Goal: Task Accomplishment & Management: Manage account settings

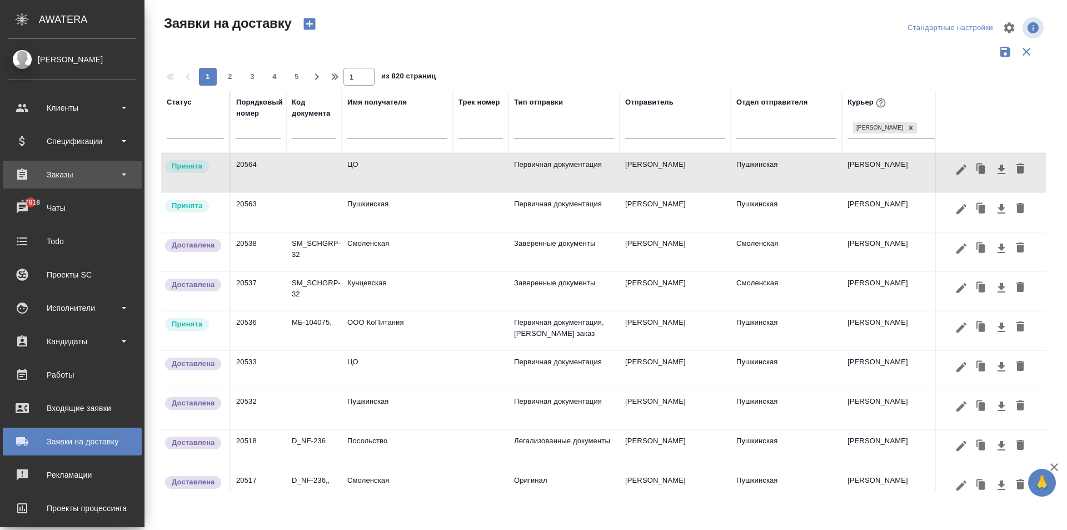
click at [70, 163] on div "Заказы" at bounding box center [72, 175] width 139 height 28
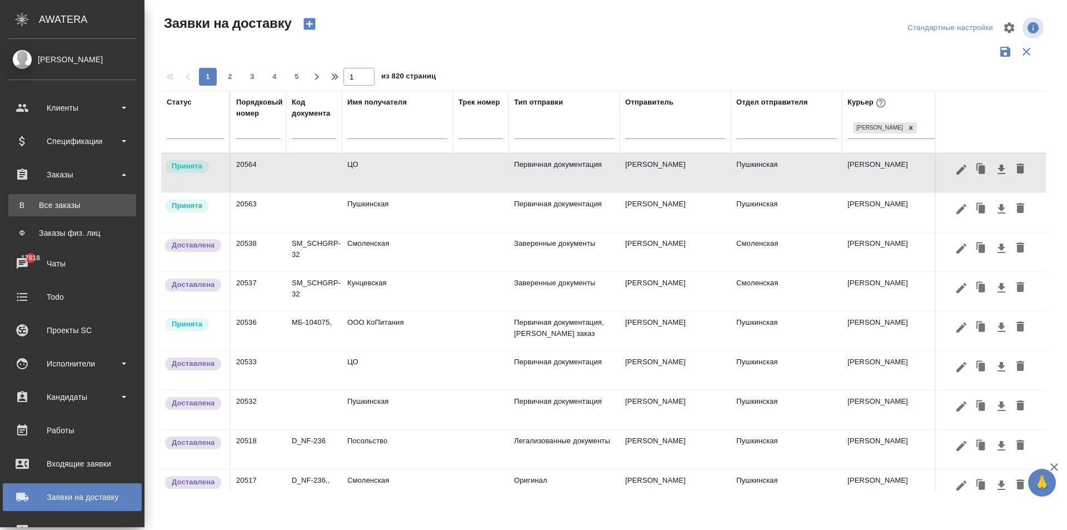
click at [67, 205] on div "Все заказы" at bounding box center [72, 205] width 117 height 11
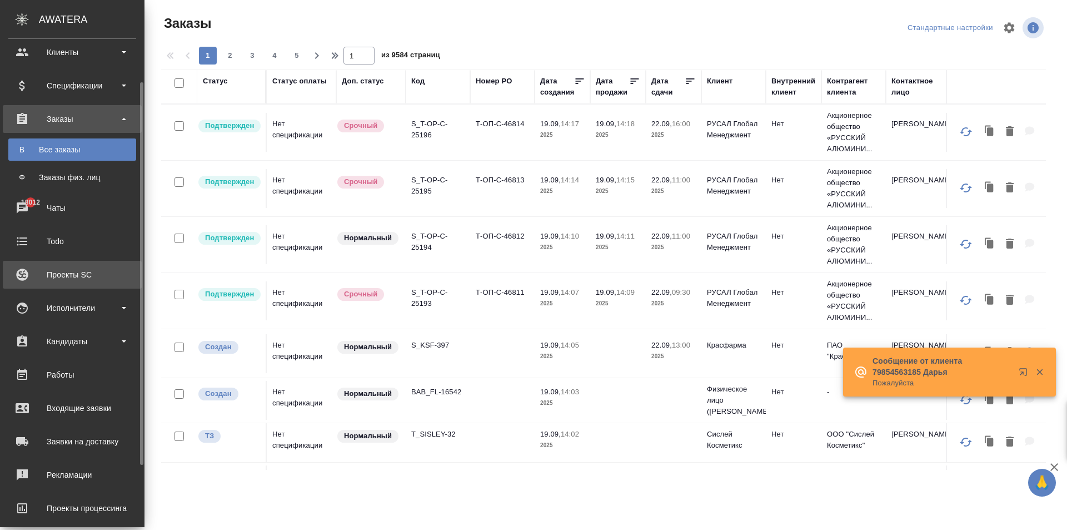
scroll to position [134, 0]
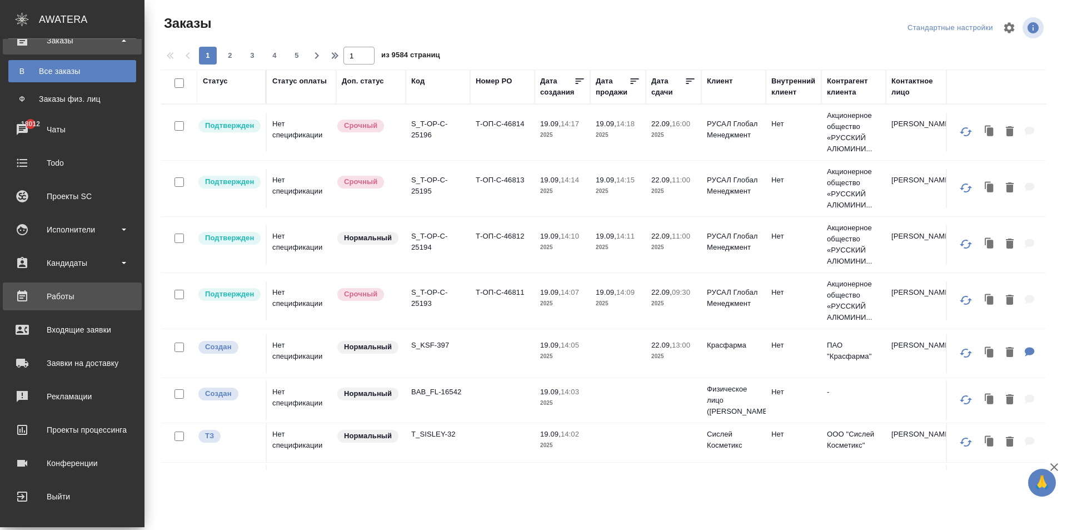
click at [55, 290] on div "Работы" at bounding box center [72, 296] width 128 height 17
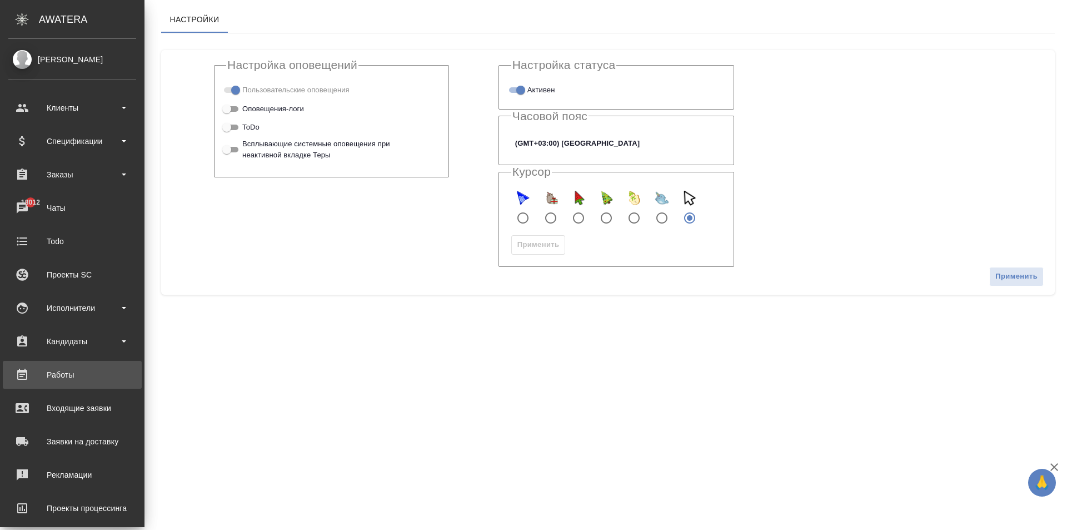
click at [71, 371] on div "Работы" at bounding box center [72, 374] width 128 height 17
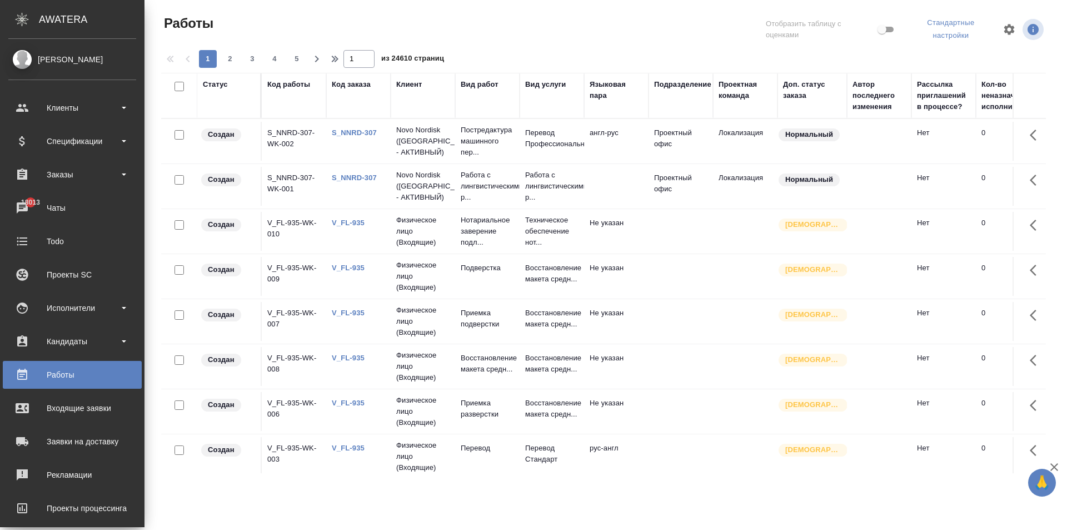
click at [65, 371] on div "Работы" at bounding box center [72, 374] width 128 height 17
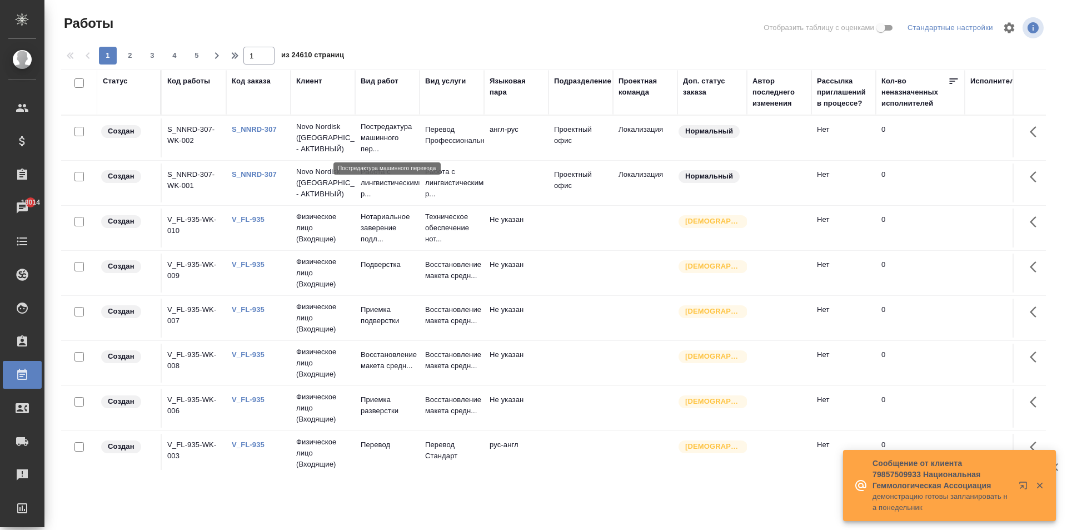
click at [384, 136] on p "Постредактура машинного пер..." at bounding box center [387, 137] width 53 height 33
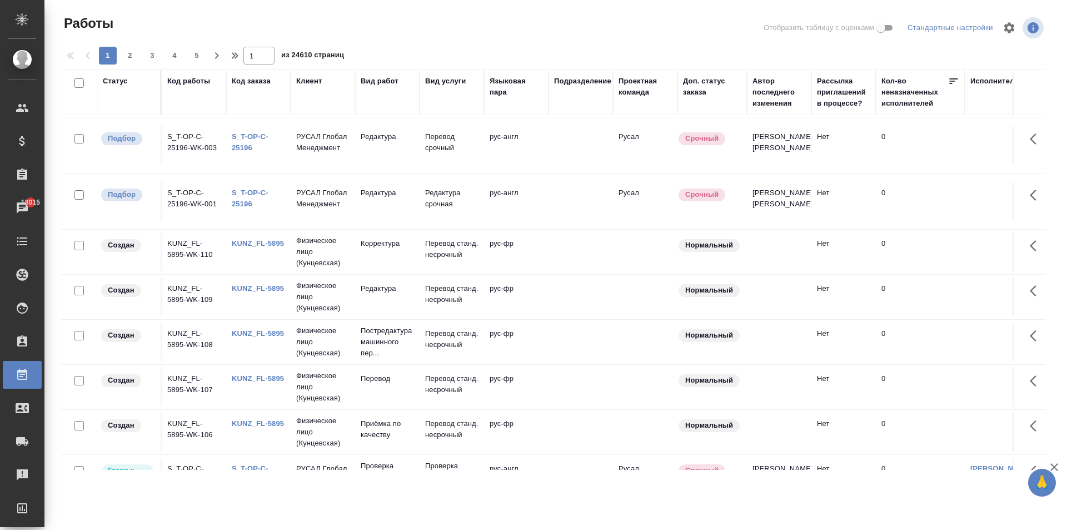
scroll to position [858, 0]
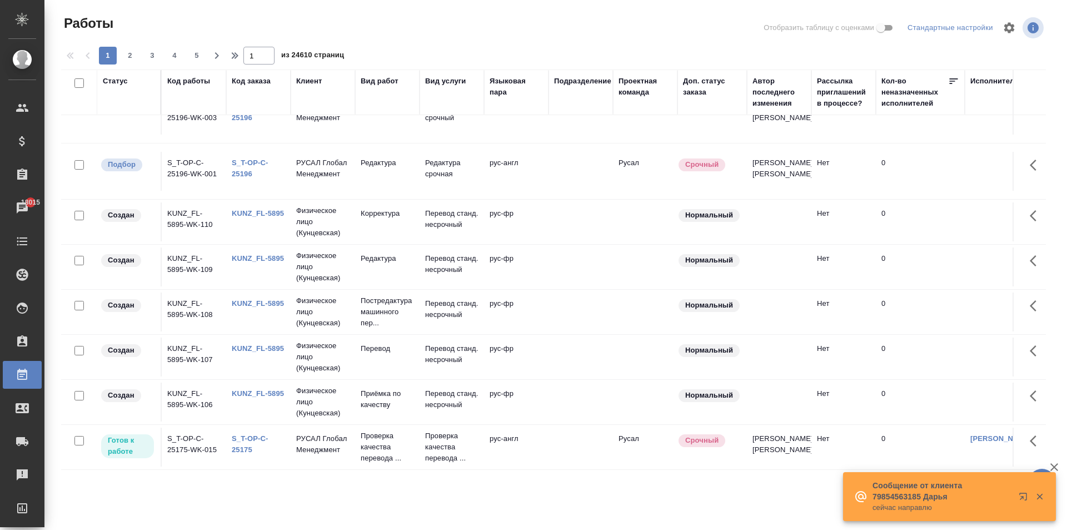
click at [256, 344] on link "KUNZ_FL-5895" at bounding box center [258, 348] width 52 height 8
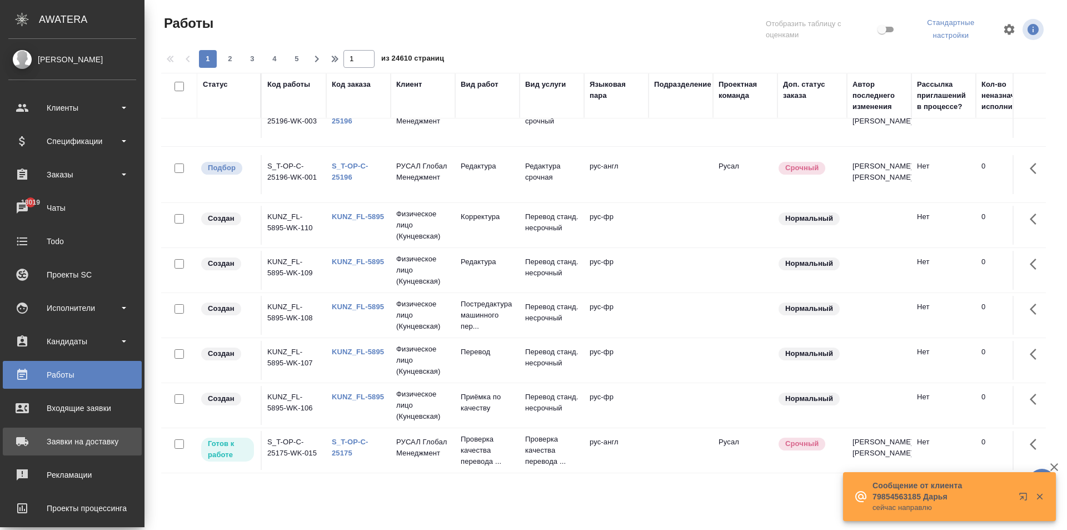
click at [22, 441] on div "Заявки на доставку" at bounding box center [72, 441] width 128 height 17
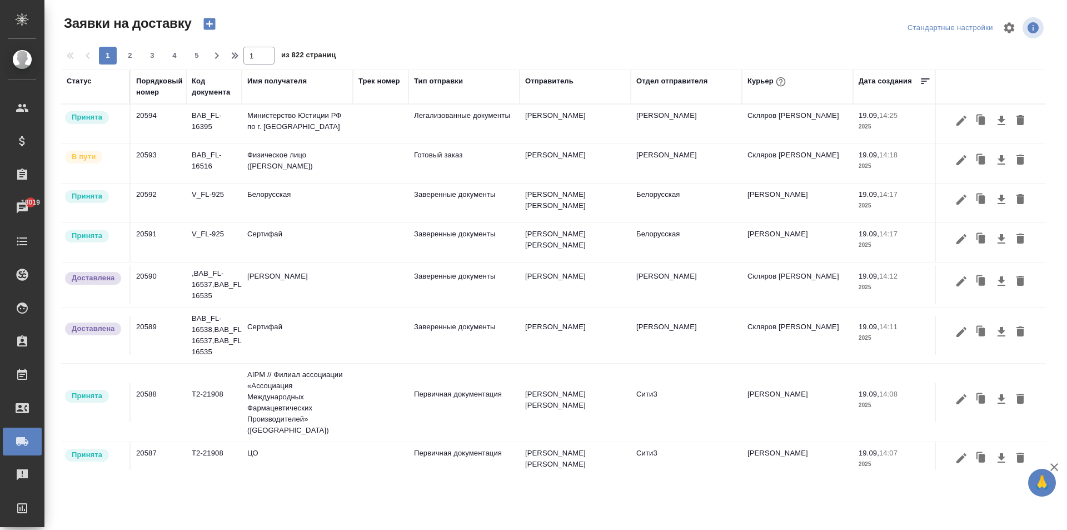
click at [762, 78] on div "Курьер" at bounding box center [768, 81] width 41 height 14
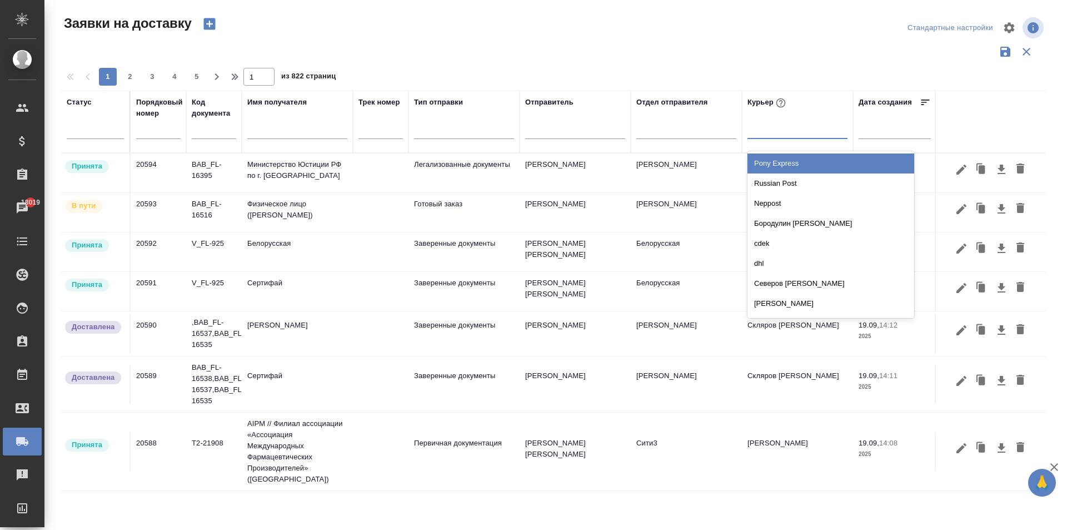
click at [772, 132] on div at bounding box center [798, 128] width 100 height 16
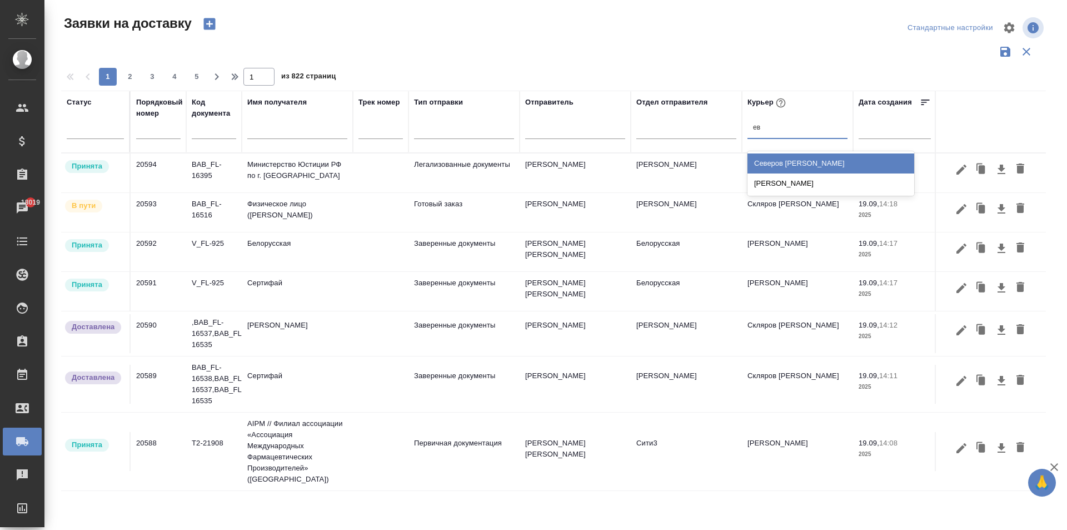
type input "евг"
click at [780, 166] on div "Иванова Евгения" at bounding box center [831, 163] width 167 height 20
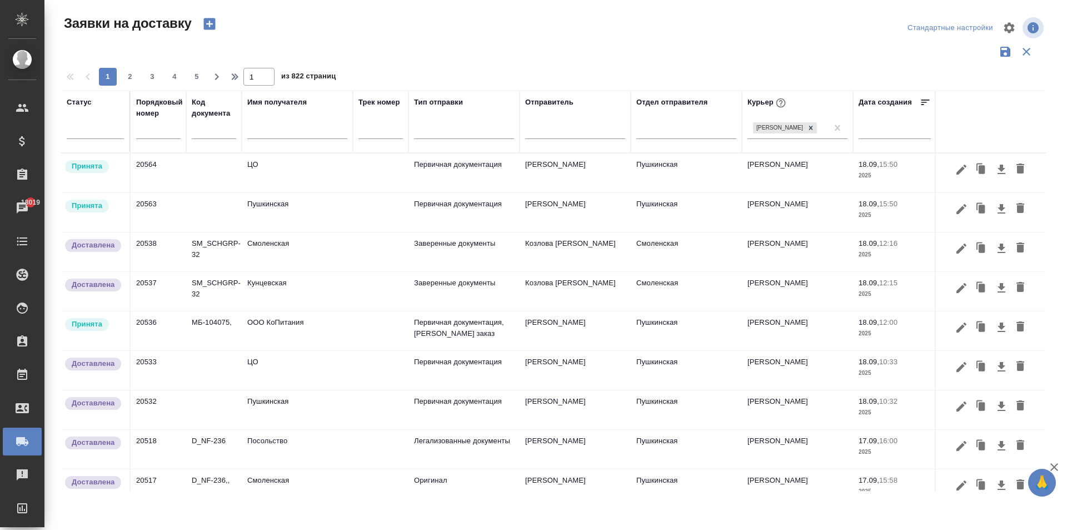
click at [283, 212] on td "Пушкинская" at bounding box center [297, 212] width 111 height 39
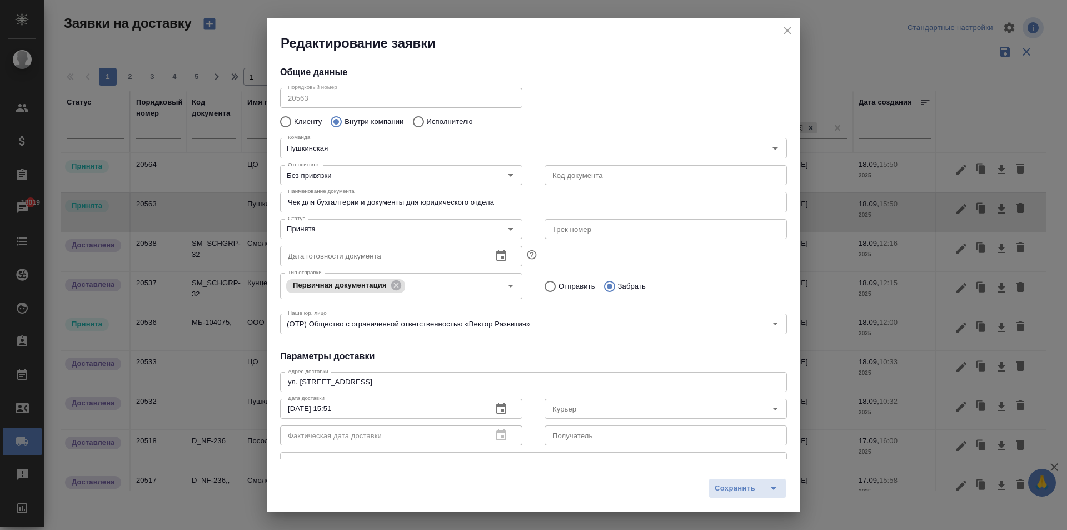
type input "Иванова Евгения"
click at [320, 237] on div "Принята Статус" at bounding box center [401, 229] width 242 height 20
click at [314, 227] on input "Принята" at bounding box center [383, 228] width 198 height 13
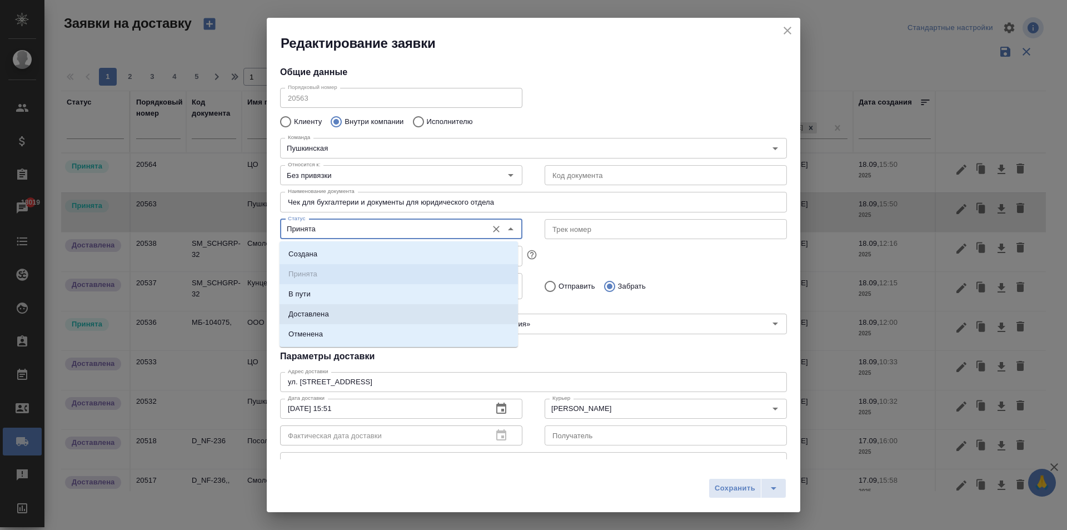
click at [319, 314] on p "Доставлена" at bounding box center [309, 314] width 41 height 11
type input "Доставлена"
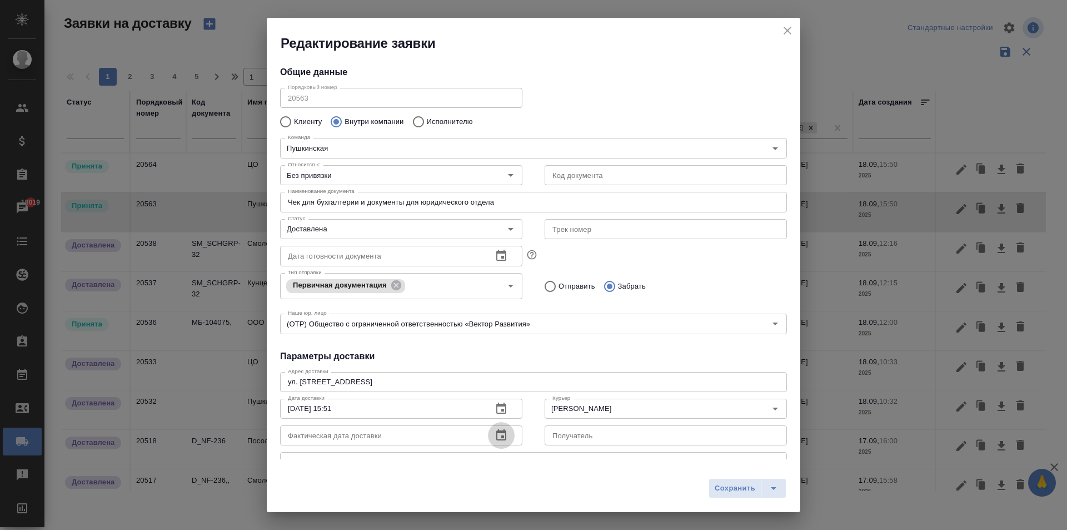
click at [496, 432] on icon "button" at bounding box center [501, 434] width 10 height 11
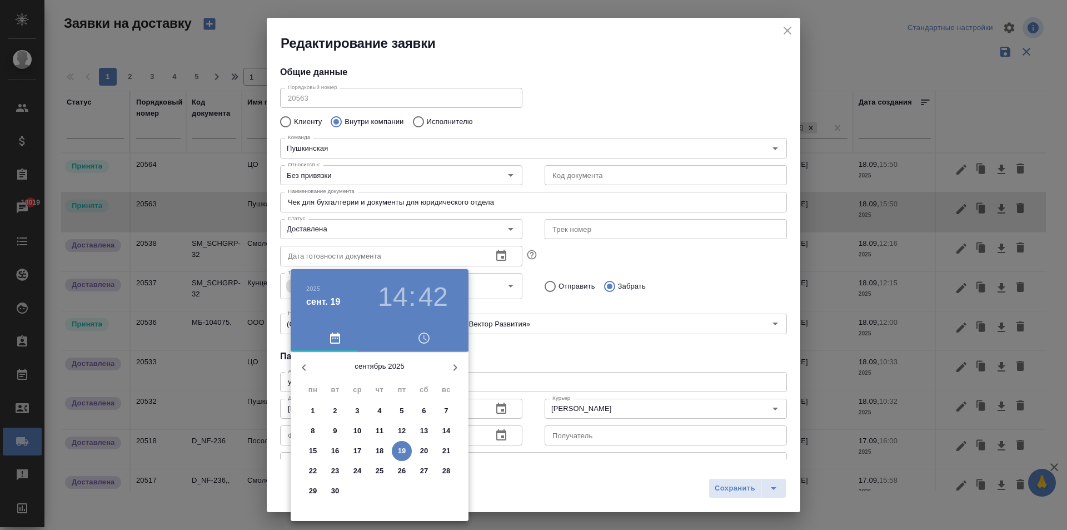
click at [380, 451] on p "18" at bounding box center [380, 450] width 8 height 11
type input "18.09.2025 14:42"
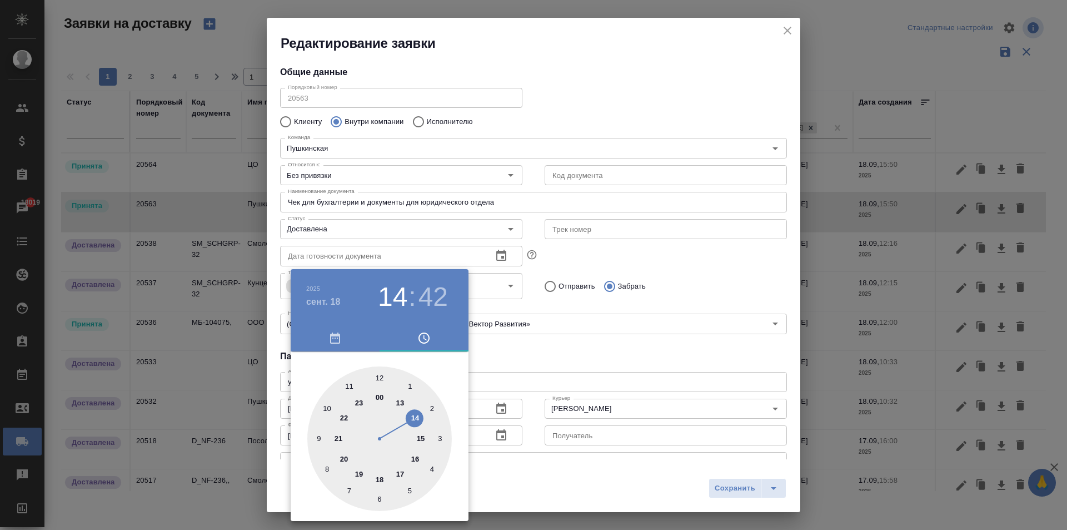
click at [675, 338] on div at bounding box center [533, 265] width 1067 height 530
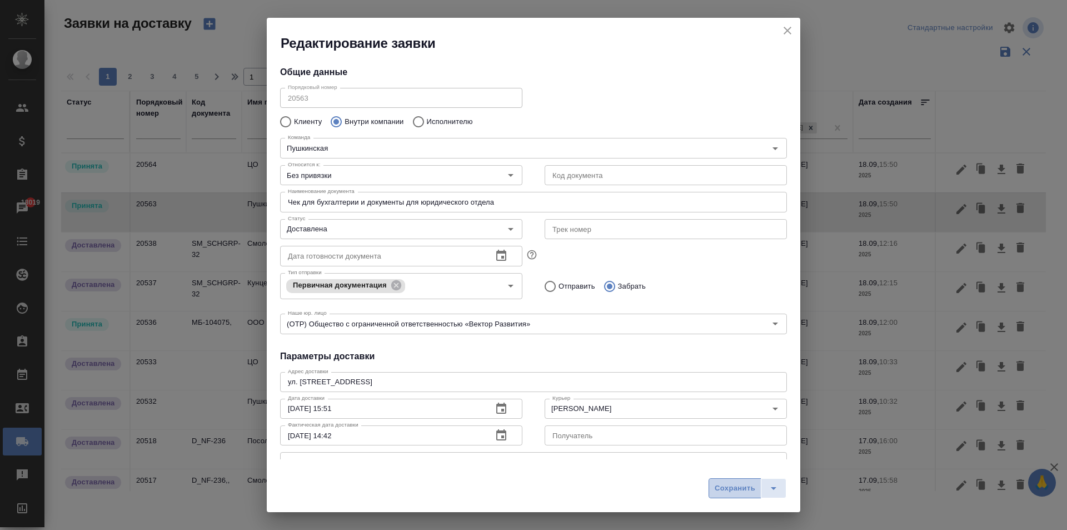
click at [723, 489] on span "Сохранить" at bounding box center [735, 488] width 41 height 13
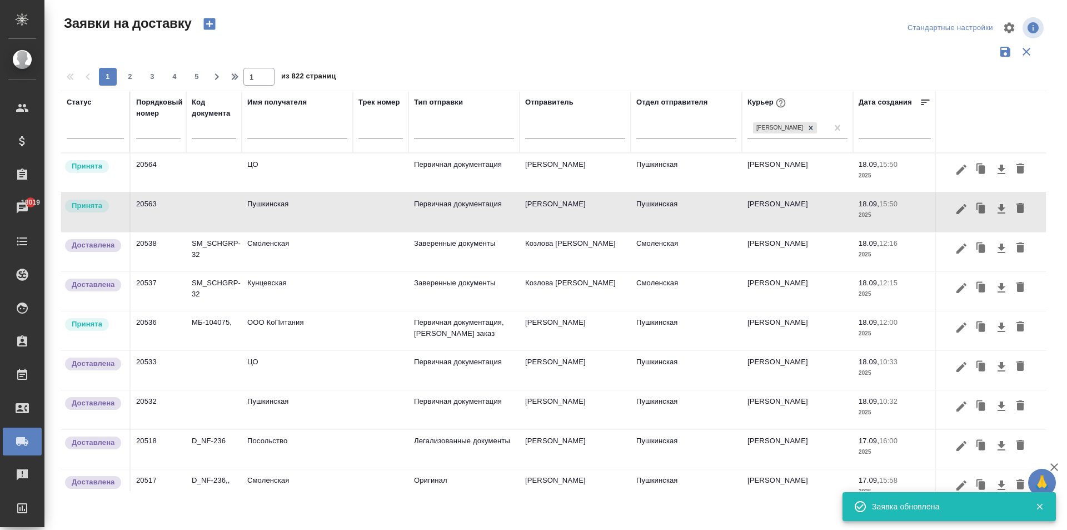
type input "Принята"
click at [285, 210] on td "Пушкинская" at bounding box center [297, 212] width 111 height 39
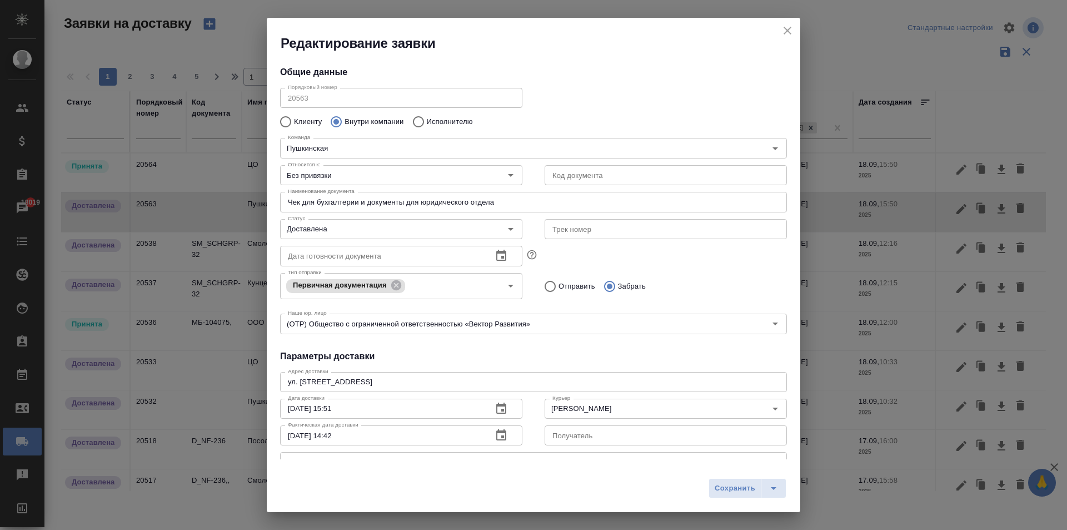
click at [383, 435] on input "19.09.2025 14:42" at bounding box center [381, 435] width 203 height 20
click at [499, 436] on icon "button" at bounding box center [501, 434] width 10 height 11
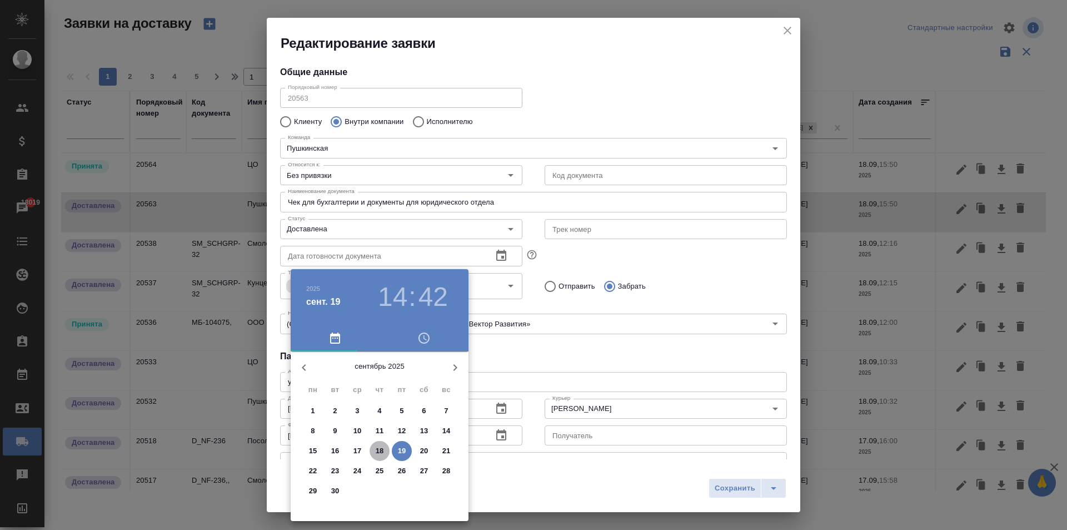
click at [385, 451] on span "18" at bounding box center [380, 450] width 20 height 11
type input "18.09.2025 14:42"
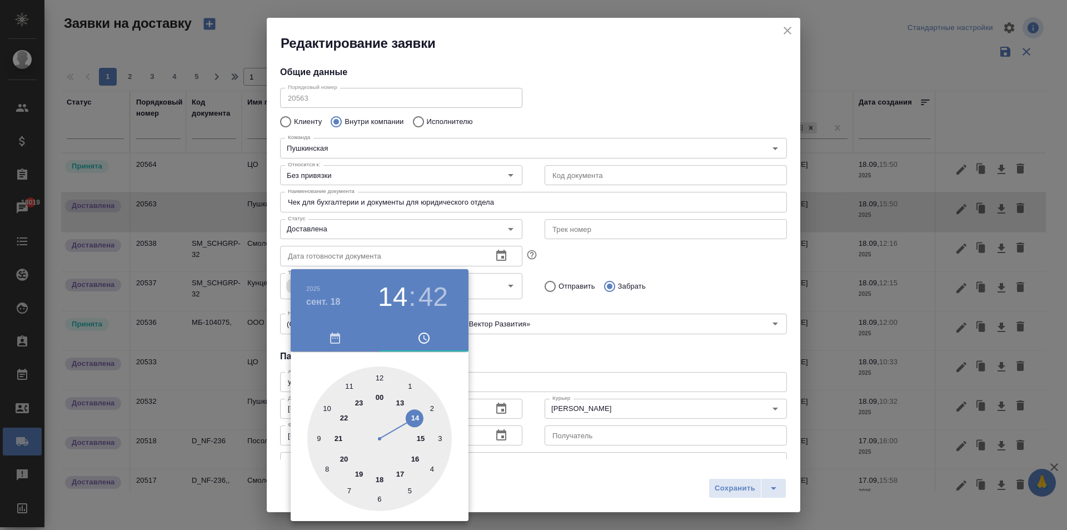
click at [720, 364] on div at bounding box center [533, 265] width 1067 height 530
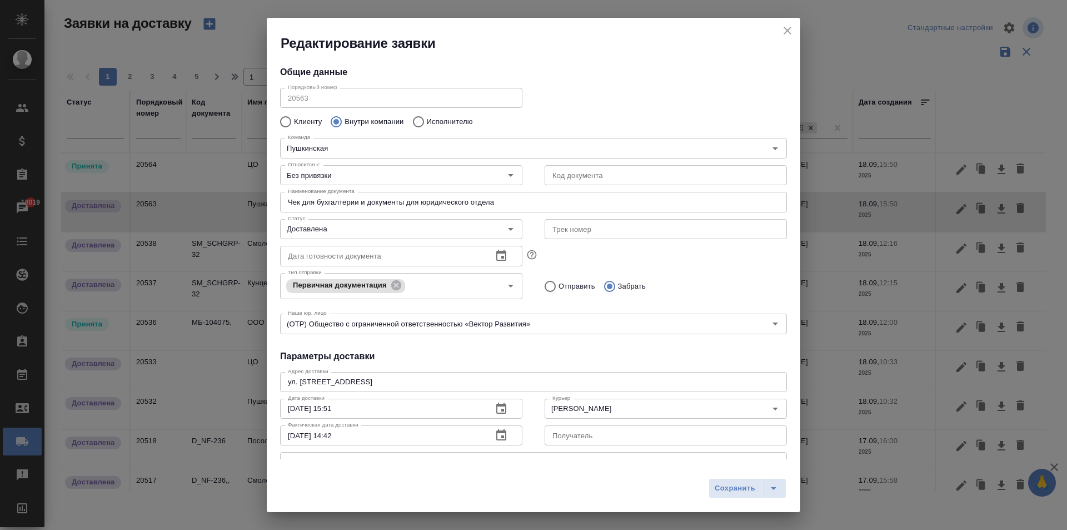
click at [717, 494] on span "Сохранить" at bounding box center [735, 488] width 41 height 13
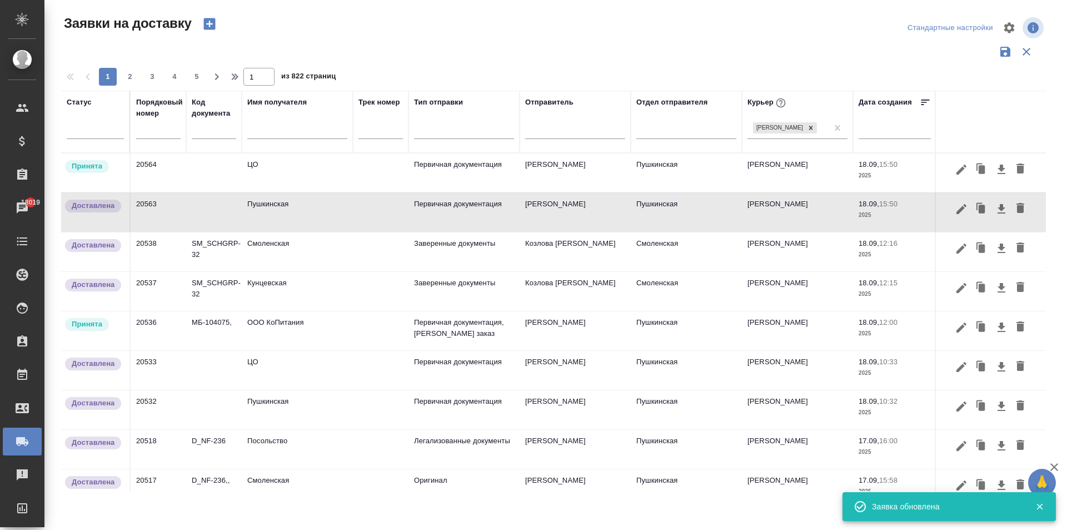
click at [277, 180] on td "ЦО" at bounding box center [297, 172] width 111 height 39
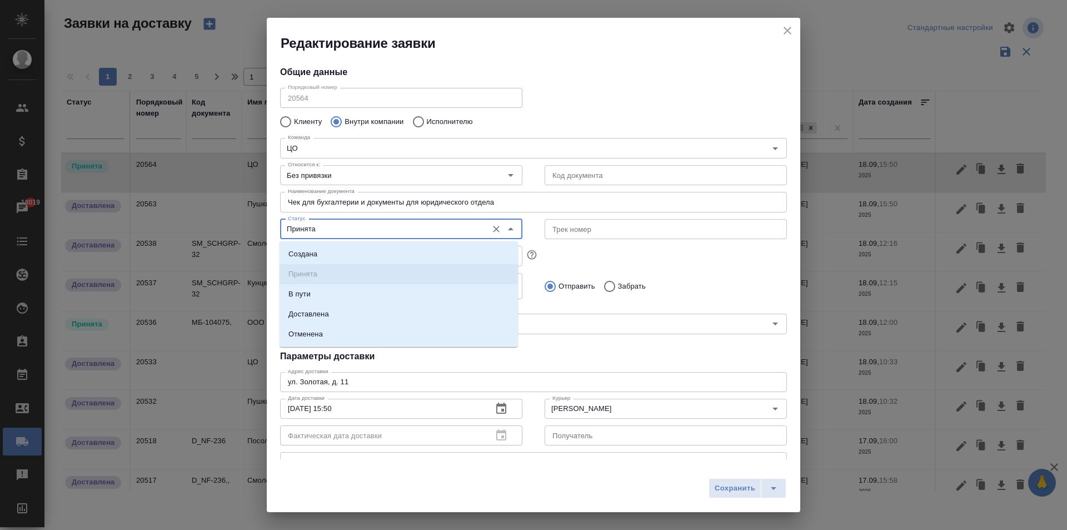
click at [321, 229] on input "Принята" at bounding box center [383, 228] width 198 height 13
click at [319, 314] on p "Доставлена" at bounding box center [309, 314] width 41 height 11
type input "Доставлена"
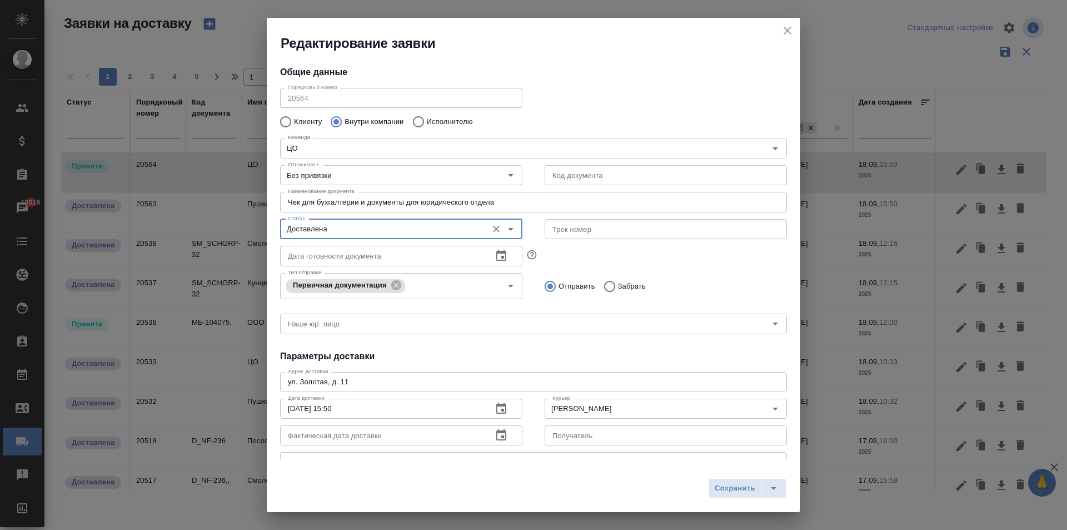
click at [489, 439] on button "button" at bounding box center [501, 435] width 27 height 27
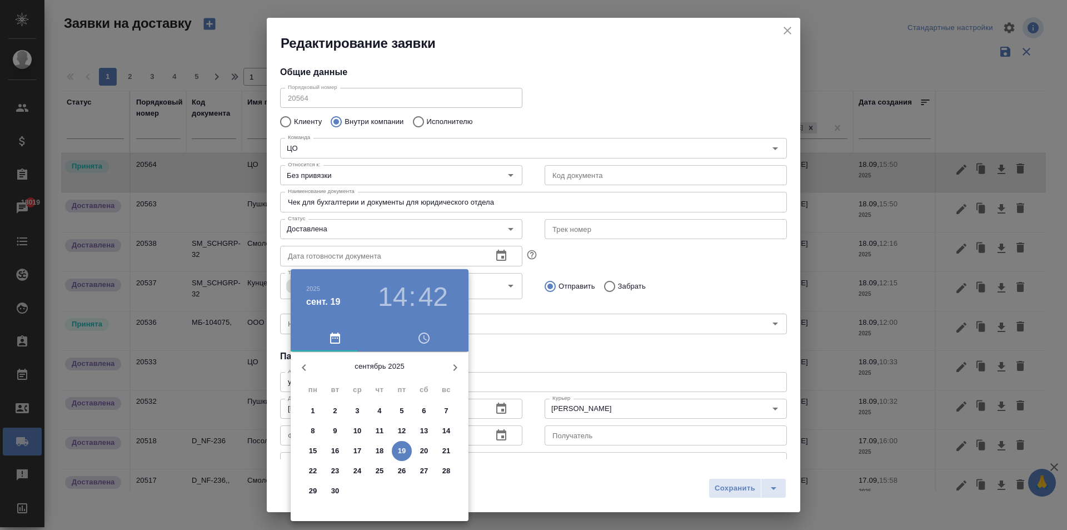
click at [377, 453] on p "18" at bounding box center [380, 450] width 8 height 11
type input "18.09.2025 14:42"
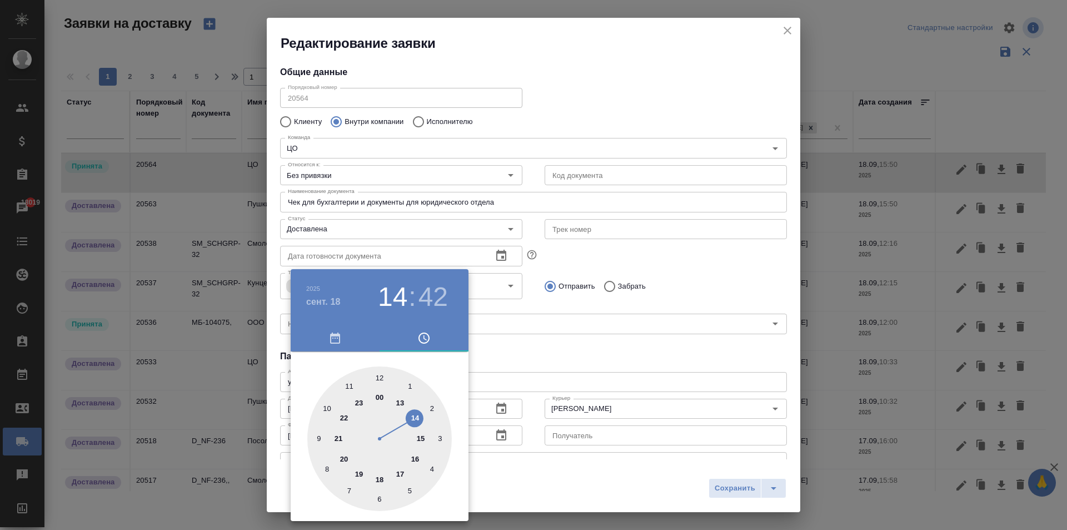
click at [555, 394] on div at bounding box center [533, 265] width 1067 height 530
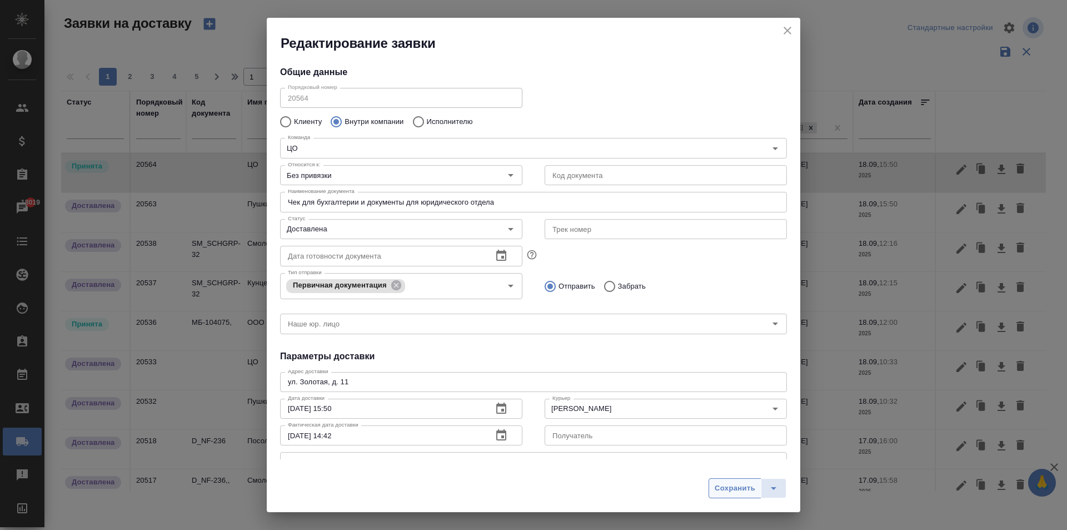
click at [735, 493] on span "Сохранить" at bounding box center [735, 488] width 41 height 13
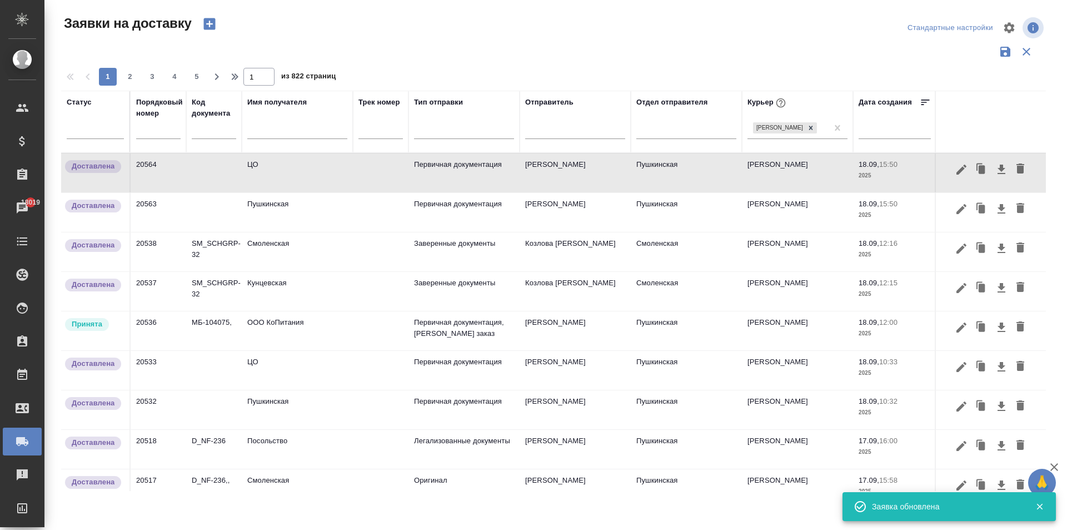
click at [265, 184] on td "ЦО" at bounding box center [297, 172] width 111 height 39
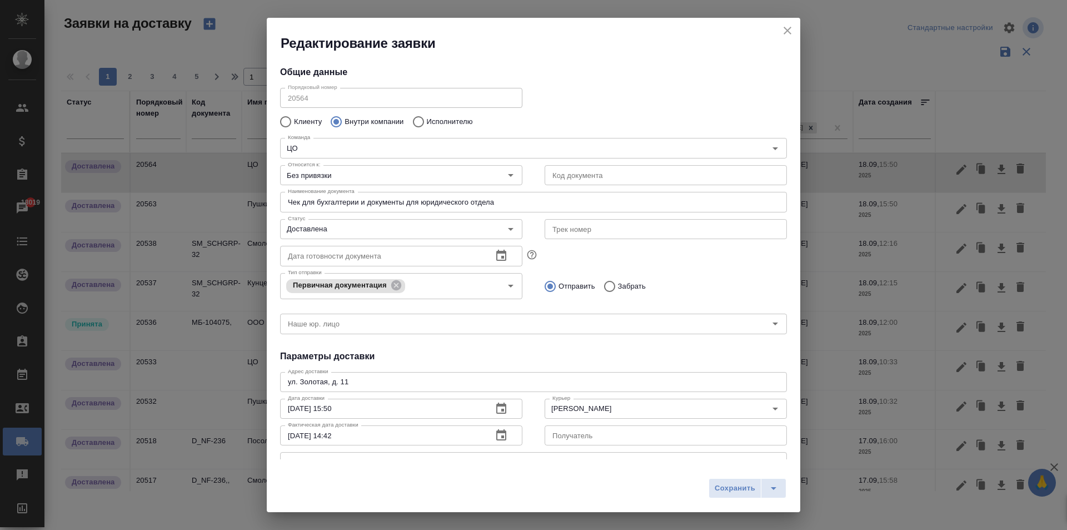
click at [499, 437] on icon "button" at bounding box center [501, 434] width 10 height 11
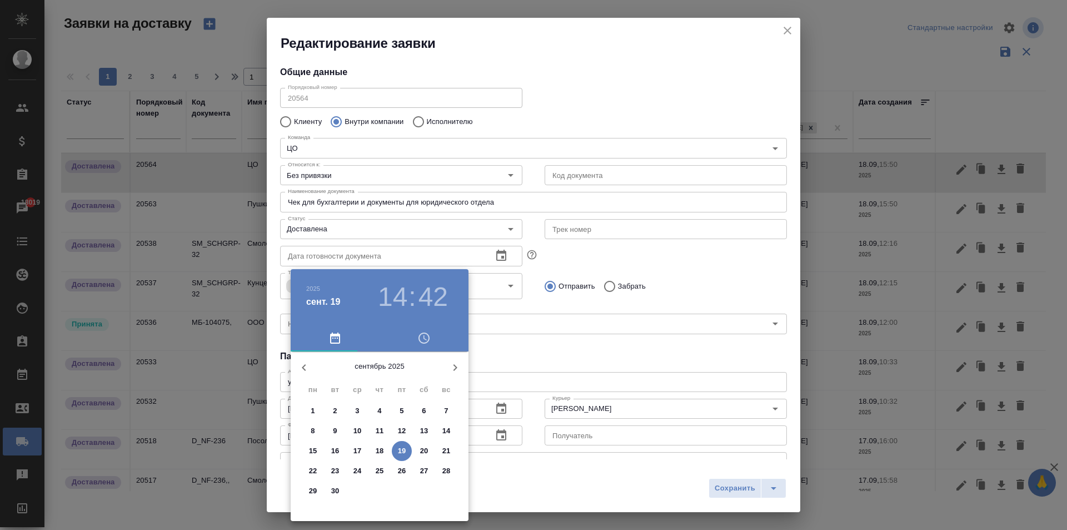
click at [377, 449] on p "18" at bounding box center [380, 450] width 8 height 11
type input "18.09.2025 14:42"
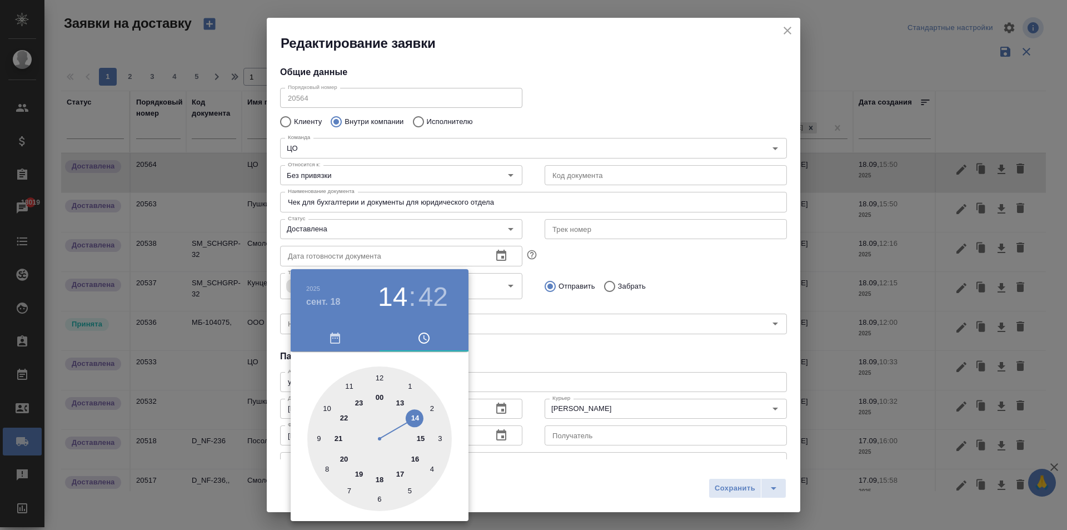
click at [628, 495] on div at bounding box center [533, 265] width 1067 height 530
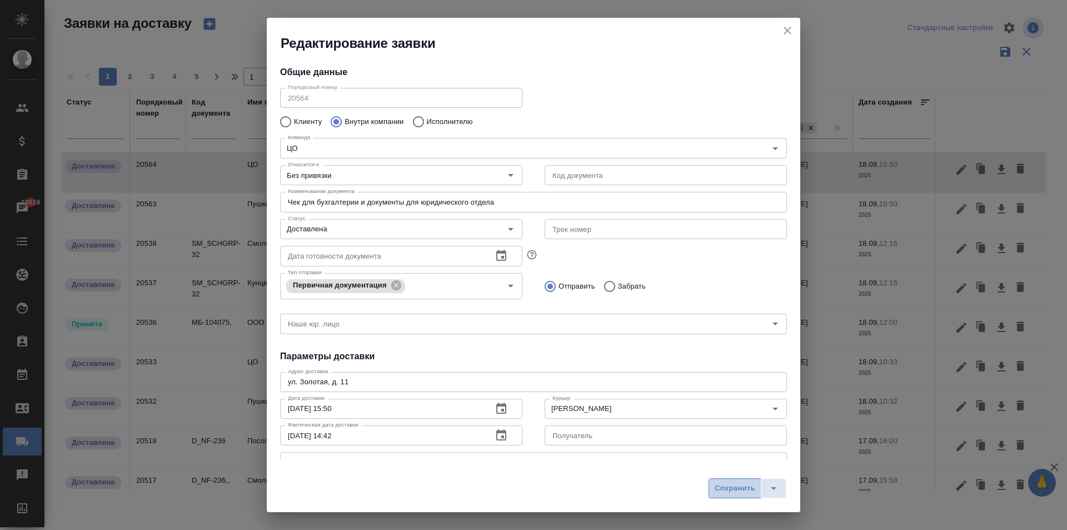
click at [722, 497] on button "Сохранить" at bounding box center [735, 488] width 53 height 20
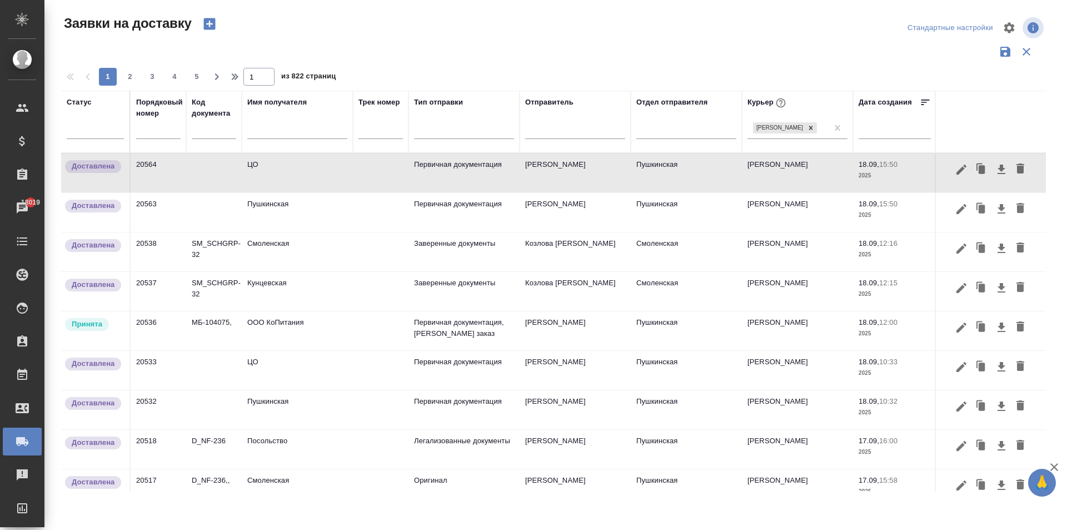
click at [302, 328] on td "ООО КоПитания" at bounding box center [297, 330] width 111 height 39
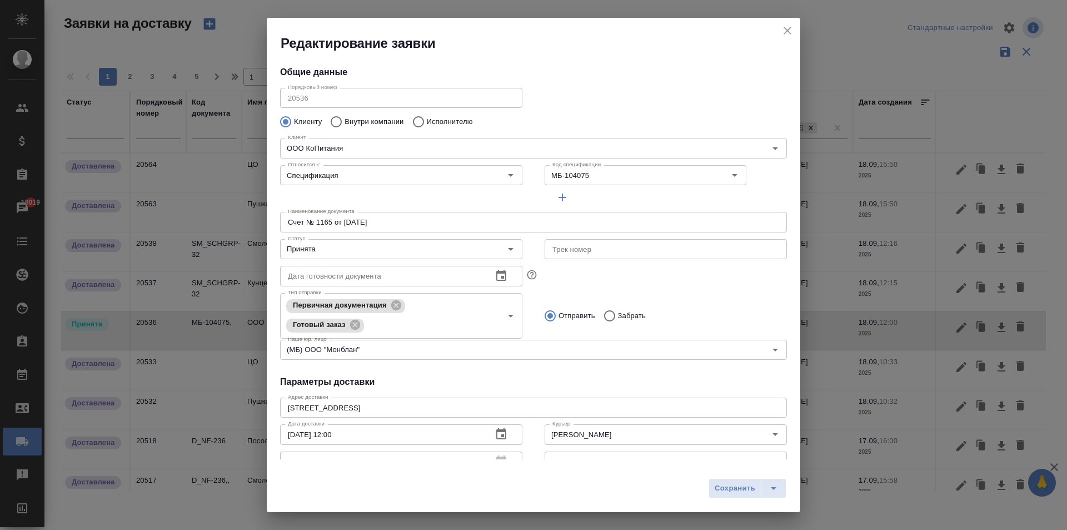
type input "[PERSON_NAME] [PERSON_NAME]"
click at [342, 251] on input "Принята" at bounding box center [383, 248] width 198 height 13
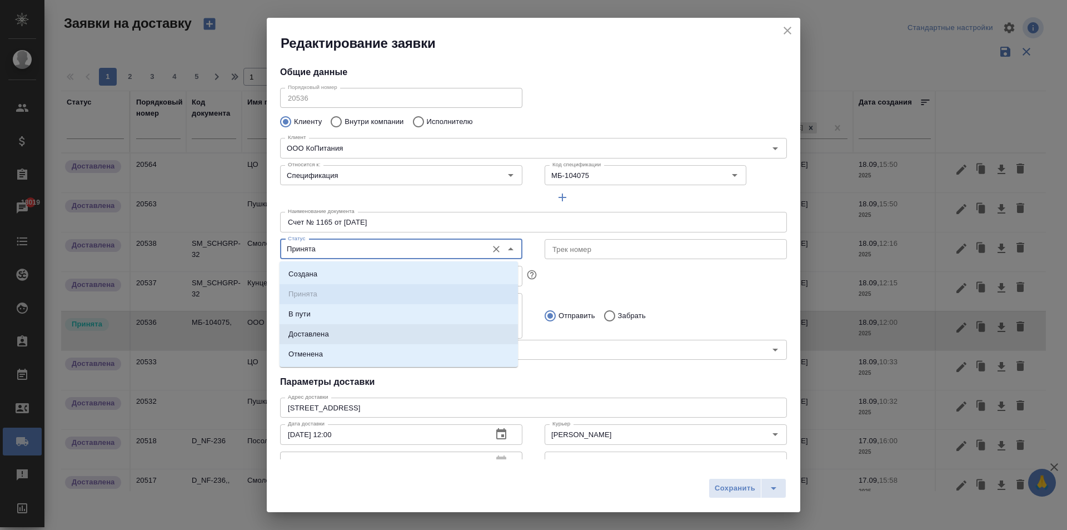
click at [319, 338] on p "Доставлена" at bounding box center [309, 334] width 41 height 11
type input "Доставлена"
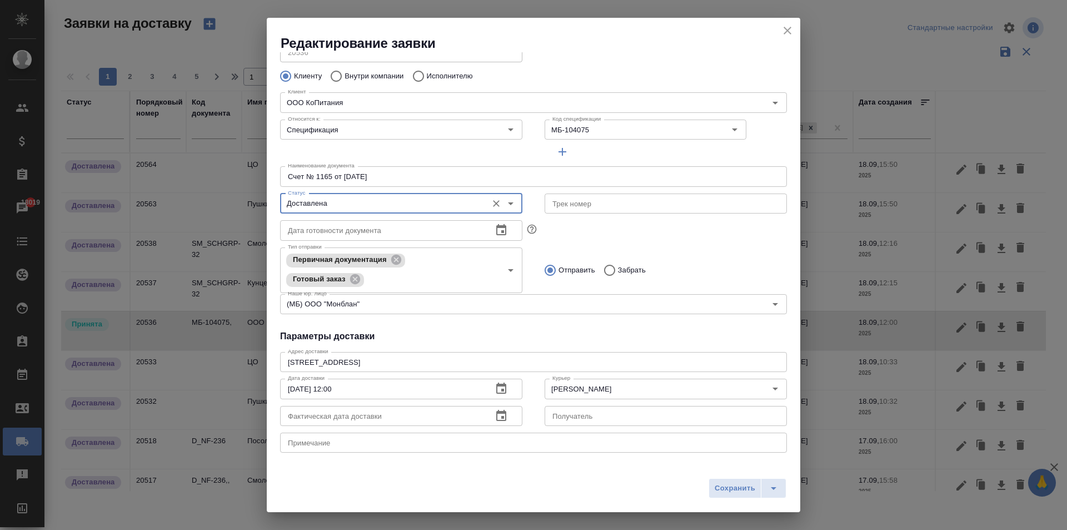
scroll to position [111, 0]
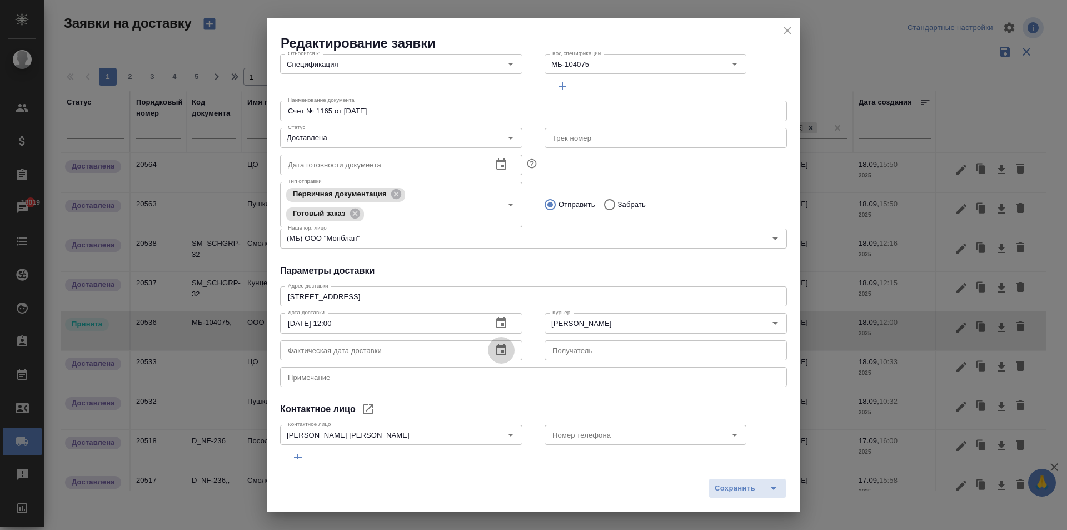
click at [496, 348] on icon "button" at bounding box center [501, 349] width 10 height 11
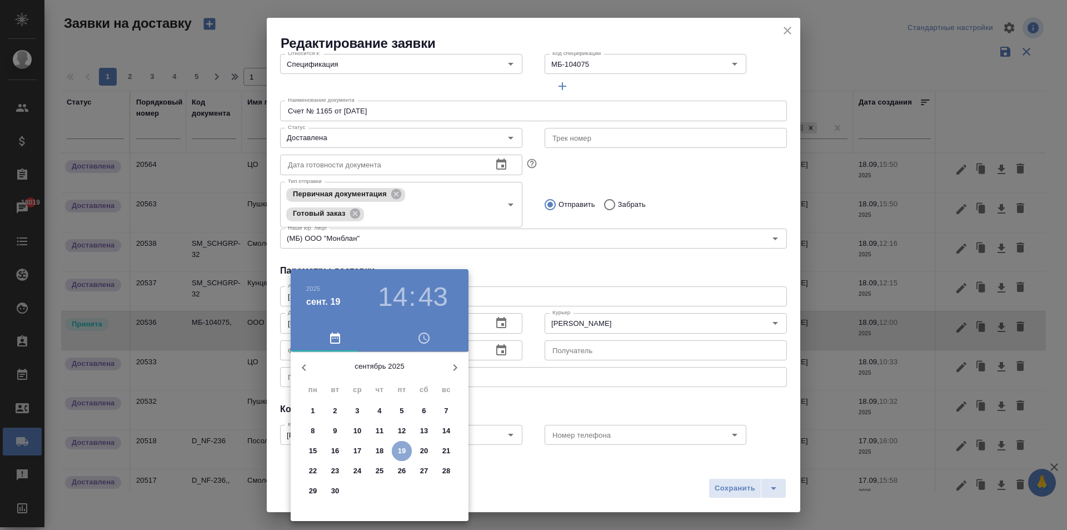
click at [398, 445] on p "19" at bounding box center [402, 450] width 8 height 11
type input "19.09.2025 14:43"
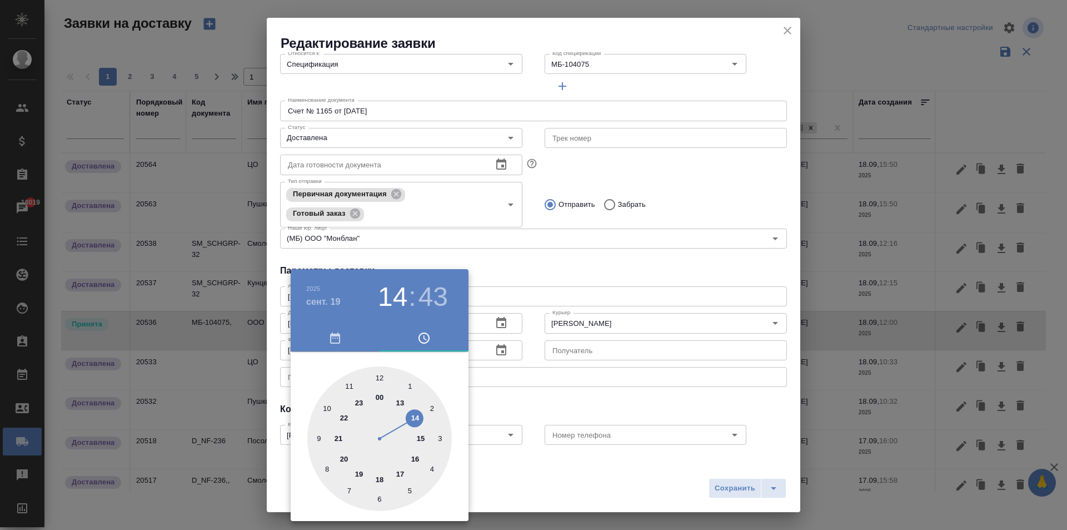
click at [545, 252] on div at bounding box center [533, 265] width 1067 height 530
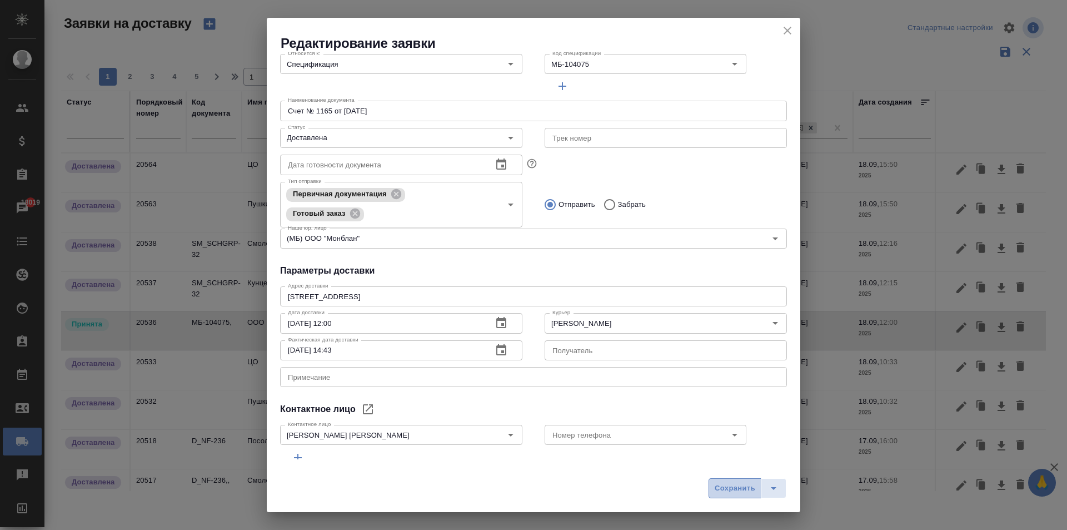
click at [735, 490] on span "Сохранить" at bounding box center [735, 488] width 41 height 13
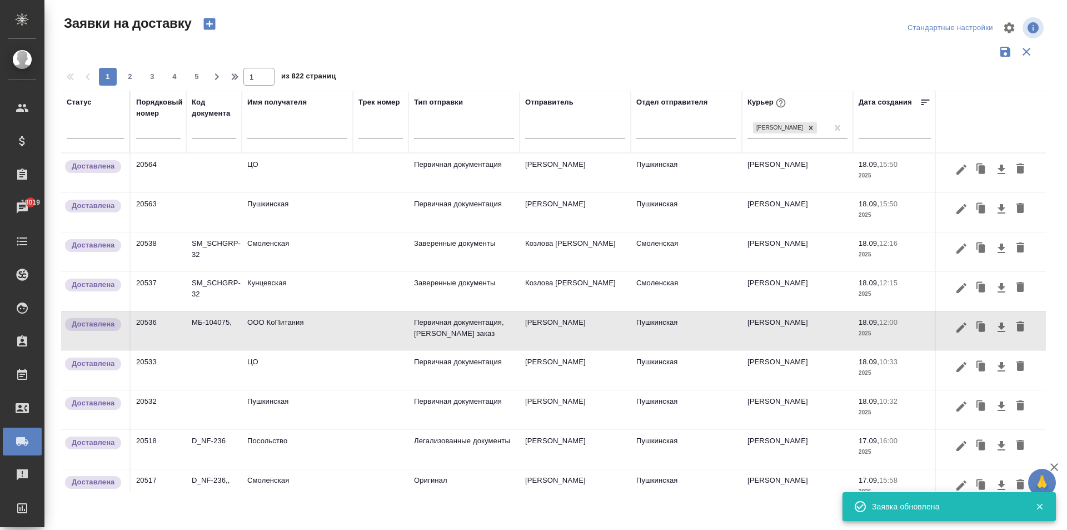
click at [262, 131] on input "text" at bounding box center [297, 132] width 100 height 14
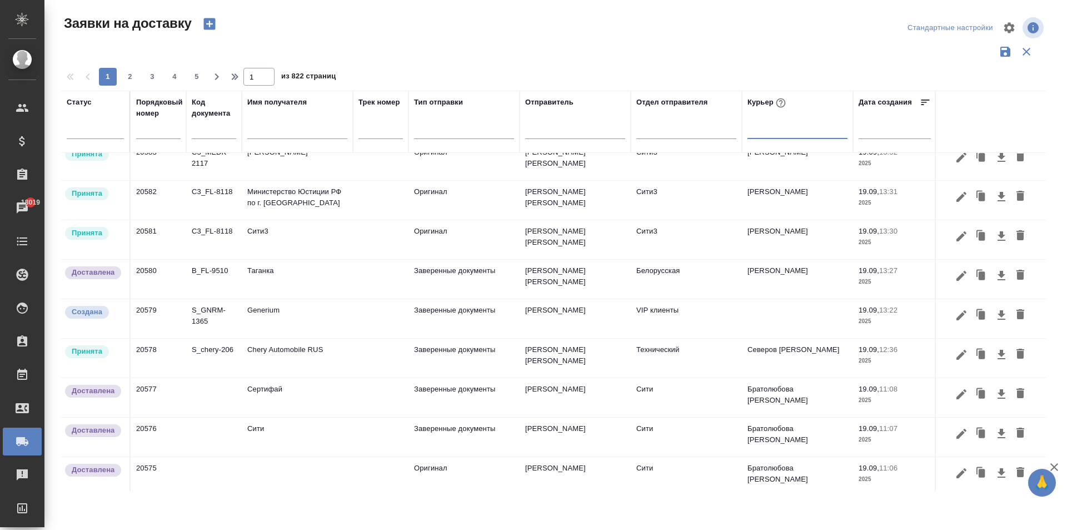
scroll to position [445, 0]
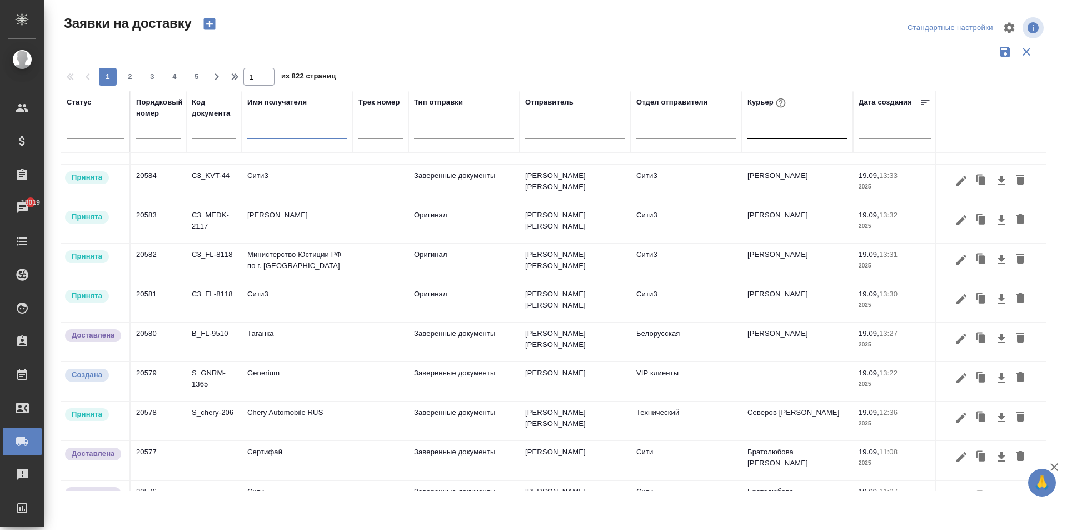
click at [263, 136] on input "text" at bounding box center [297, 132] width 100 height 14
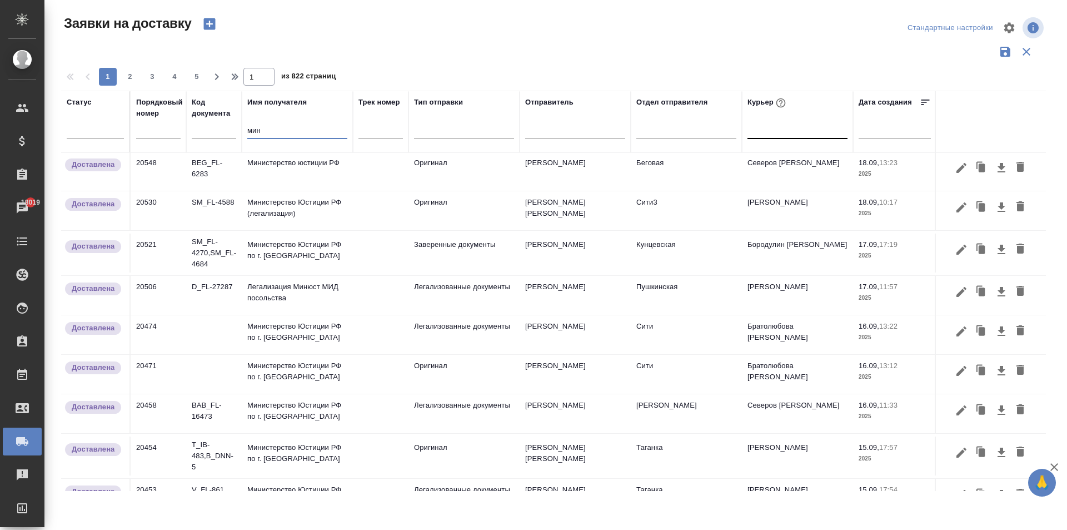
scroll to position [0, 0]
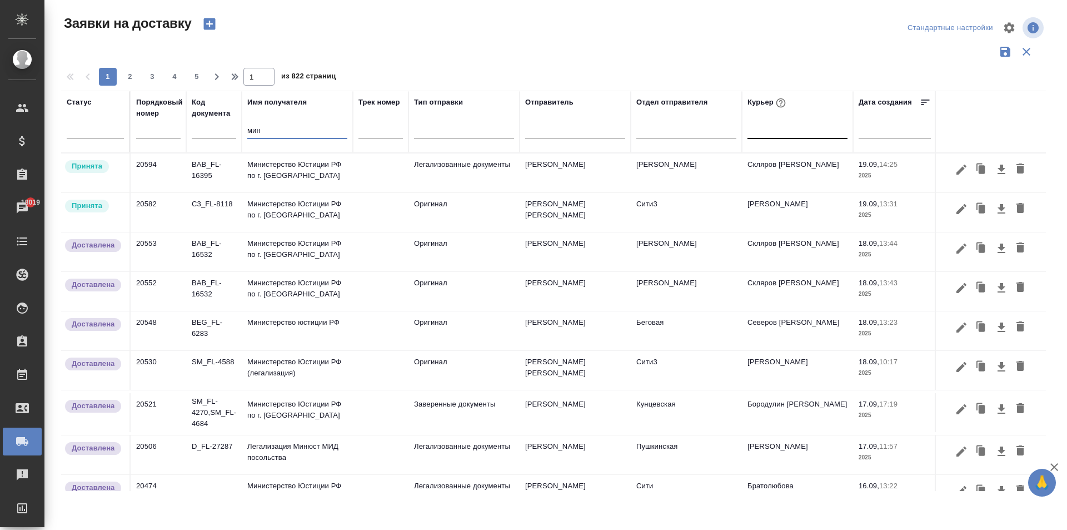
type input "мин"
drag, startPoint x: 245, startPoint y: 131, endPoint x: 211, endPoint y: 132, distance: 33.4
click at [212, 132] on tr "Статус Порядковый номер Код документа Имя получателя мин Трек номер Тип отправк…" at bounding box center [637, 122] width 1153 height 62
click at [771, 132] on div at bounding box center [798, 128] width 100 height 16
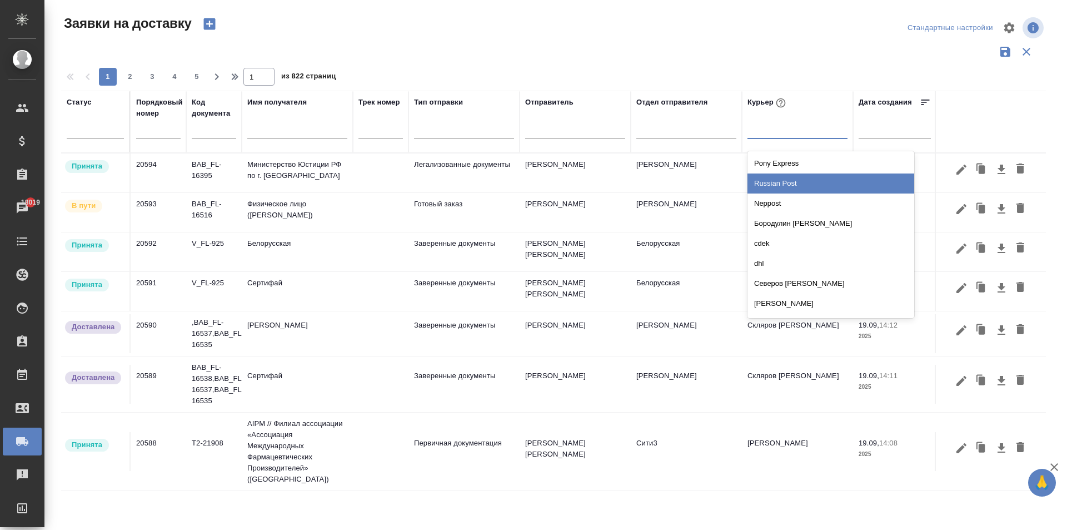
click at [648, 31] on div at bounding box center [557, 27] width 331 height 27
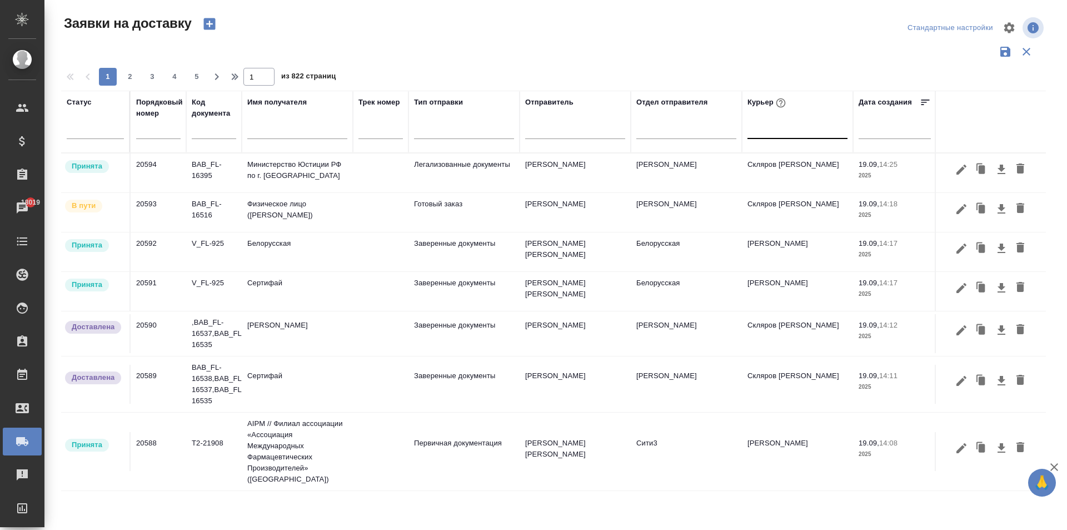
click at [815, 132] on div at bounding box center [798, 128] width 100 height 16
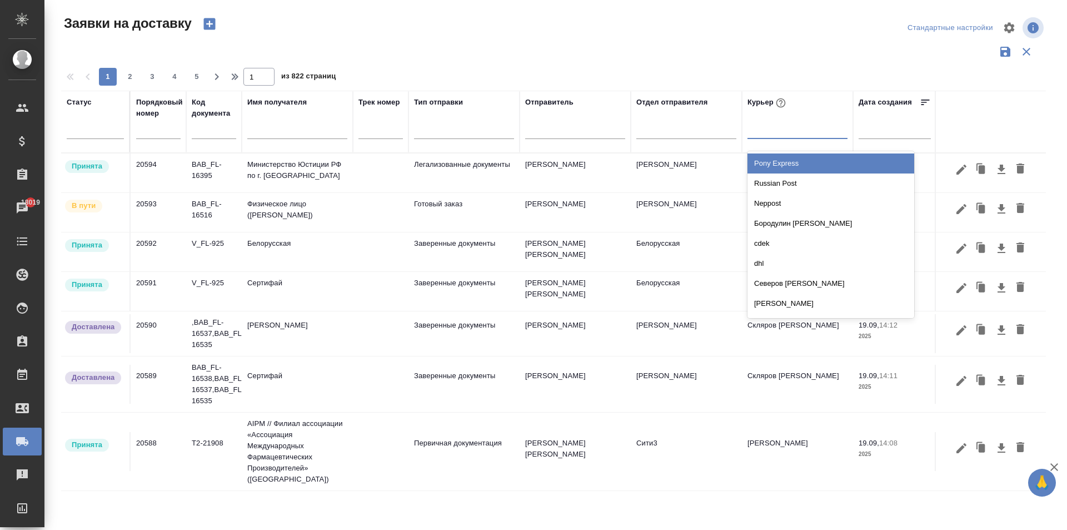
type input "м"
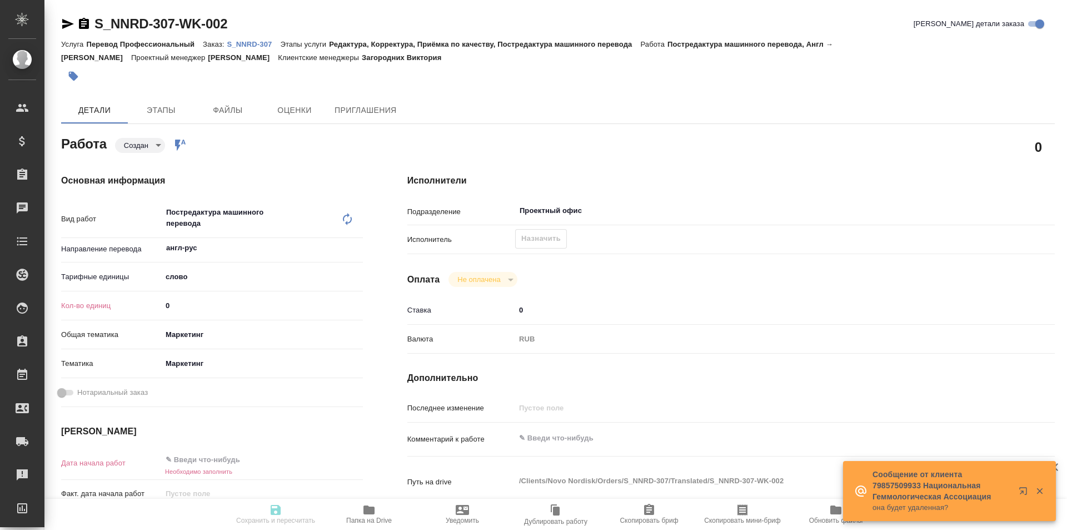
type textarea "x"
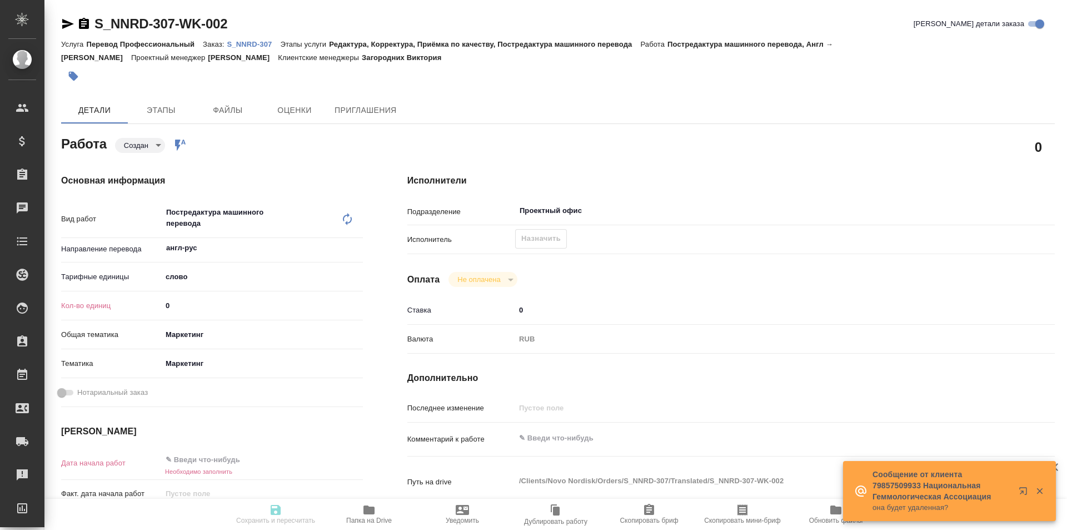
type textarea "x"
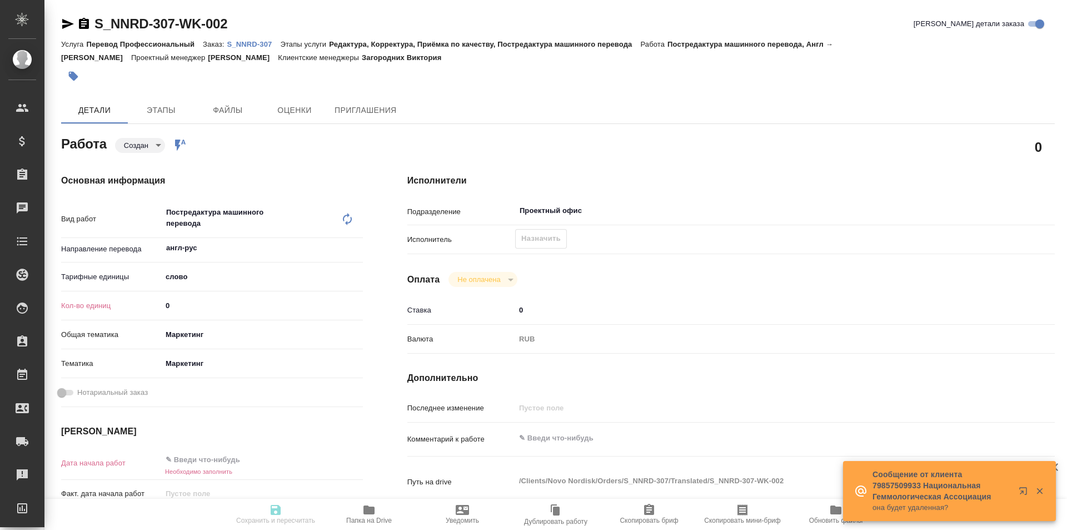
type textarea "x"
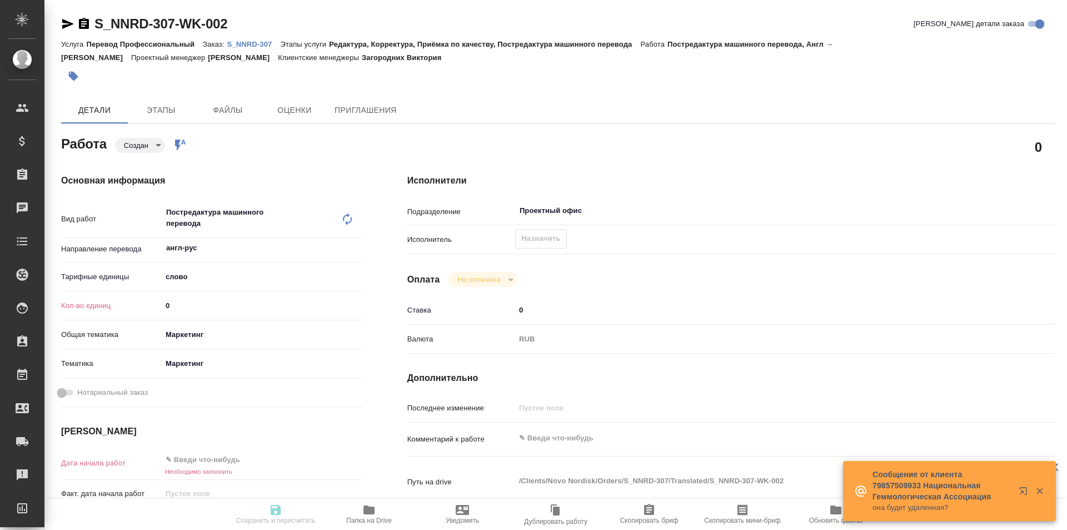
type textarea "x"
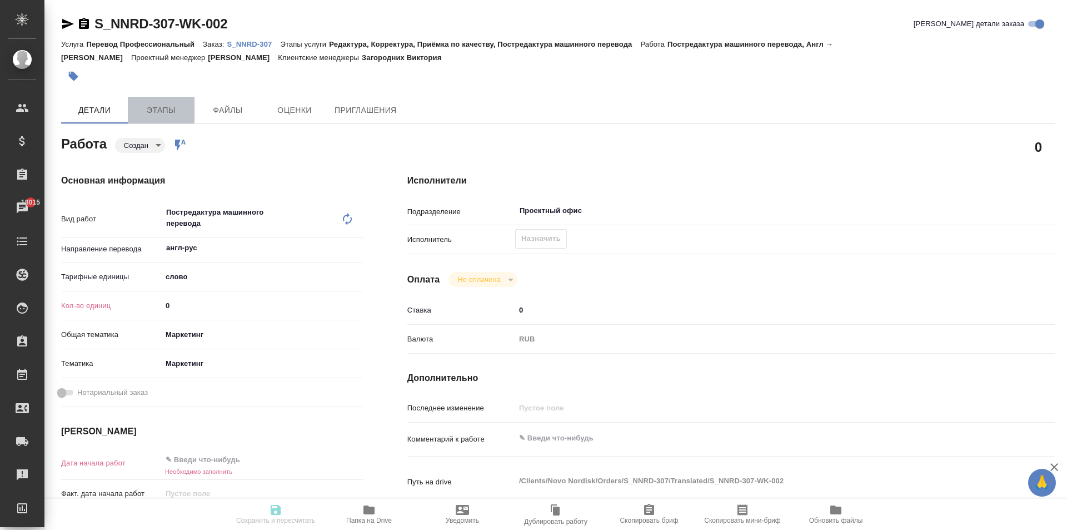
click at [166, 112] on span "Этапы" at bounding box center [161, 110] width 53 height 14
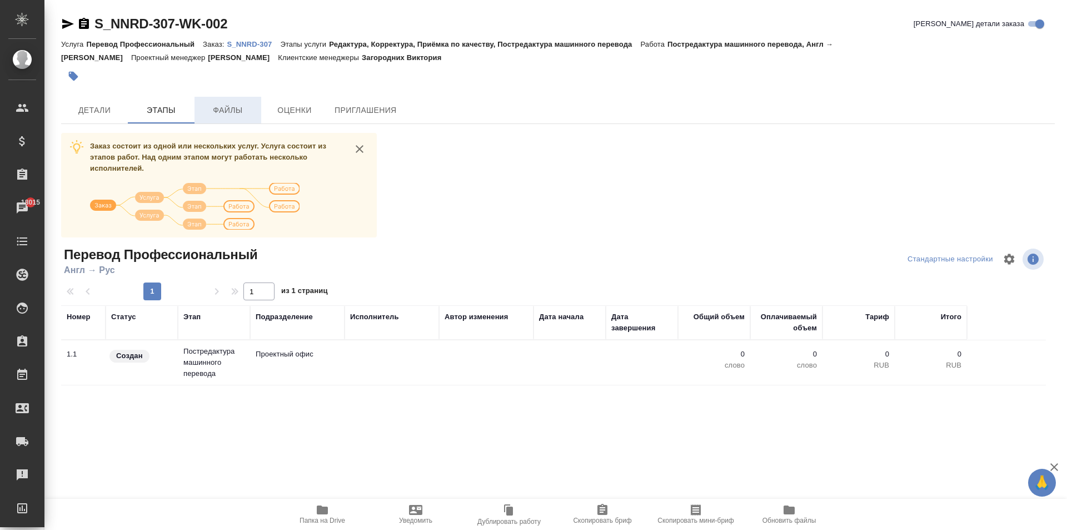
click at [236, 106] on span "Файлы" at bounding box center [227, 110] width 53 height 14
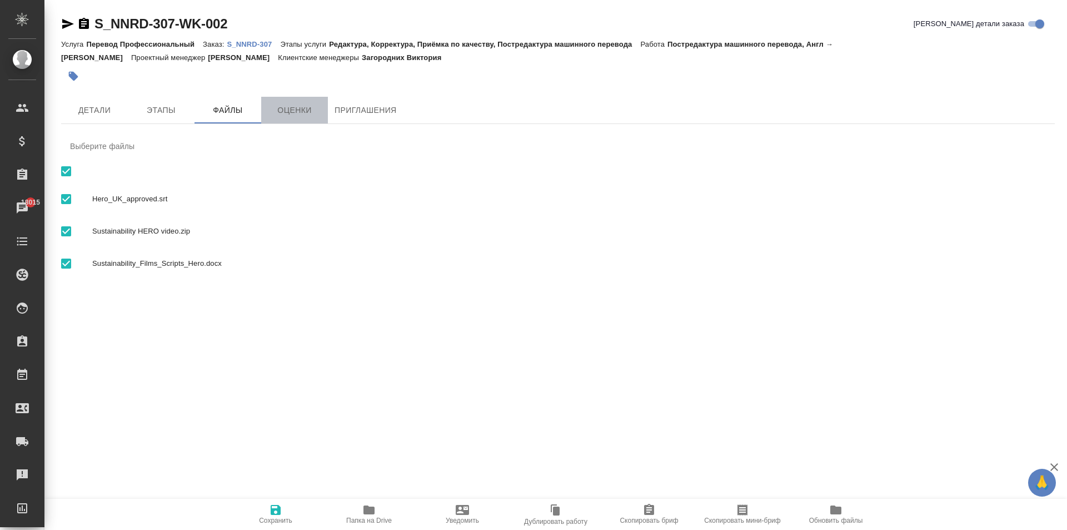
click at [290, 110] on span "Оценки" at bounding box center [294, 110] width 53 height 14
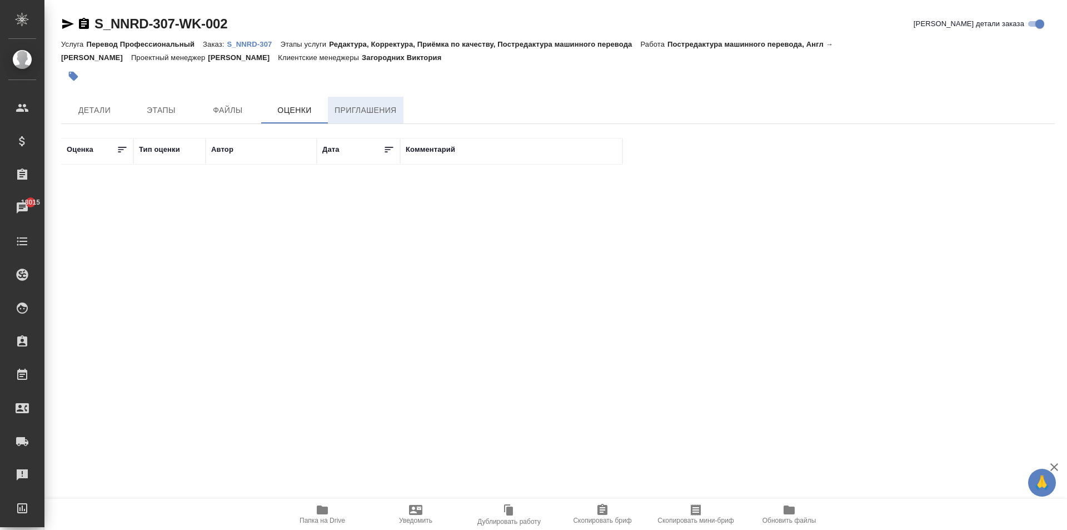
click at [369, 113] on span "Приглашения" at bounding box center [366, 110] width 62 height 14
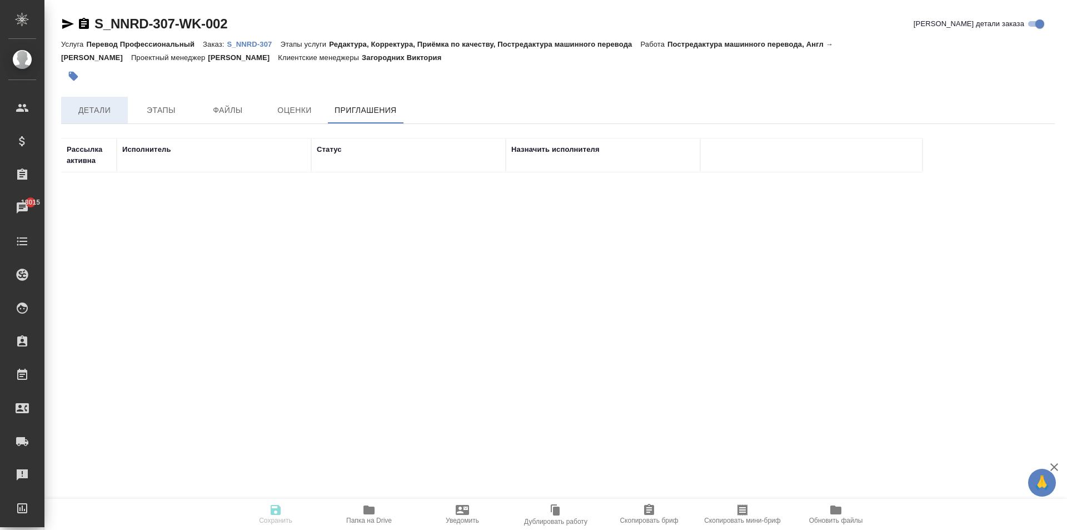
click at [98, 110] on span "Детали" at bounding box center [94, 110] width 53 height 14
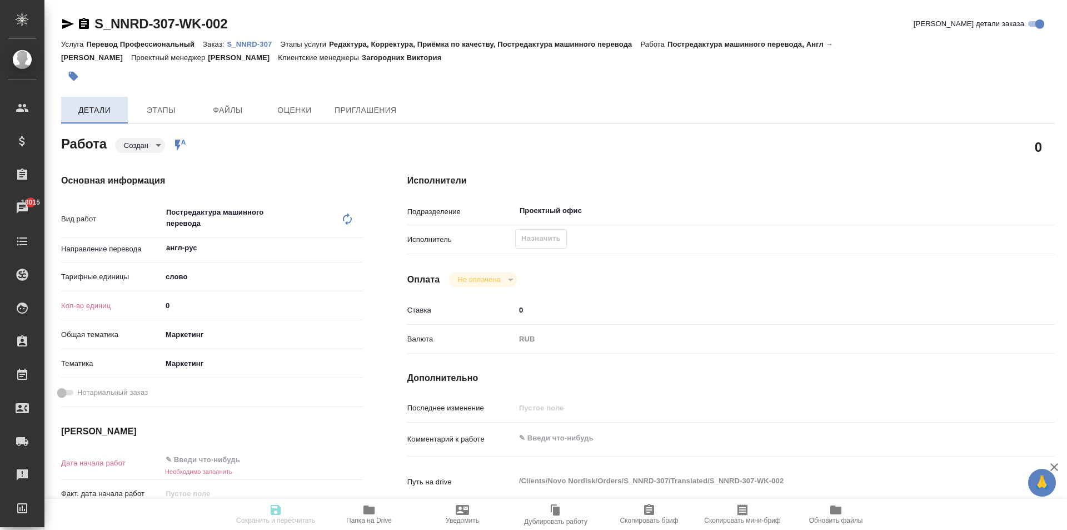
type textarea "x"
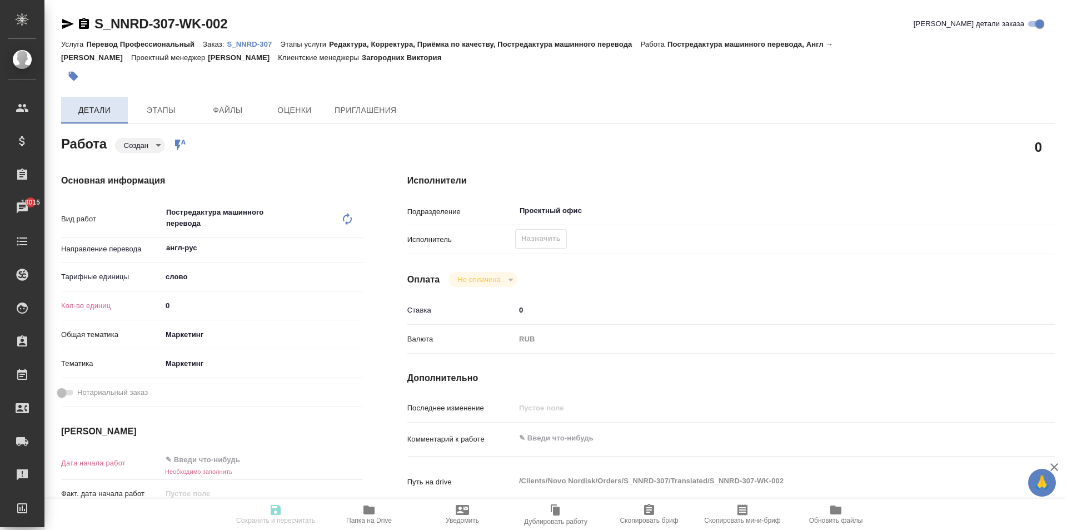
type textarea "x"
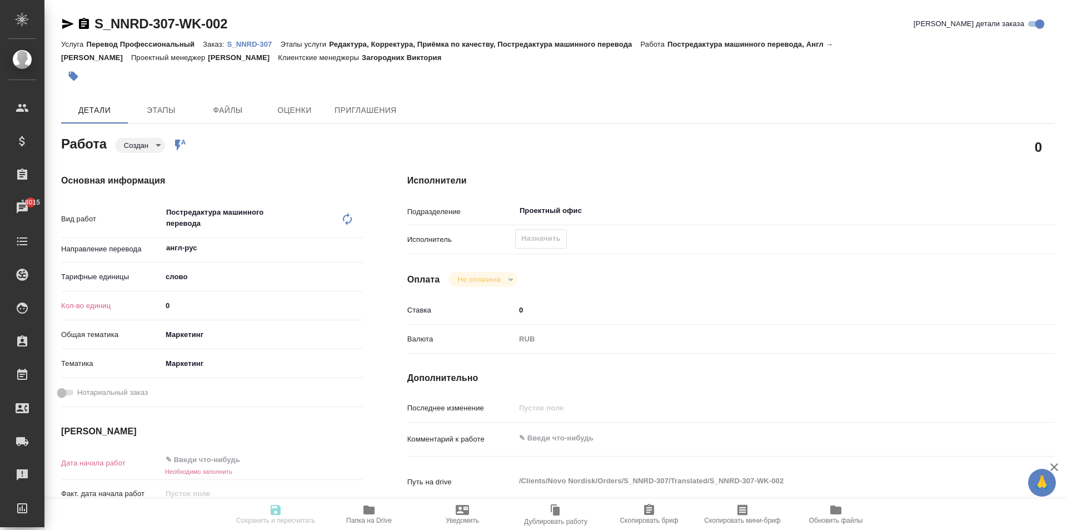
type textarea "x"
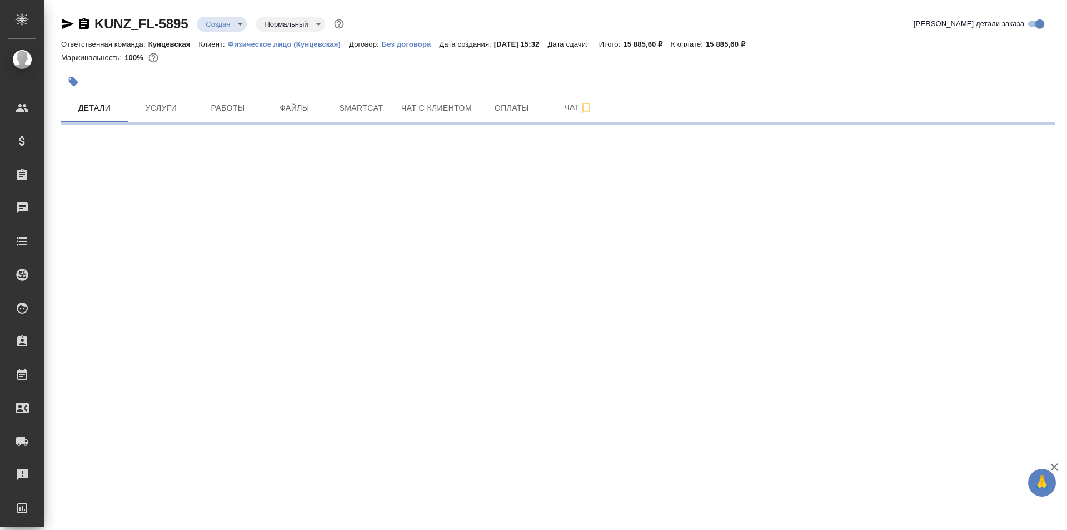
select select "RU"
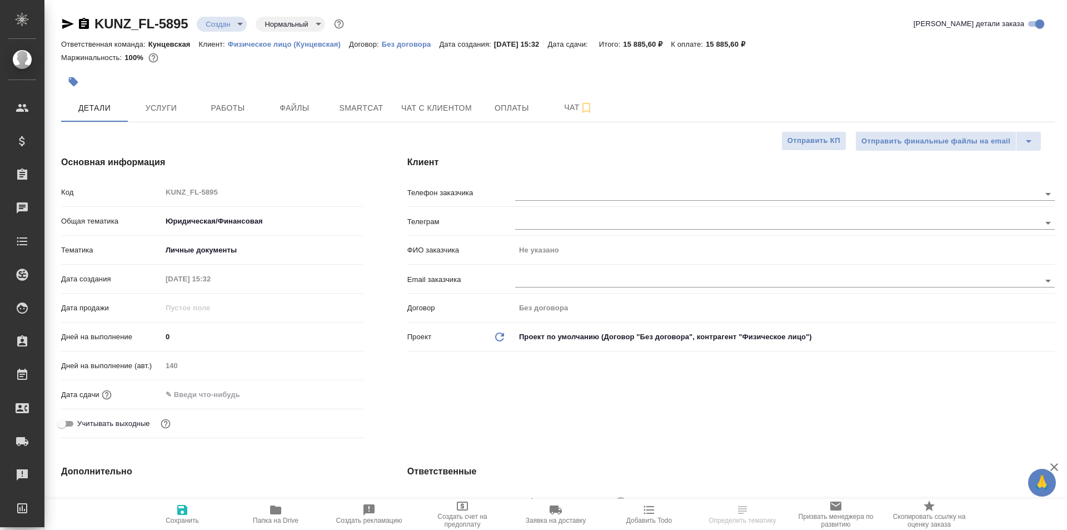
type textarea "x"
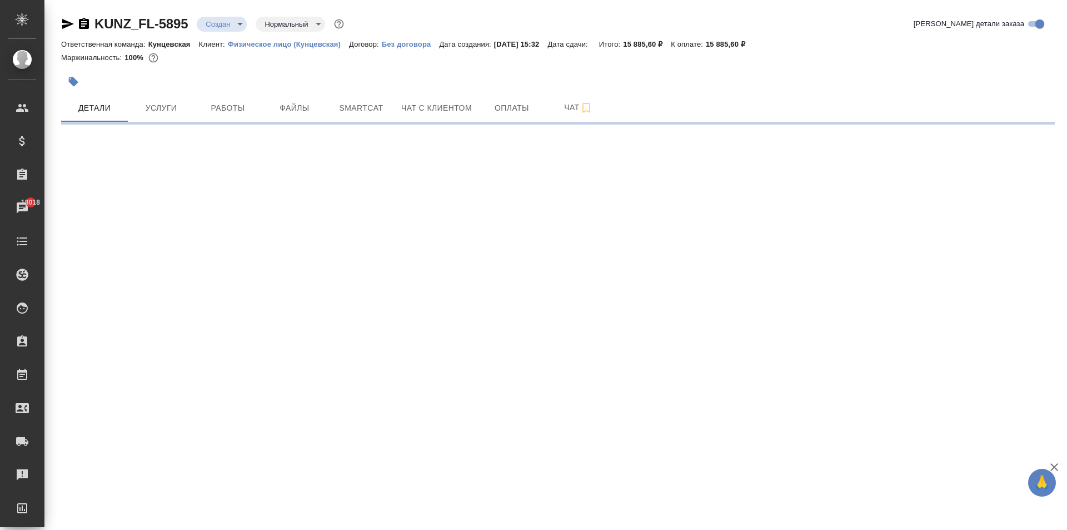
select select "RU"
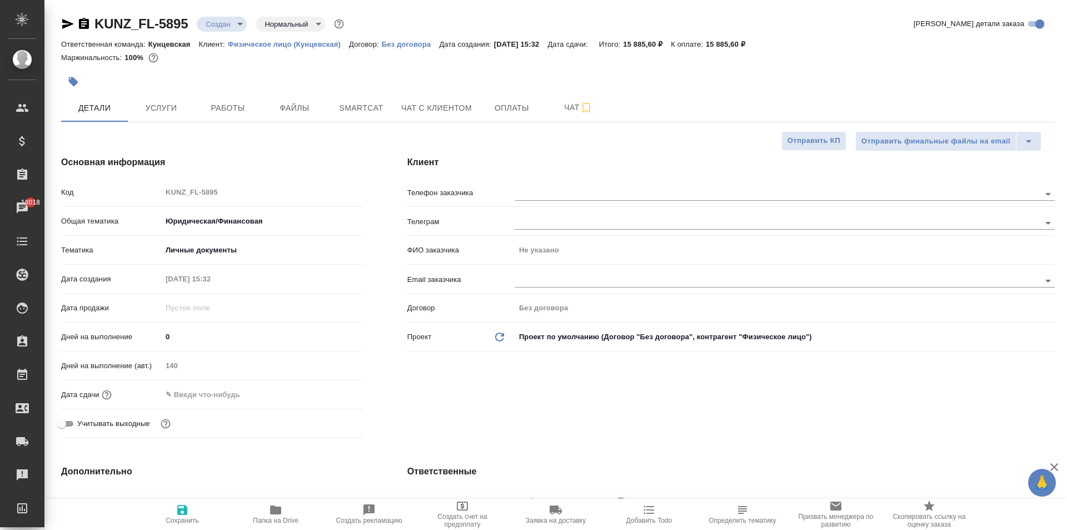
type textarea "x"
click at [151, 109] on span "Услуги" at bounding box center [161, 108] width 53 height 14
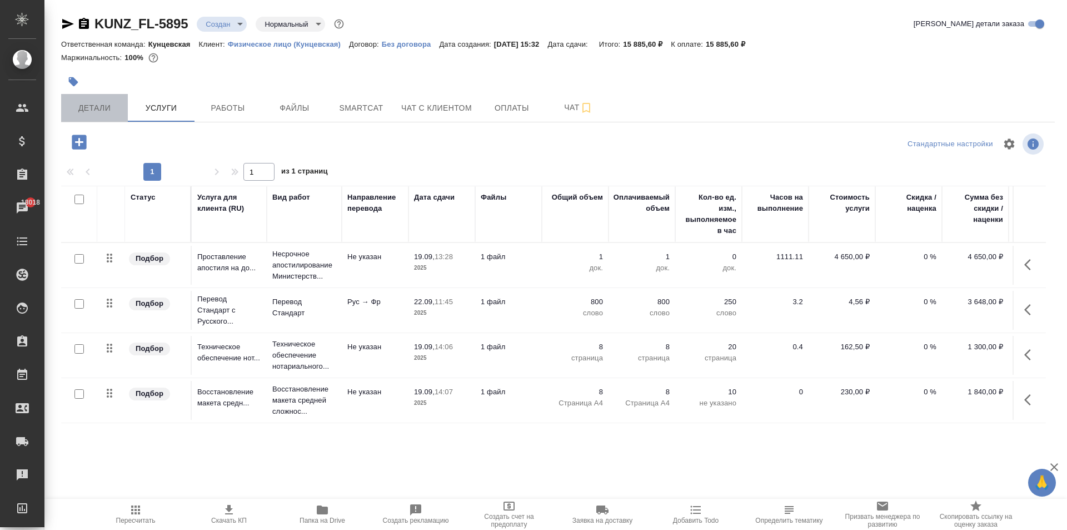
click at [102, 106] on span "Детали" at bounding box center [94, 108] width 53 height 14
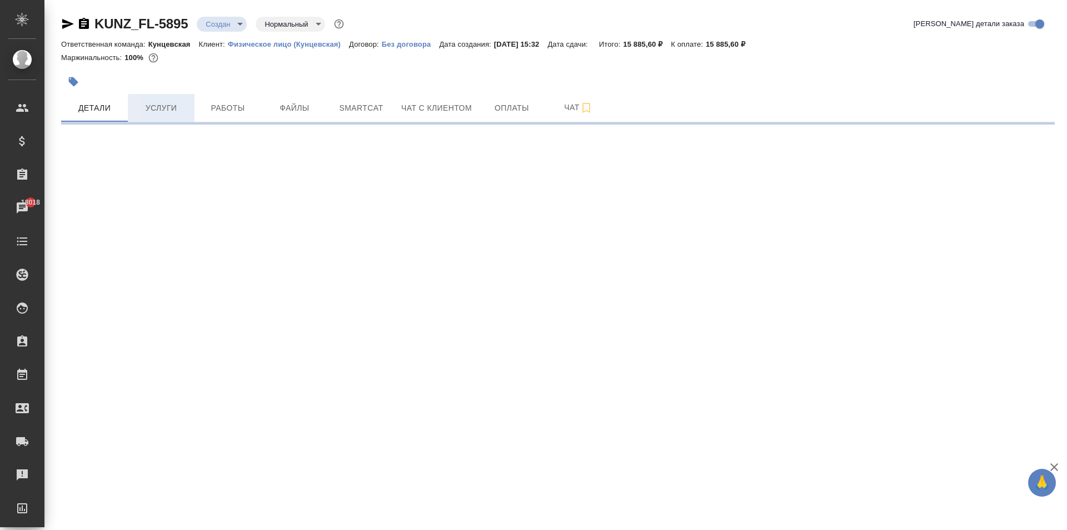
select select "RU"
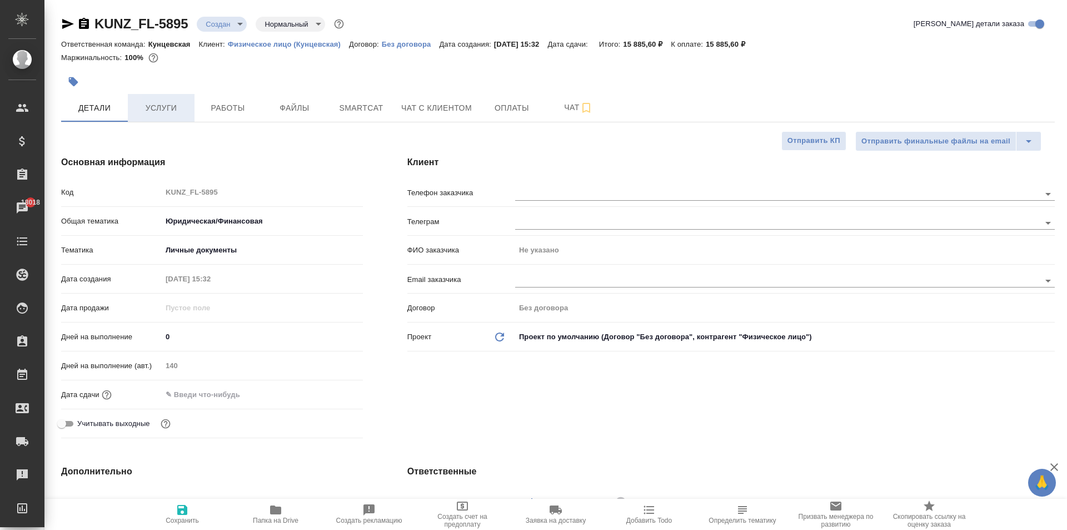
type textarea "x"
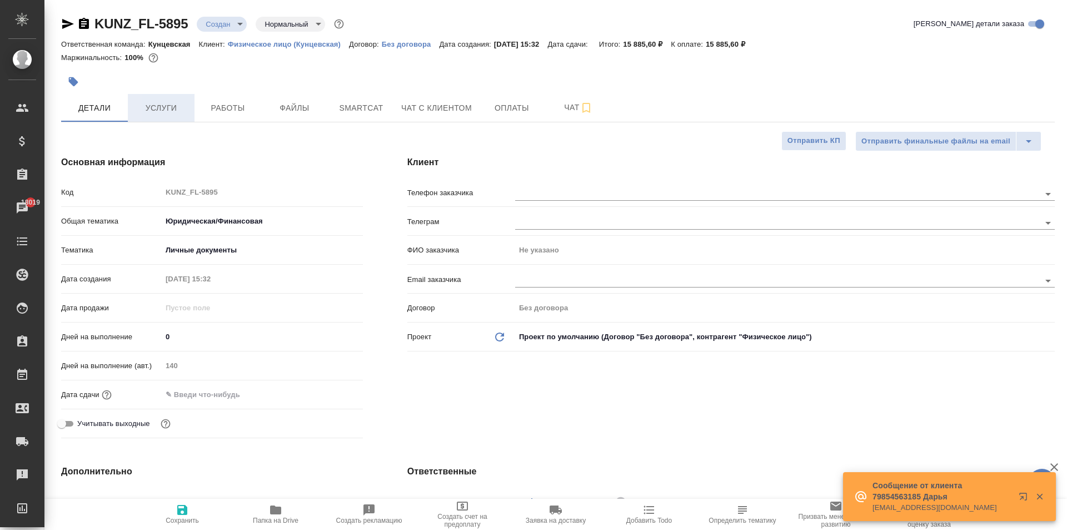
click at [162, 109] on span "Услуги" at bounding box center [161, 108] width 53 height 14
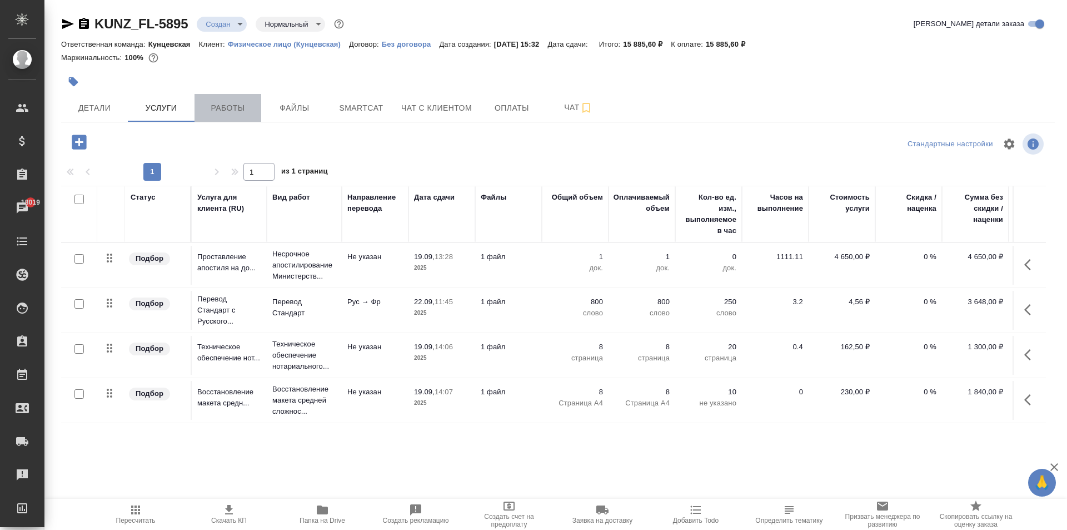
click at [228, 105] on span "Работы" at bounding box center [227, 108] width 53 height 14
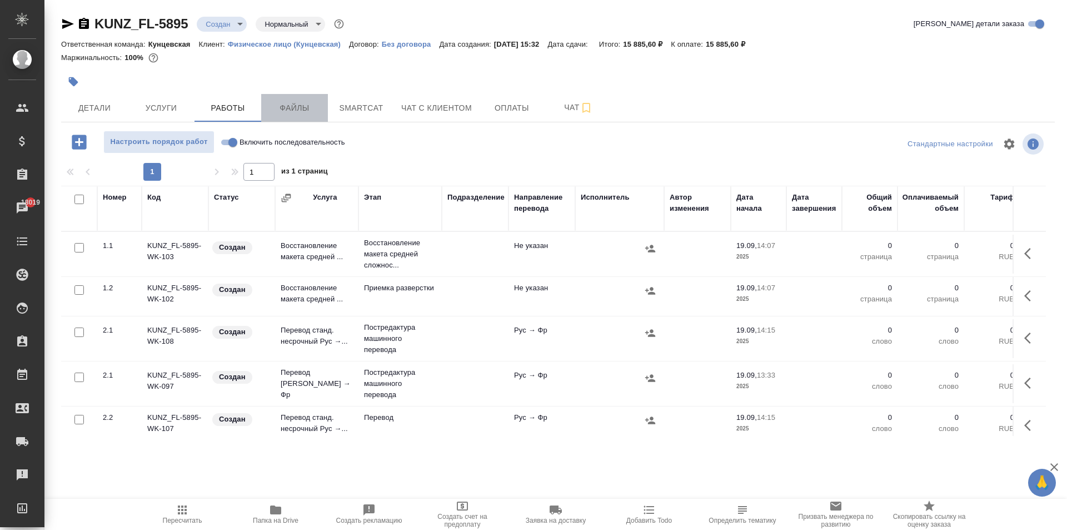
click at [300, 111] on span "Файлы" at bounding box center [294, 108] width 53 height 14
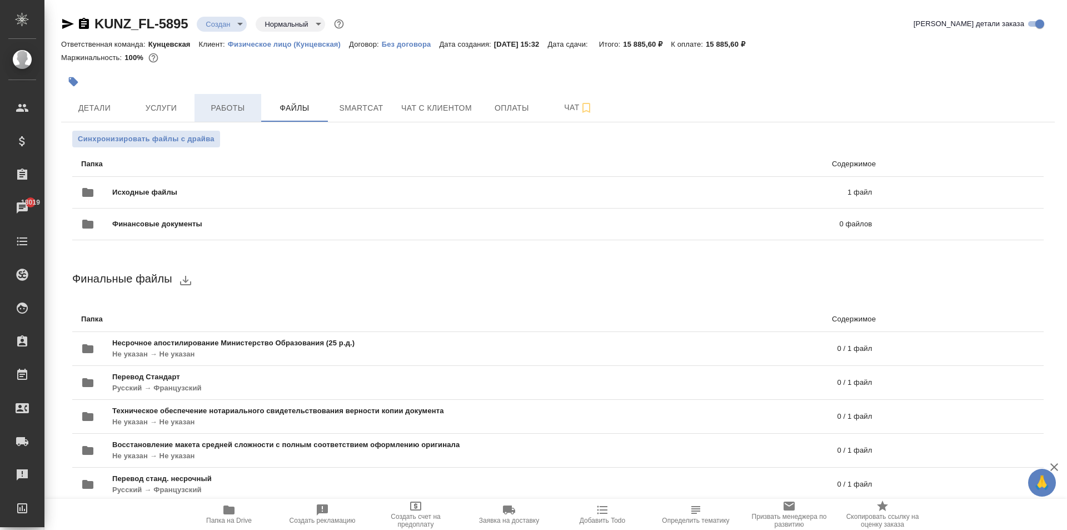
click at [241, 113] on span "Работы" at bounding box center [227, 108] width 53 height 14
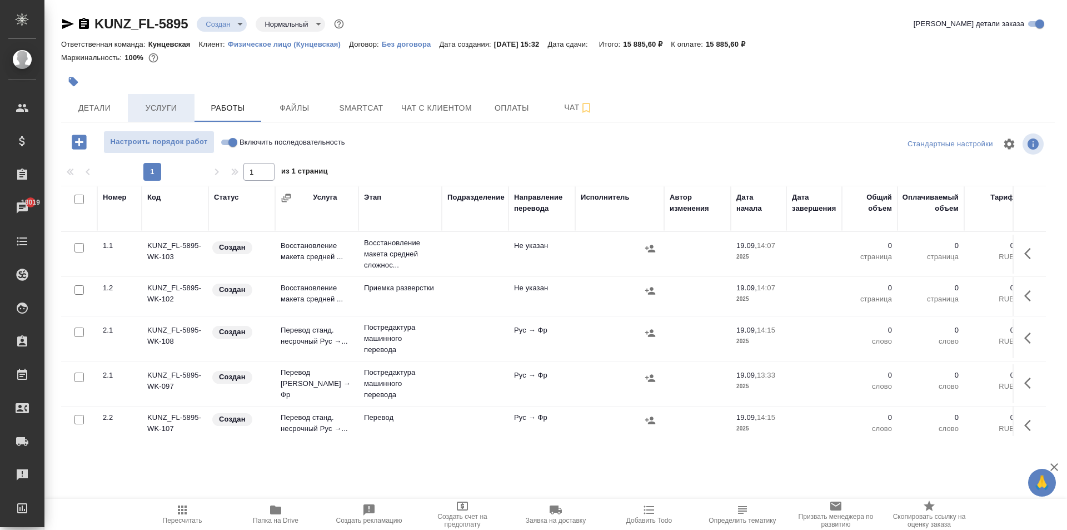
click at [157, 109] on span "Услуги" at bounding box center [161, 108] width 53 height 14
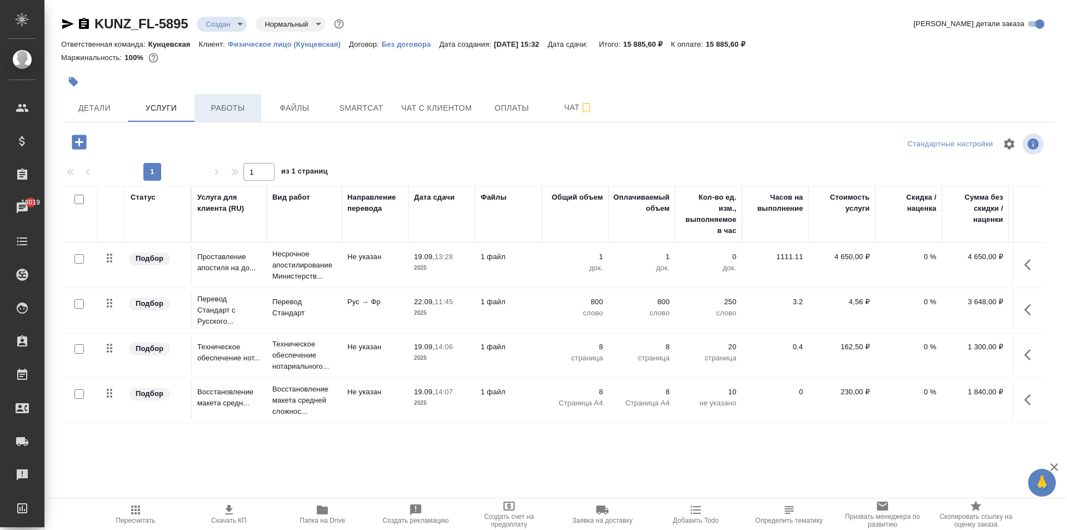
click at [232, 108] on span "Работы" at bounding box center [227, 108] width 53 height 14
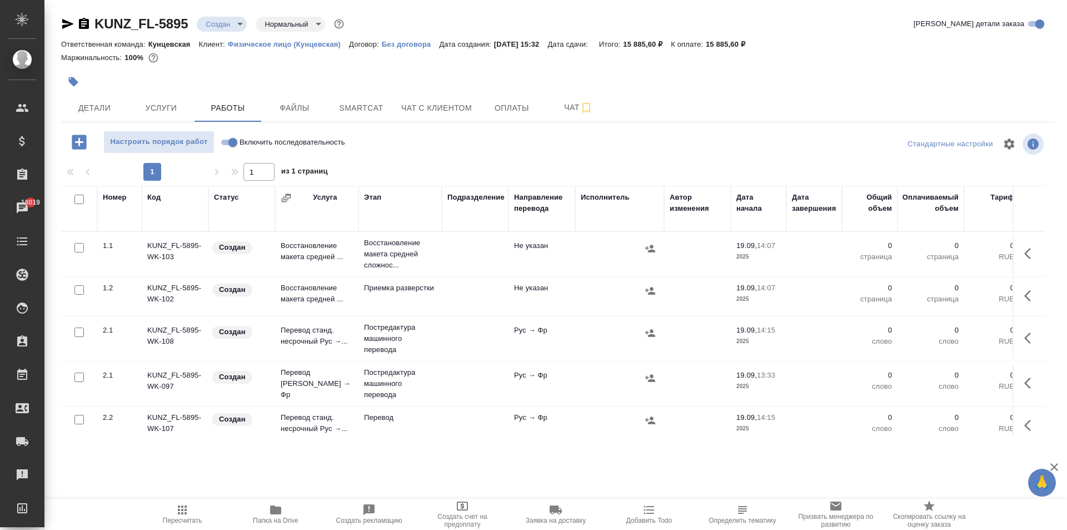
click at [395, 249] on p "Восстановление макета средней сложнос..." at bounding box center [400, 253] width 72 height 33
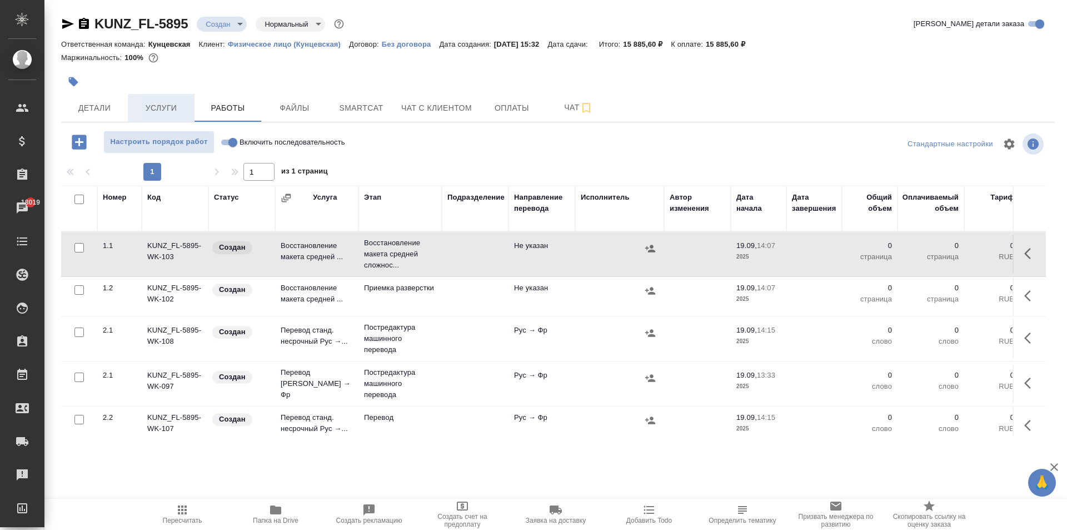
click at [152, 106] on span "Услуги" at bounding box center [161, 108] width 53 height 14
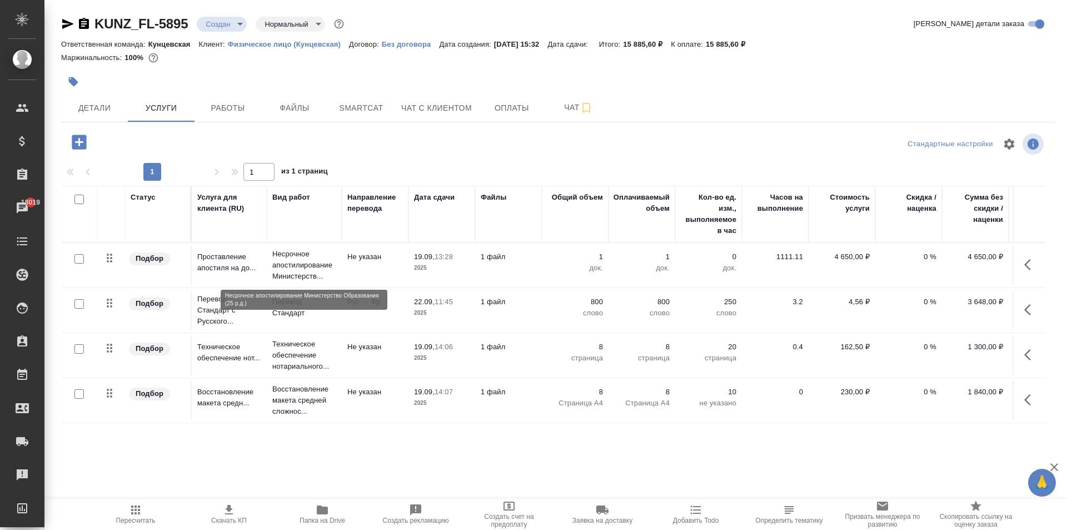
click at [310, 260] on p "Несрочное апостилирование Министерств..." at bounding box center [304, 264] width 64 height 33
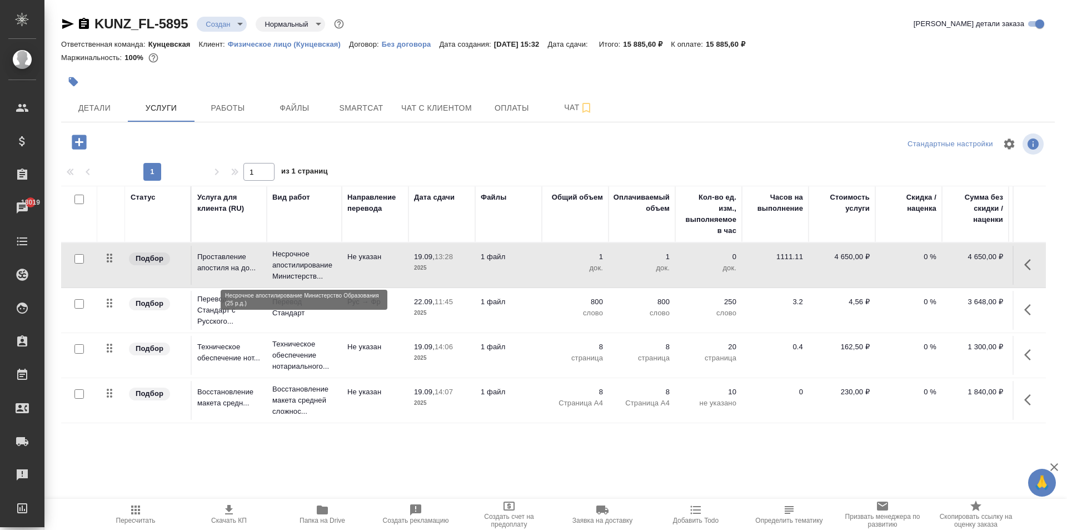
click at [310, 260] on p "Несрочное апостилирование Министерств..." at bounding box center [304, 264] width 64 height 33
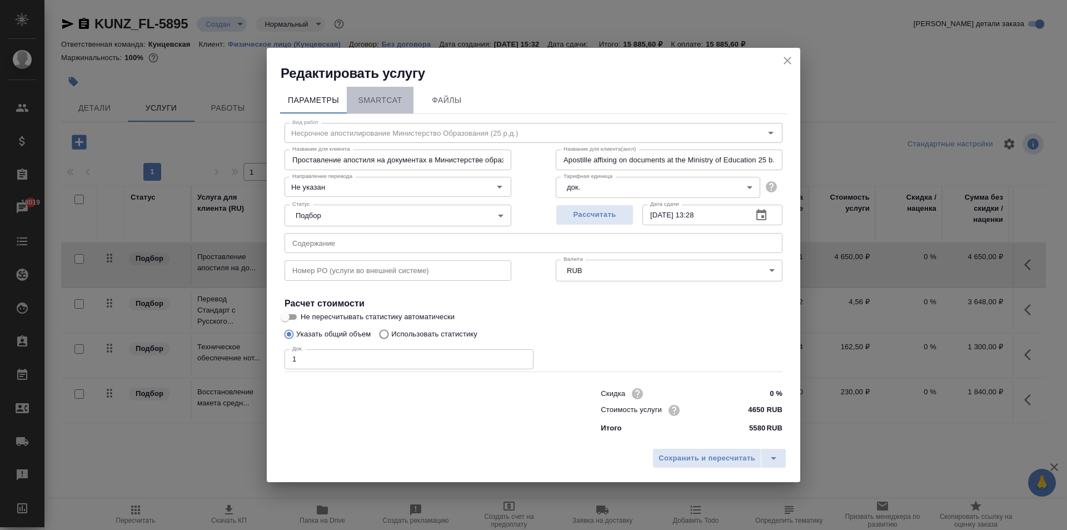
click at [403, 104] on span "SmartCat" at bounding box center [380, 100] width 53 height 14
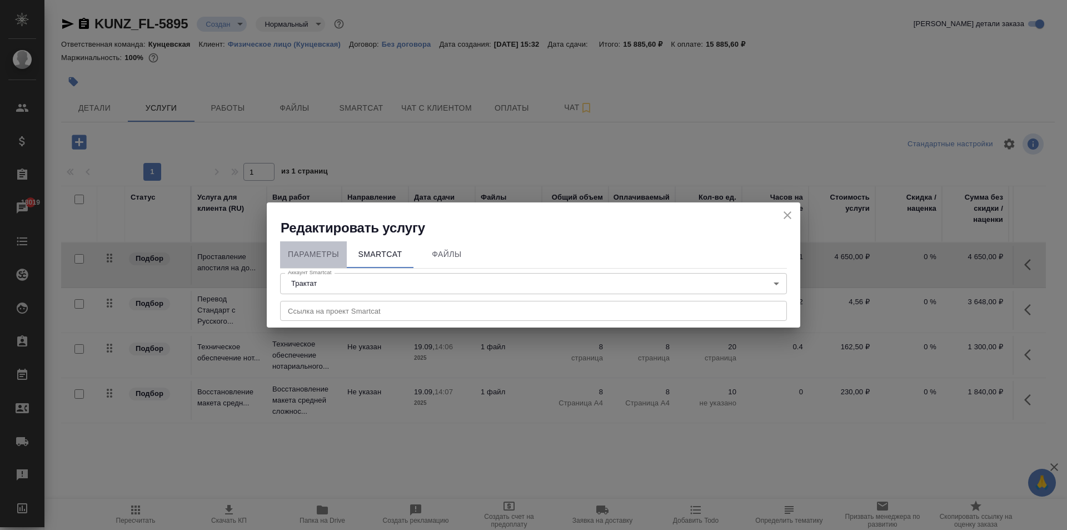
click at [318, 251] on span "Параметры" at bounding box center [313, 254] width 53 height 14
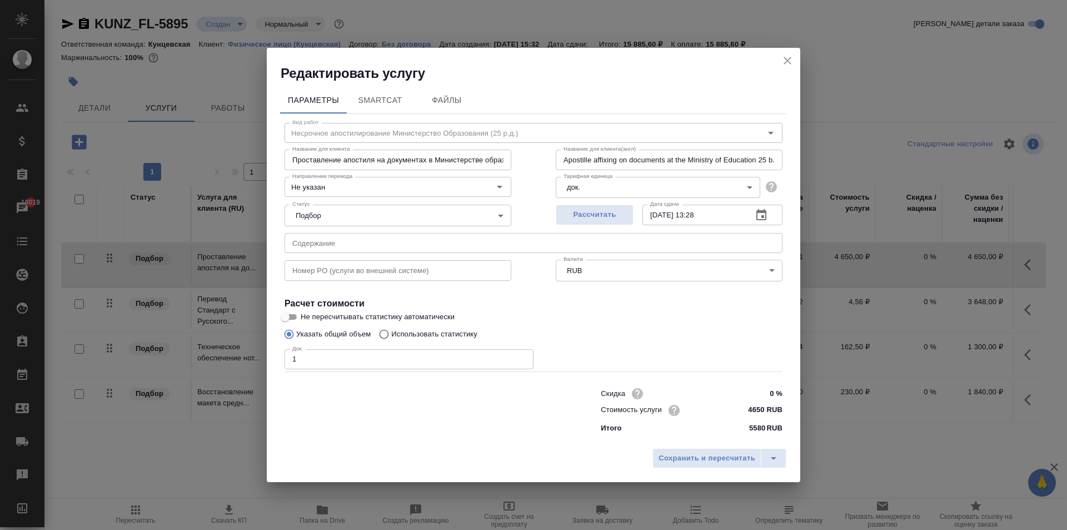
click at [787, 58] on icon "close" at bounding box center [787, 60] width 13 height 13
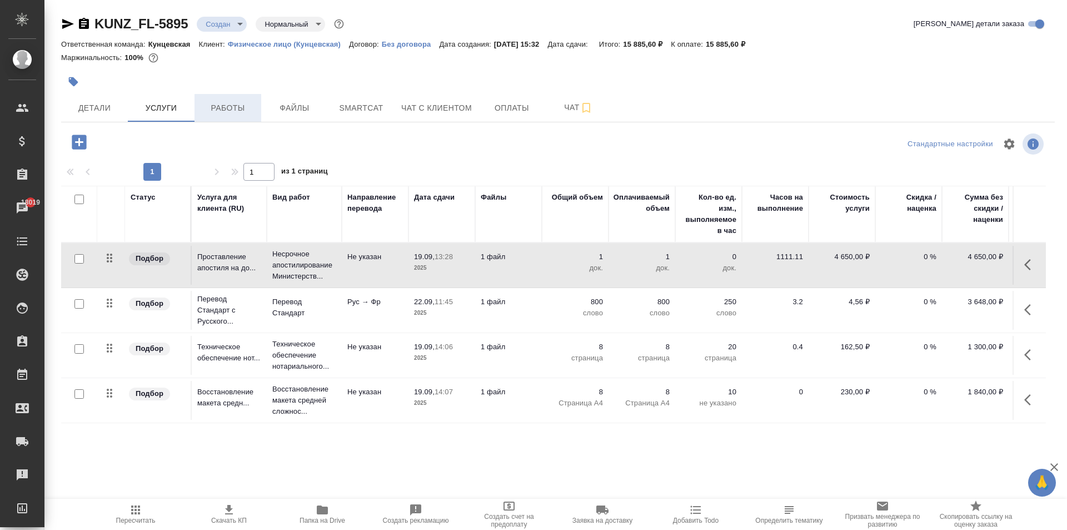
click at [234, 108] on span "Работы" at bounding box center [227, 108] width 53 height 14
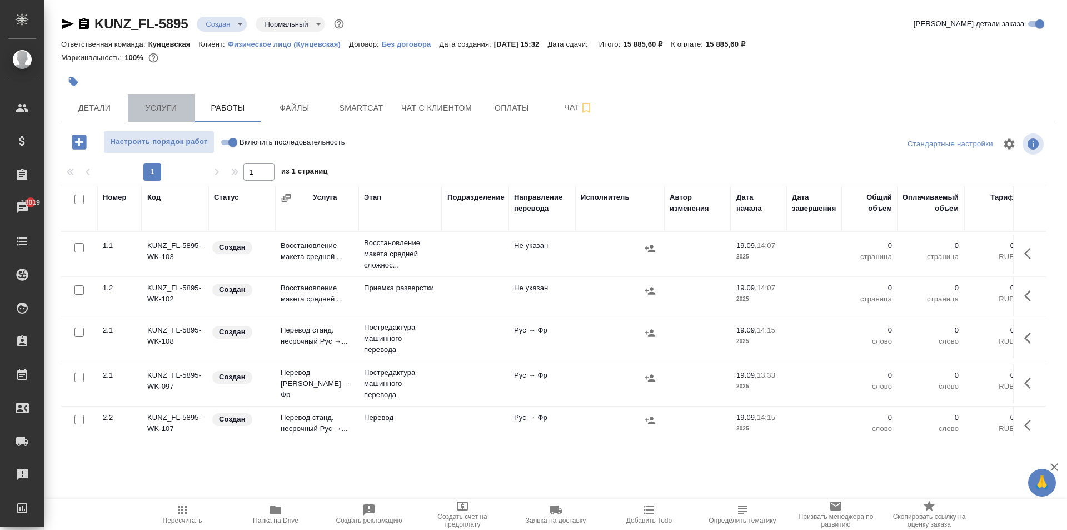
click at [156, 108] on span "Услуги" at bounding box center [161, 108] width 53 height 14
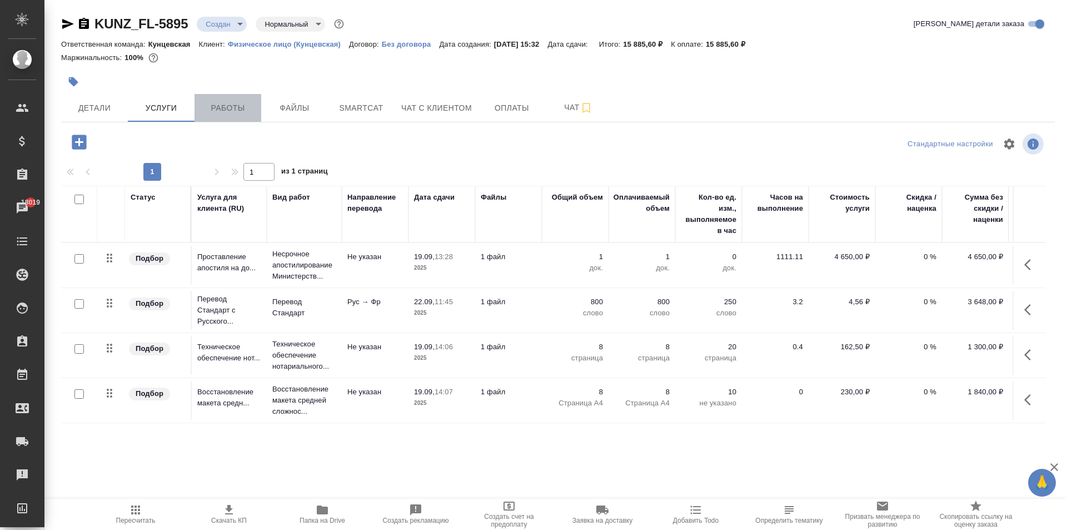
click at [238, 110] on span "Работы" at bounding box center [227, 108] width 53 height 14
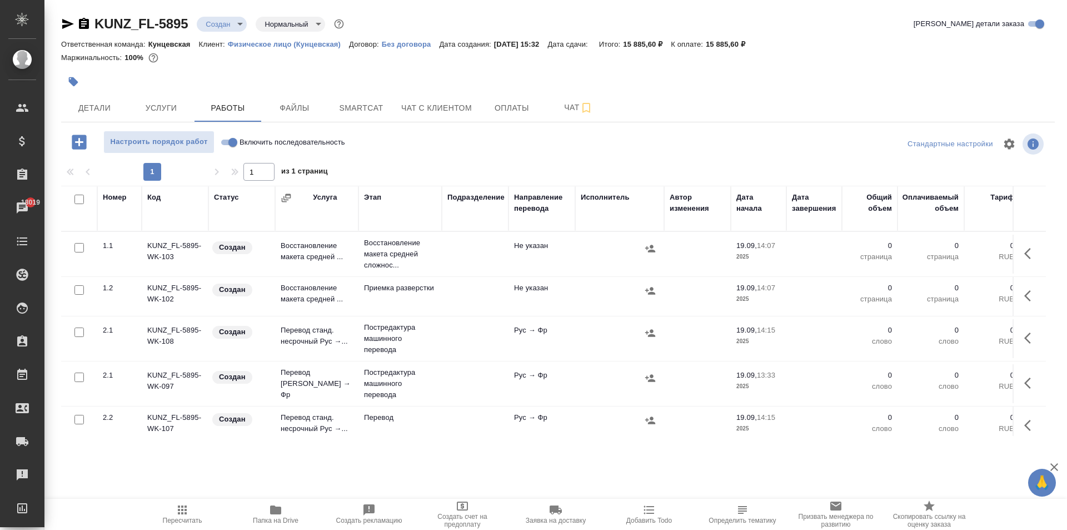
click at [161, 289] on td "KUNZ_FL-5895-WK-102" at bounding box center [175, 296] width 67 height 39
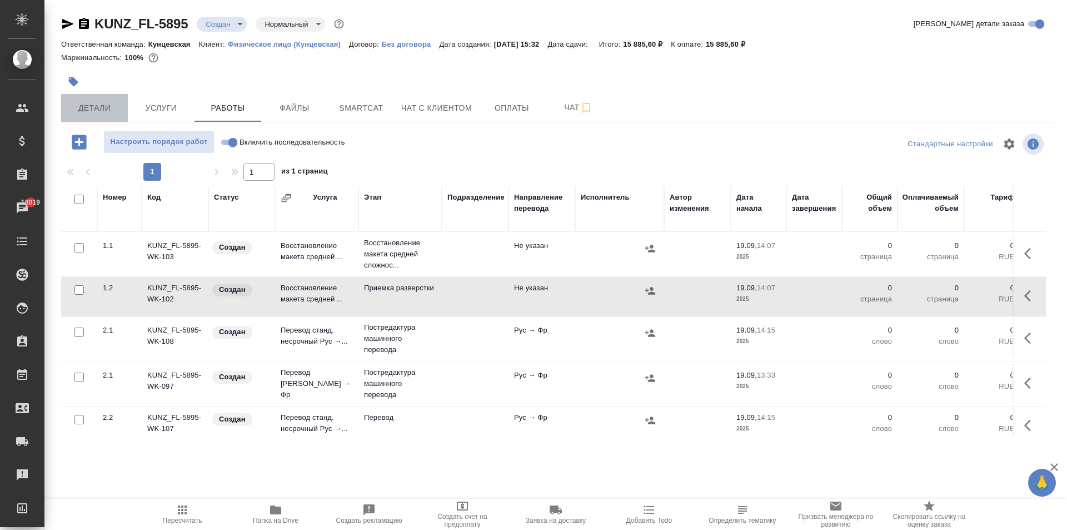
click at [108, 110] on span "Детали" at bounding box center [94, 108] width 53 height 14
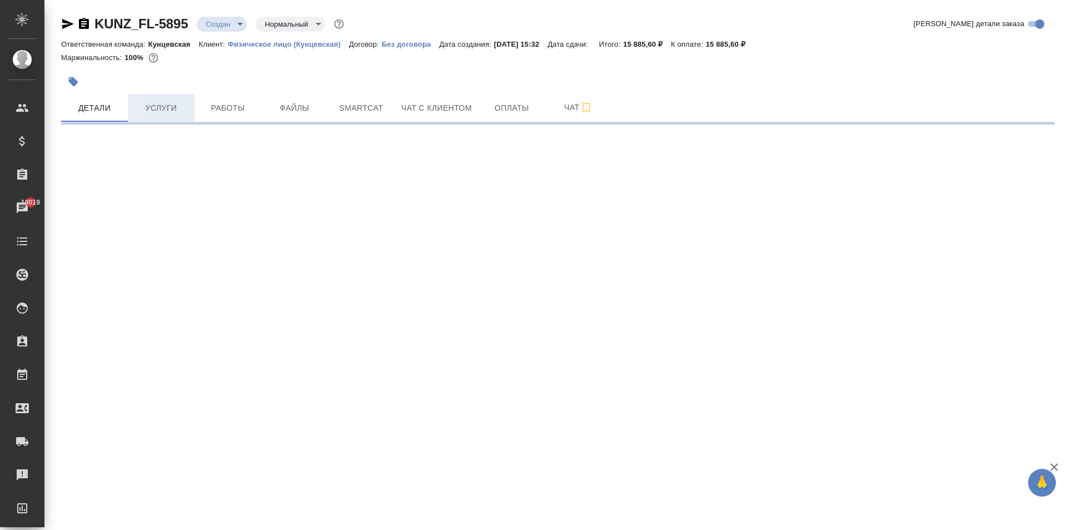
select select "RU"
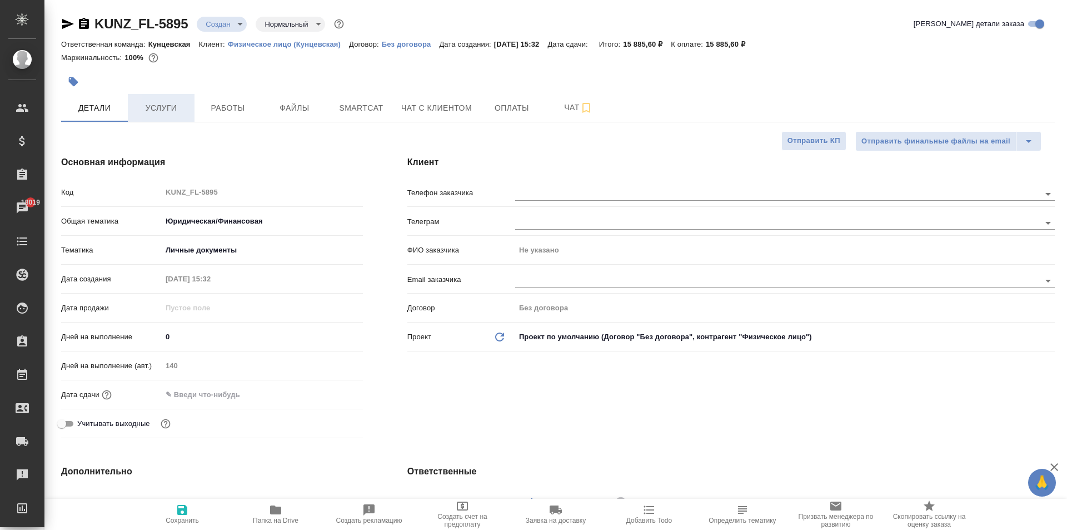
type textarea "x"
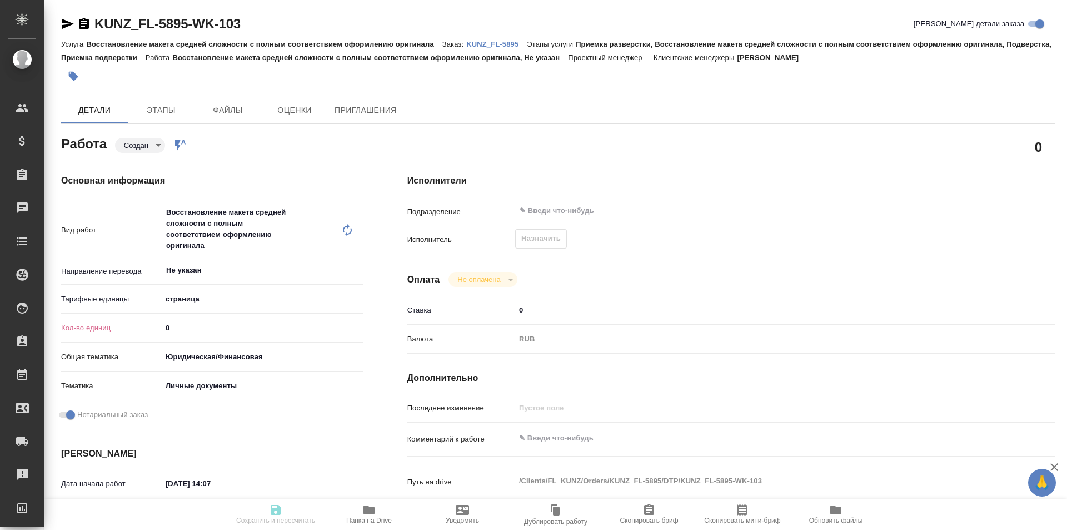
type textarea "x"
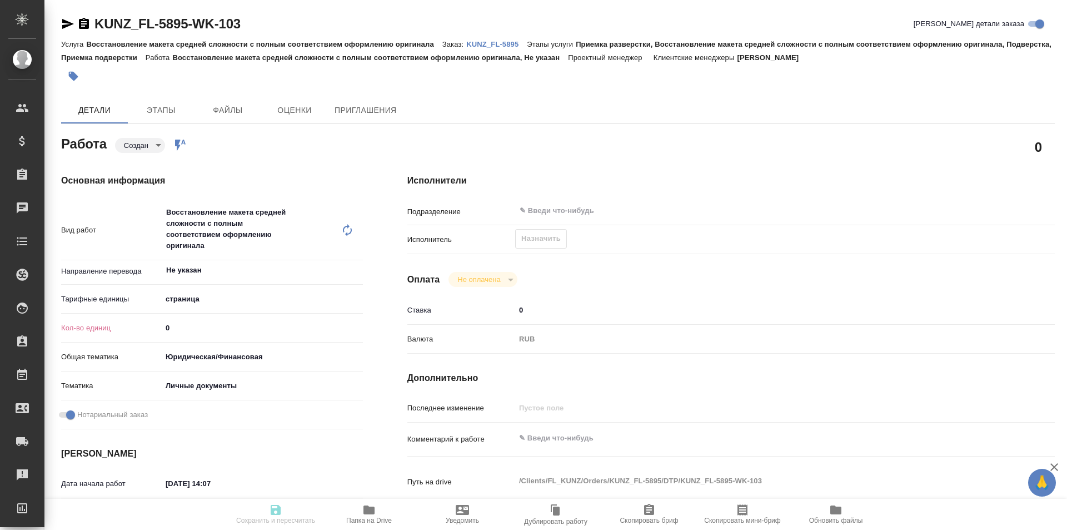
type textarea "x"
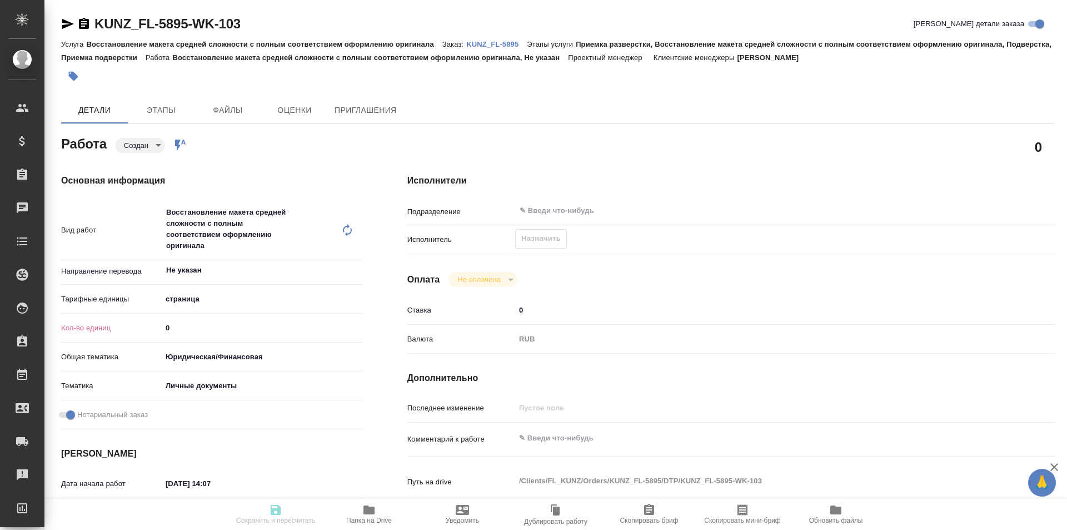
type textarea "x"
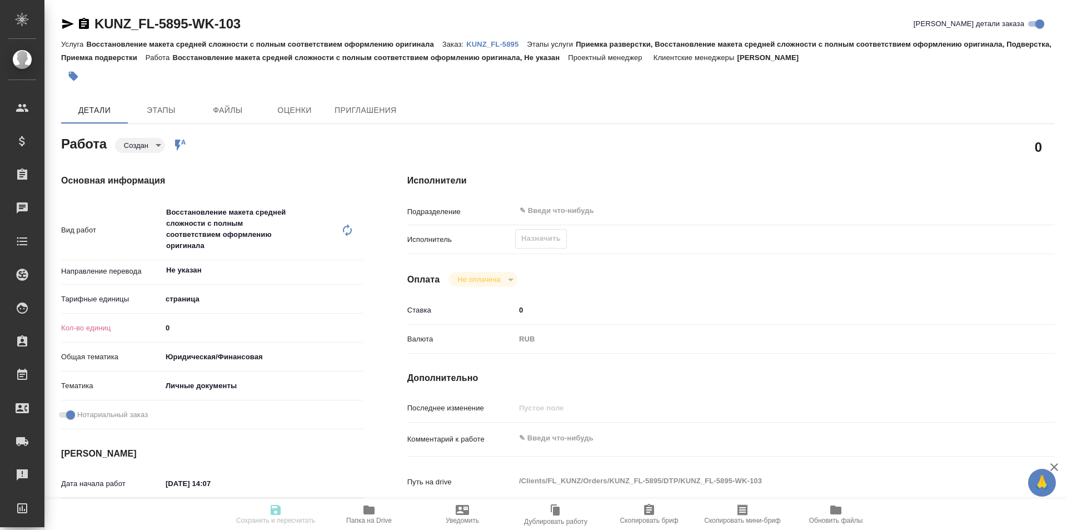
type textarea "x"
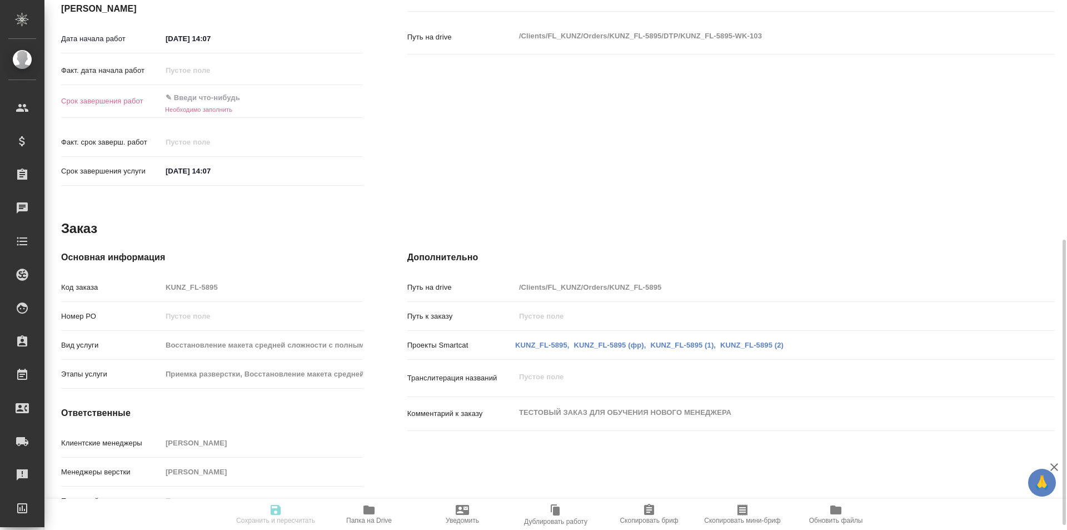
scroll to position [453, 0]
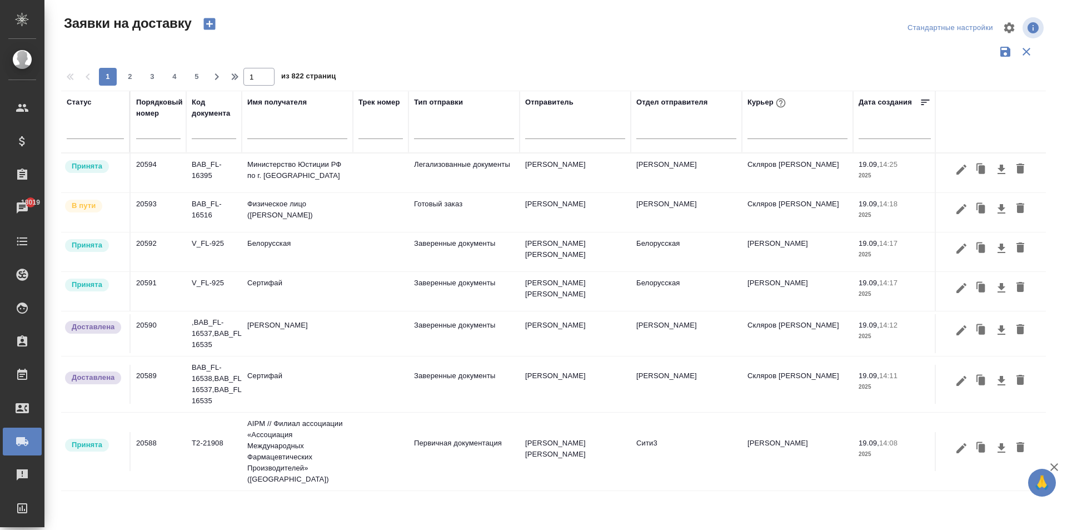
click at [807, 58] on div at bounding box center [553, 51] width 985 height 21
click at [762, 123] on div at bounding box center [798, 128] width 100 height 16
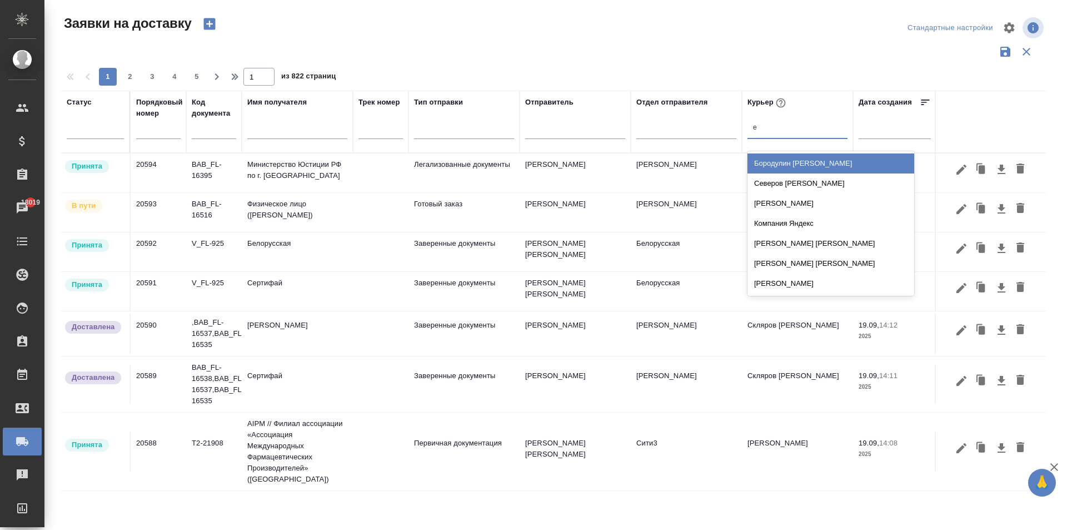
type input "ев"
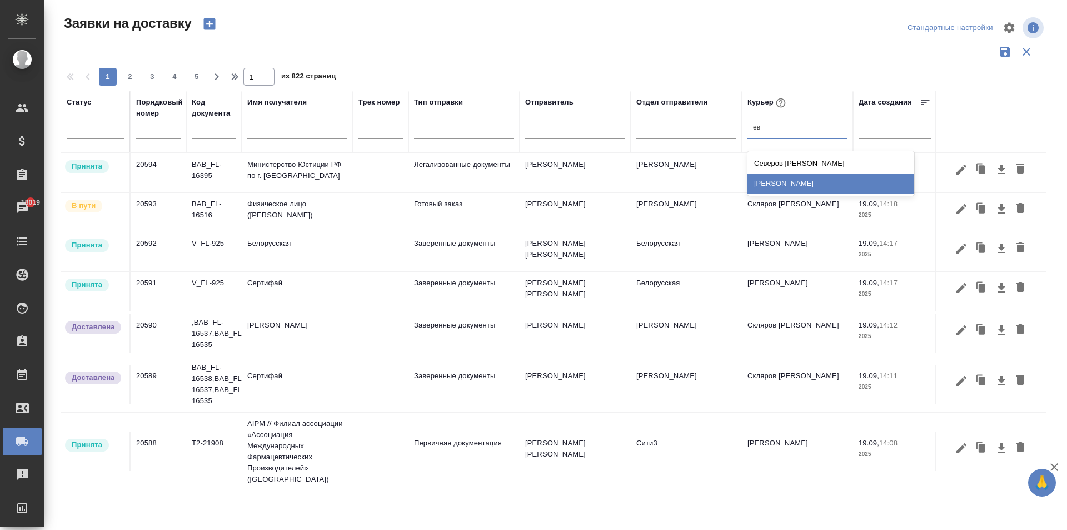
click at [777, 181] on div "[PERSON_NAME]" at bounding box center [831, 183] width 167 height 20
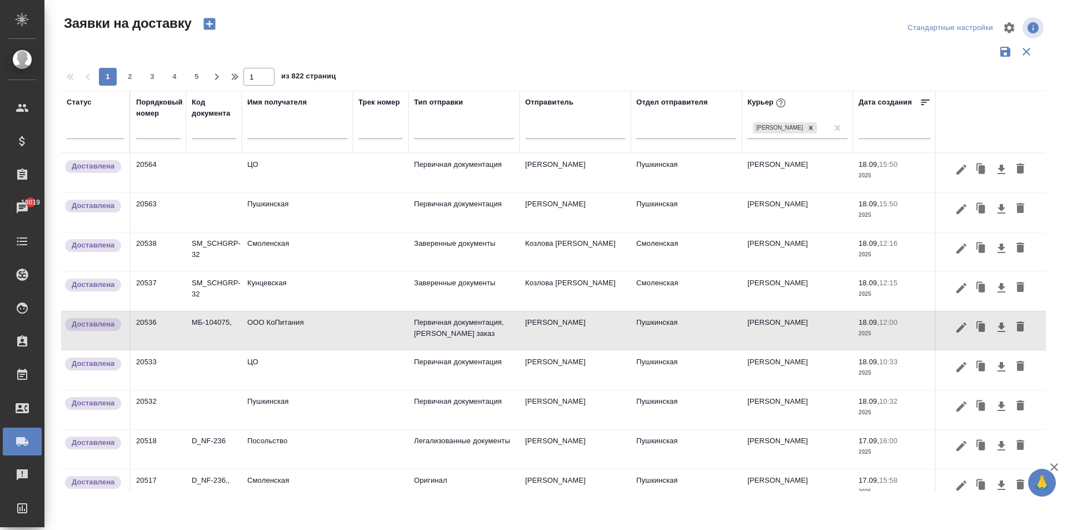
click at [296, 213] on td "Пушкинская" at bounding box center [297, 212] width 111 height 39
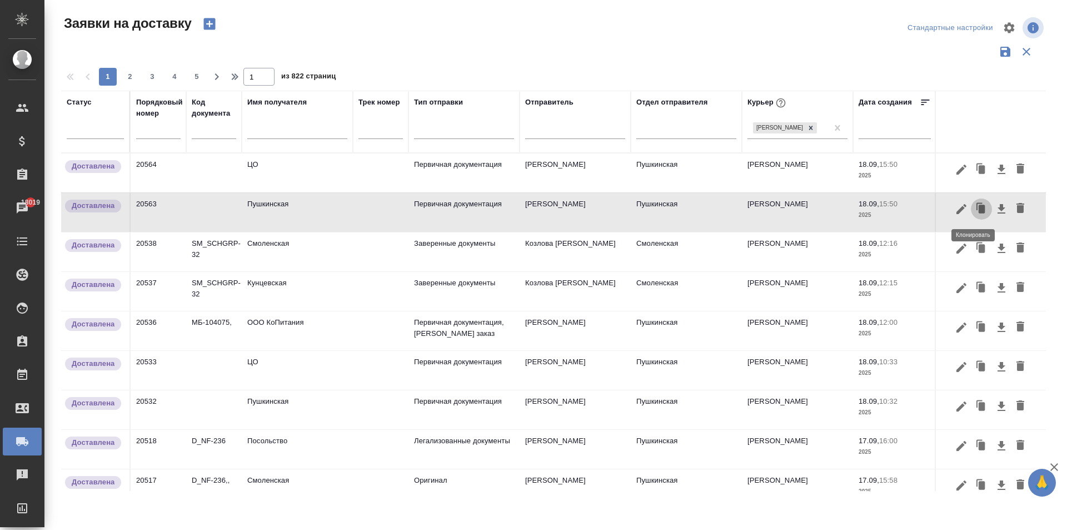
click at [979, 212] on icon "button" at bounding box center [982, 209] width 7 height 8
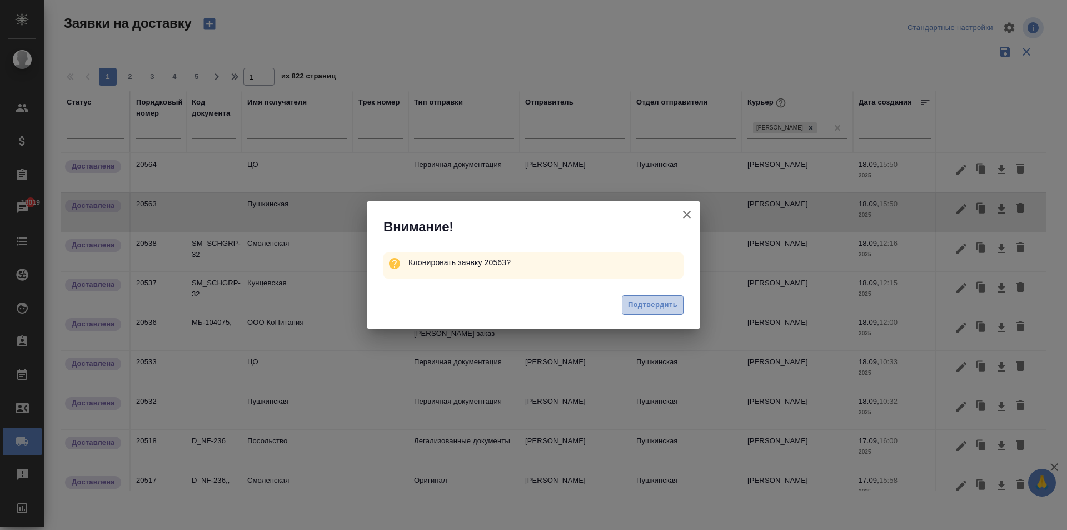
click at [647, 299] on span "Подтвердить" at bounding box center [652, 305] width 49 height 13
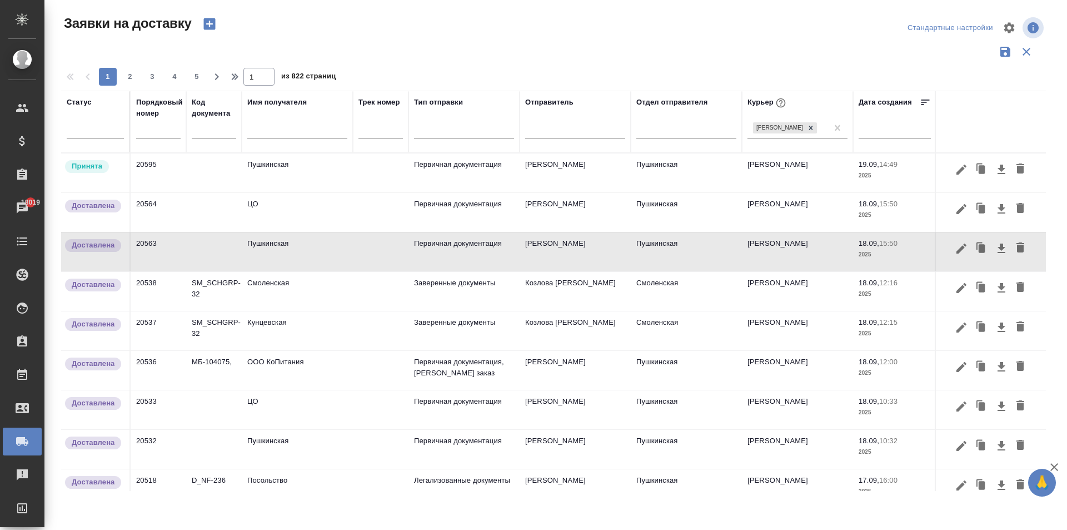
click at [270, 374] on td "ООО КоПитания" at bounding box center [297, 370] width 111 height 39
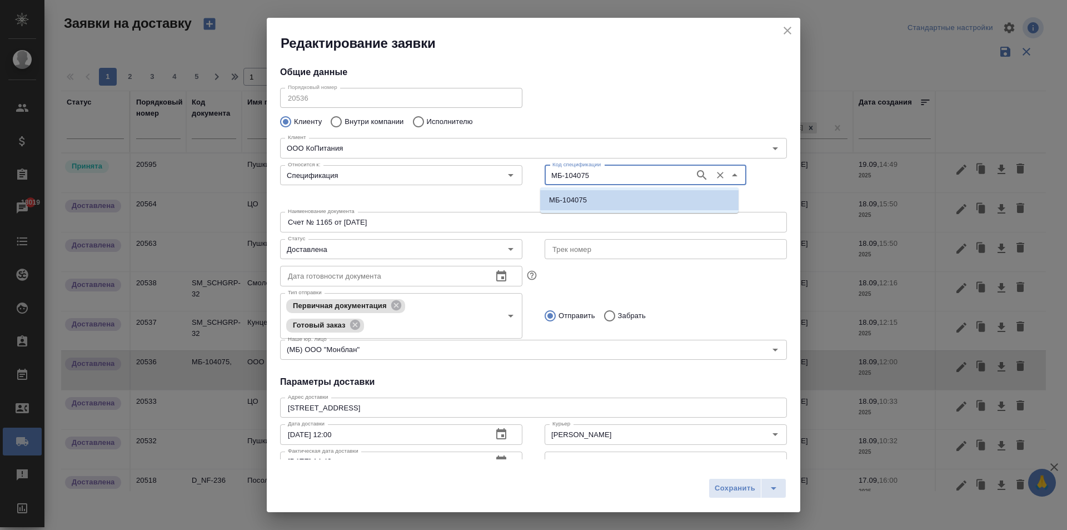
drag, startPoint x: 589, startPoint y: 180, endPoint x: 560, endPoint y: 176, distance: 29.8
click at [528, 176] on div "Относится к: Спецификация Относится к: Код спецификации МБ-104075 Код специфика…" at bounding box center [533, 184] width 529 height 69
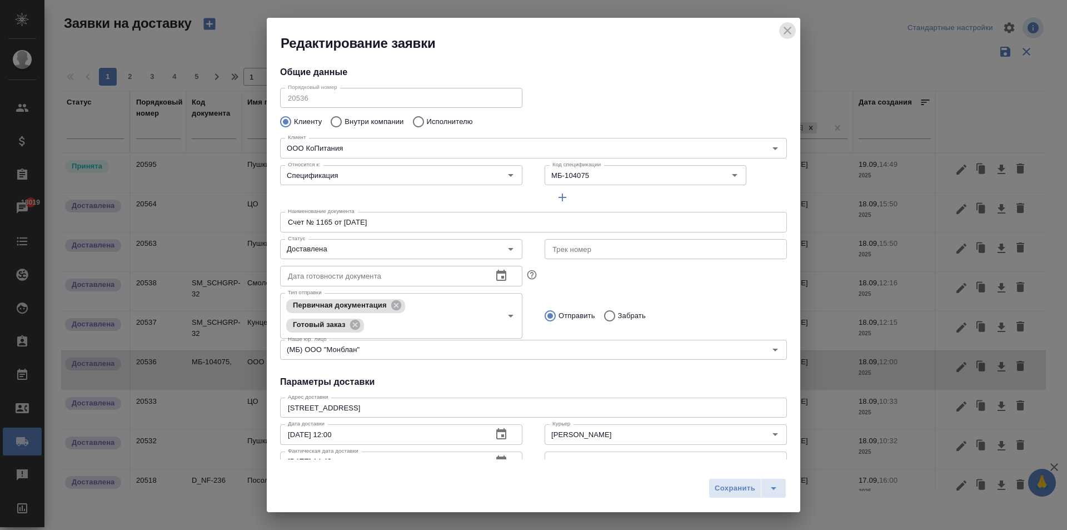
click at [787, 27] on icon "close" at bounding box center [787, 30] width 13 height 13
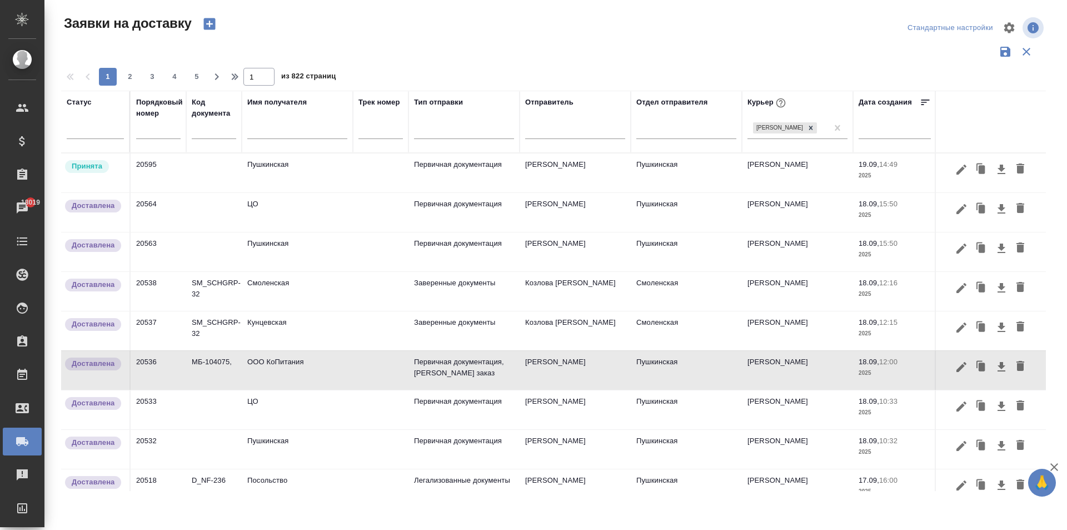
click at [285, 167] on td "Пушкинская" at bounding box center [297, 172] width 111 height 39
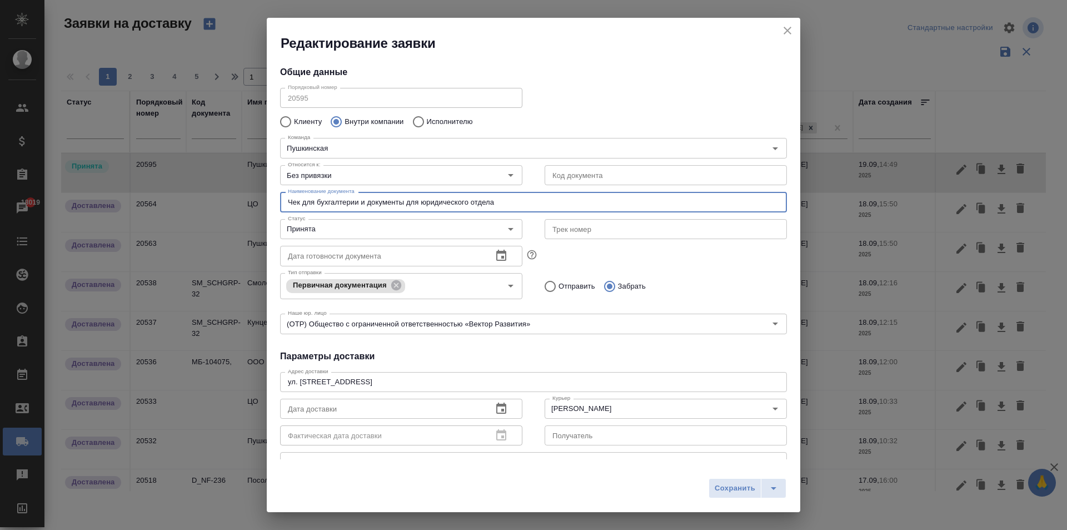
drag, startPoint x: 530, startPoint y: 209, endPoint x: 156, endPoint y: 200, distance: 374.2
click at [156, 200] on div "Редактирование заявки Общие данные Порядковый номер 20595 Порядковый номер Клие…" at bounding box center [533, 265] width 1067 height 530
click at [571, 181] on input "text" at bounding box center [666, 175] width 242 height 20
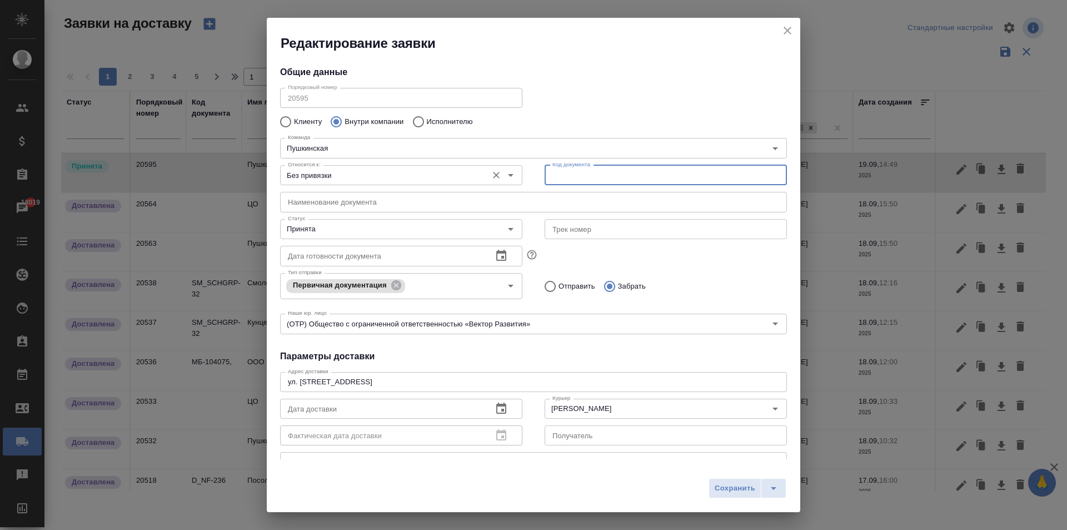
click at [322, 180] on input "Без привязки" at bounding box center [383, 174] width 198 height 13
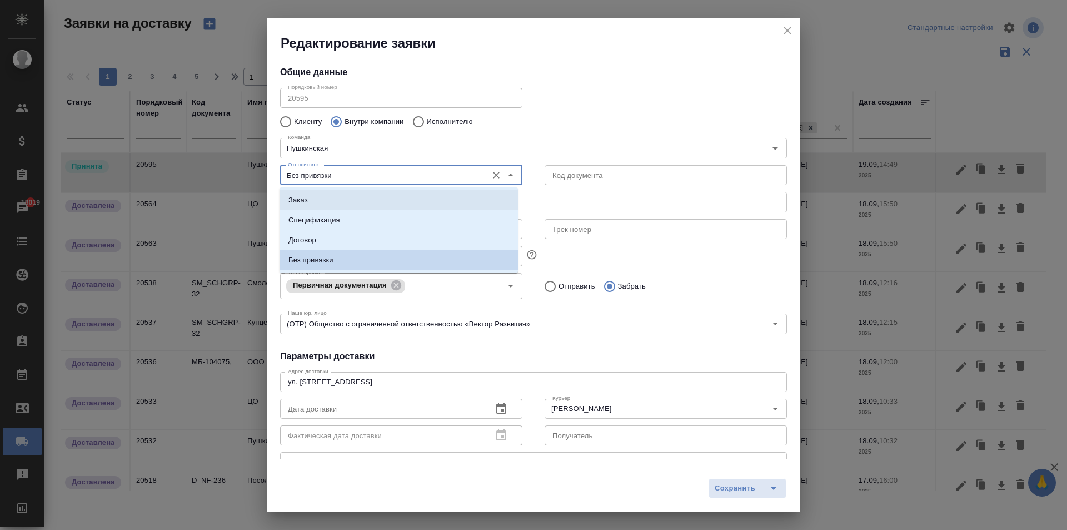
click at [307, 204] on p "Заказ" at bounding box center [298, 200] width 19 height 11
type input "Заказ"
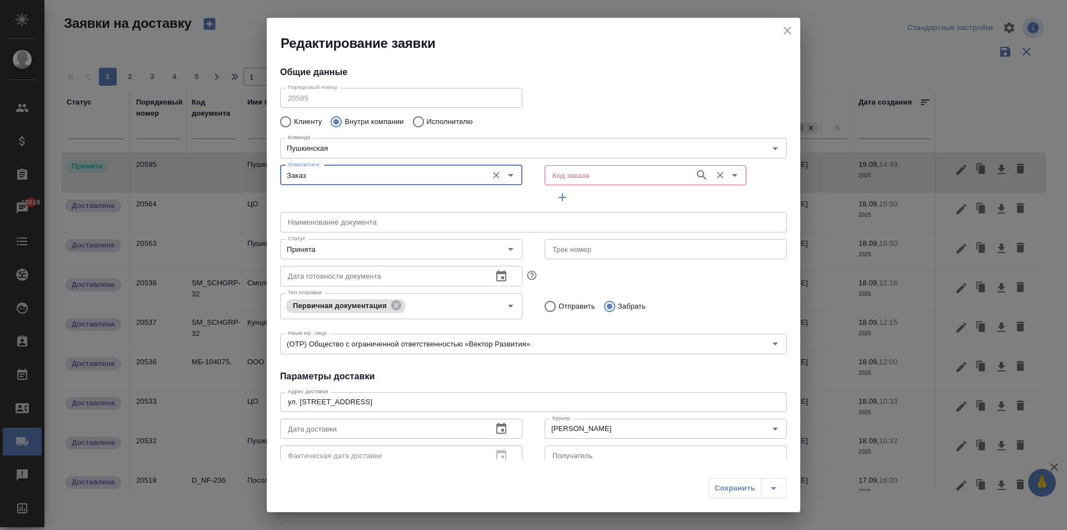
click at [567, 180] on input "Код заказа" at bounding box center [618, 174] width 141 height 13
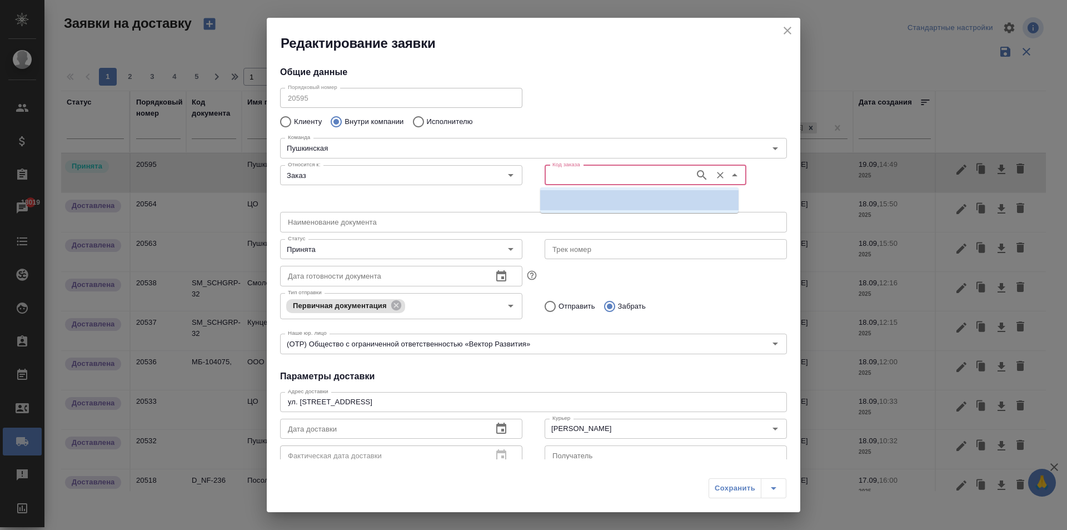
paste input "МБ-104075"
type input "МБ-104075"
click at [385, 174] on input "Заказ" at bounding box center [383, 174] width 198 height 13
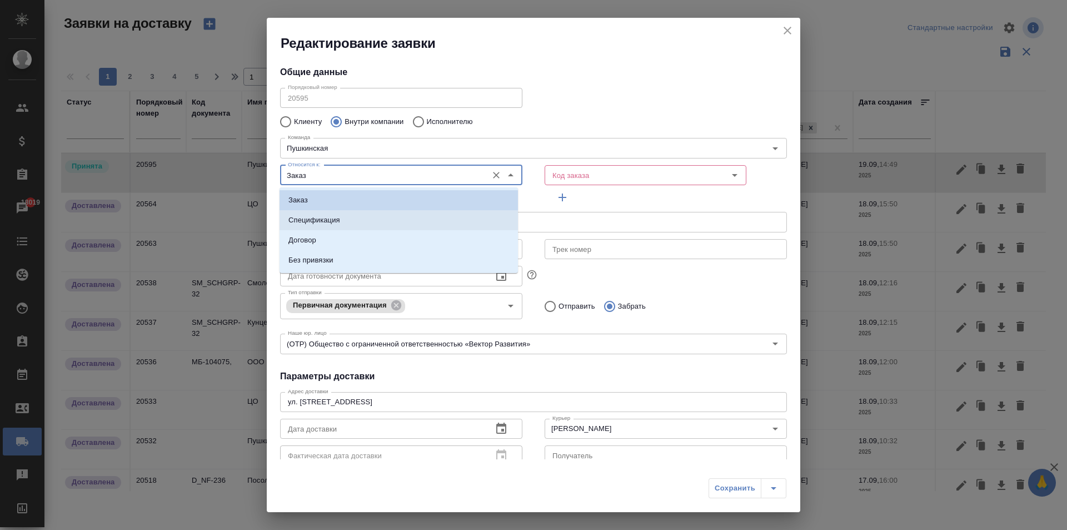
click at [324, 227] on li "Спецификация" at bounding box center [399, 220] width 238 height 20
type input "Спецификация"
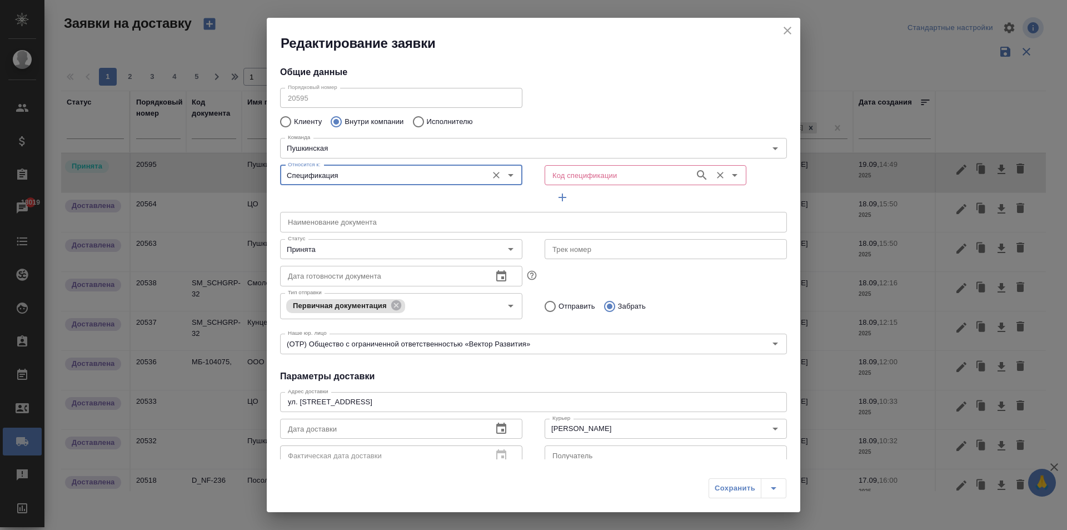
click at [569, 178] on input "Код спецификации" at bounding box center [618, 174] width 141 height 13
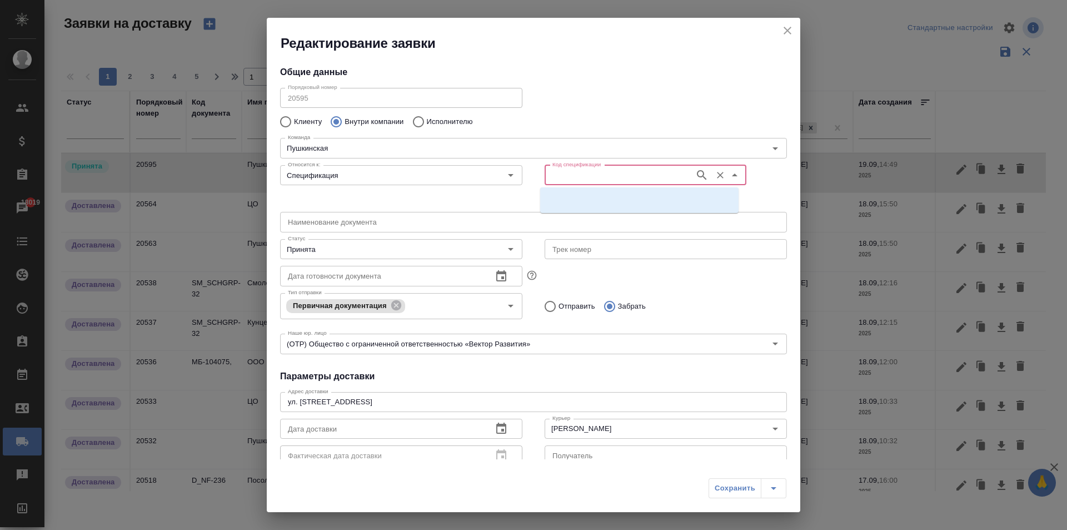
paste input "МБ-104075"
type input "МБ-104075"
click at [572, 203] on p "МБ-104075" at bounding box center [568, 200] width 38 height 11
type input "(МБ) ООО "Монблан""
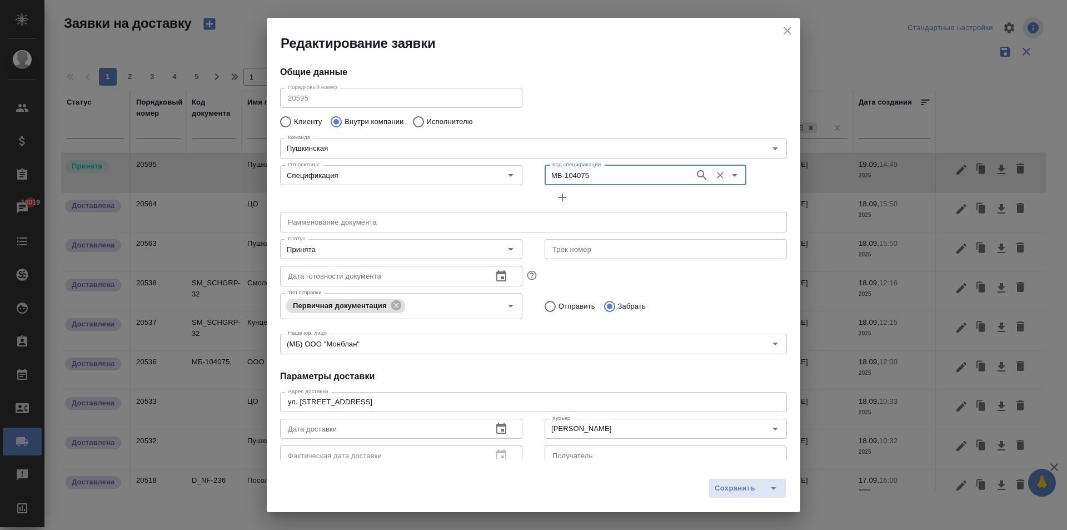
click at [346, 217] on input "text" at bounding box center [533, 222] width 507 height 20
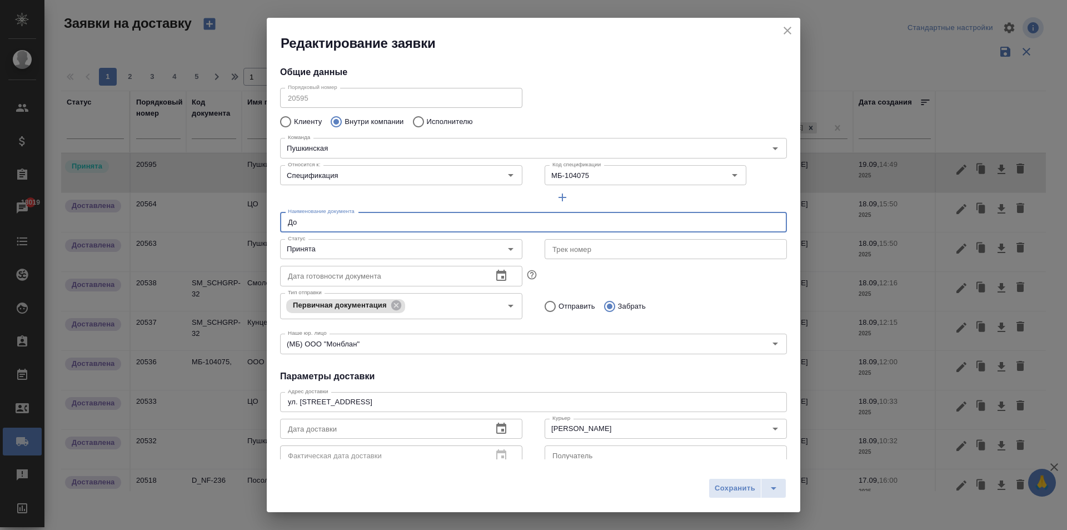
type input "Д"
type input "С"
drag, startPoint x: 375, startPoint y: 223, endPoint x: 223, endPoint y: 226, distance: 151.8
click at [223, 226] on div "Редактирование заявки Общие данные Порядковый номер 20595 Порядковый номер Клие…" at bounding box center [533, 265] width 1067 height 530
type input "з"
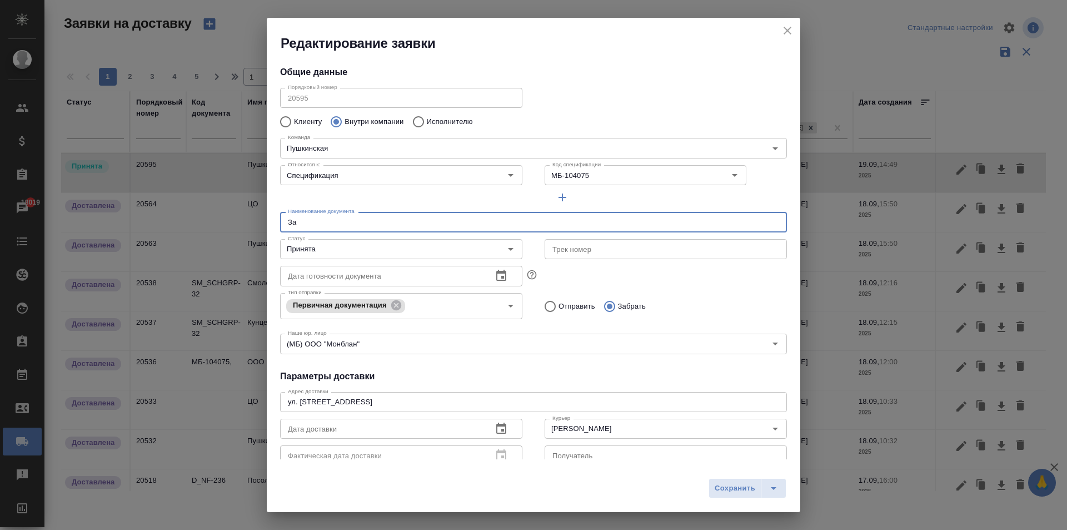
type input "З"
type input "Забор документов для клиента Копитания"
click at [500, 433] on icon "button" at bounding box center [501, 427] width 10 height 11
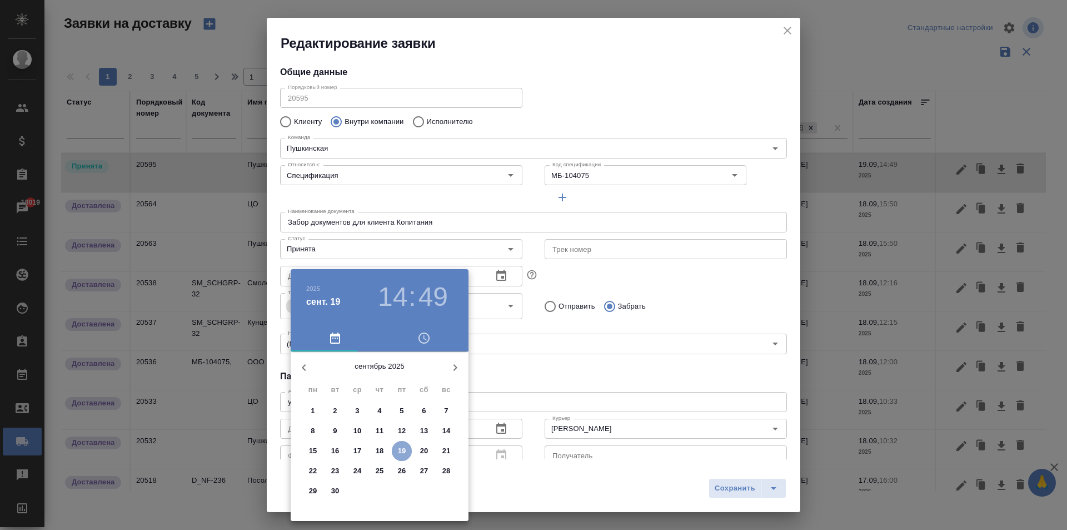
click at [402, 449] on p "19" at bounding box center [402, 450] width 8 height 11
type input "19.09.2025 14:49"
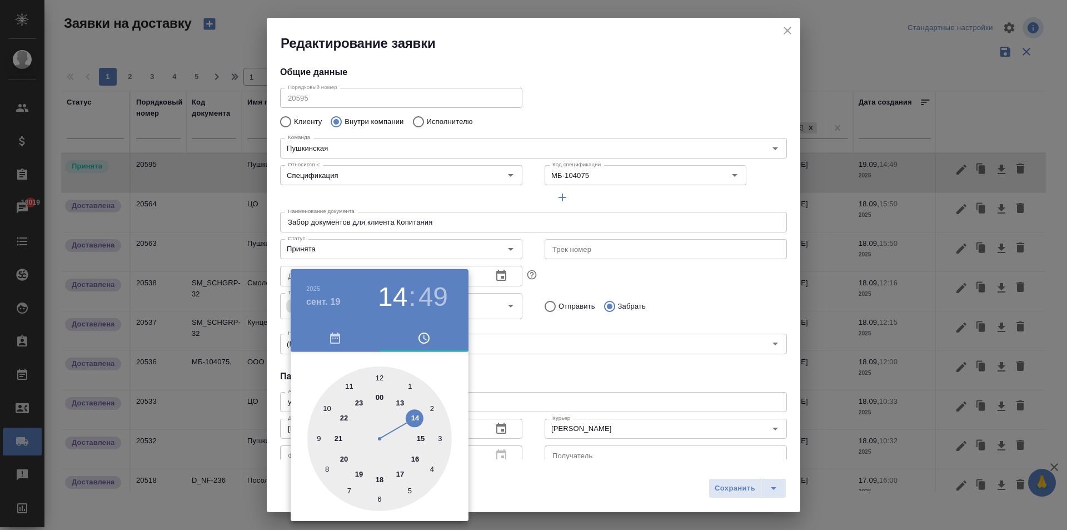
click at [614, 364] on div at bounding box center [533, 265] width 1067 height 530
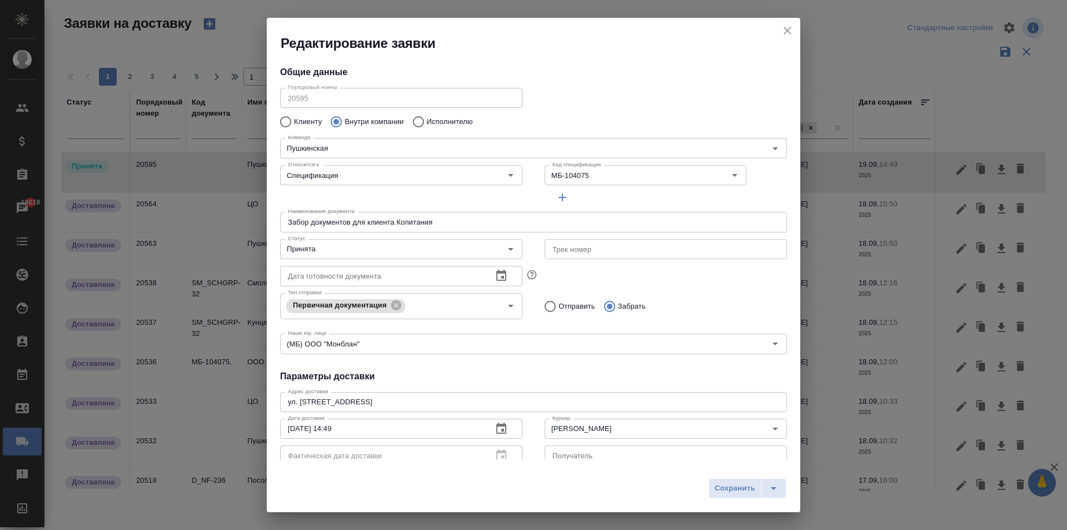
click at [349, 221] on input "Забор документов для клиента Копитания" at bounding box center [533, 222] width 507 height 20
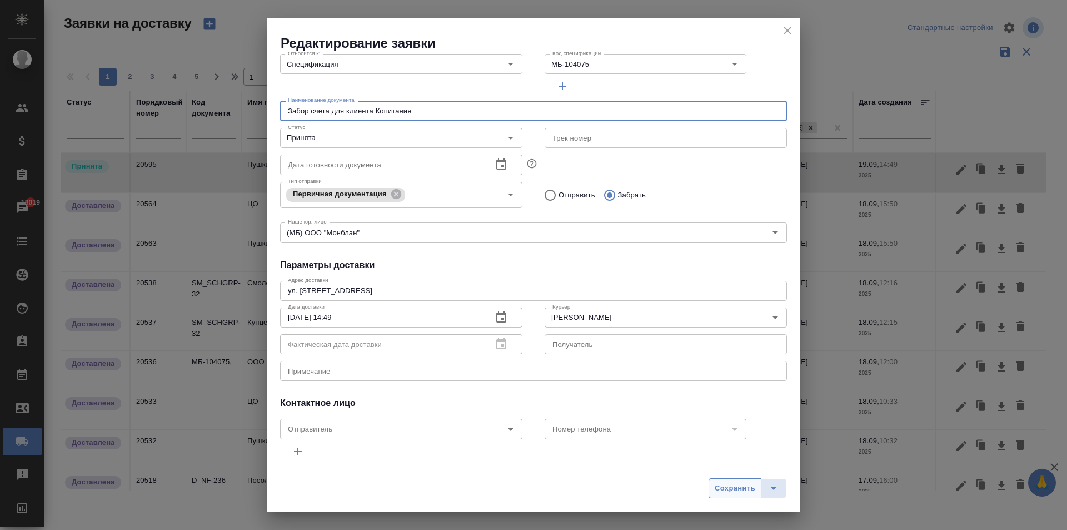
type input "Забор счета для клиента Копитания"
click at [734, 488] on span "Сохранить" at bounding box center [735, 488] width 41 height 13
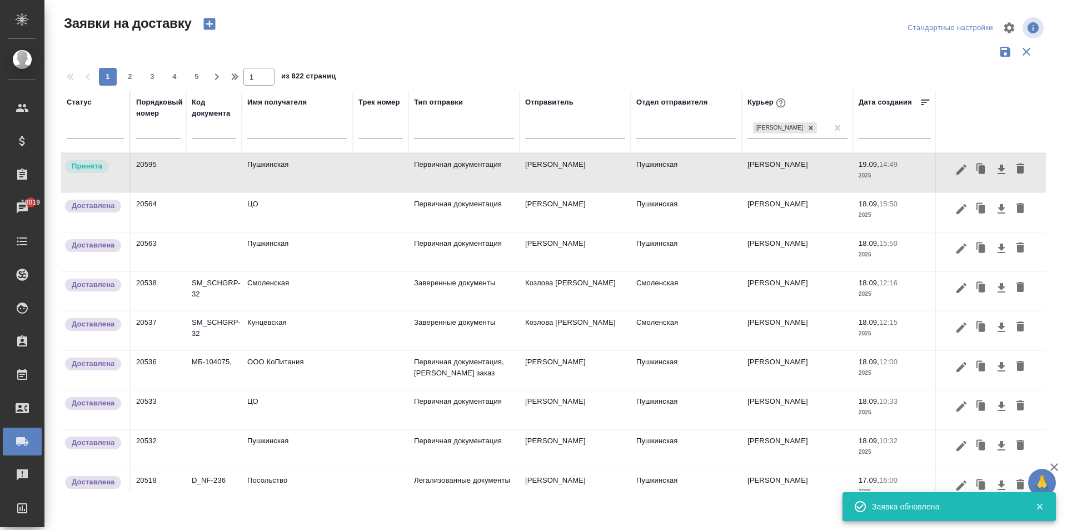
type input "Без привязки"
type input "Чек для бухгалтерии и документы для юридического отдела"
type input "(OTP) Общество с ограниченной ответственностью «Вектор Развития»"
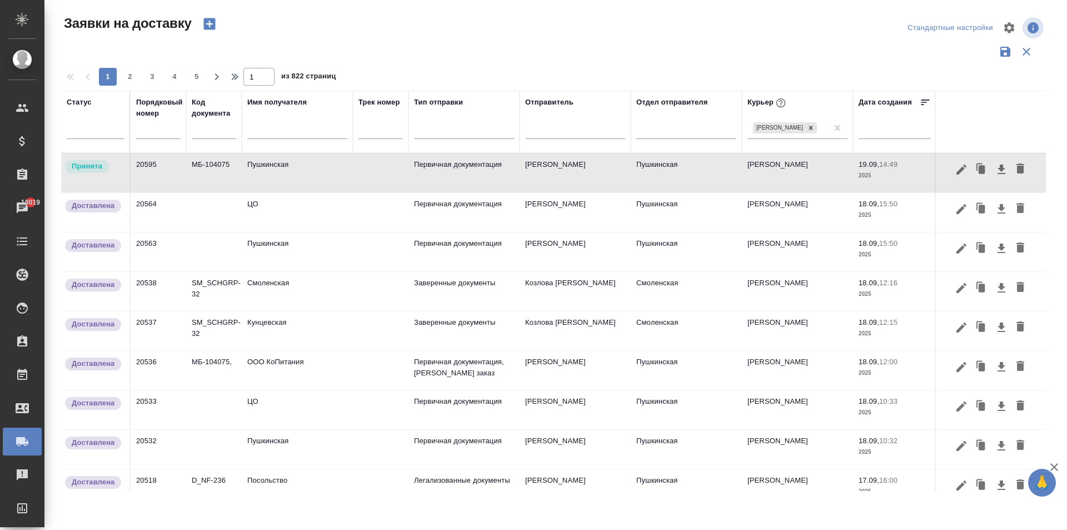
click at [267, 172] on td "Пушкинская" at bounding box center [297, 172] width 111 height 39
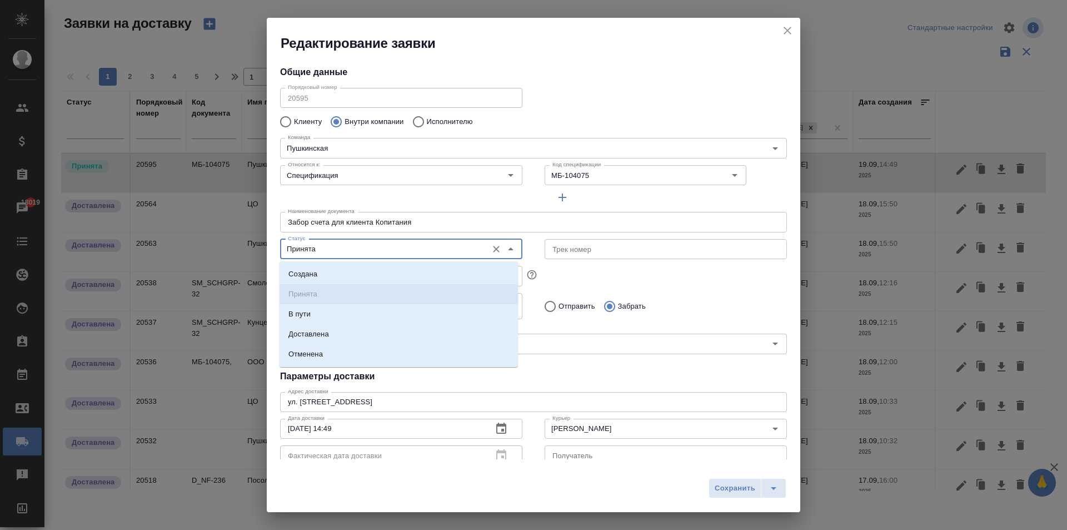
click at [321, 249] on input "Принята" at bounding box center [383, 248] width 198 height 13
click at [348, 340] on li "Доставлена" at bounding box center [399, 334] width 238 height 20
type input "Доставлена"
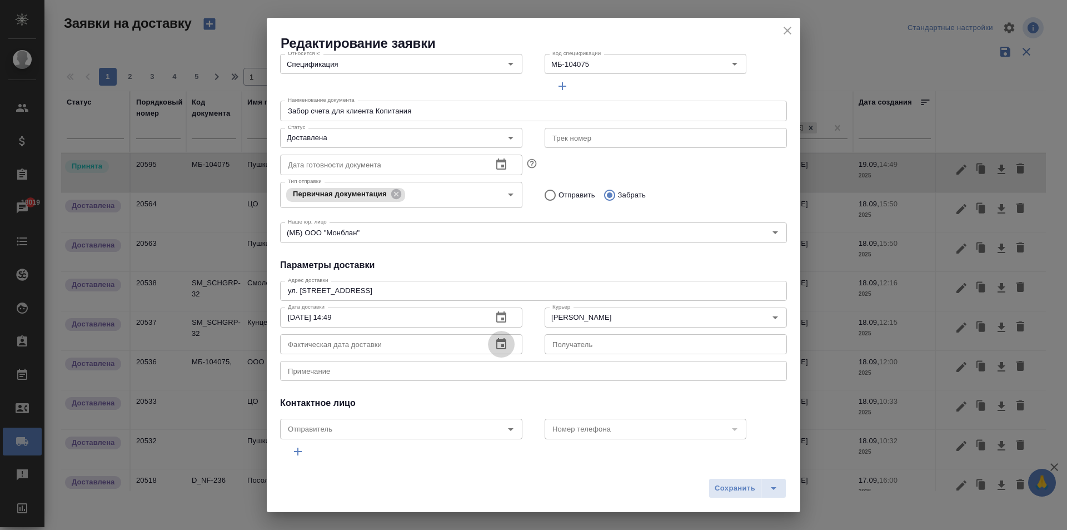
click at [500, 349] on icon "button" at bounding box center [501, 343] width 10 height 11
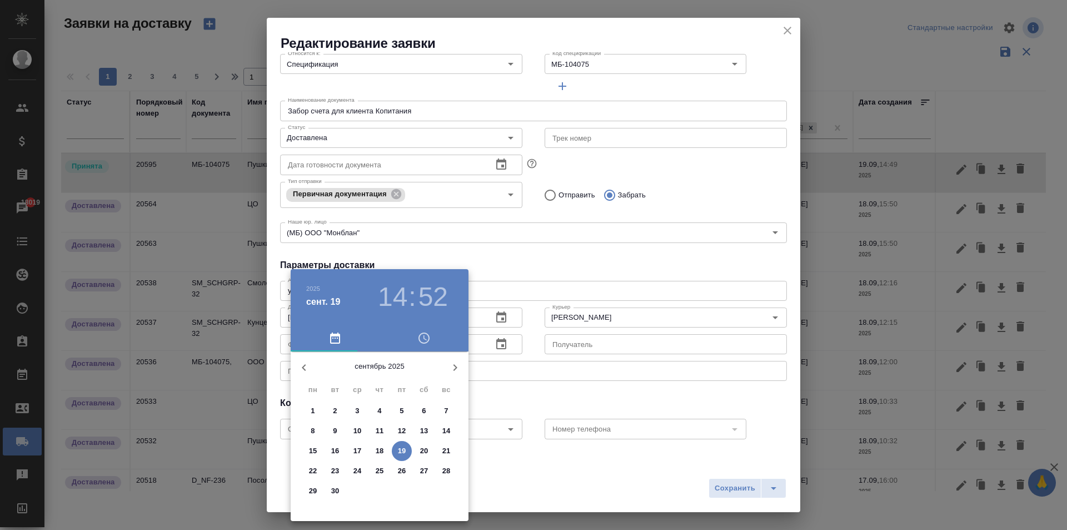
click at [401, 449] on p "19" at bounding box center [402, 450] width 8 height 11
type input "19.09.2025 14:52"
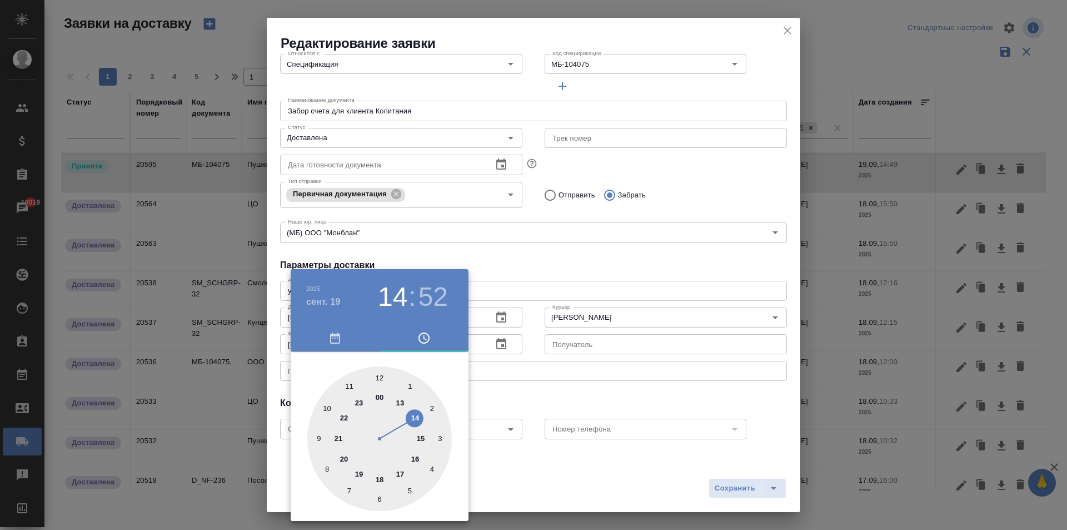
click at [598, 406] on div at bounding box center [533, 265] width 1067 height 530
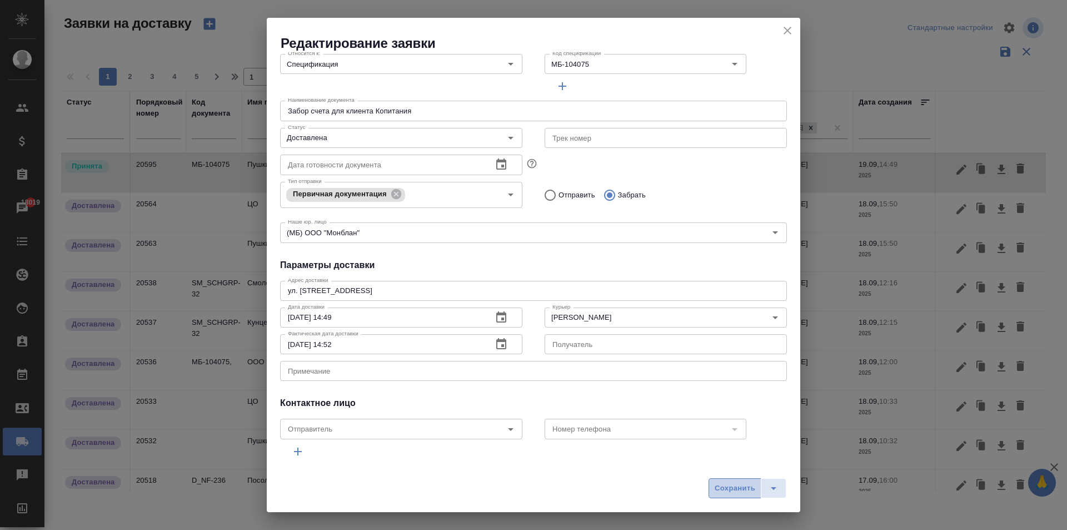
click at [727, 478] on button "Сохранить" at bounding box center [735, 488] width 53 height 20
click at [719, 486] on span "Сохранить" at bounding box center [735, 488] width 41 height 13
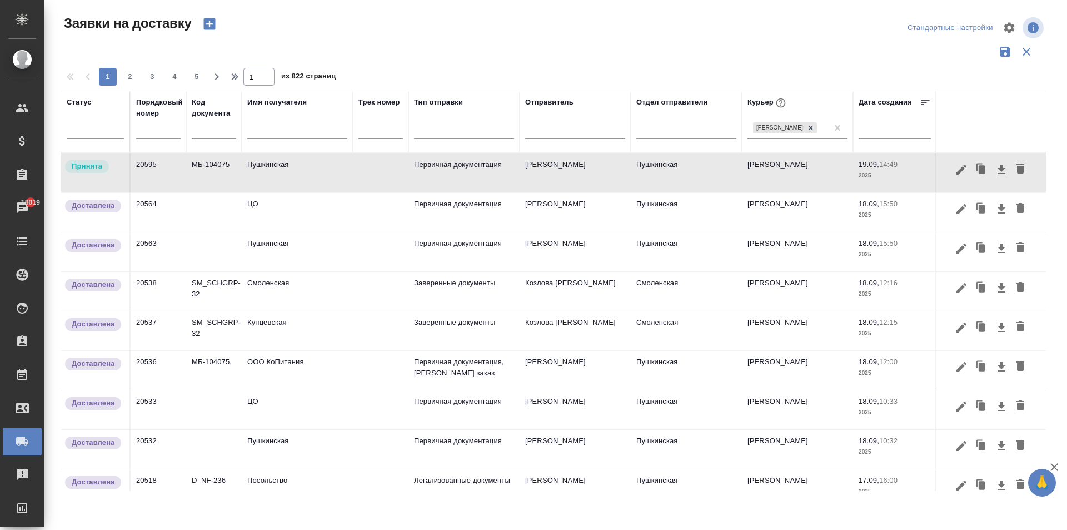
click at [324, 173] on td "Пушкинская" at bounding box center [297, 172] width 111 height 39
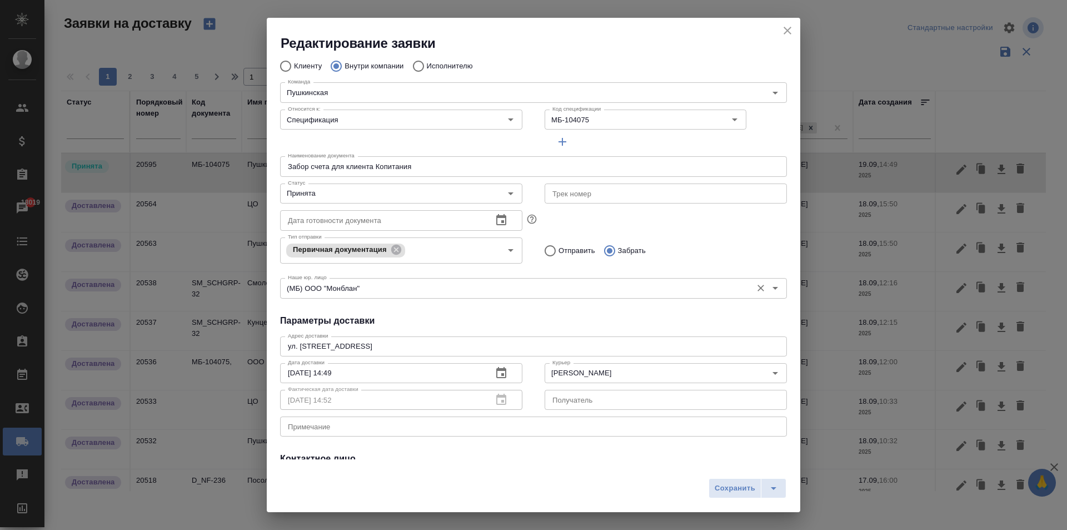
scroll to position [0, 0]
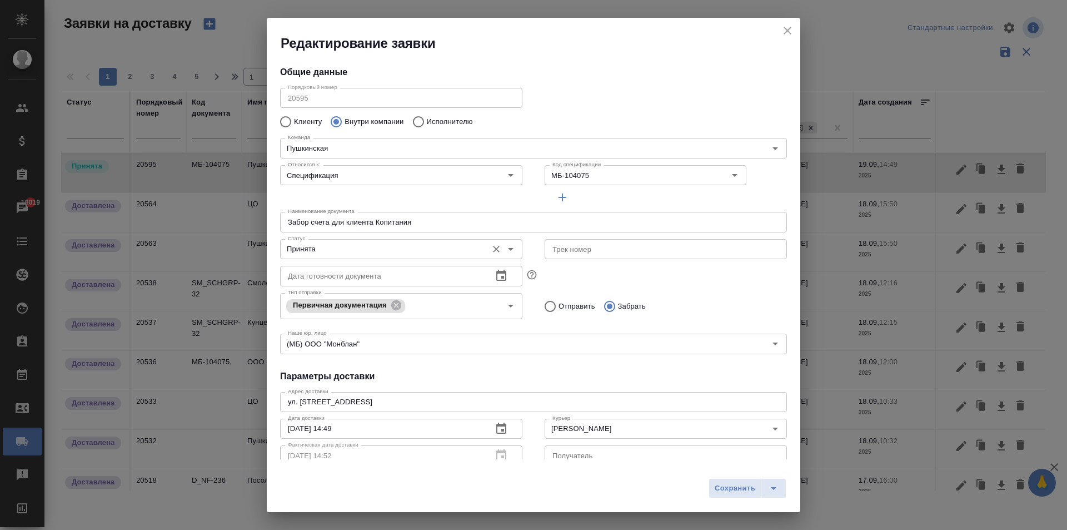
click at [332, 243] on input "Принята" at bounding box center [383, 248] width 198 height 13
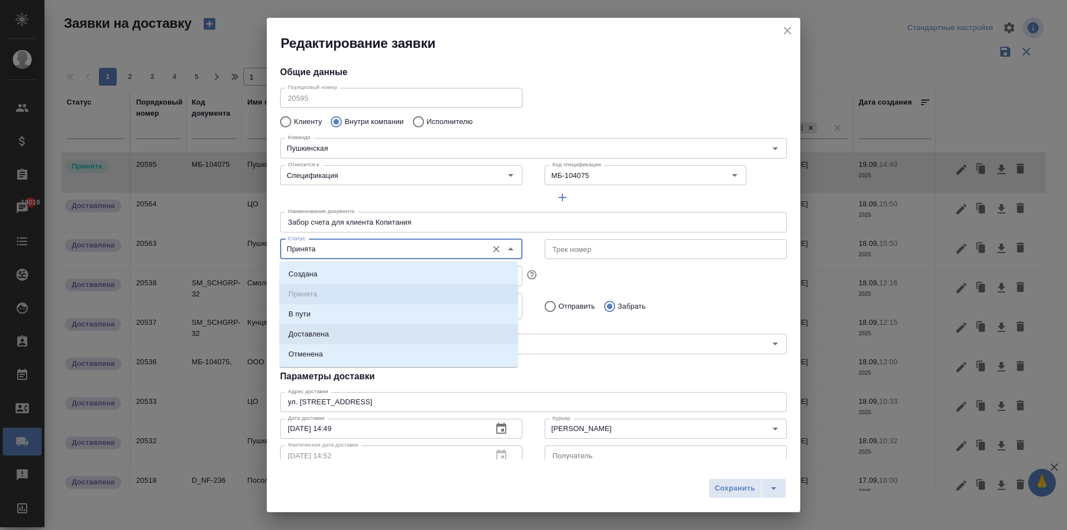
click at [324, 329] on p "Доставлена" at bounding box center [309, 334] width 41 height 11
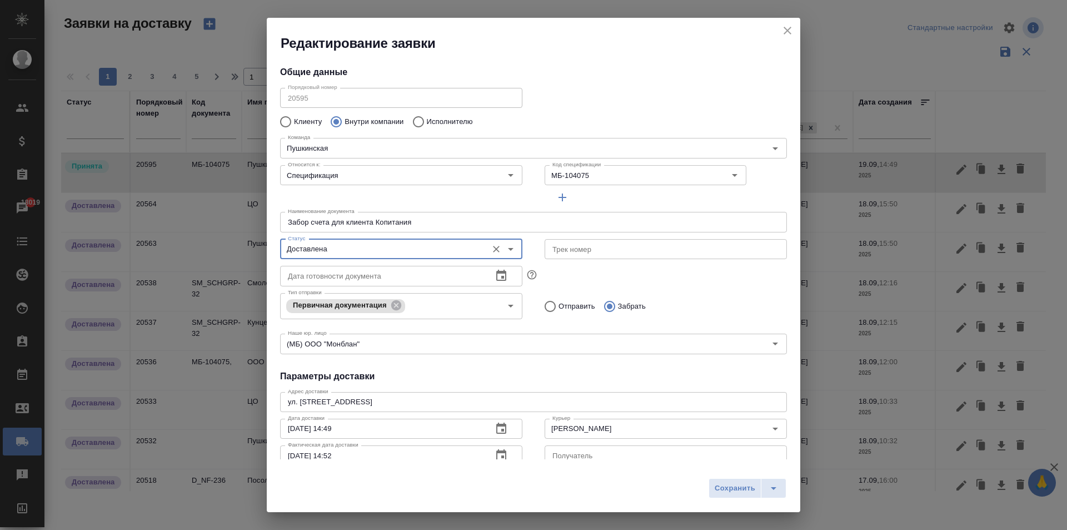
click at [791, 27] on icon "close" at bounding box center [787, 30] width 13 height 13
type input "Принята"
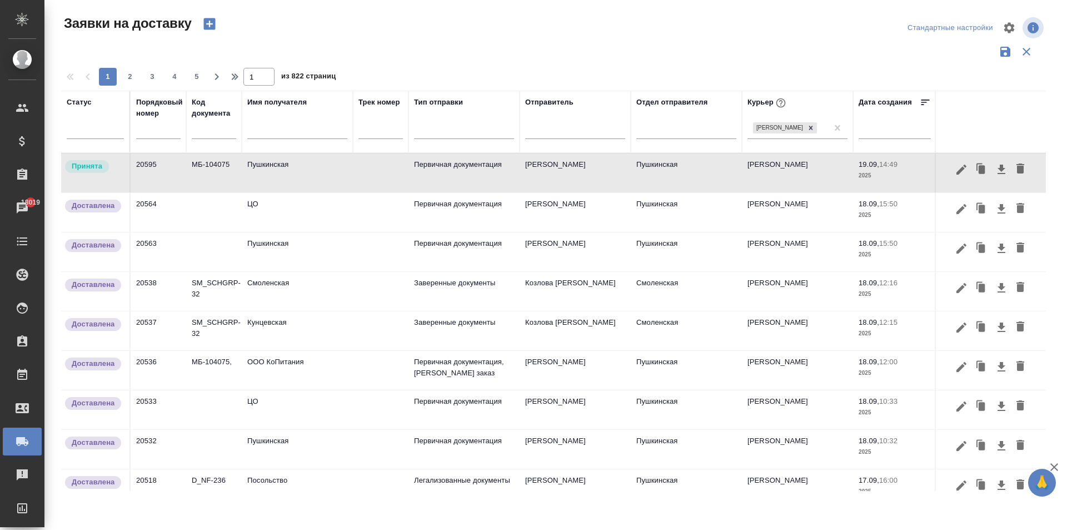
click at [260, 177] on td "Пушкинская" at bounding box center [297, 172] width 111 height 39
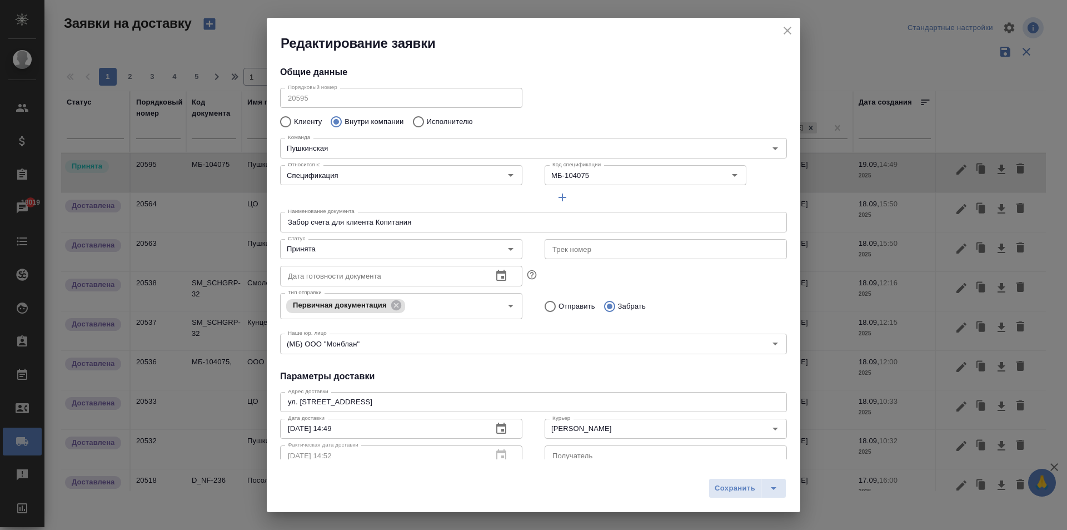
click at [384, 222] on input "Забор счета для клиента Копитания" at bounding box center [533, 222] width 507 height 20
click at [307, 226] on input "Забор счета для клиента Копитания" at bounding box center [533, 222] width 507 height 20
type input "Забор счета для клиента Копитания"
click at [326, 252] on input "Принята" at bounding box center [383, 248] width 198 height 13
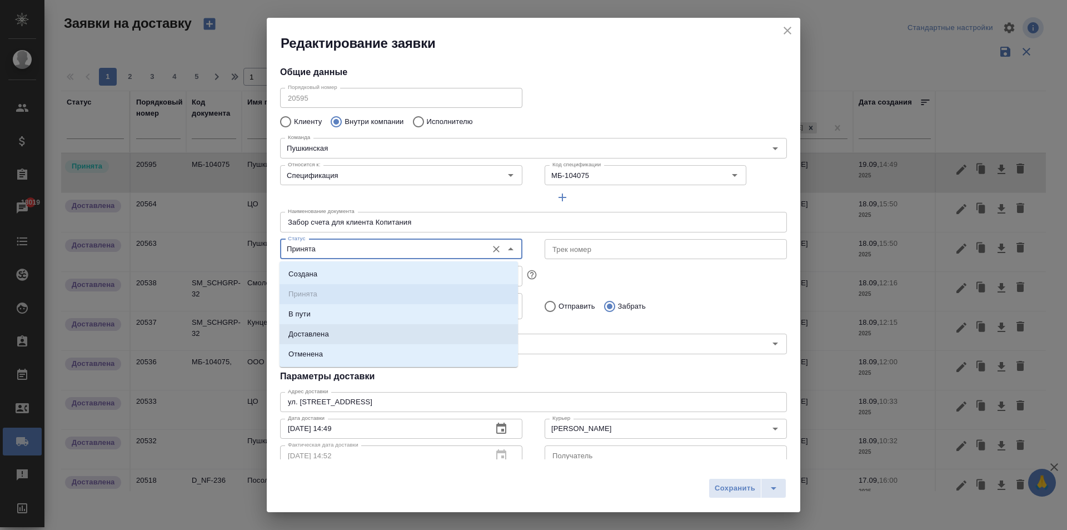
click at [324, 327] on li "Доставлена" at bounding box center [399, 334] width 238 height 20
type input "Доставлена"
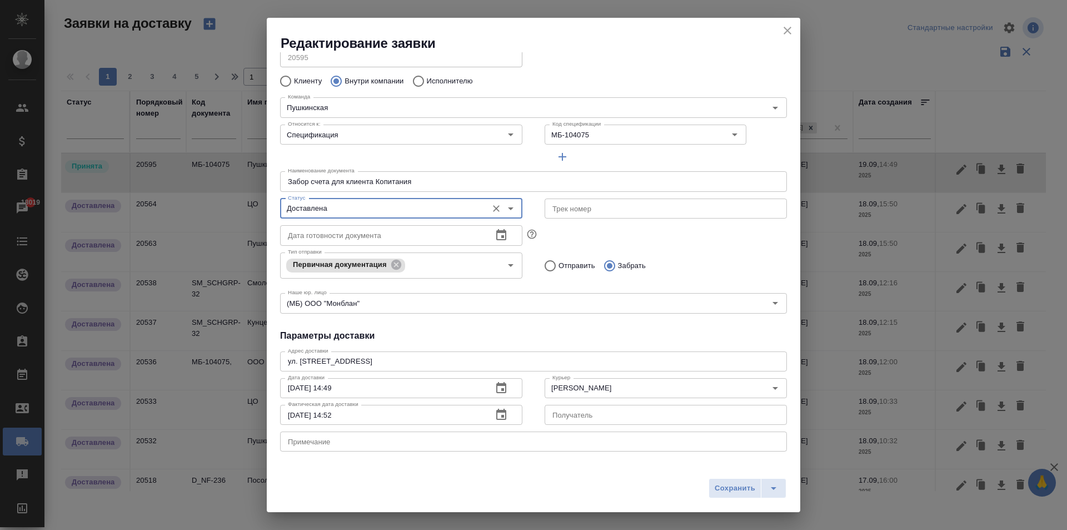
scroll to position [56, 0]
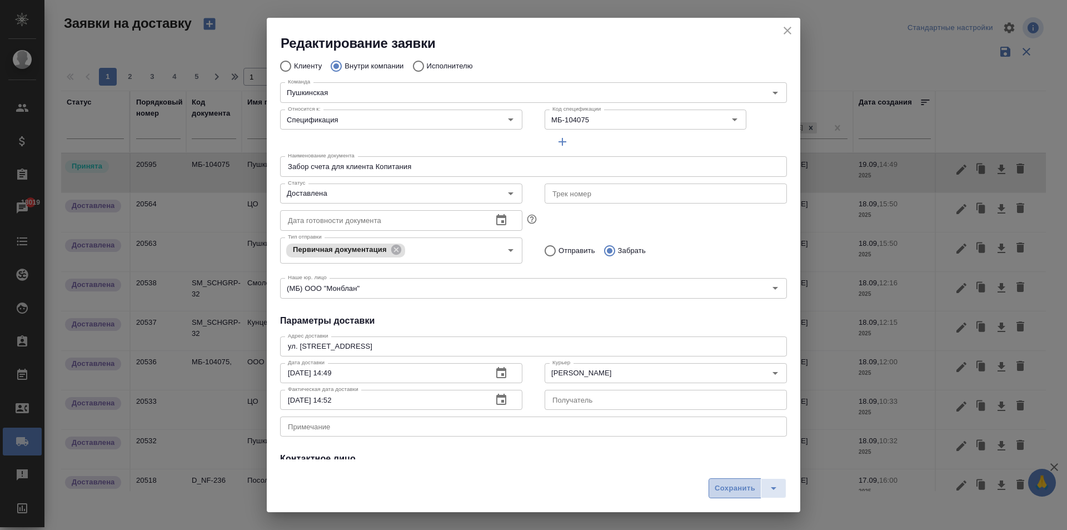
click at [734, 483] on span "Сохранить" at bounding box center [735, 488] width 41 height 13
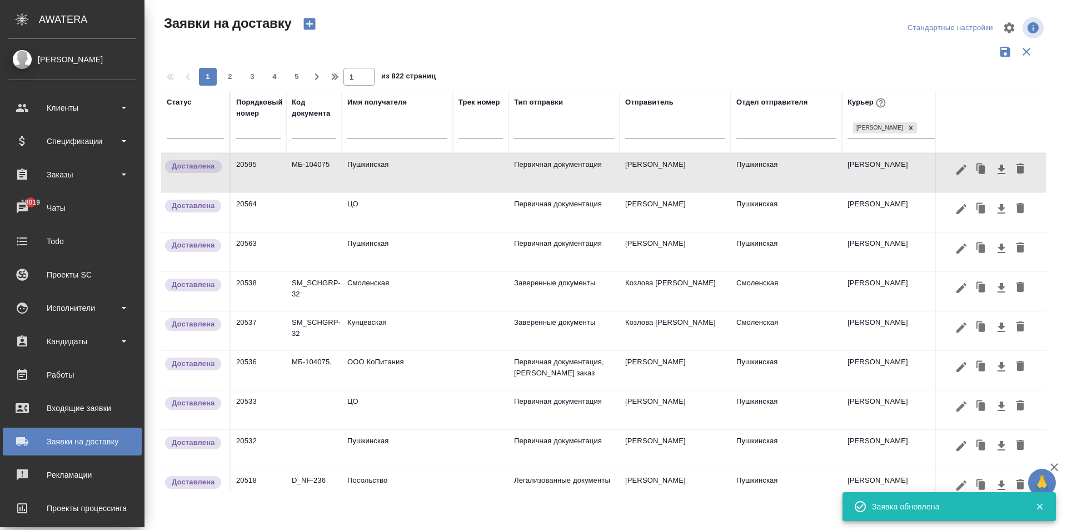
scroll to position [78, 0]
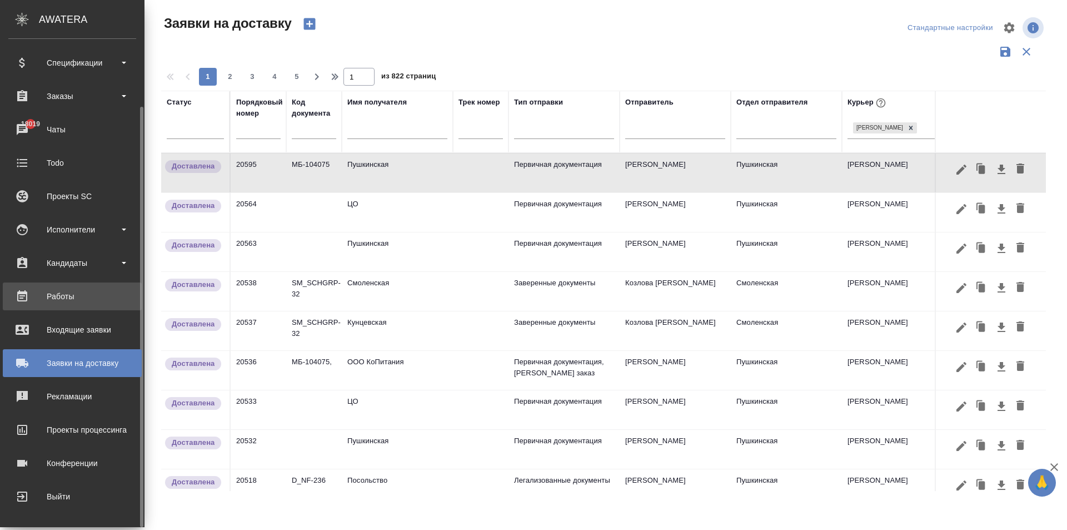
click at [50, 295] on div "Работы" at bounding box center [72, 296] width 128 height 17
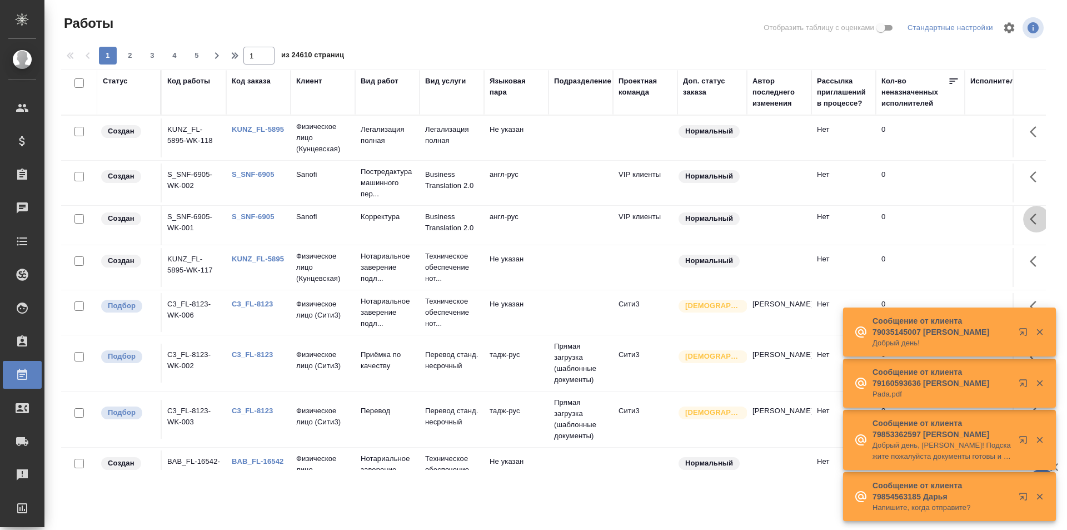
click at [1030, 218] on icon "button" at bounding box center [1036, 218] width 13 height 13
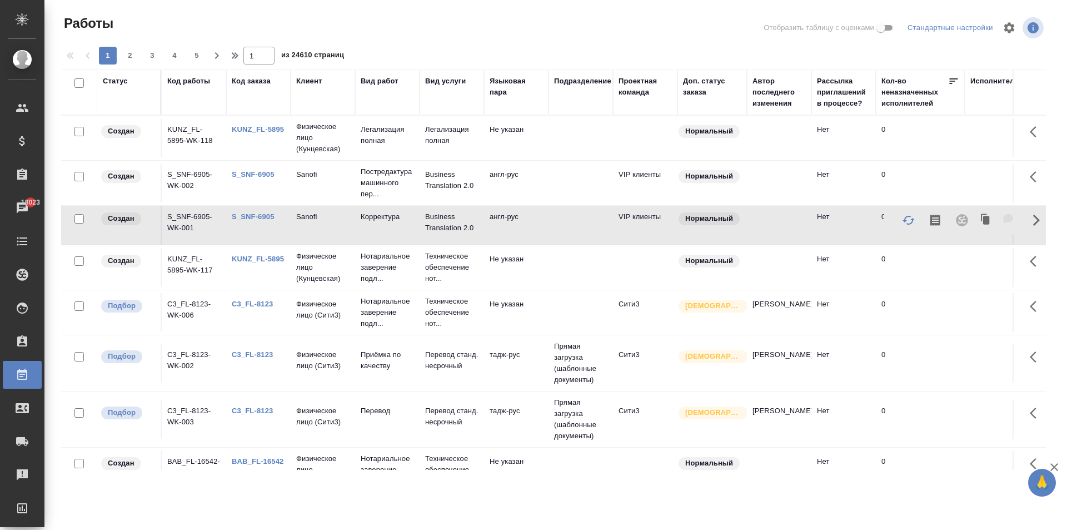
click at [1052, 157] on div "Статус Код работы Код заказа Клиент Вид работ Вид услуги Языковая пара Подразде…" at bounding box center [558, 269] width 994 height 400
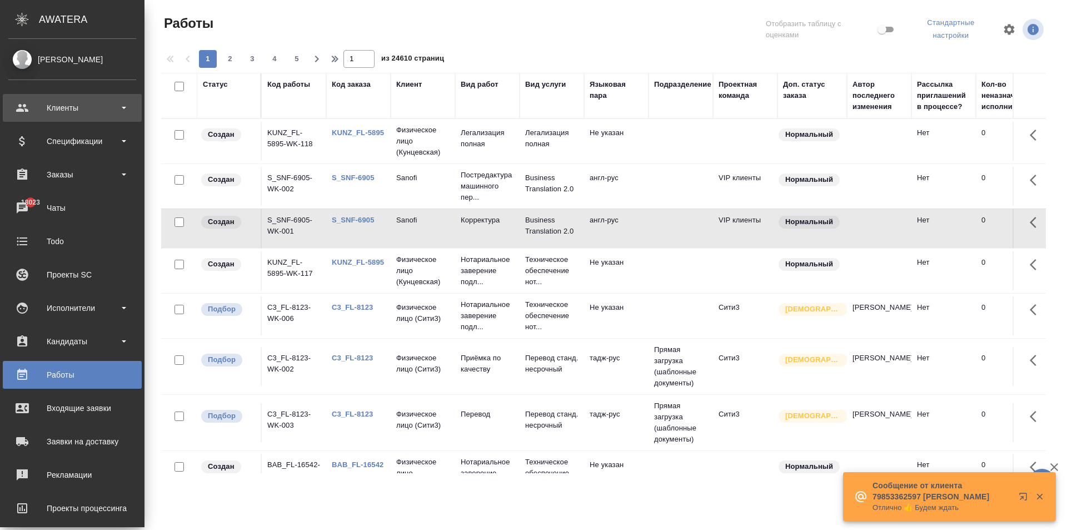
click at [23, 110] on div "Клиенты" at bounding box center [72, 108] width 128 height 17
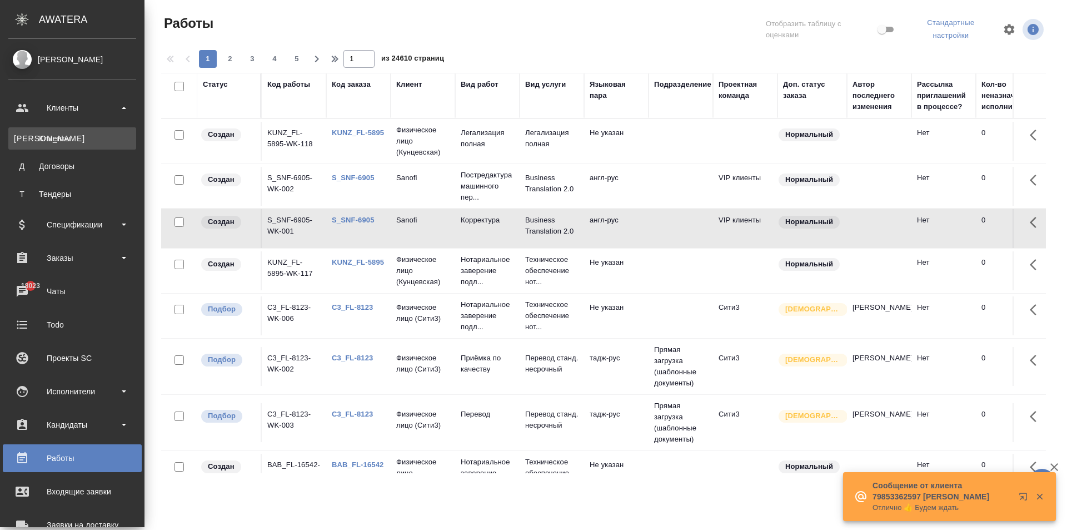
click at [54, 128] on link "К Клиенты" at bounding box center [72, 138] width 128 height 22
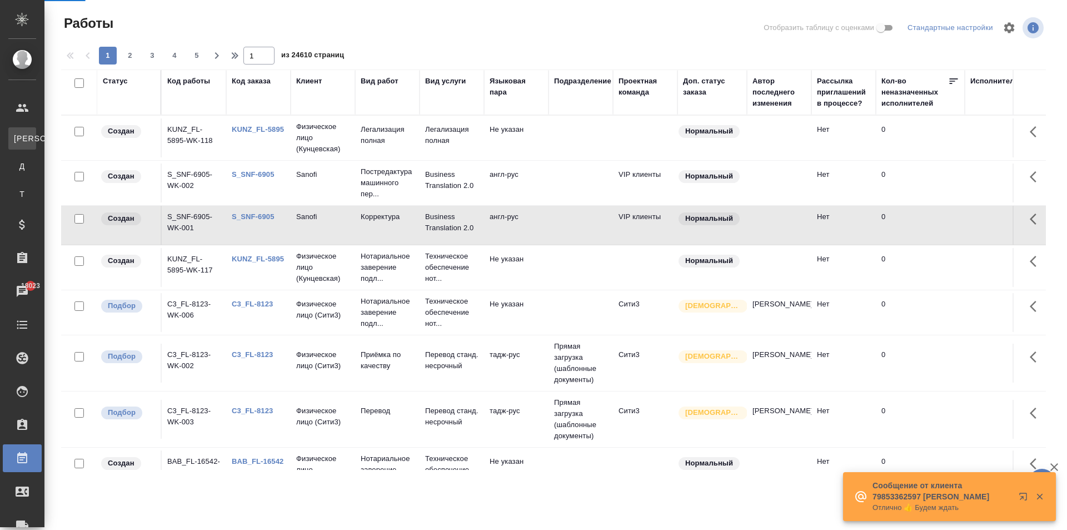
select select "RU"
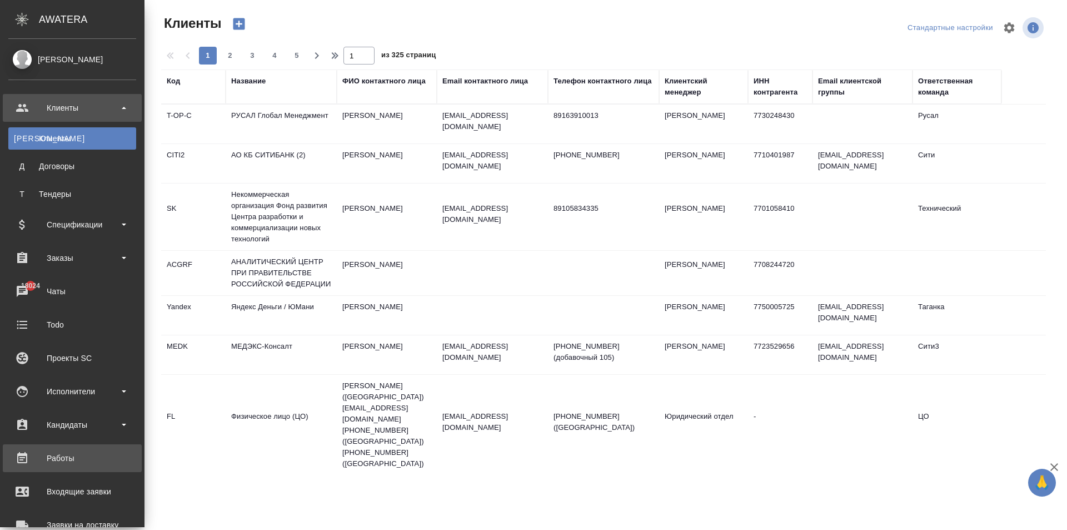
click at [57, 459] on div "Работы" at bounding box center [72, 458] width 128 height 17
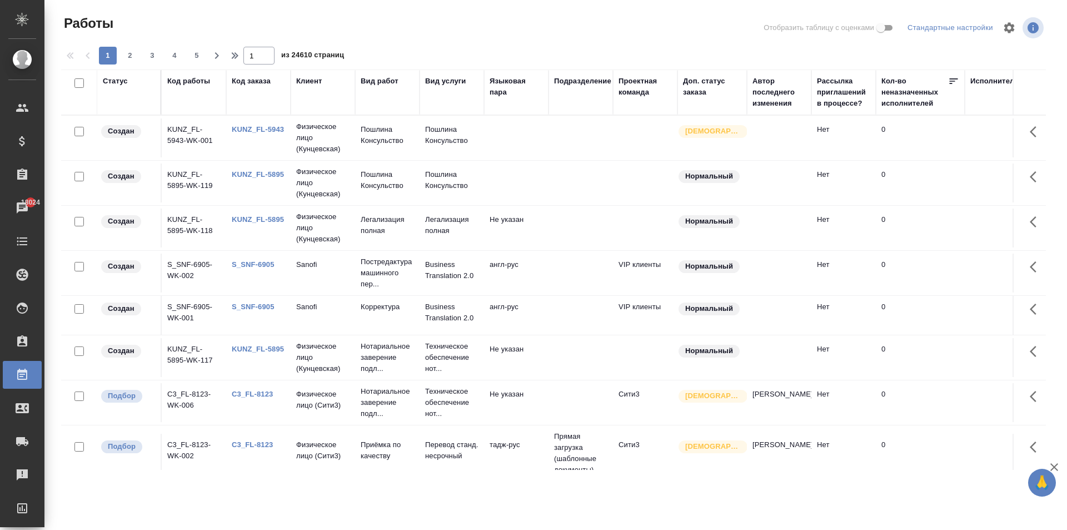
click at [265, 124] on div "KUNZ_FL-5943" at bounding box center [258, 129] width 53 height 11
click at [259, 127] on link "KUNZ_FL-5943" at bounding box center [258, 129] width 52 height 8
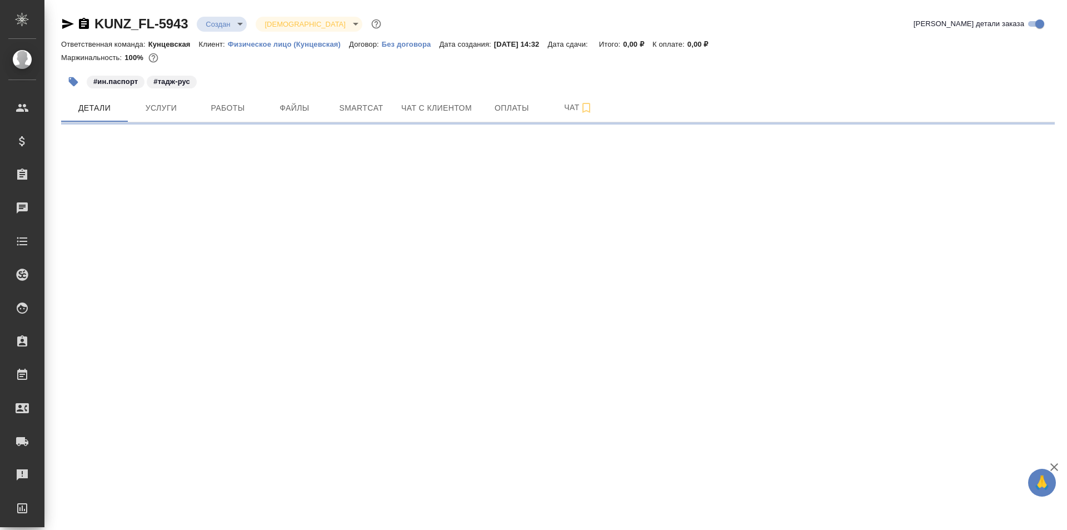
select select "RU"
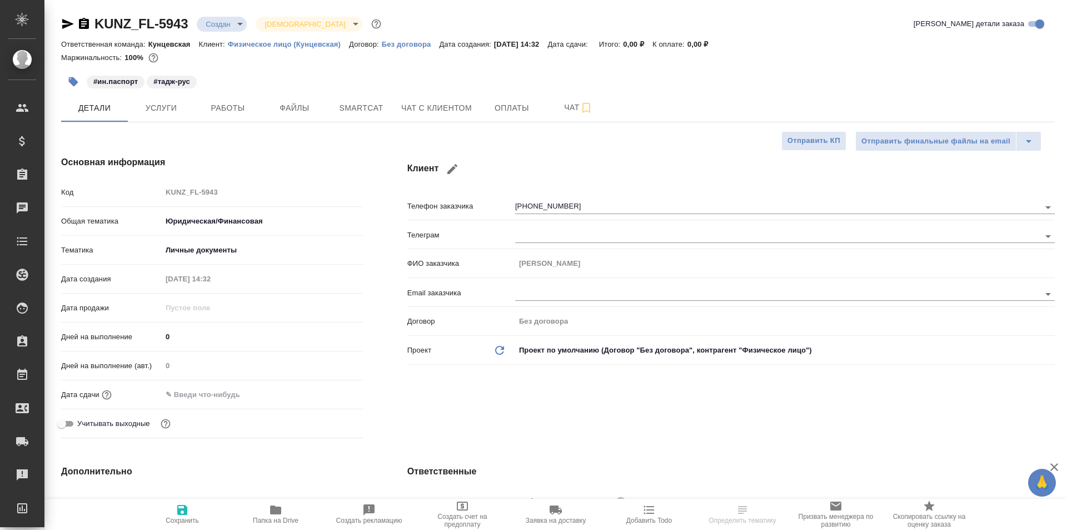
type textarea "x"
click at [162, 108] on span "Услуги" at bounding box center [161, 108] width 53 height 14
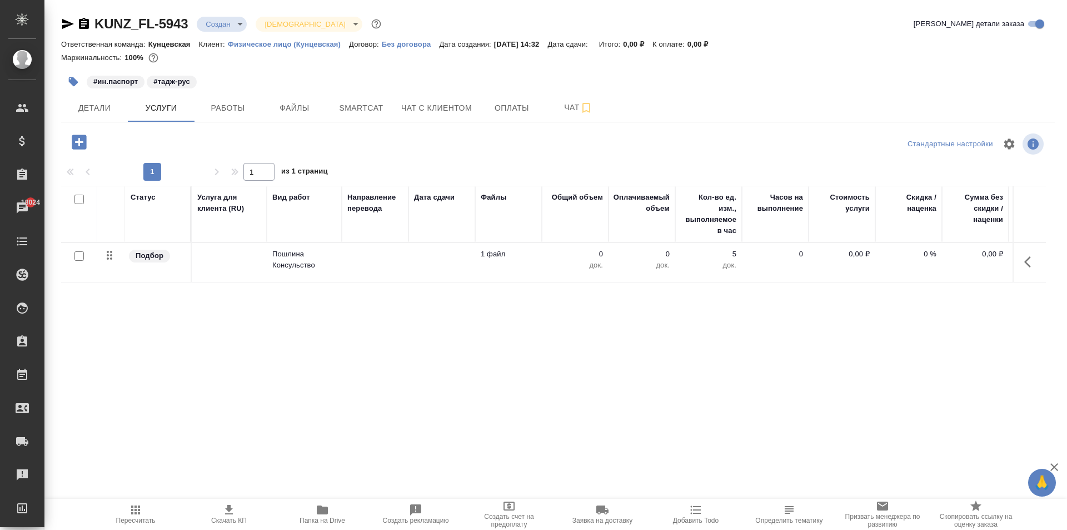
click at [1027, 265] on icon "button" at bounding box center [1028, 261] width 7 height 11
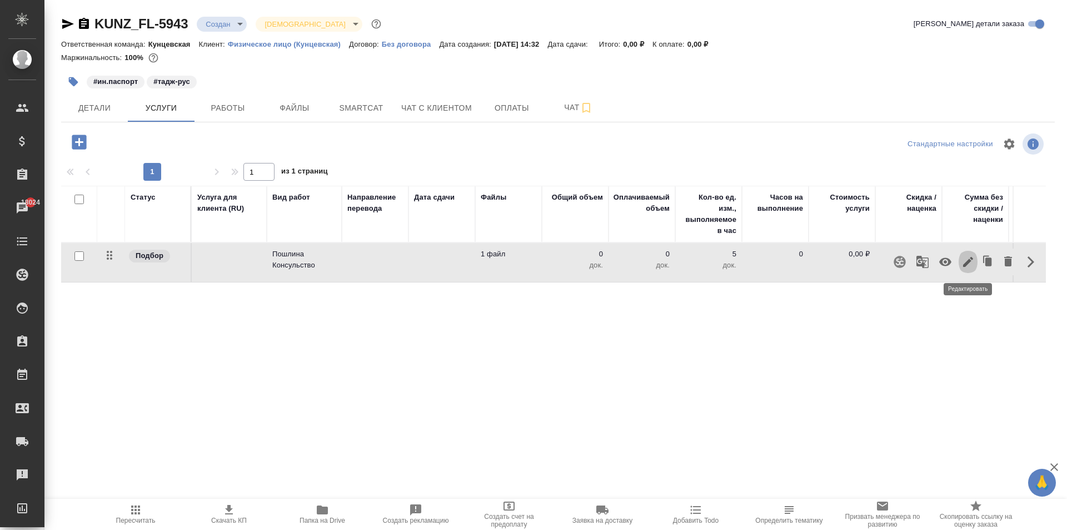
click at [966, 263] on icon "button" at bounding box center [968, 262] width 10 height 10
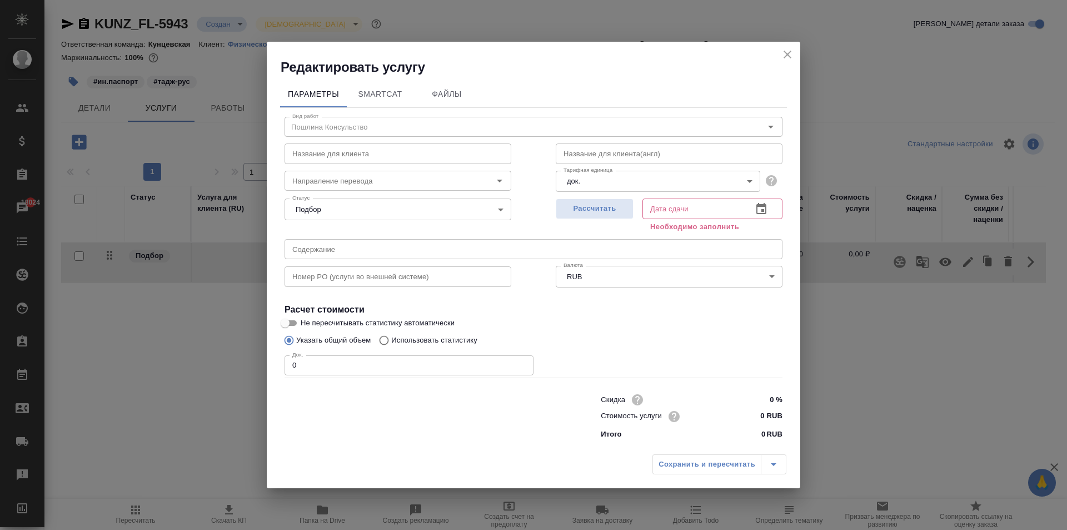
click at [787, 54] on icon "close" at bounding box center [788, 55] width 8 height 8
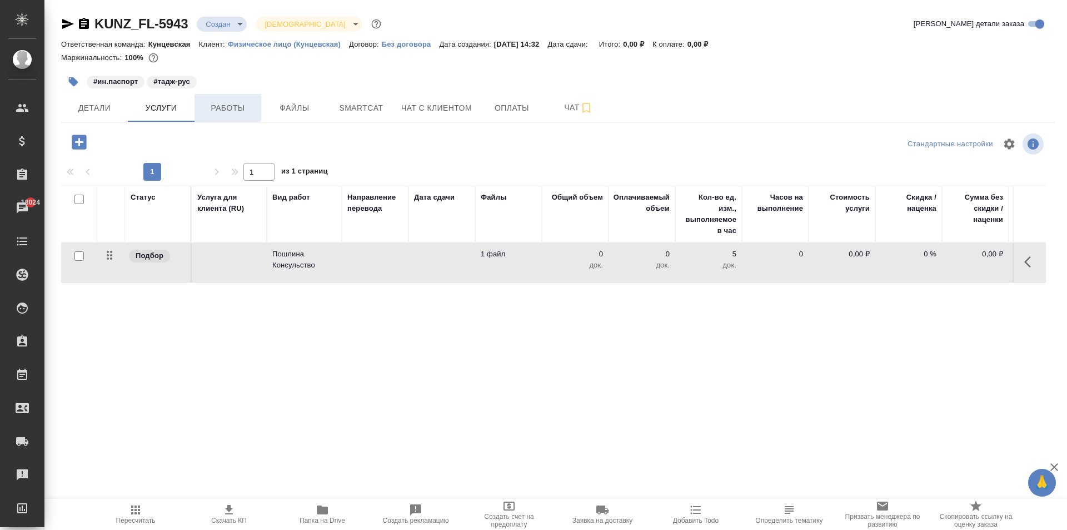
click at [237, 107] on span "Работы" at bounding box center [227, 108] width 53 height 14
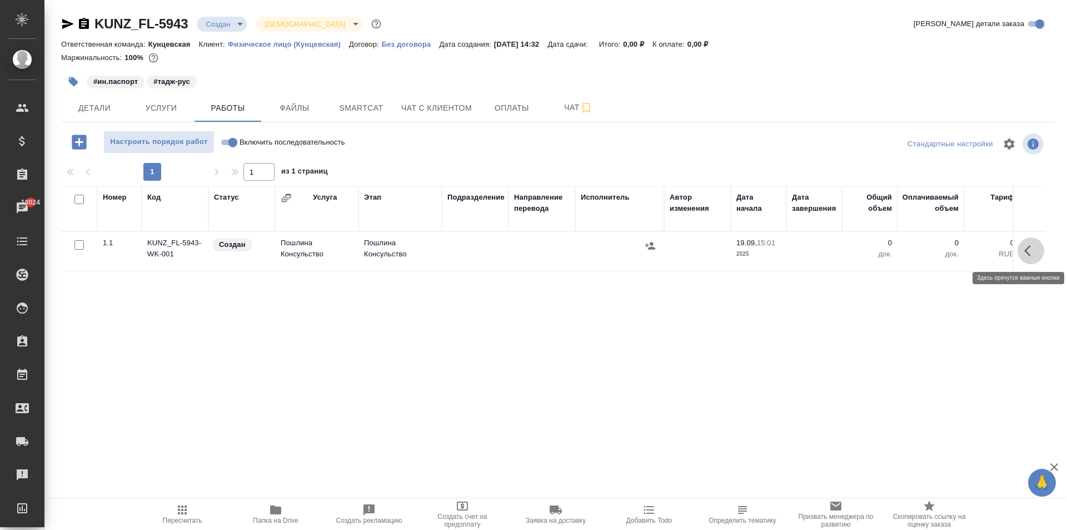
click at [1027, 253] on icon "button" at bounding box center [1028, 250] width 7 height 11
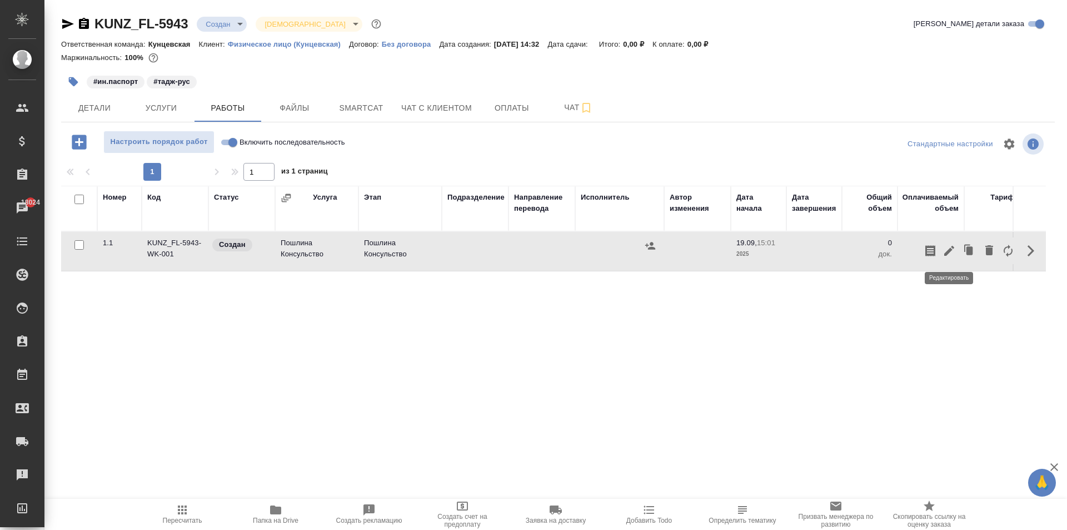
click at [949, 250] on icon "button" at bounding box center [949, 251] width 10 height 10
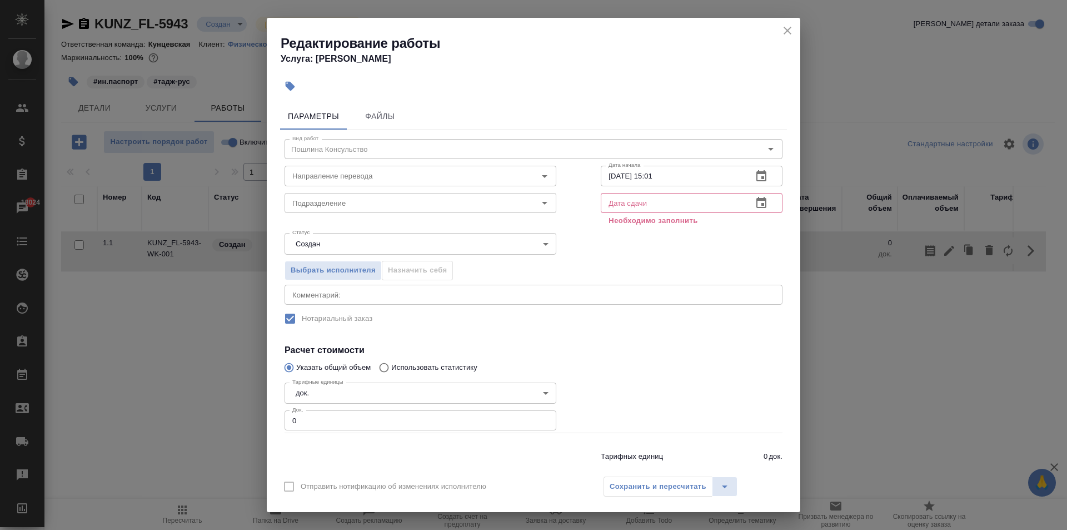
click at [790, 29] on icon "close" at bounding box center [787, 30] width 13 height 13
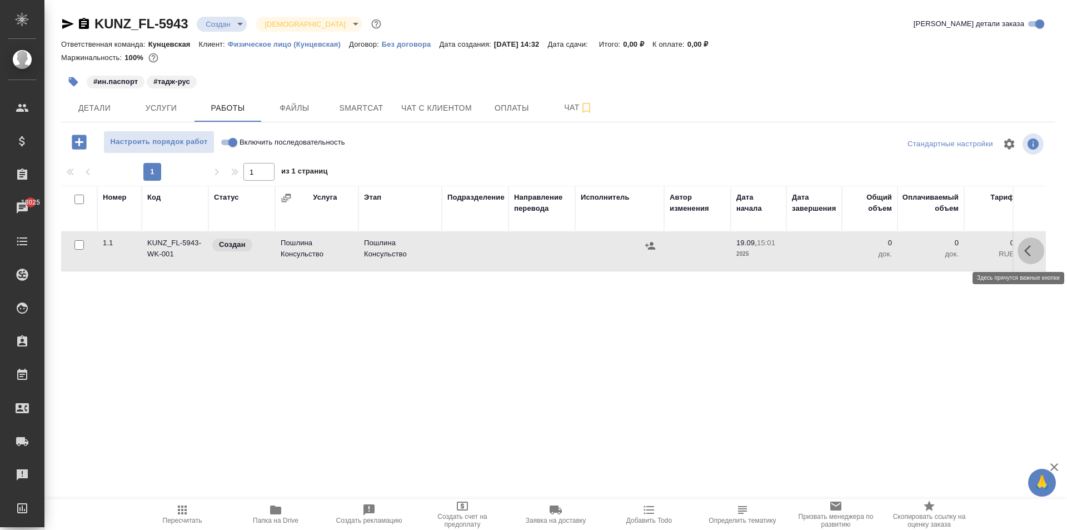
click at [1020, 257] on button "button" at bounding box center [1031, 250] width 27 height 27
click at [236, 105] on span "Работы" at bounding box center [227, 108] width 53 height 14
click at [1029, 256] on icon "button" at bounding box center [1031, 250] width 13 height 13
click at [949, 246] on icon "button" at bounding box center [949, 250] width 13 height 13
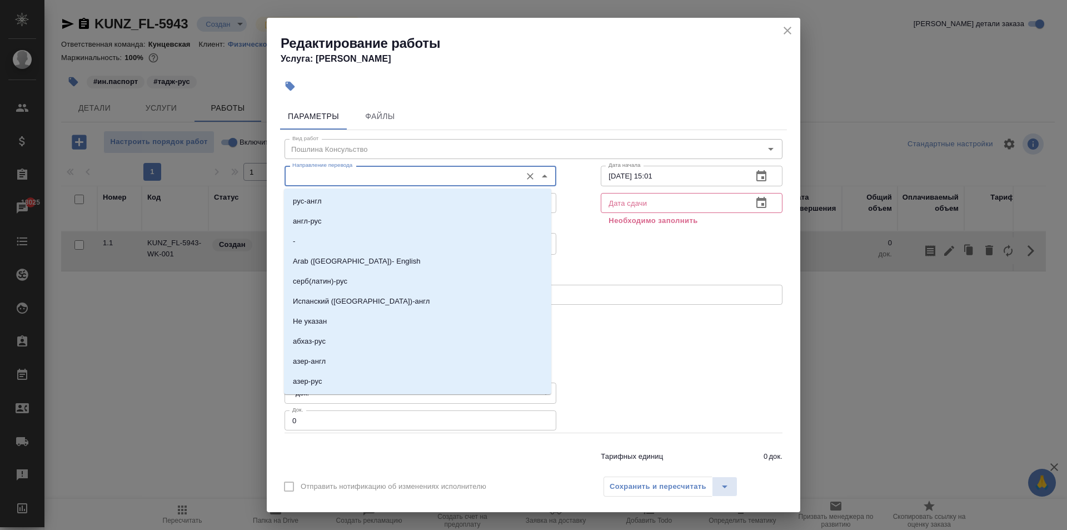
click at [480, 174] on input "Направление перевода" at bounding box center [402, 175] width 228 height 13
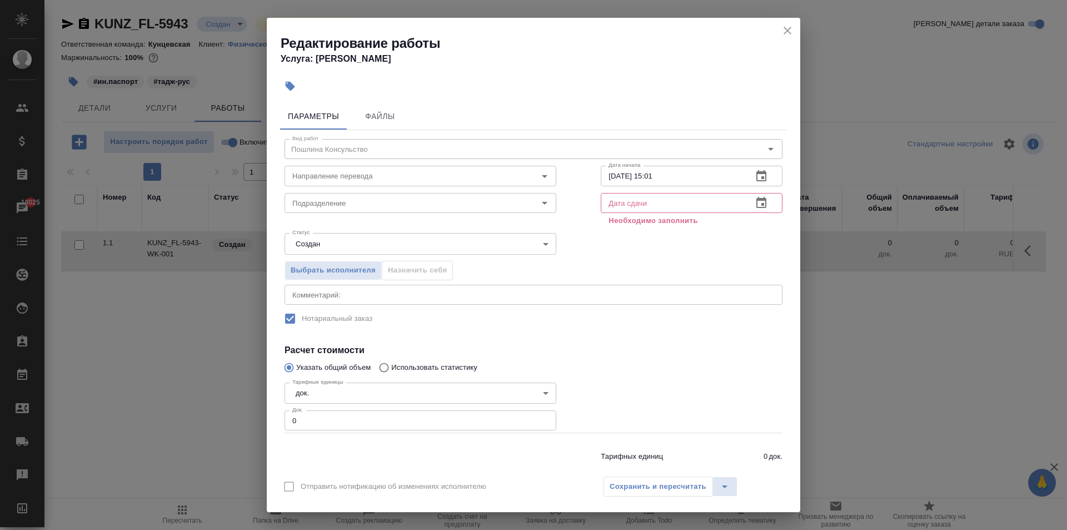
click at [597, 98] on div "Параметры Файлы Вид работ Пошлина Консульство Вид работ Направление перевода На…" at bounding box center [534, 283] width 534 height 371
click at [787, 25] on icon "close" at bounding box center [787, 30] width 13 height 13
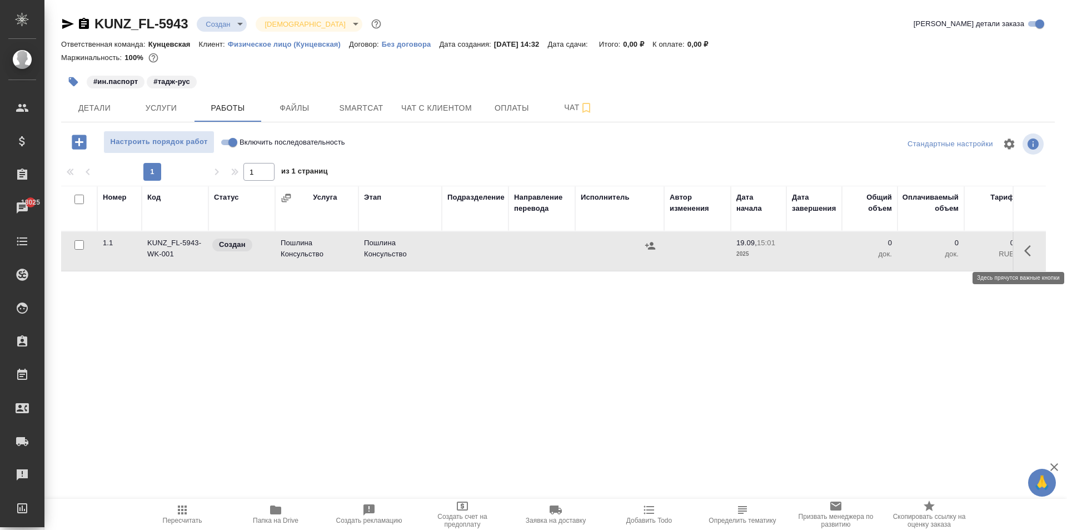
click at [1030, 258] on button "button" at bounding box center [1031, 250] width 27 height 27
click at [949, 250] on icon "button" at bounding box center [949, 251] width 10 height 10
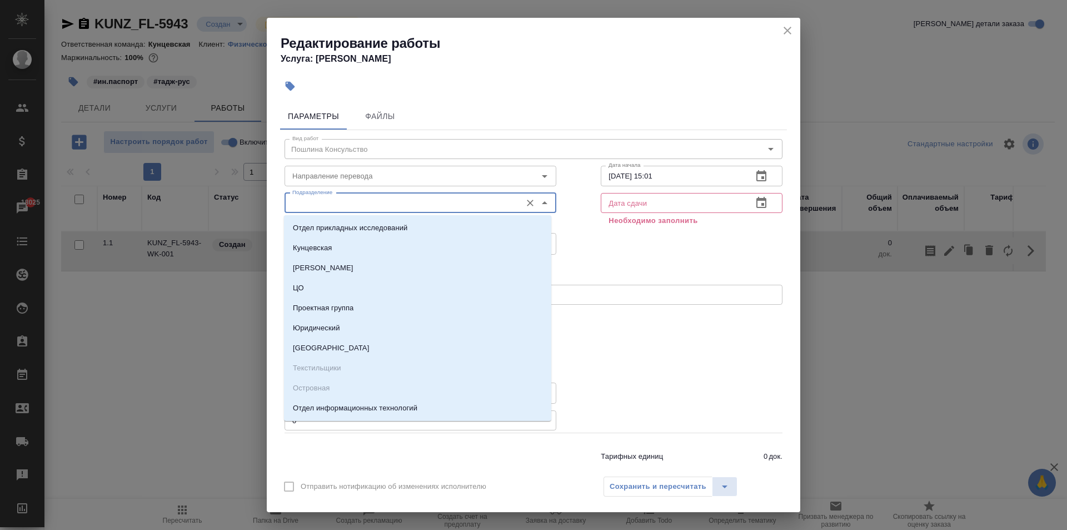
click at [348, 202] on input "Подразделение" at bounding box center [402, 202] width 228 height 13
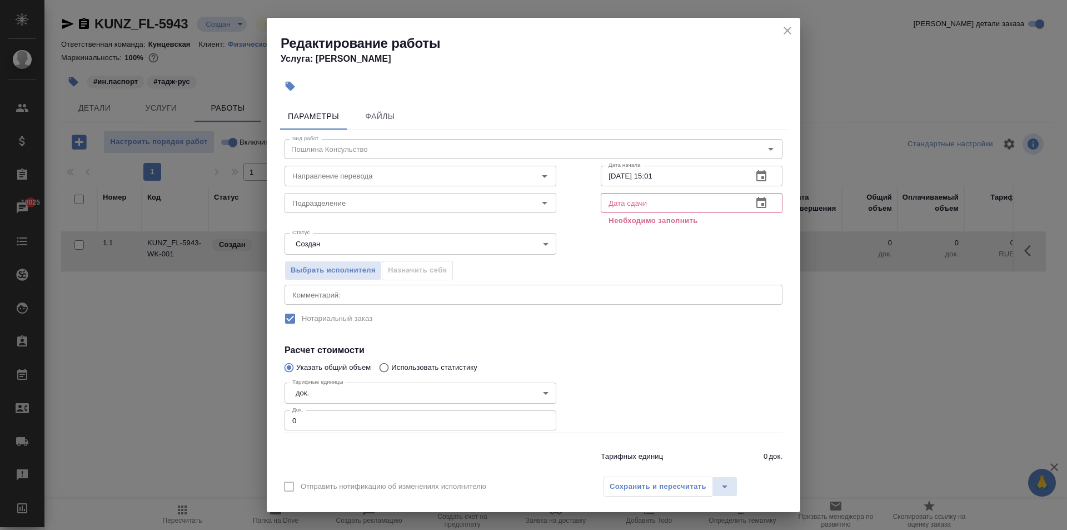
click at [563, 98] on div "Параметры Файлы Вид работ Пошлина Консульство Вид работ Направление перевода На…" at bounding box center [534, 283] width 534 height 371
click at [395, 117] on span "Файлы" at bounding box center [380, 117] width 53 height 14
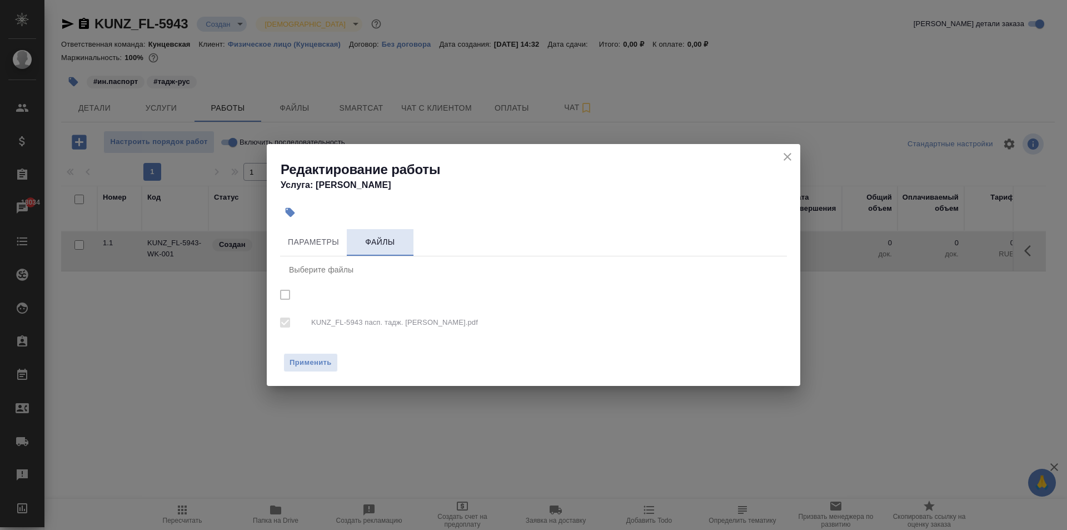
checkbox input "true"
click at [317, 244] on span "Параметры" at bounding box center [313, 242] width 53 height 14
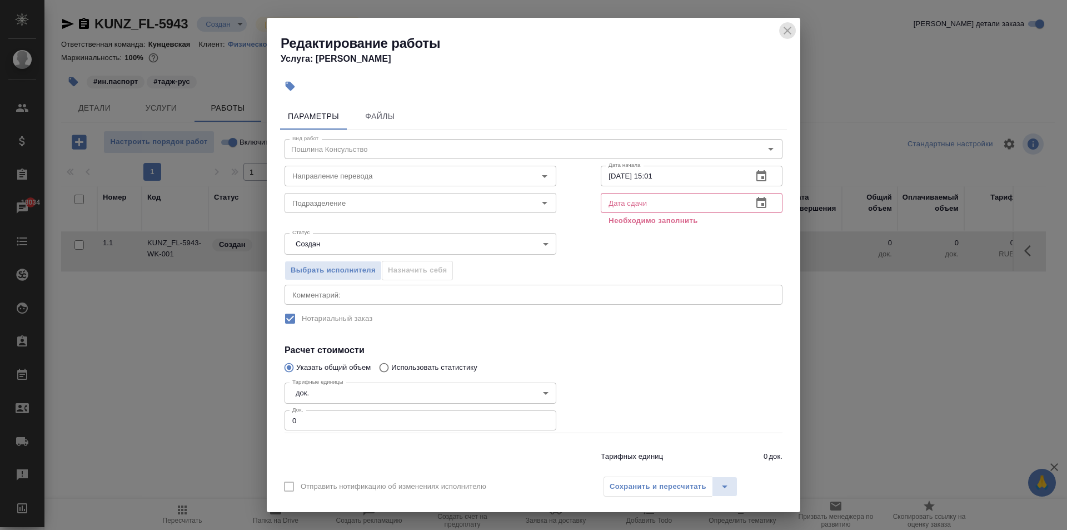
click at [787, 32] on icon "close" at bounding box center [787, 30] width 13 height 13
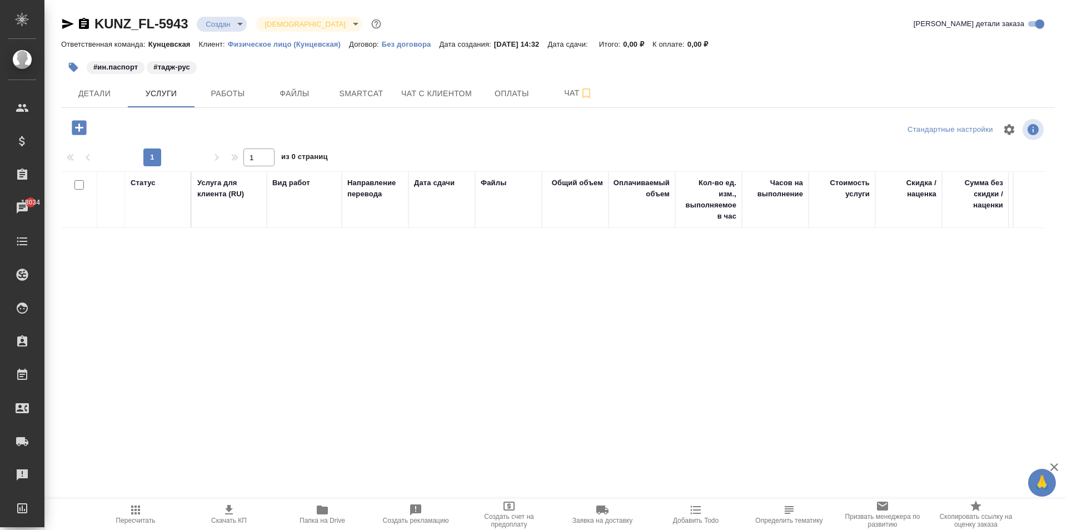
click at [183, 22] on link "KUNZ_FL-5943" at bounding box center [141, 23] width 93 height 15
click at [227, 96] on span "Работы" at bounding box center [227, 94] width 53 height 14
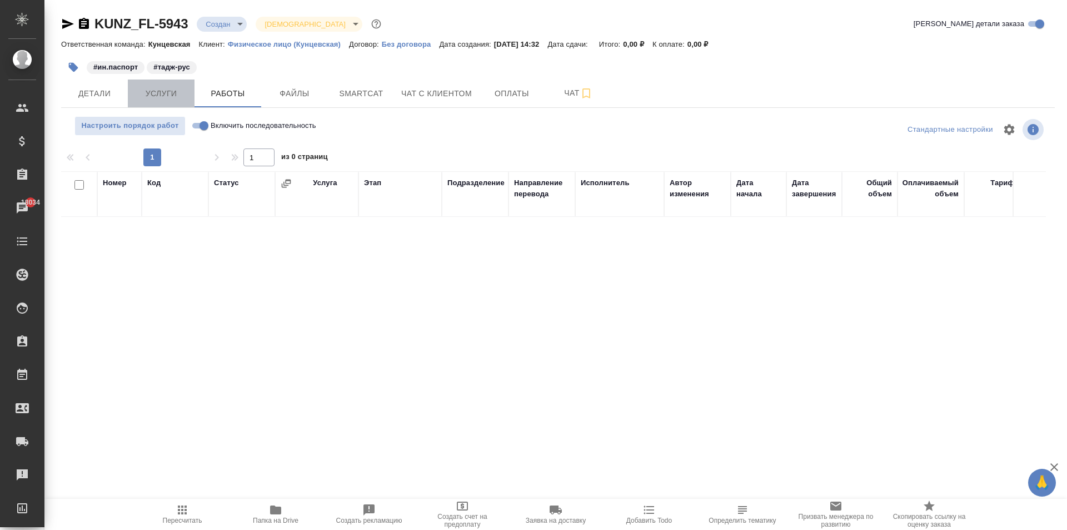
click at [157, 93] on span "Услуги" at bounding box center [161, 94] width 53 height 14
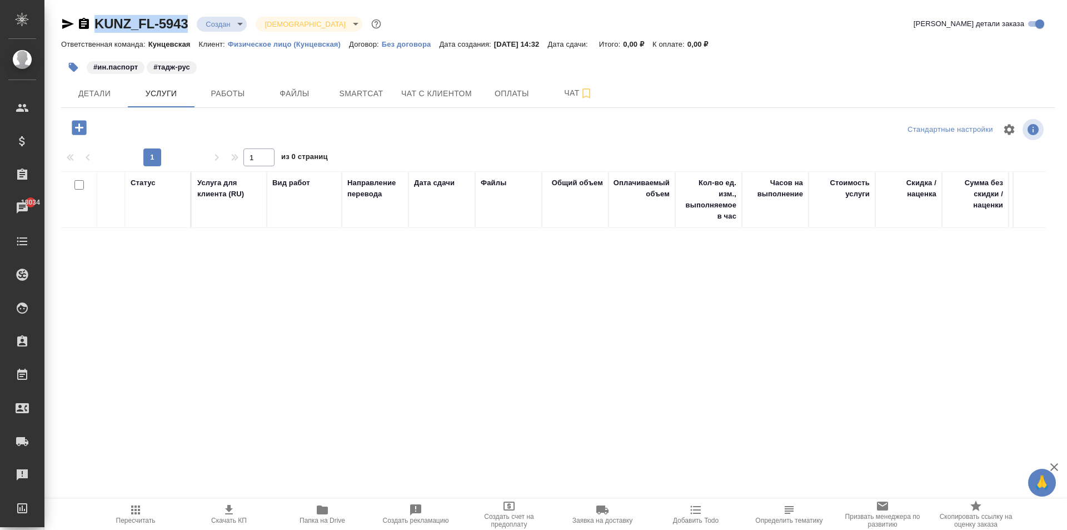
drag, startPoint x: 78, startPoint y: 13, endPoint x: 191, endPoint y: 34, distance: 114.4
click at [191, 34] on div "KUNZ_FL-5943 Создан new Святая троица holyTrinity Кратко детали заказа Ответств…" at bounding box center [558, 219] width 1006 height 439
copy link "KUNZ_FL-5943"
click at [241, 92] on span "Работы" at bounding box center [227, 94] width 53 height 14
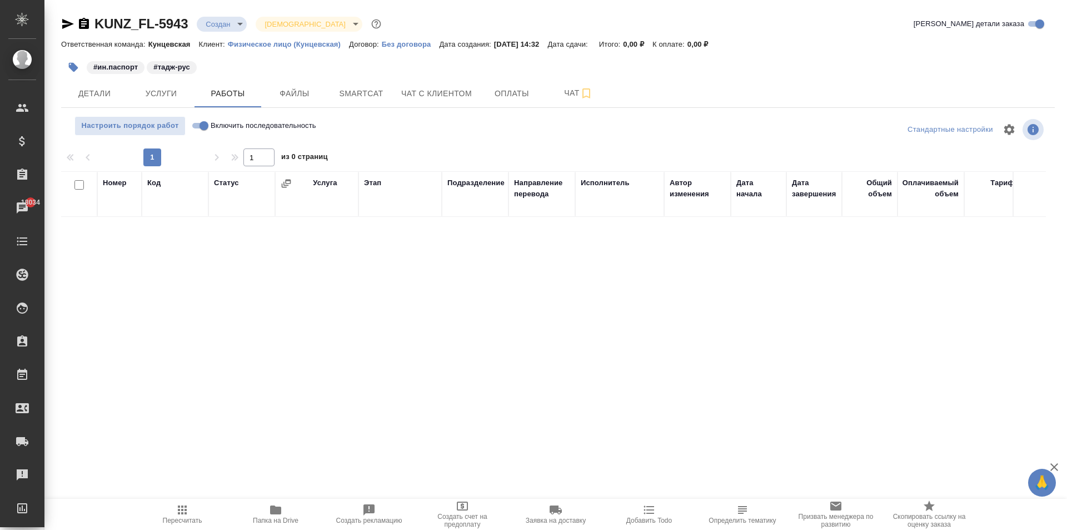
click at [1035, 193] on div at bounding box center [1030, 193] width 21 height 33
drag, startPoint x: 188, startPoint y: 19, endPoint x: 96, endPoint y: 19, distance: 92.3
click at [96, 19] on div "KUNZ_FL-5943 Создан new Святая троица holyTrinity" at bounding box center [222, 24] width 322 height 18
copy link "KUNZ_FL-5943"
click at [153, 22] on link "KUNZ_FL-5943" at bounding box center [141, 23] width 93 height 15
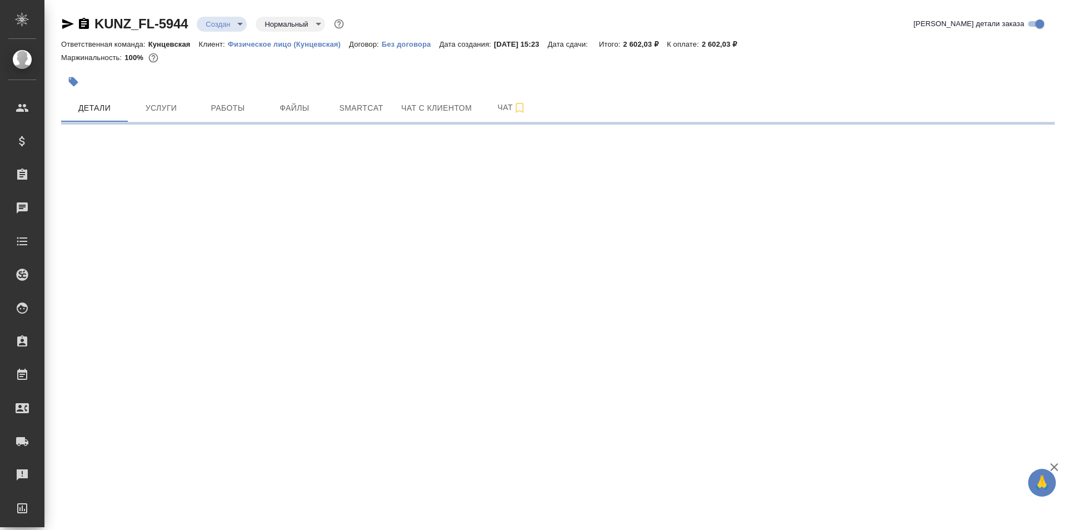
select select "RU"
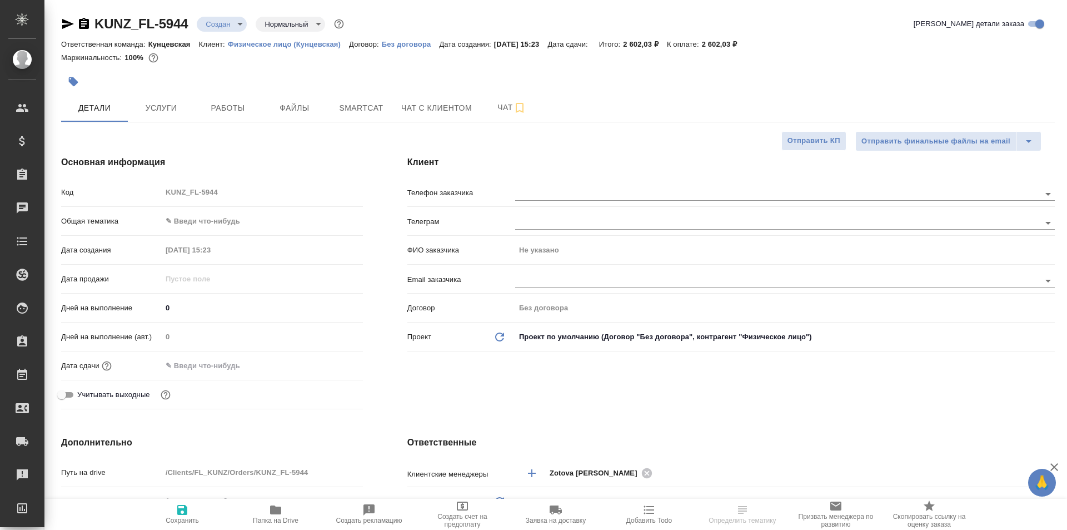
type textarea "x"
click at [212, 108] on span "Работы" at bounding box center [227, 108] width 53 height 14
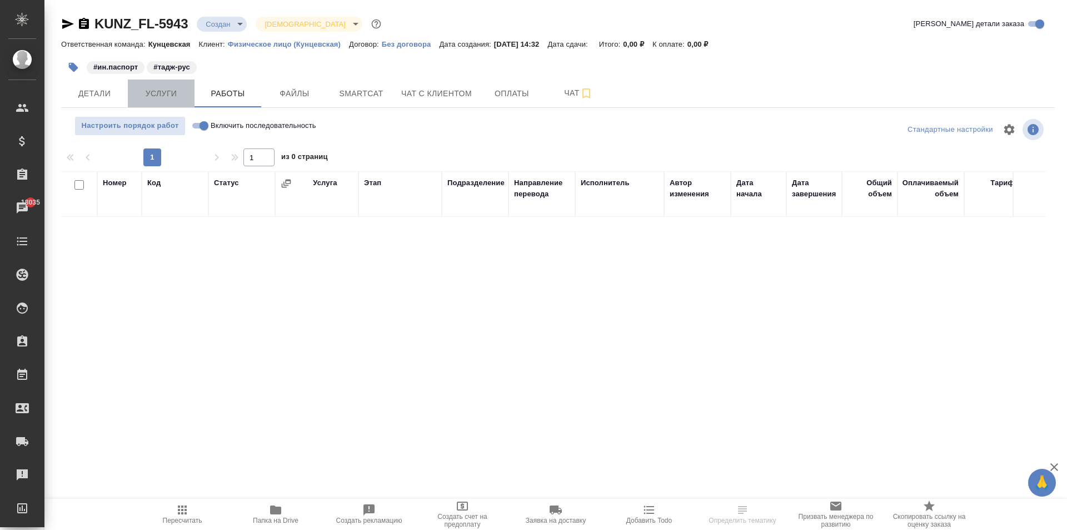
click at [162, 91] on span "Услуги" at bounding box center [161, 94] width 53 height 14
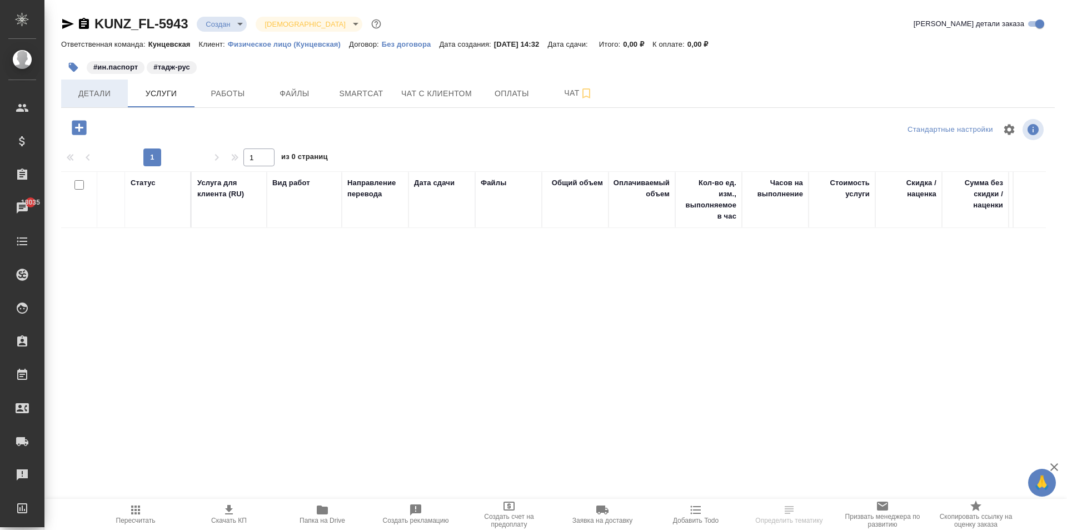
click at [78, 91] on span "Детали" at bounding box center [94, 94] width 53 height 14
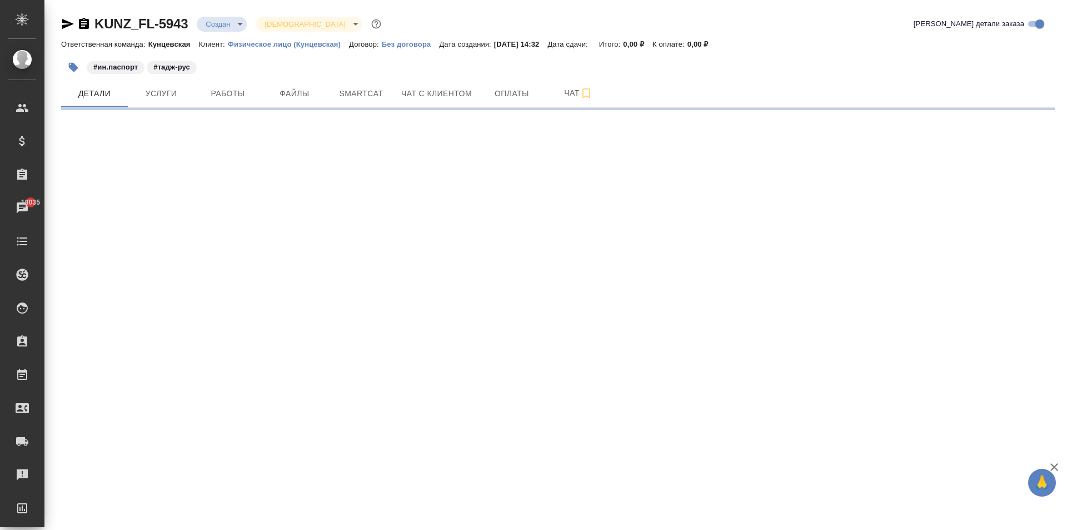
select select "RU"
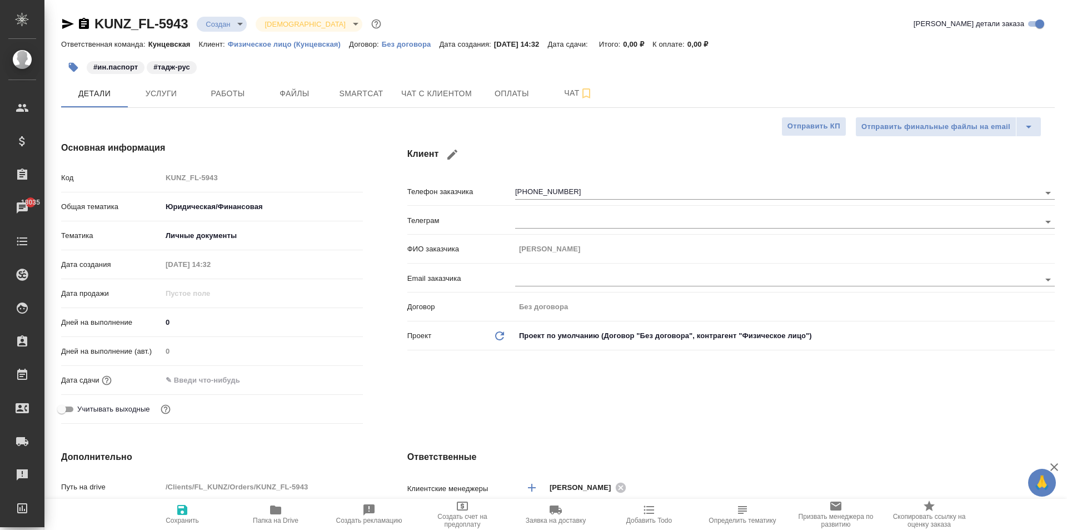
type textarea "x"
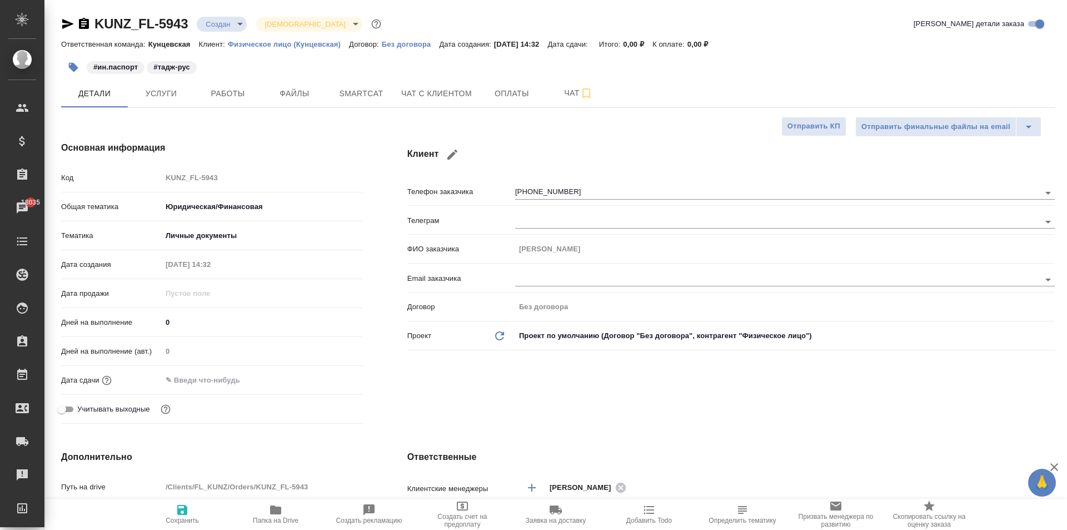
type textarea "x"
click at [167, 103] on button "Услуги" at bounding box center [161, 93] width 67 height 28
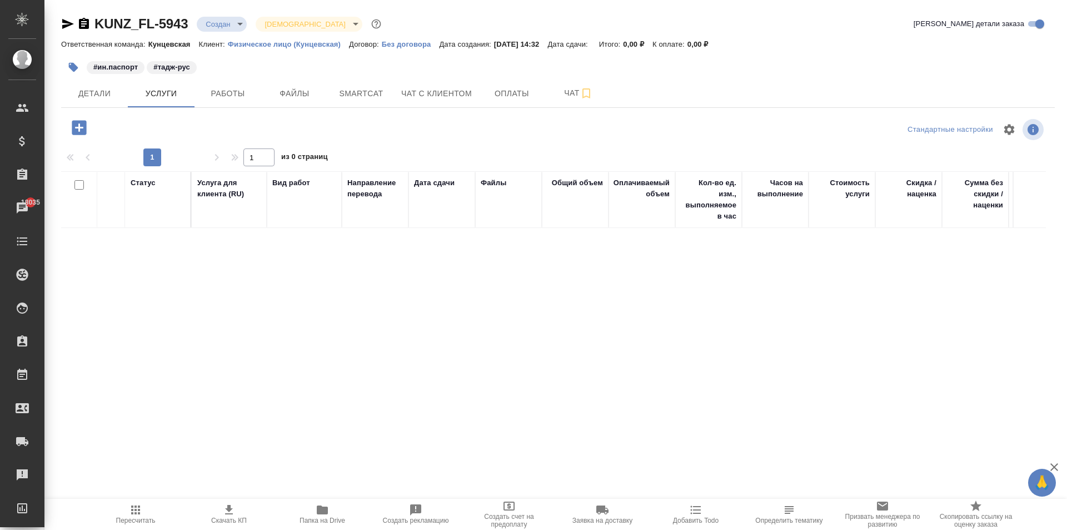
click at [426, 183] on div "Дата сдачи" at bounding box center [434, 182] width 41 height 11
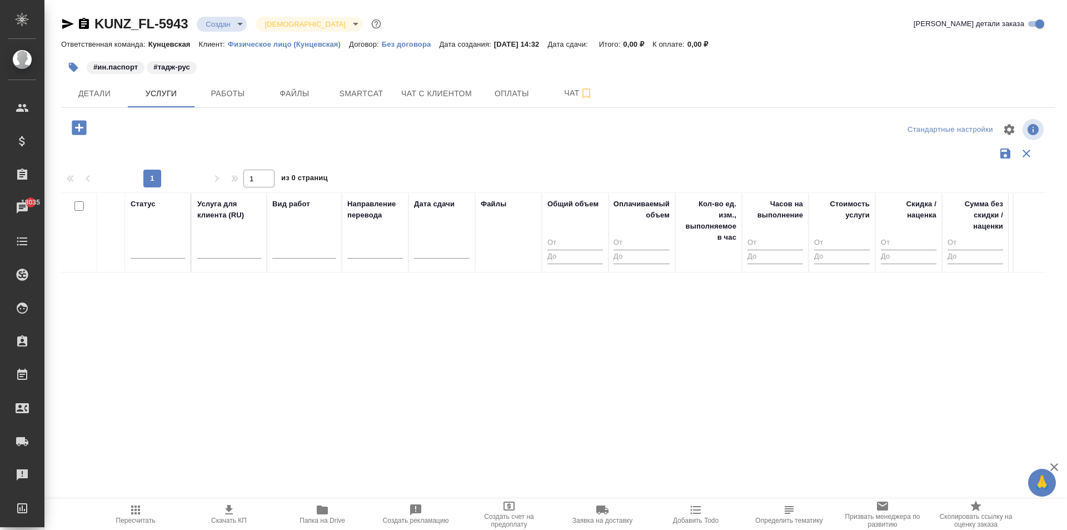
click at [476, 136] on div at bounding box center [557, 129] width 331 height 27
click at [223, 88] on span "Работы" at bounding box center [227, 94] width 53 height 14
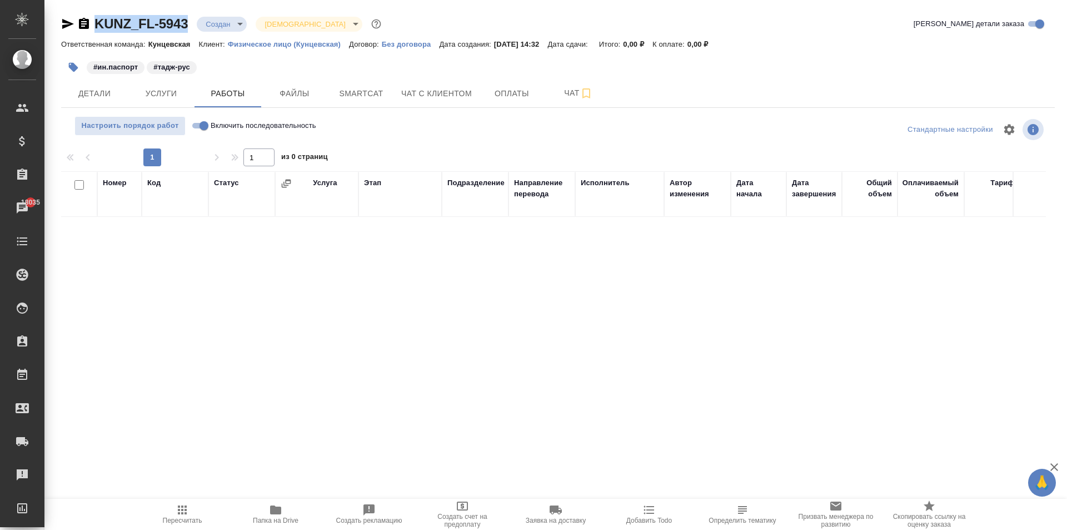
drag, startPoint x: 190, startPoint y: 20, endPoint x: 96, endPoint y: 22, distance: 94.0
click at [83, 22] on div "KUNZ_FL-5943 Создан new Святая троица holyTrinity" at bounding box center [222, 24] width 322 height 18
copy link "KUNZ_FL-5943"
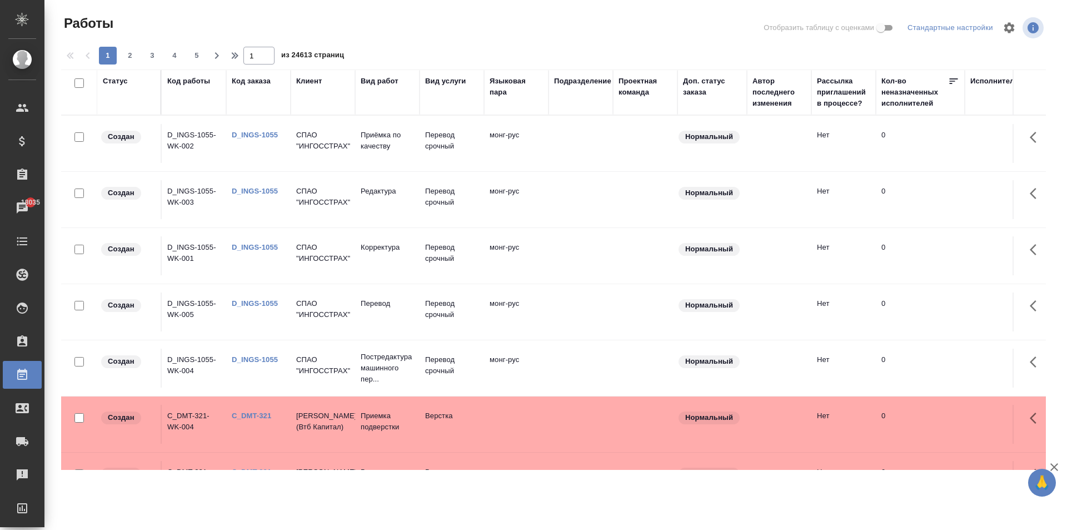
click at [248, 77] on div "Код заказа" at bounding box center [251, 81] width 39 height 11
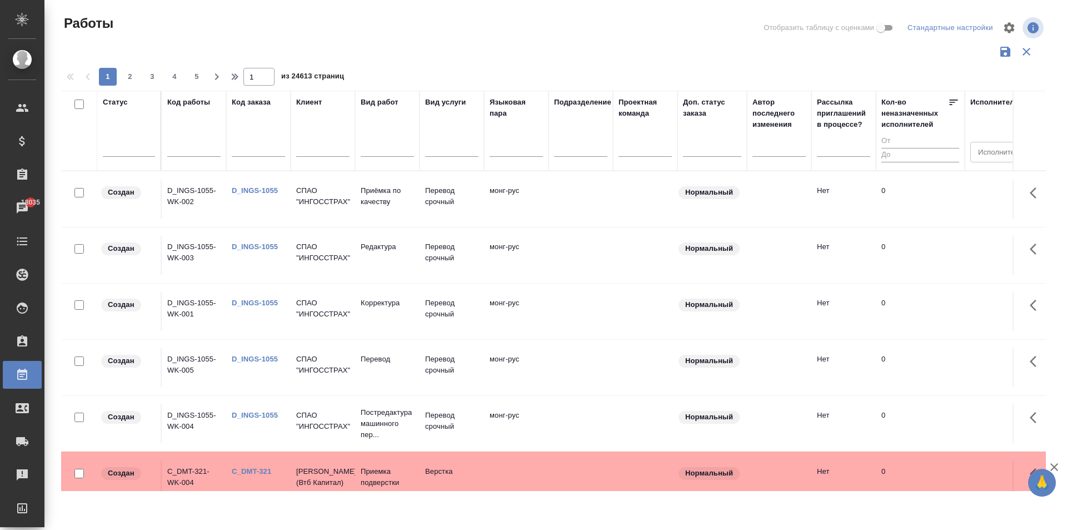
click at [244, 146] on input "text" at bounding box center [258, 149] width 53 height 14
paste input "KUNZ_FL-5943"
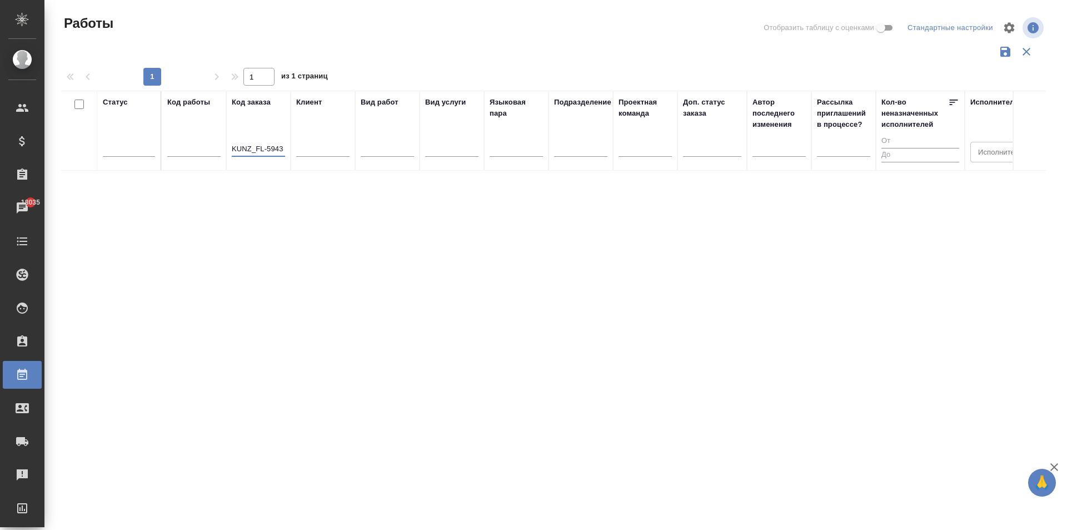
click at [261, 146] on input "KUNZ_FL-5943" at bounding box center [258, 149] width 53 height 14
click at [266, 147] on input "KUNZ_FL-5943" at bounding box center [258, 149] width 53 height 14
drag, startPoint x: 256, startPoint y: 150, endPoint x: 170, endPoint y: 147, distance: 86.8
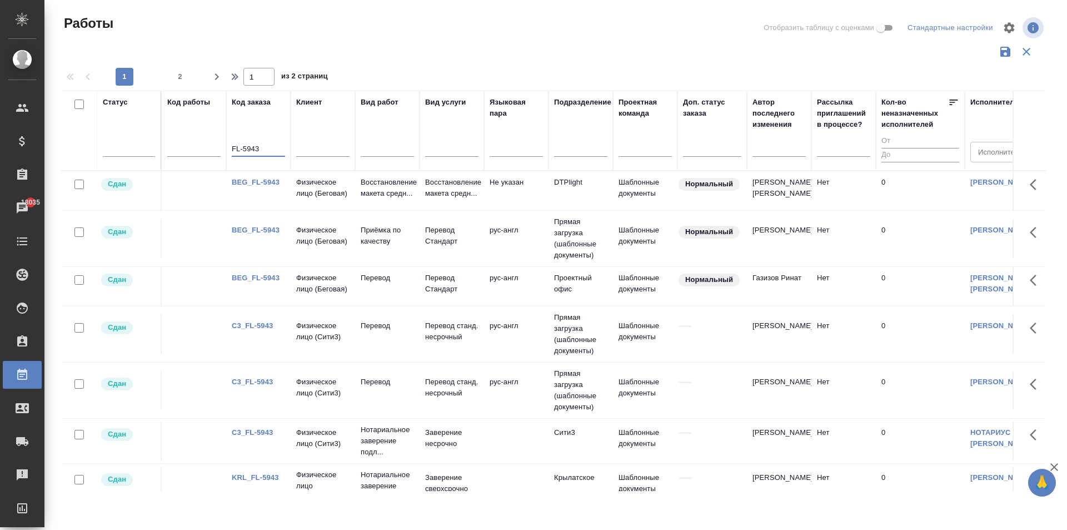
drag, startPoint x: 266, startPoint y: 148, endPoint x: 171, endPoint y: 148, distance: 95.1
paste input "KUNZ_"
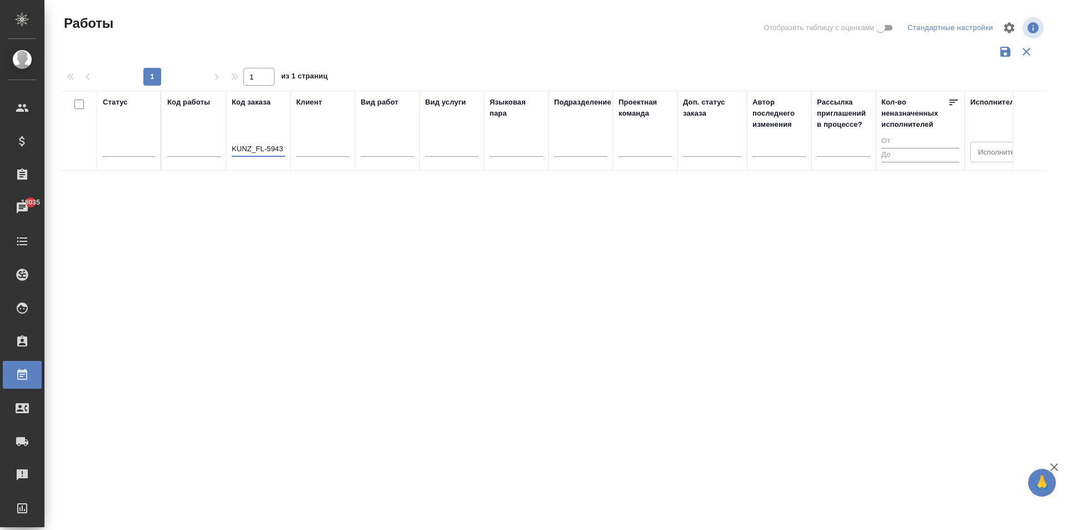
click at [270, 145] on input "KUNZ_FL-5943" at bounding box center [258, 149] width 53 height 14
type input "KUNZ_FL-5943"
click at [231, 145] on th "Код заказа KUNZ_FL-5943" at bounding box center [258, 131] width 64 height 80
click at [234, 148] on input "KUNZ_FL-5943" at bounding box center [258, 149] width 53 height 14
drag, startPoint x: 232, startPoint y: 148, endPoint x: 312, endPoint y: 147, distance: 80.1
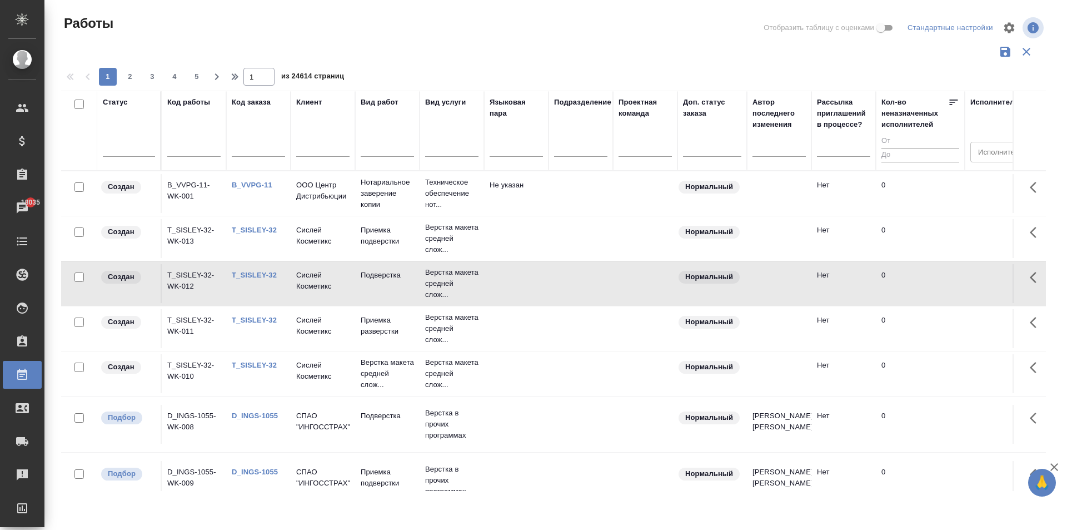
click at [252, 229] on link "T_SISLEY-32" at bounding box center [254, 230] width 45 height 8
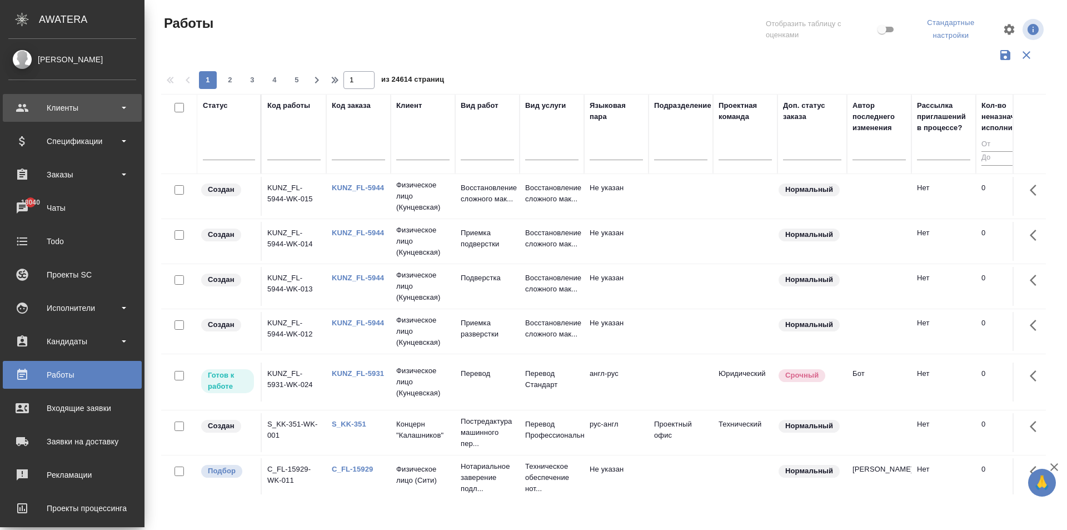
click at [72, 106] on div "Клиенты" at bounding box center [72, 108] width 128 height 17
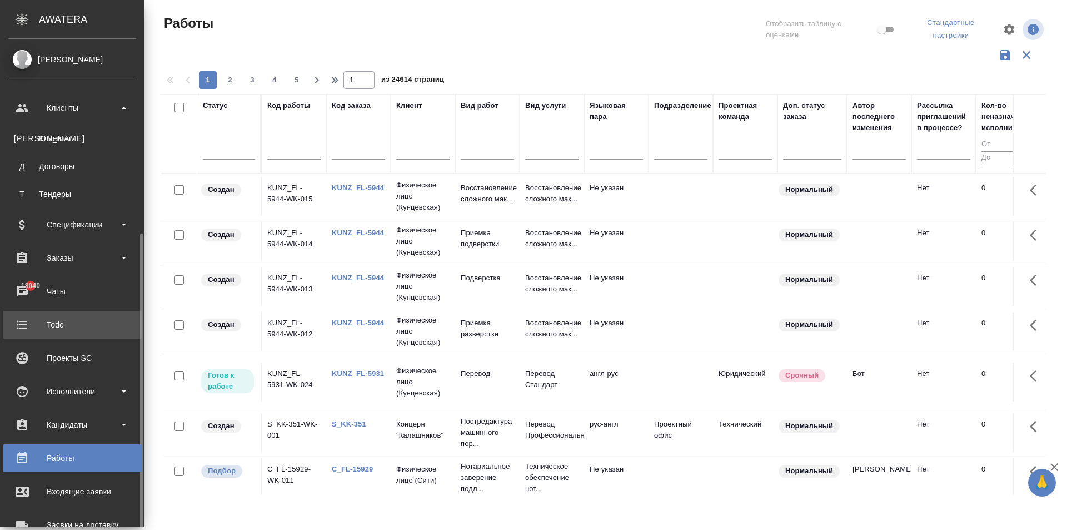
scroll to position [162, 0]
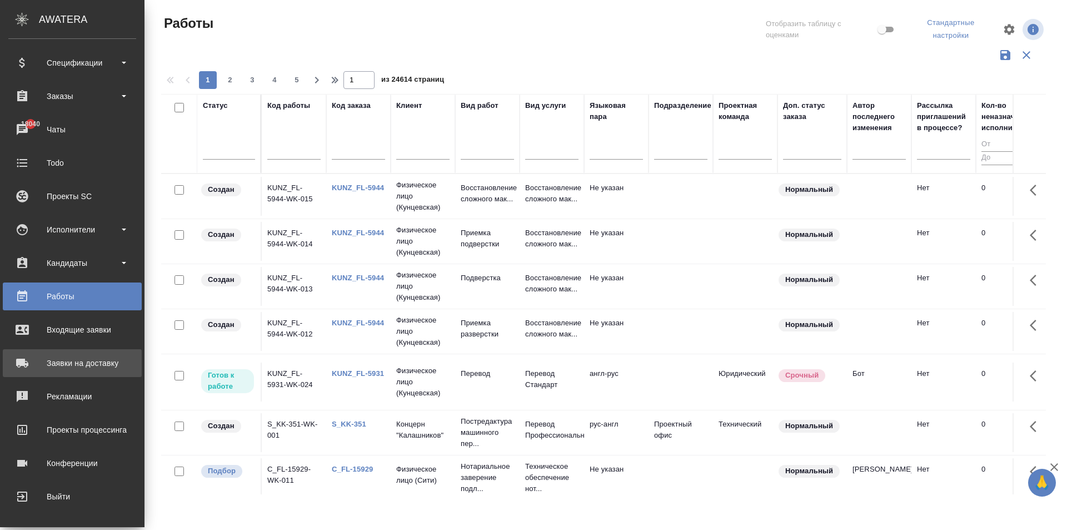
click at [69, 369] on div "Заявки на доставку" at bounding box center [72, 363] width 128 height 17
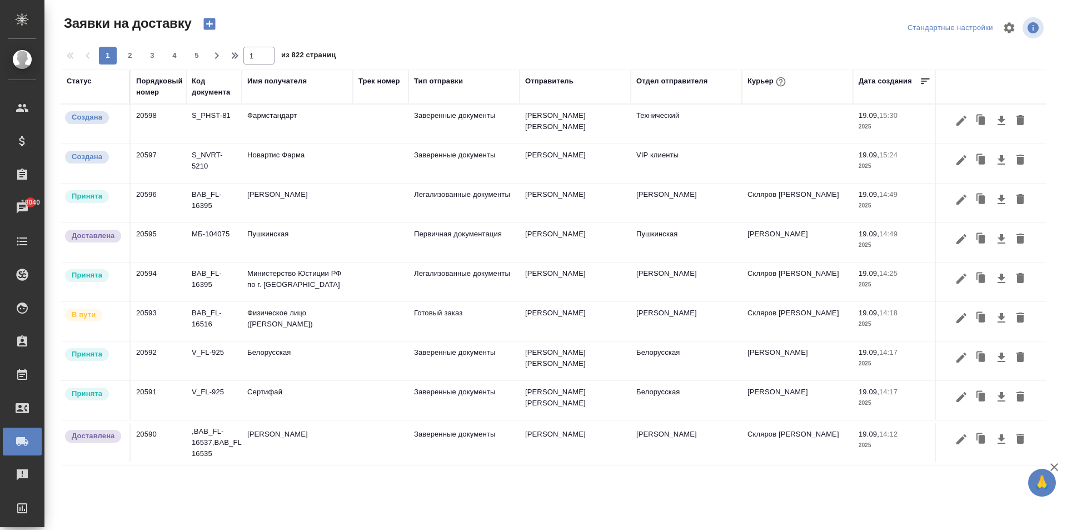
click at [769, 77] on div "Курьер" at bounding box center [768, 81] width 41 height 14
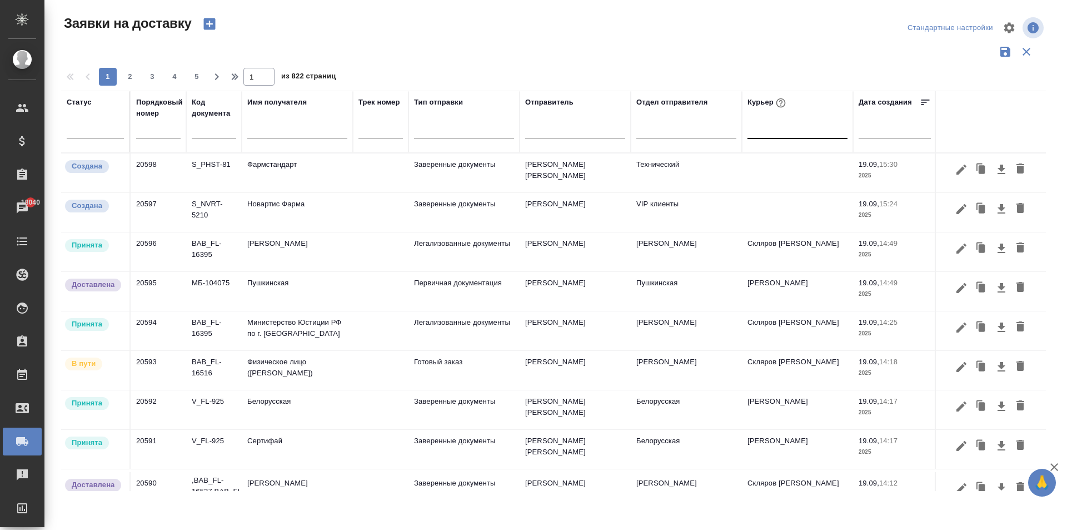
click at [762, 132] on div at bounding box center [798, 128] width 100 height 16
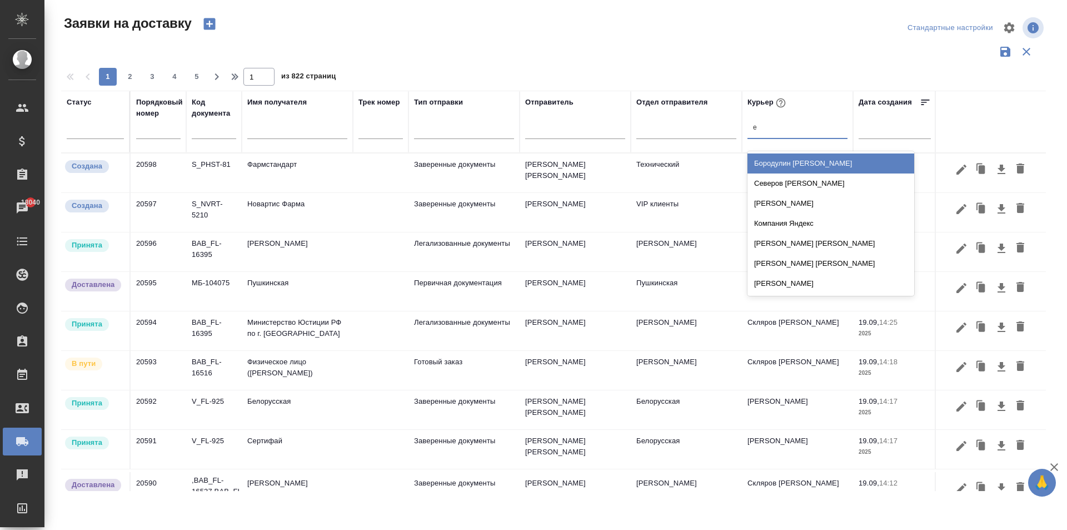
type input "ев"
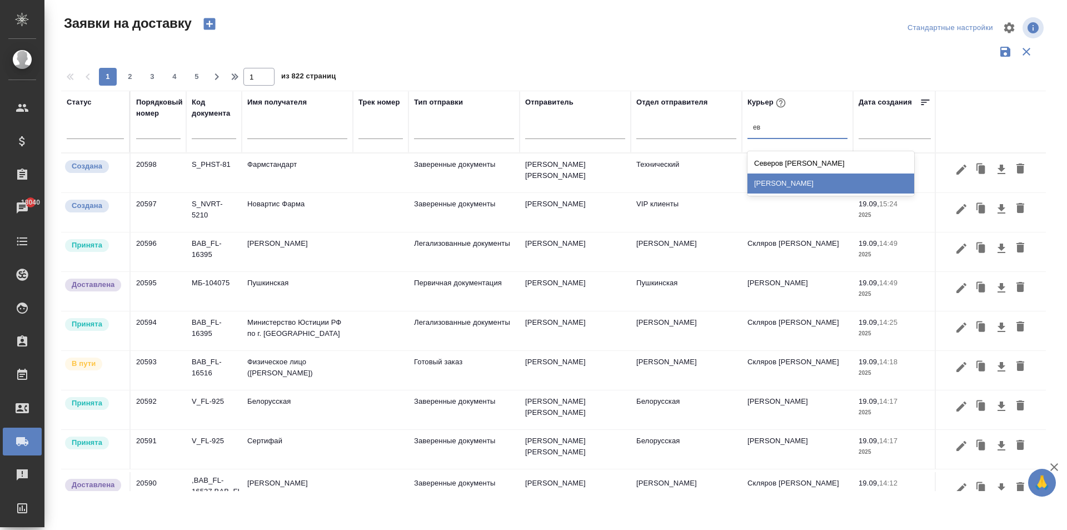
click at [777, 190] on div "[PERSON_NAME]" at bounding box center [831, 183] width 167 height 20
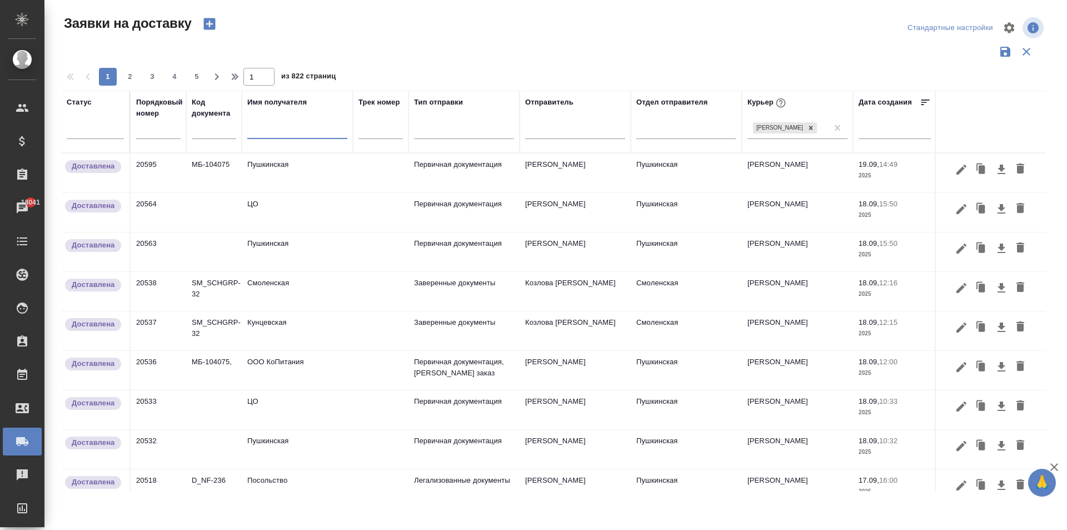
click at [276, 132] on input "text" at bounding box center [297, 132] width 100 height 14
click at [284, 295] on td "Смоленская" at bounding box center [297, 291] width 111 height 39
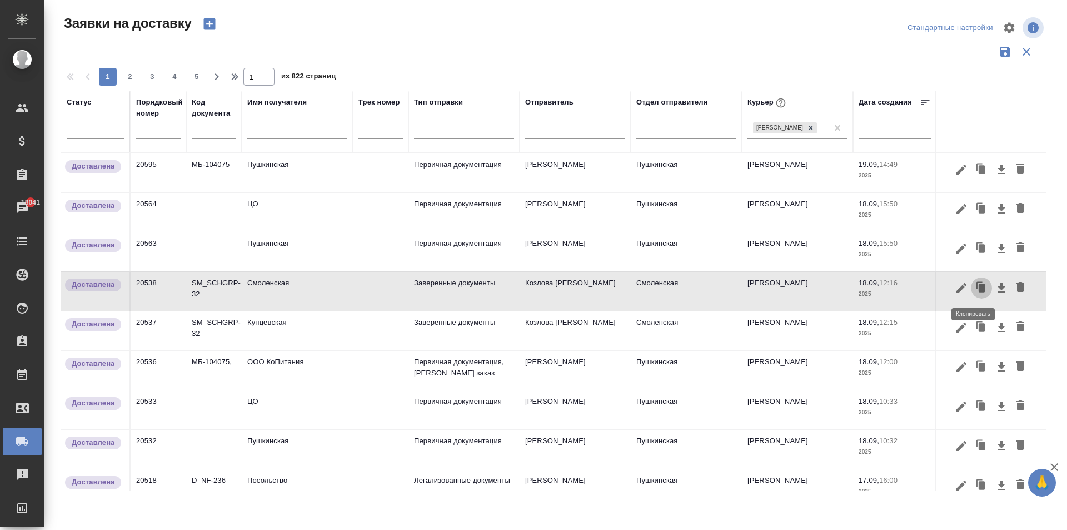
click at [979, 292] on icon "button" at bounding box center [982, 288] width 7 height 8
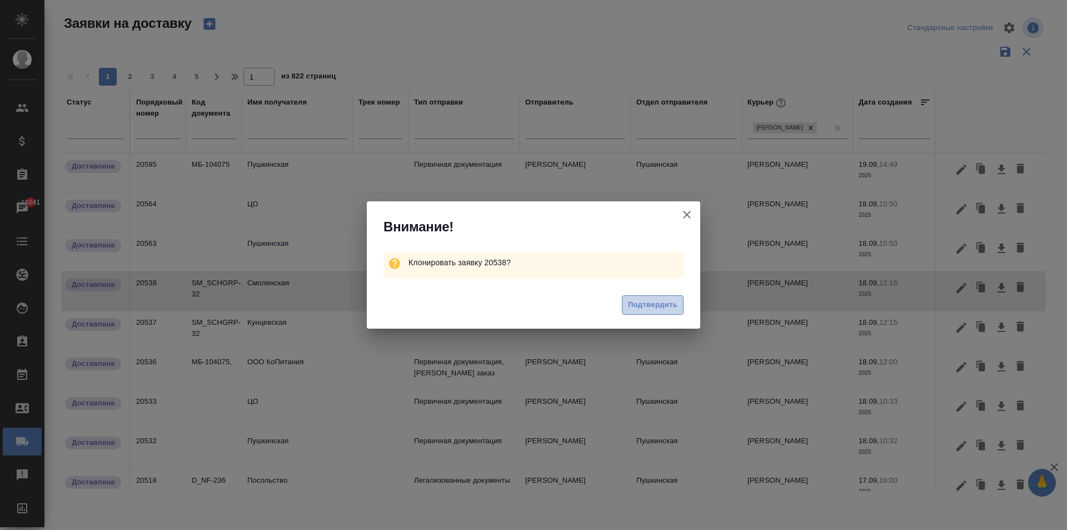
click at [647, 309] on span "Подтвердить" at bounding box center [652, 305] width 49 height 13
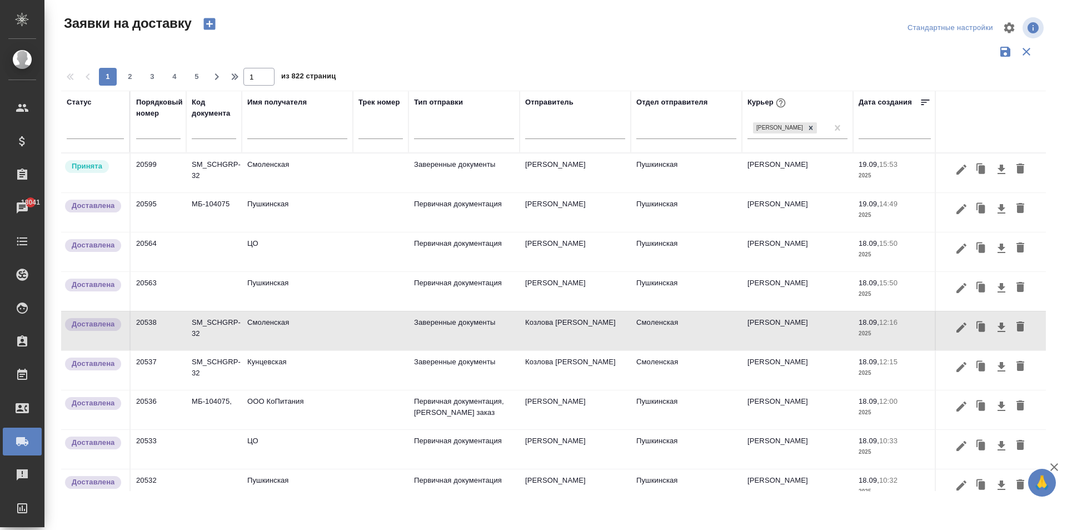
click at [287, 175] on td "Смоленская" at bounding box center [297, 172] width 111 height 39
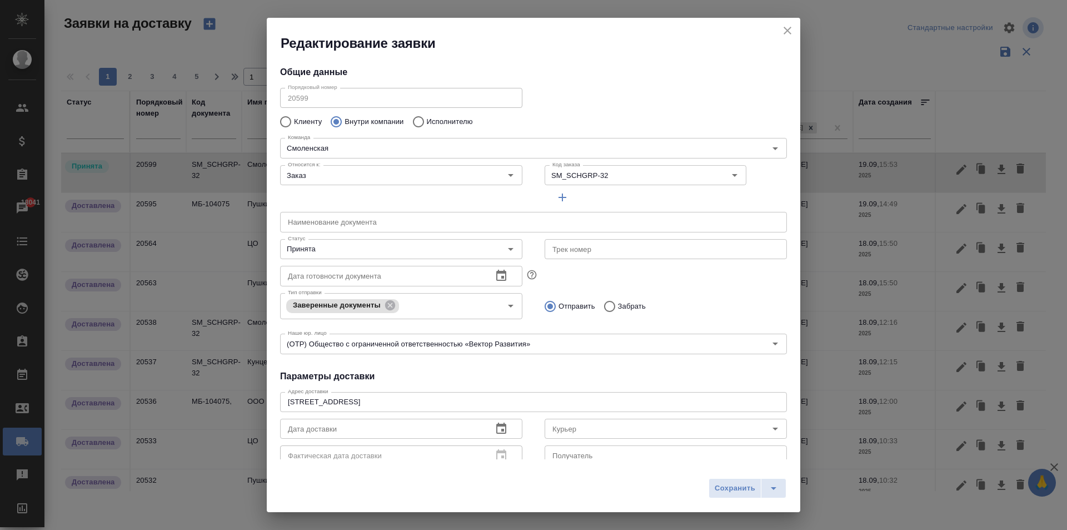
type input "[PERSON_NAME]"
click at [585, 180] on input "SM_SCHGRP-32" at bounding box center [618, 174] width 141 height 13
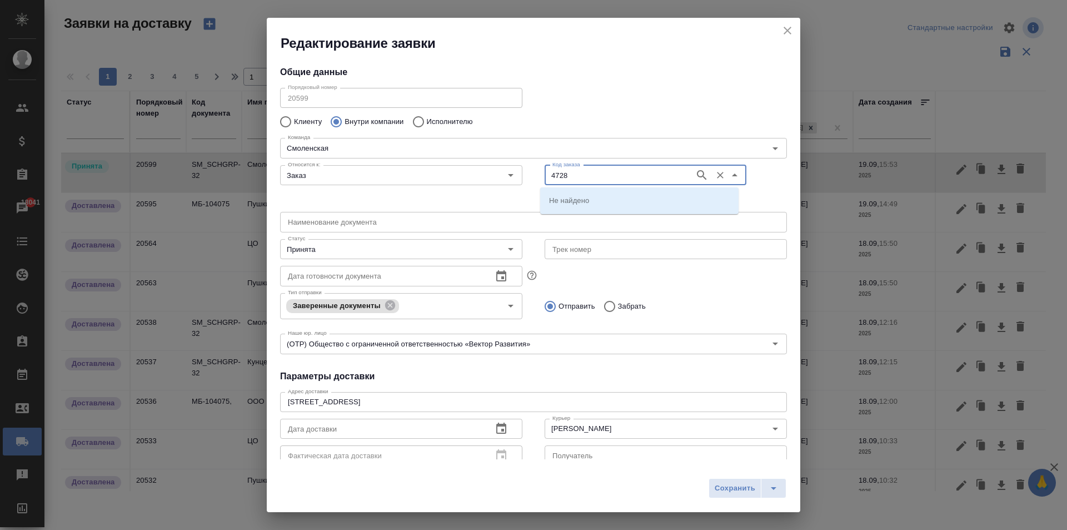
type input "4728"
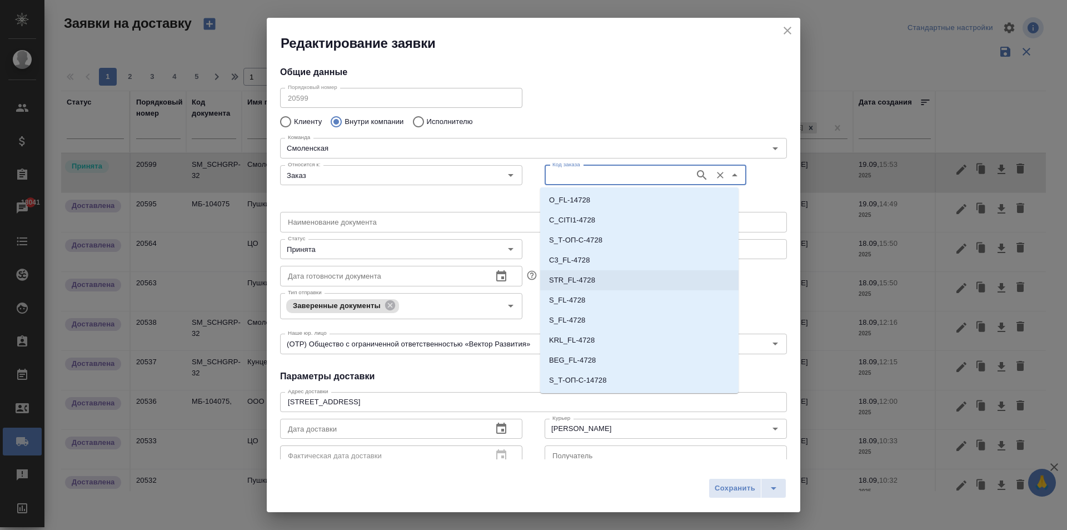
scroll to position [218, 0]
click at [584, 358] on p "SM_FL-4728" at bounding box center [570, 362] width 42 height 11
type input "SM_FL-4728"
type input "(МБ) ООО "Монблан""
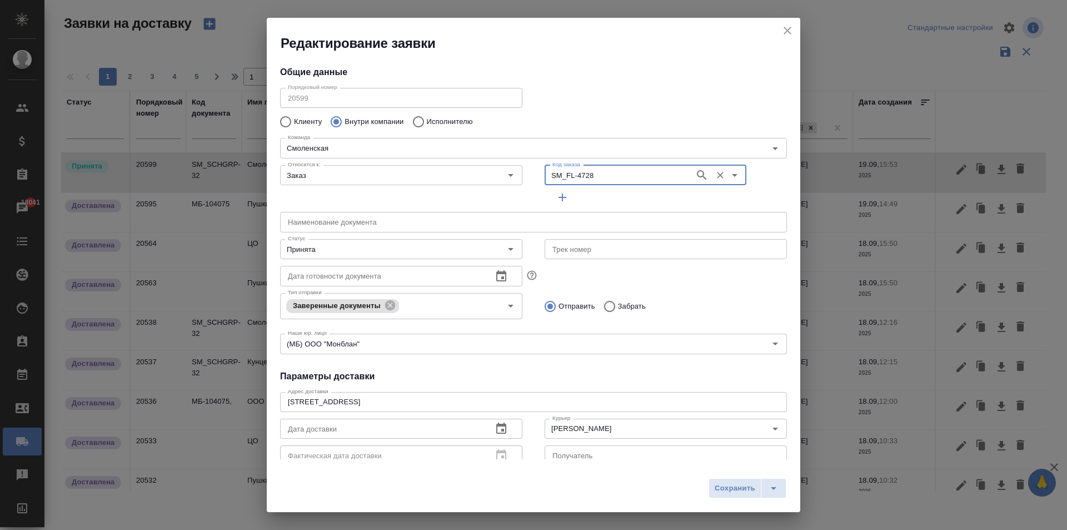
click at [307, 225] on input "text" at bounding box center [533, 222] width 507 height 20
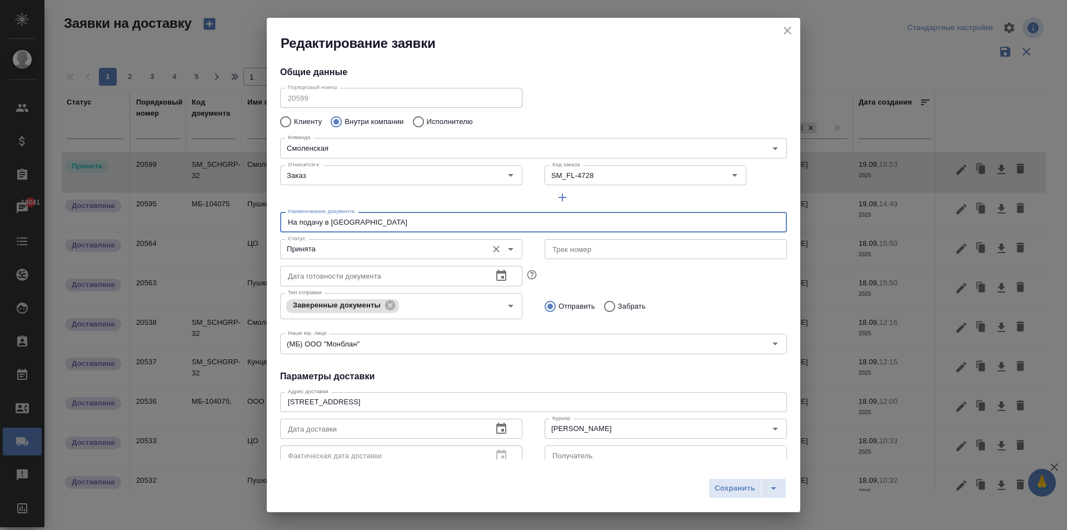
type input "На подачу в Минюст"
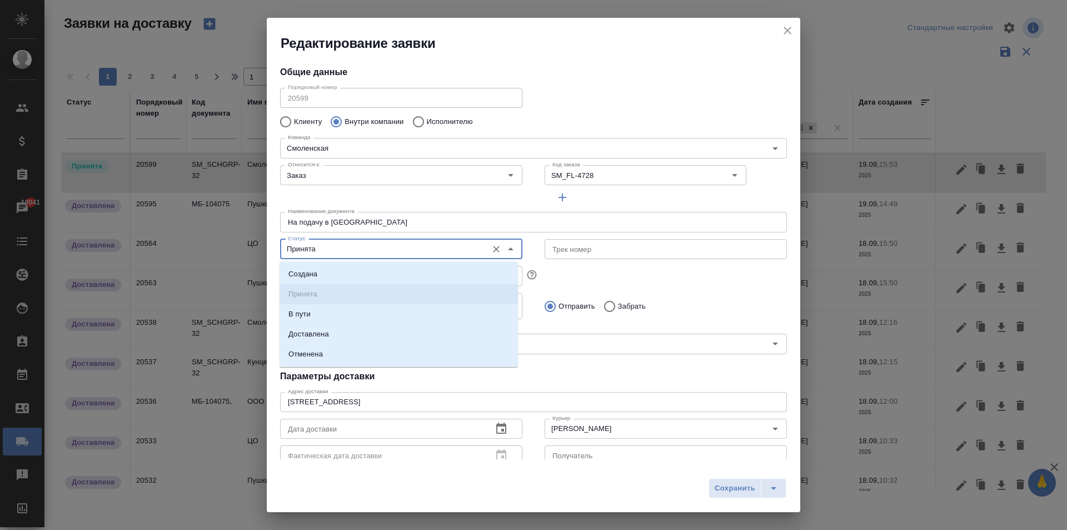
click at [341, 251] on input "Принята" at bounding box center [383, 248] width 198 height 13
click at [337, 335] on li "Доставлена" at bounding box center [399, 334] width 238 height 20
type input "Доставлена"
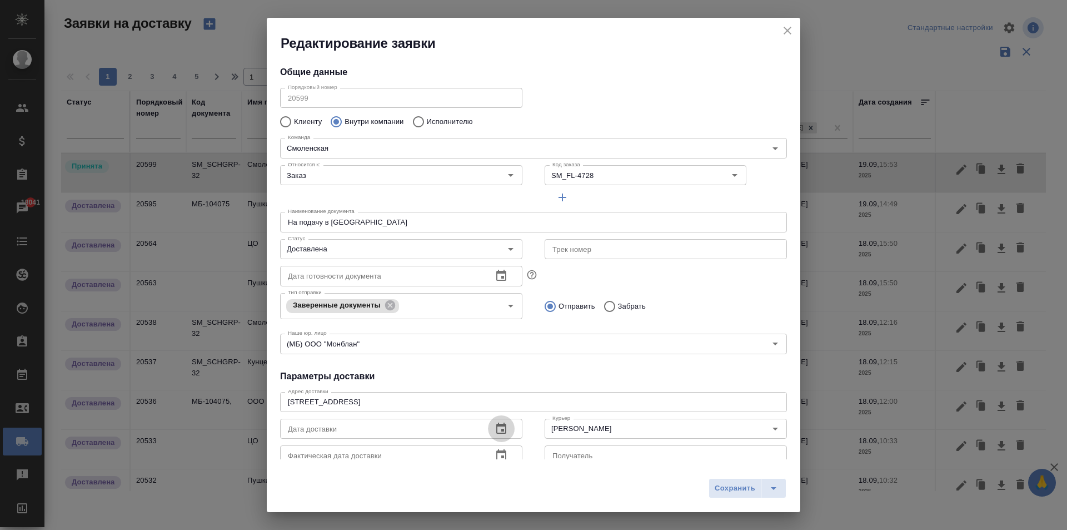
click at [501, 426] on icon "button" at bounding box center [501, 427] width 10 height 11
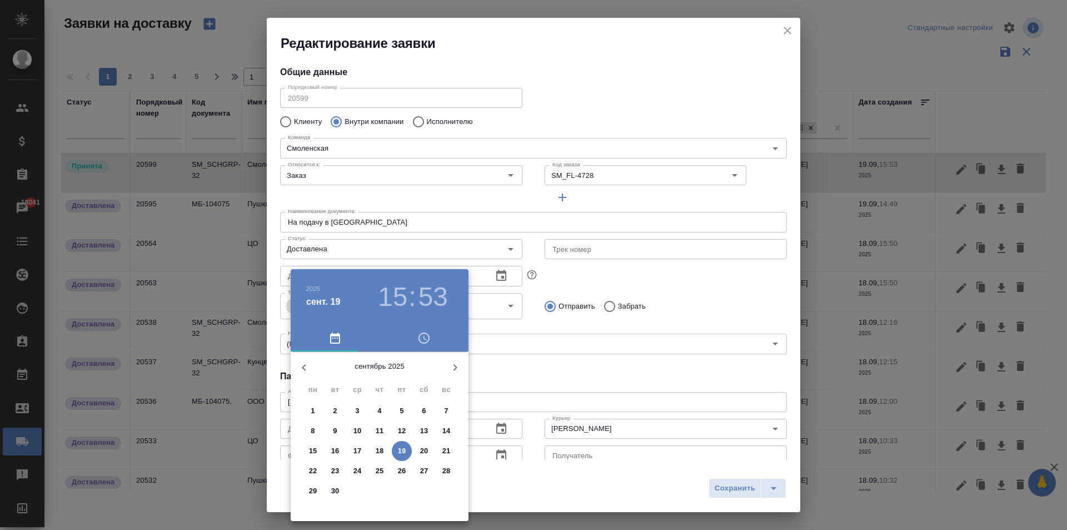
click at [402, 448] on p "19" at bounding box center [402, 450] width 8 height 11
type input "19.09.2025 15:53"
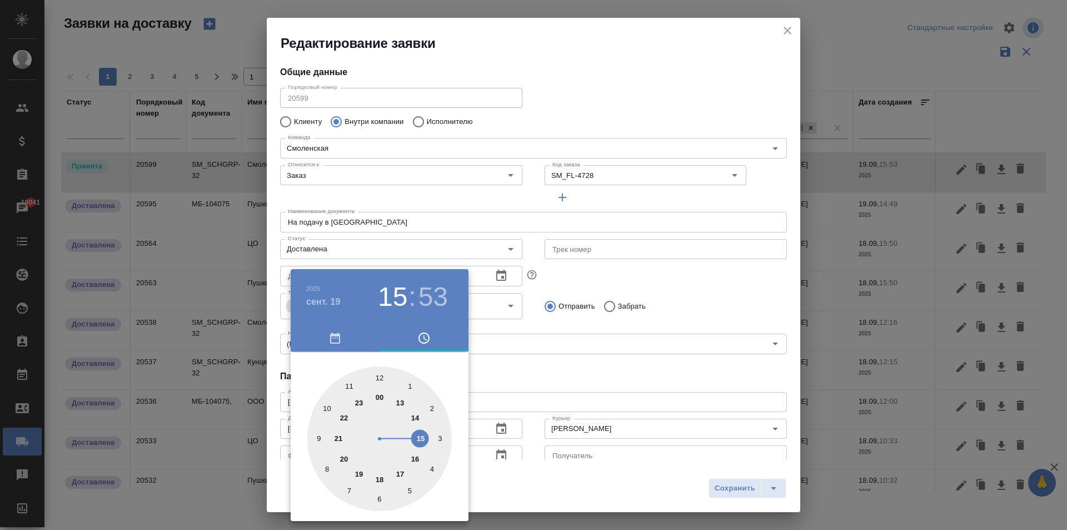
click at [484, 390] on div at bounding box center [533, 265] width 1067 height 530
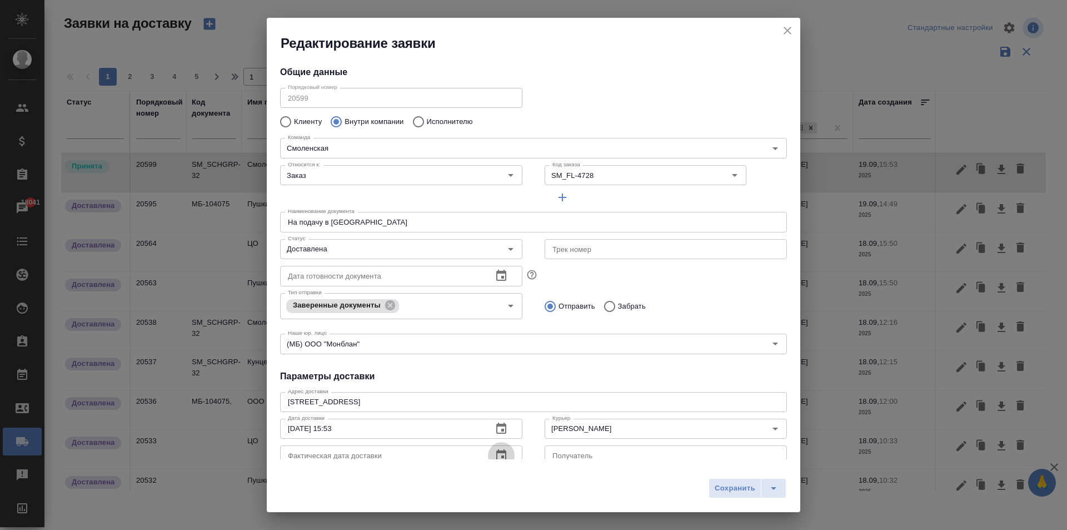
click at [501, 456] on icon "button" at bounding box center [501, 454] width 10 height 11
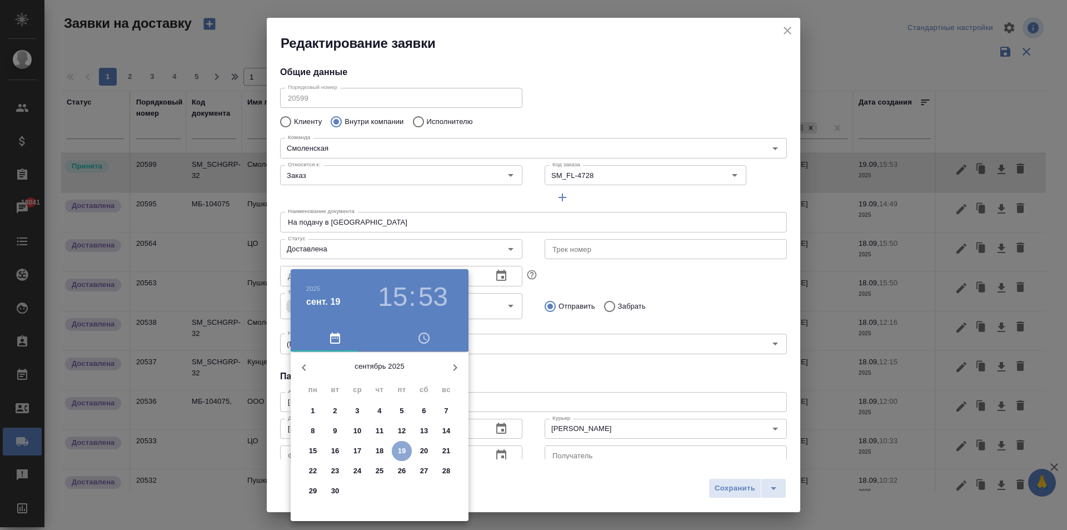
click at [409, 452] on span "19" at bounding box center [402, 450] width 20 height 11
type input "19.09.2025 15:53"
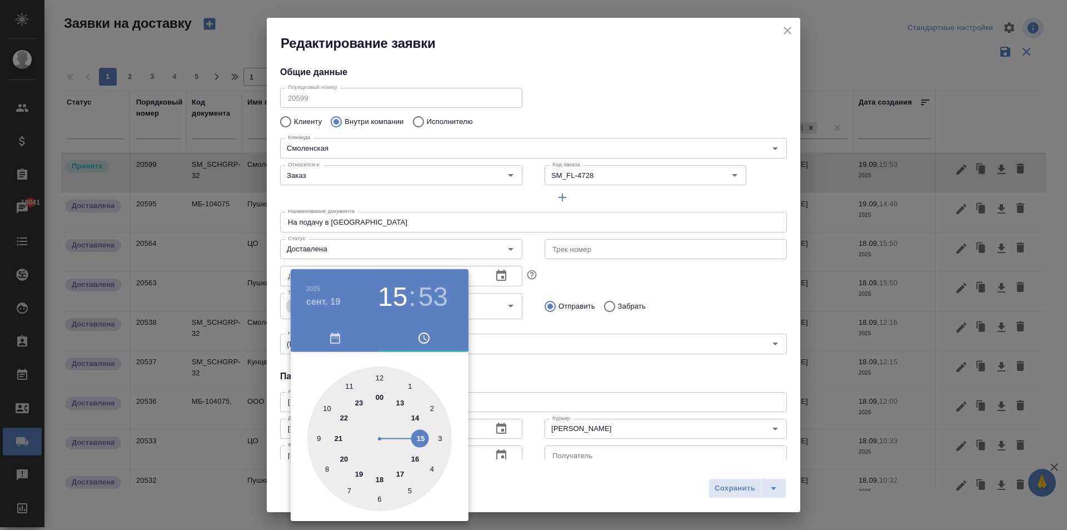
click at [663, 367] on div at bounding box center [533, 265] width 1067 height 530
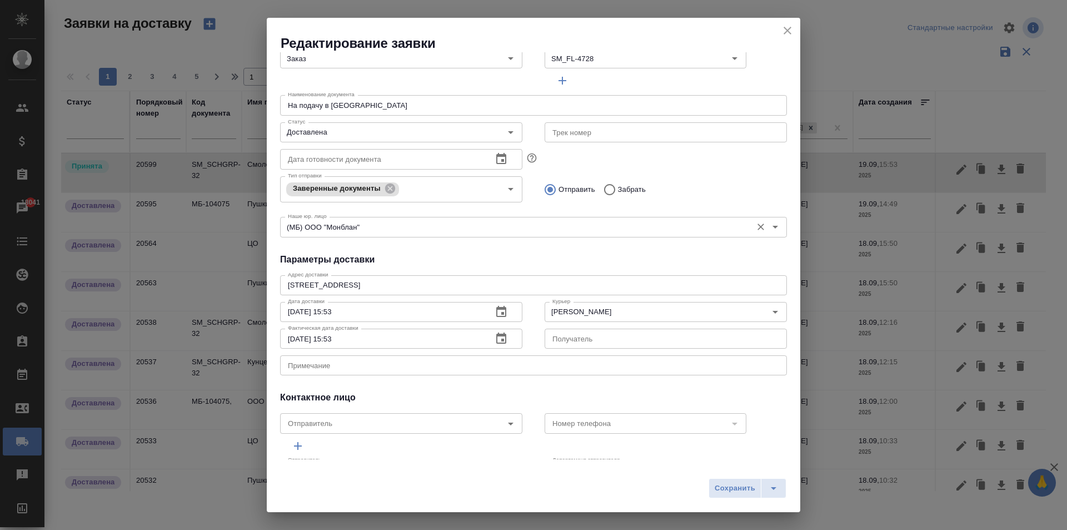
scroll to position [151, 0]
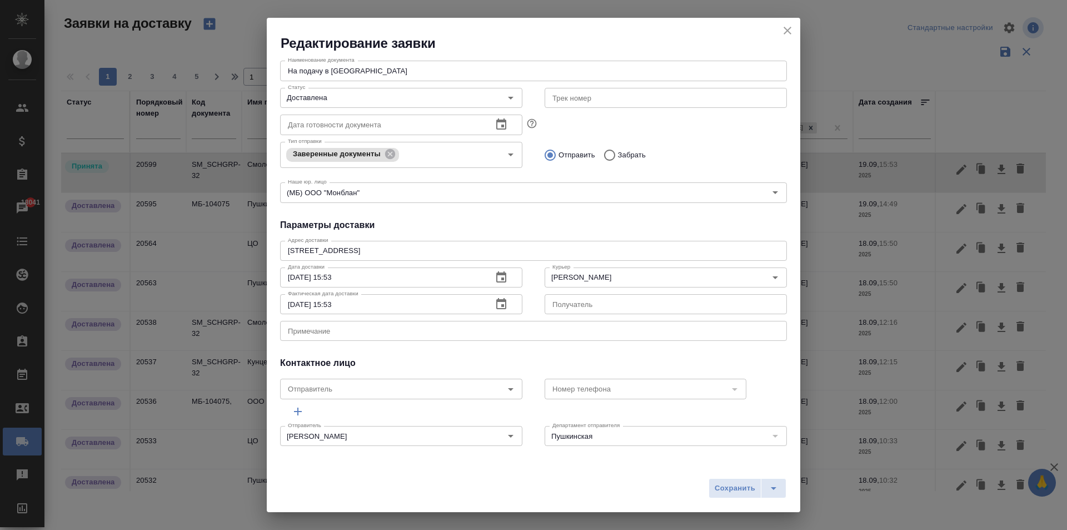
click at [727, 500] on div "Сохранить" at bounding box center [534, 492] width 534 height 39
click at [722, 484] on span "Сохранить" at bounding box center [735, 488] width 41 height 13
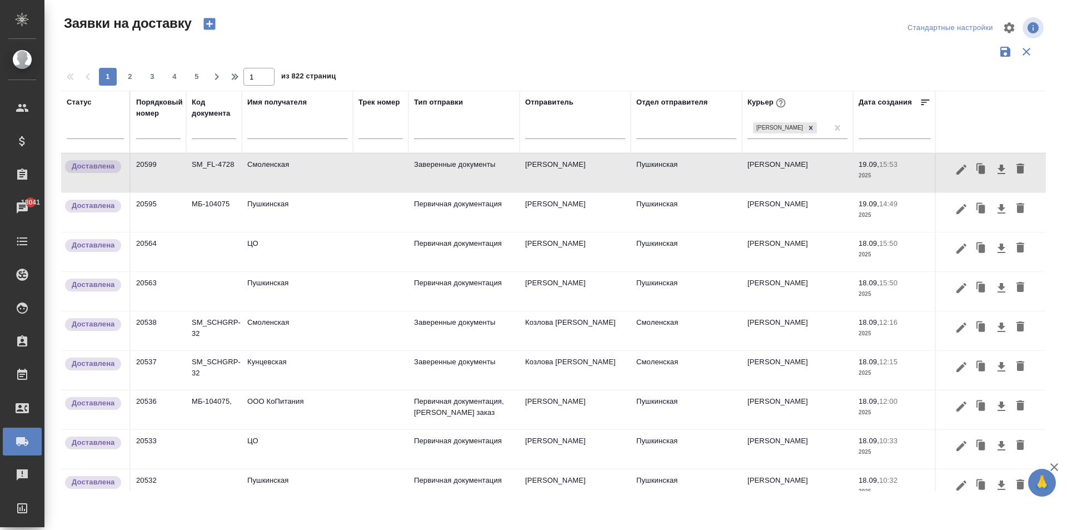
click at [282, 136] on input "text" at bounding box center [297, 132] width 100 height 14
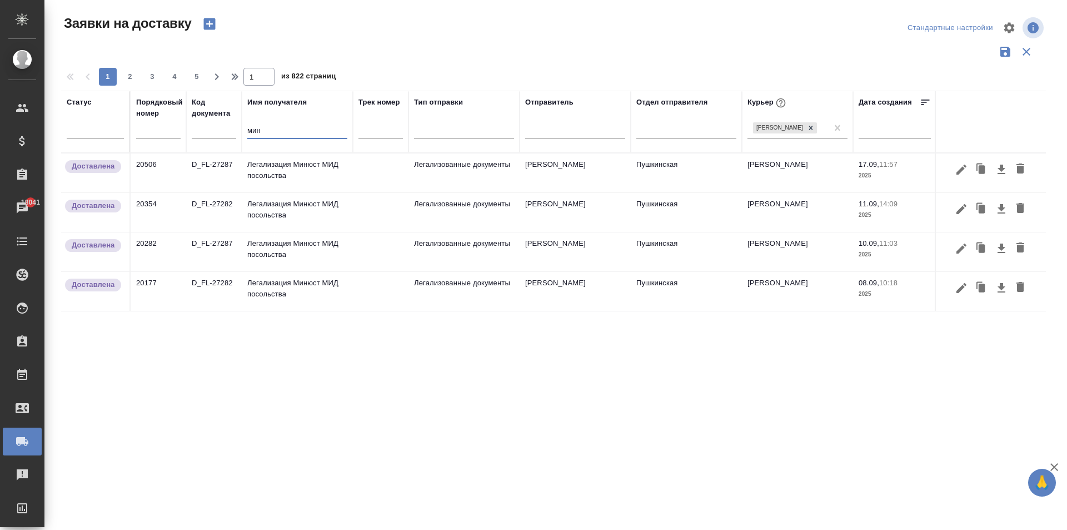
type input "мин"
click at [256, 176] on td "Легализация Минюст МИД посольства" at bounding box center [297, 172] width 111 height 39
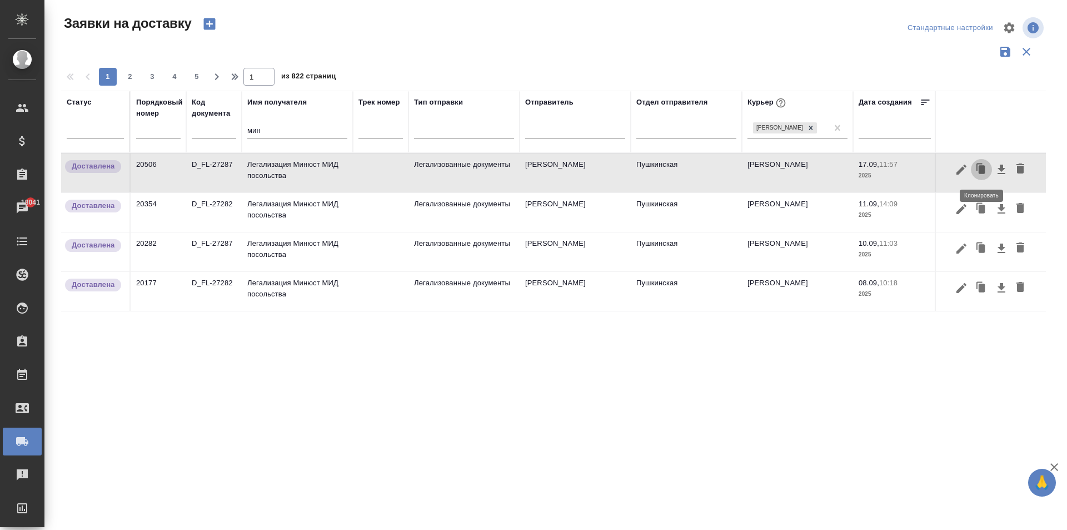
click at [982, 168] on icon "button" at bounding box center [982, 169] width 7 height 8
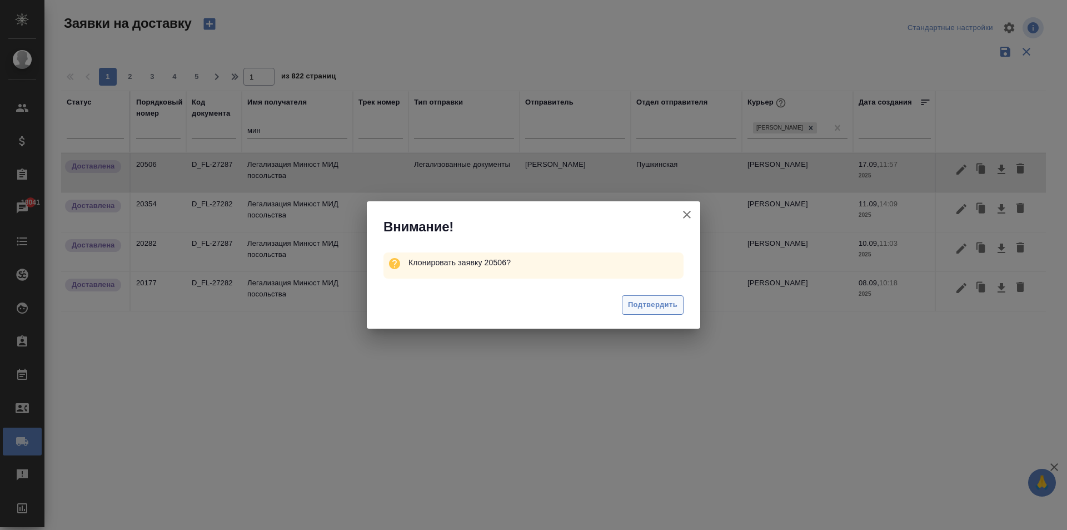
click at [645, 307] on span "Подтвердить" at bounding box center [652, 305] width 49 height 13
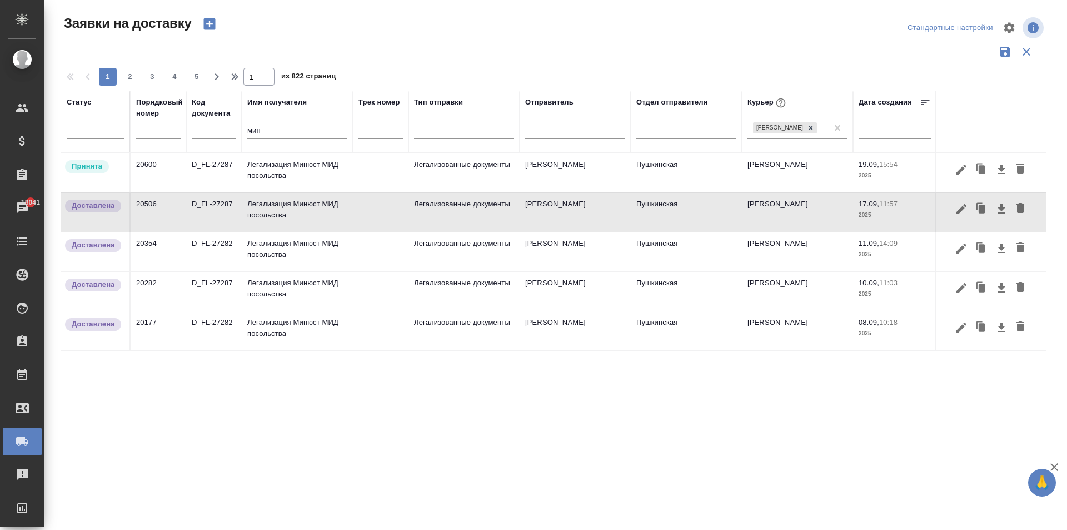
click at [296, 181] on td "Легализация Минюст МИД посольства" at bounding box center [297, 172] width 111 height 39
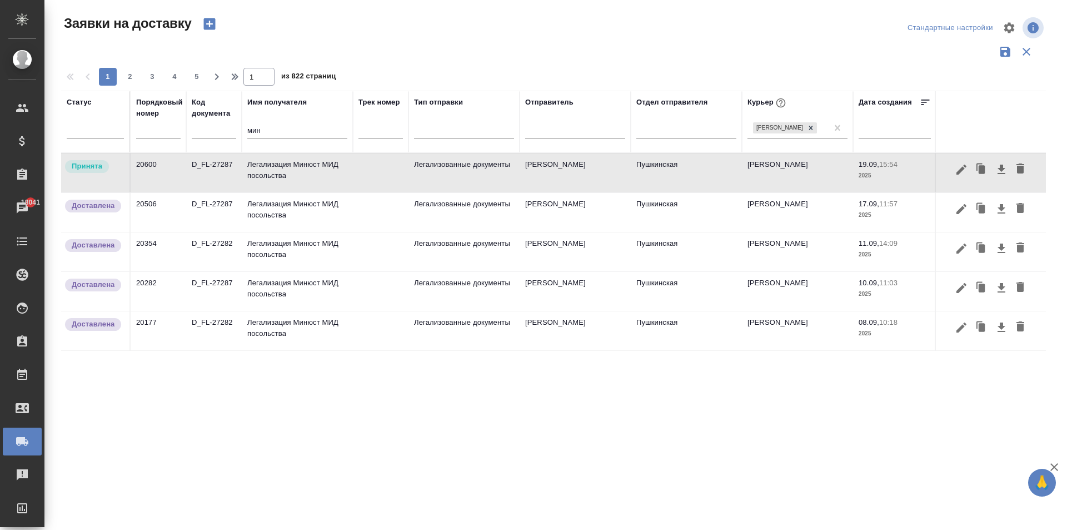
click at [296, 181] on td "Легализация Минюст МИД посольства" at bounding box center [297, 172] width 111 height 39
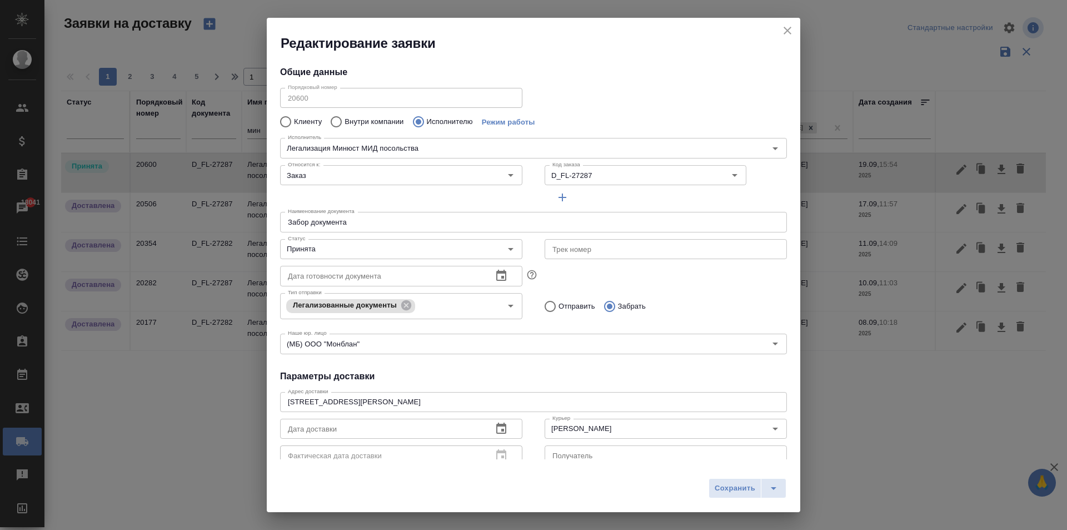
type input "Легализация Минюст МИД посольства"
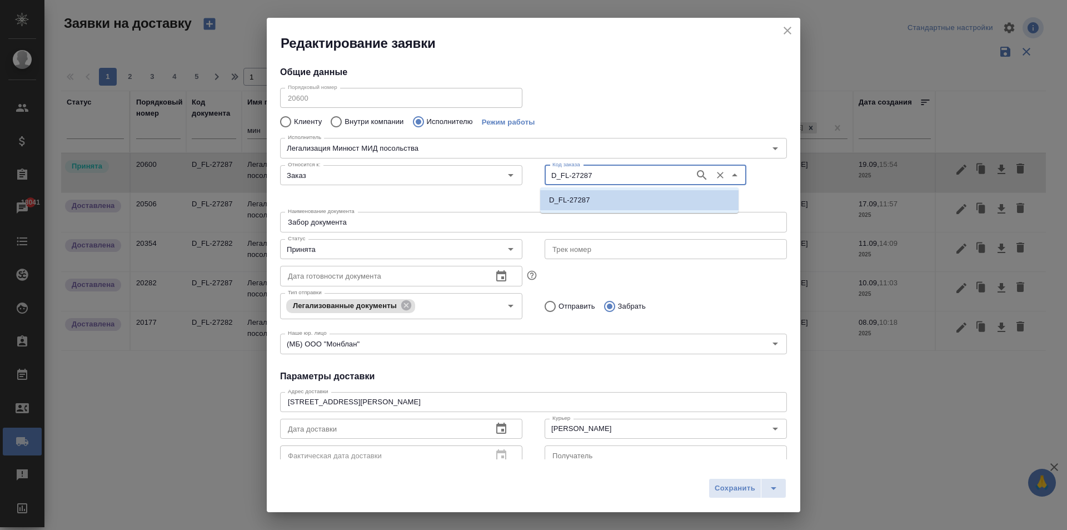
click at [570, 178] on input "D_FL-27287" at bounding box center [618, 174] width 141 height 13
paste input "https://tera.awatera.com/Order/68cbff83d08c004e318bfd9c/"
type input "https://tera.awatera.com/Order/68cbff83d08c004e318bfd9c/"
drag, startPoint x: 681, startPoint y: 175, endPoint x: 270, endPoint y: 165, distance: 411.5
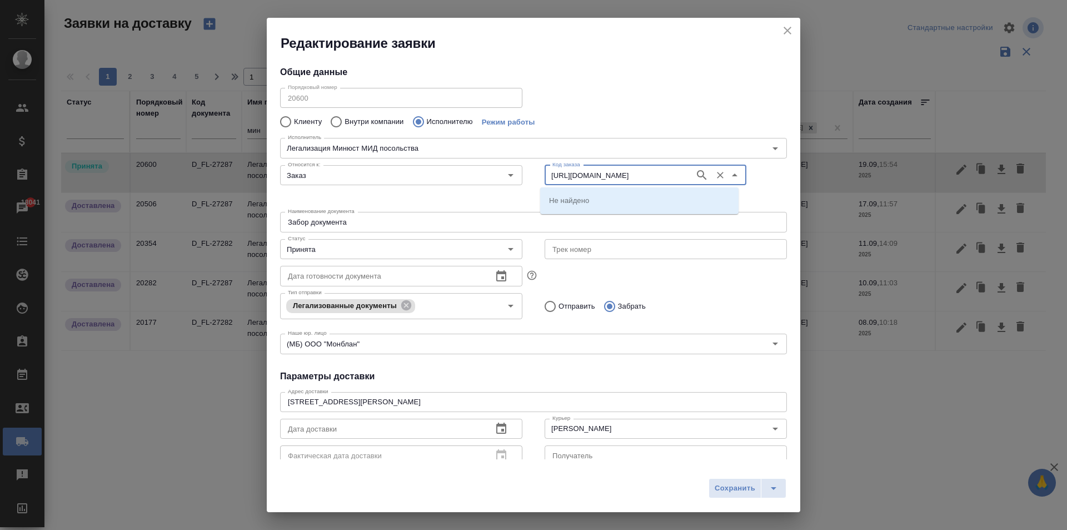
click at [270, 165] on div "Относится к: Заказ Относится к: Код заказа https://tera.awatera.com/Order/68cbf…" at bounding box center [533, 184] width 529 height 69
type input "4828"
type input "4728"
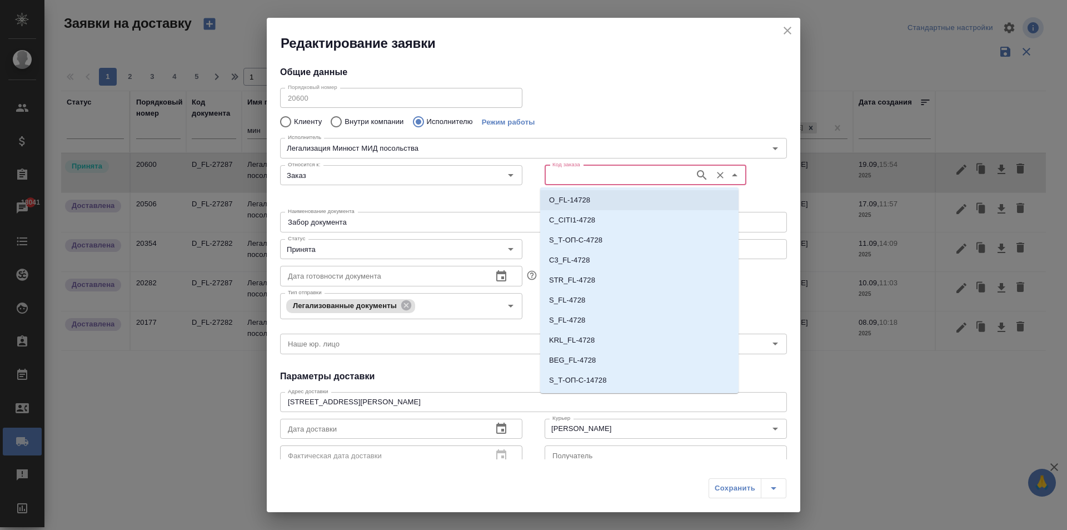
scroll to position [218, 0]
click at [581, 365] on p "SM_FL-4728" at bounding box center [570, 362] width 42 height 11
type input "SM_FL-4728"
type input "(МБ) ООО "Монблан""
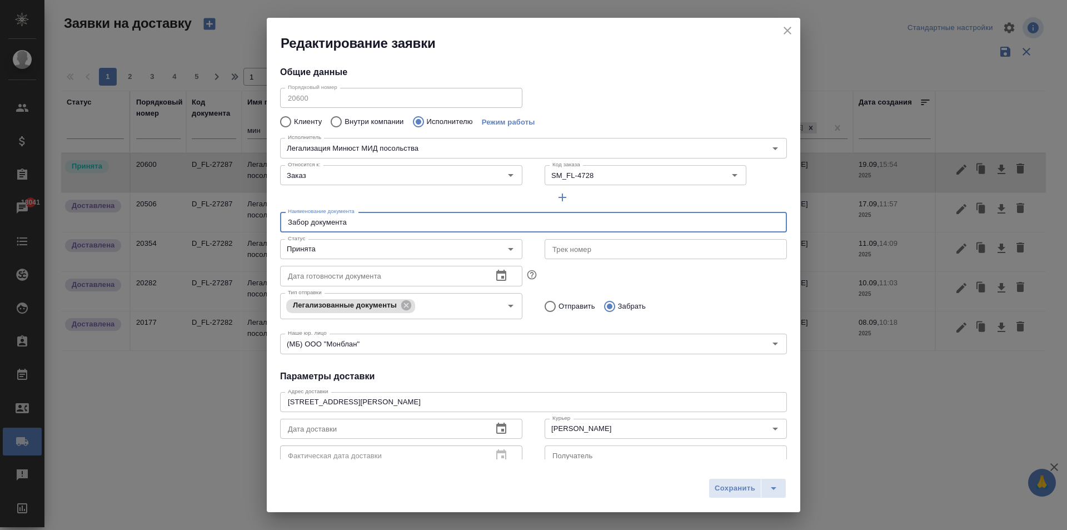
drag, startPoint x: 373, startPoint y: 223, endPoint x: 247, endPoint y: 214, distance: 125.9
click at [247, 214] on div "Редактирование заявки Общие данные Порядковый номер 20600 Порядковый номер Клие…" at bounding box center [533, 265] width 1067 height 530
type input "Н"
click at [546, 307] on input "Отправить" at bounding box center [549, 306] width 20 height 23
radio input "true"
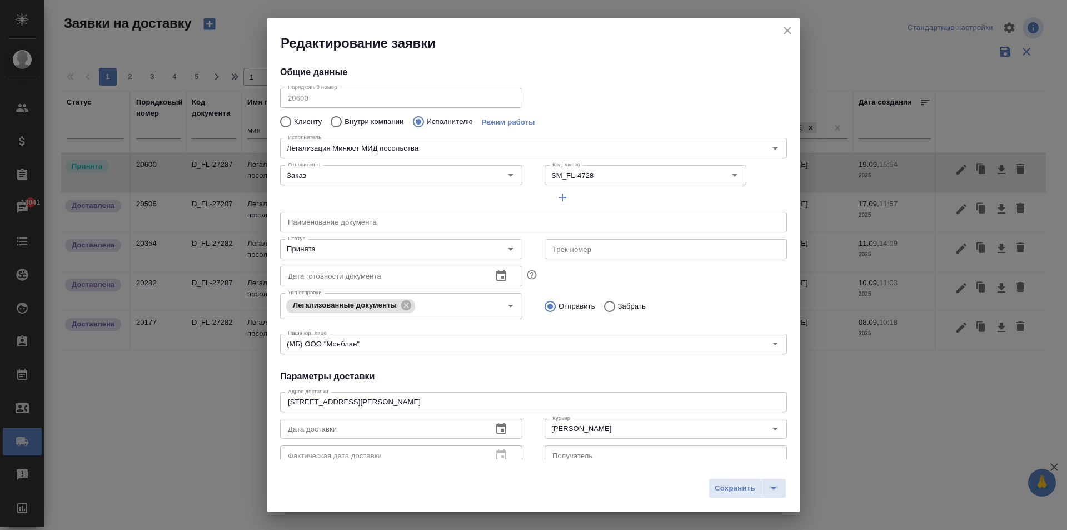
click at [303, 225] on input "text" at bounding box center [533, 222] width 507 height 20
type input "На подачу апостиля"
click at [471, 246] on input "Принята" at bounding box center [383, 248] width 198 height 13
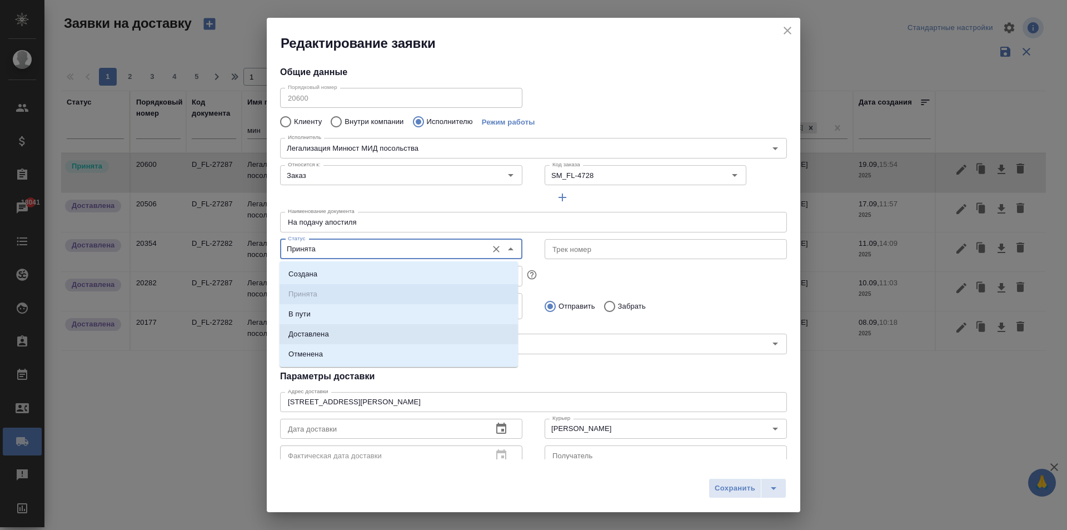
click at [342, 340] on li "Доставлена" at bounding box center [399, 334] width 238 height 20
type input "Доставлена"
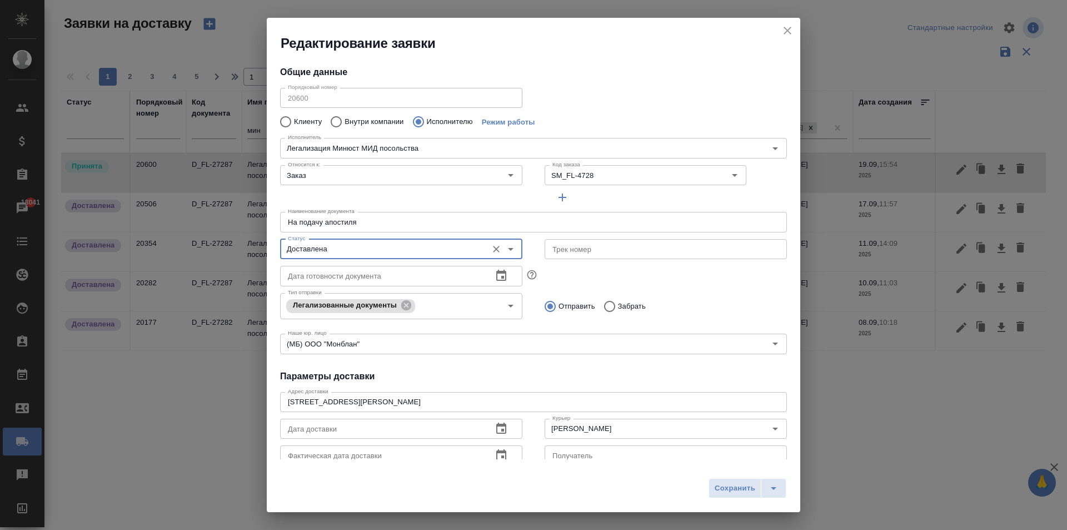
click at [496, 272] on icon "button" at bounding box center [501, 275] width 10 height 11
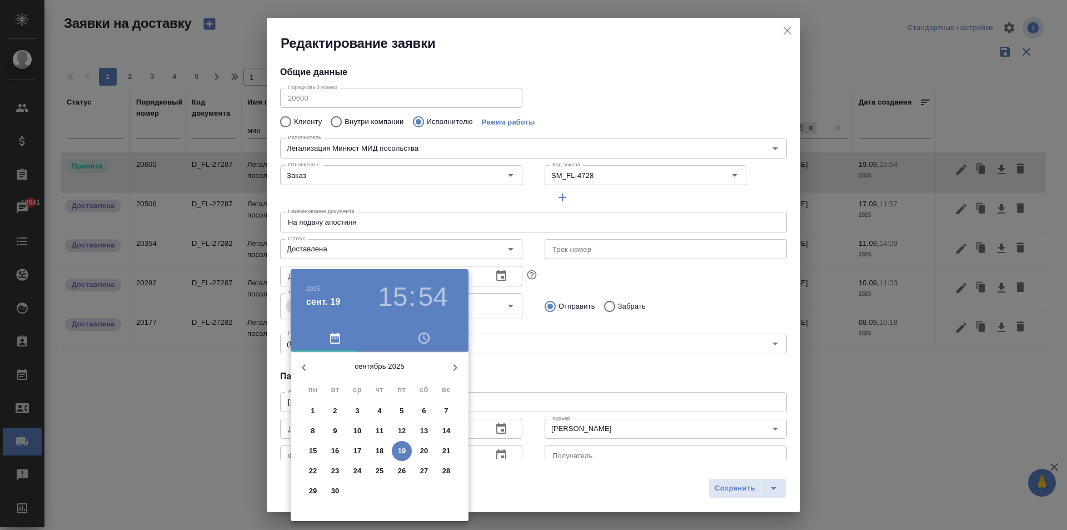
click at [399, 447] on p "19" at bounding box center [402, 450] width 8 height 11
type input "19.09.2025 15:54"
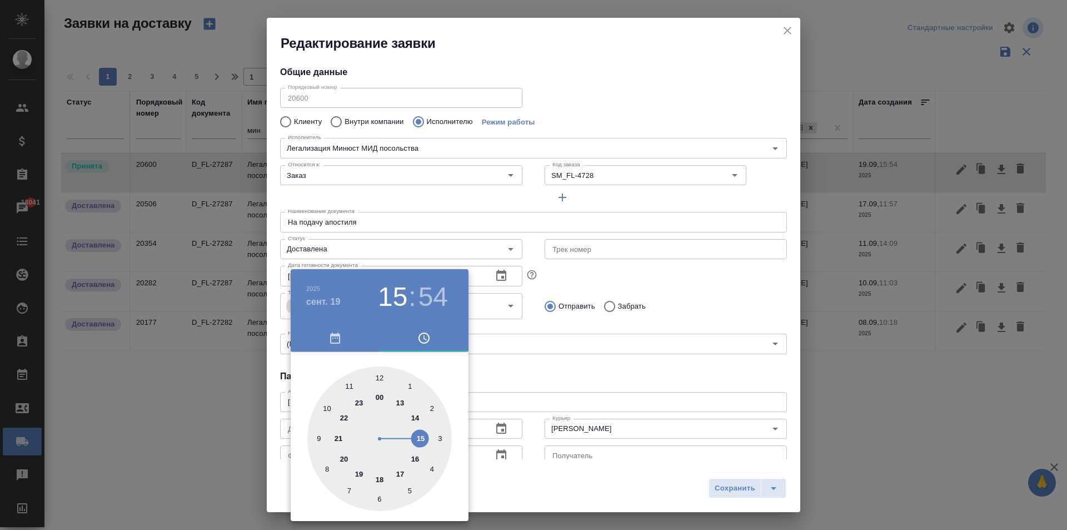
click at [637, 211] on div at bounding box center [533, 265] width 1067 height 530
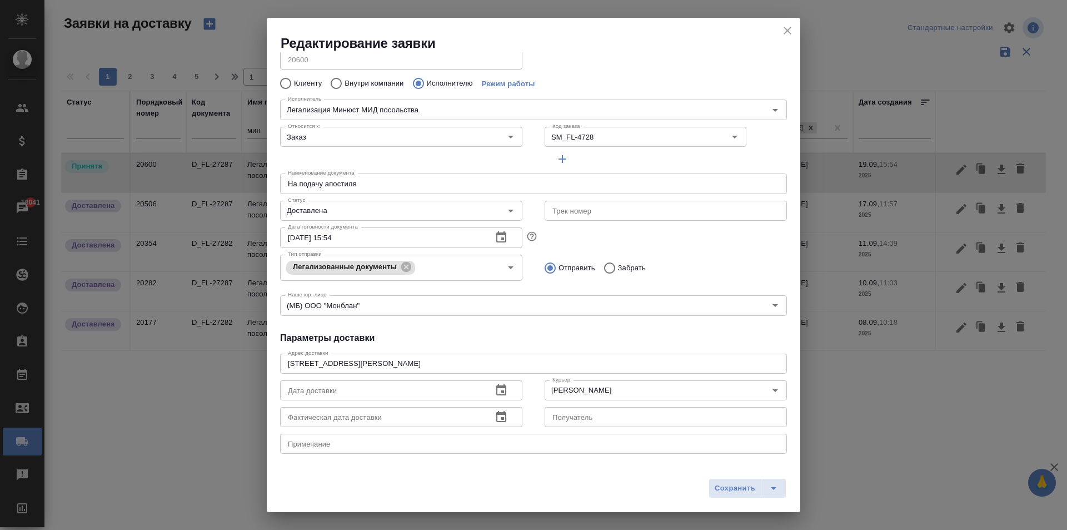
scroll to position [111, 0]
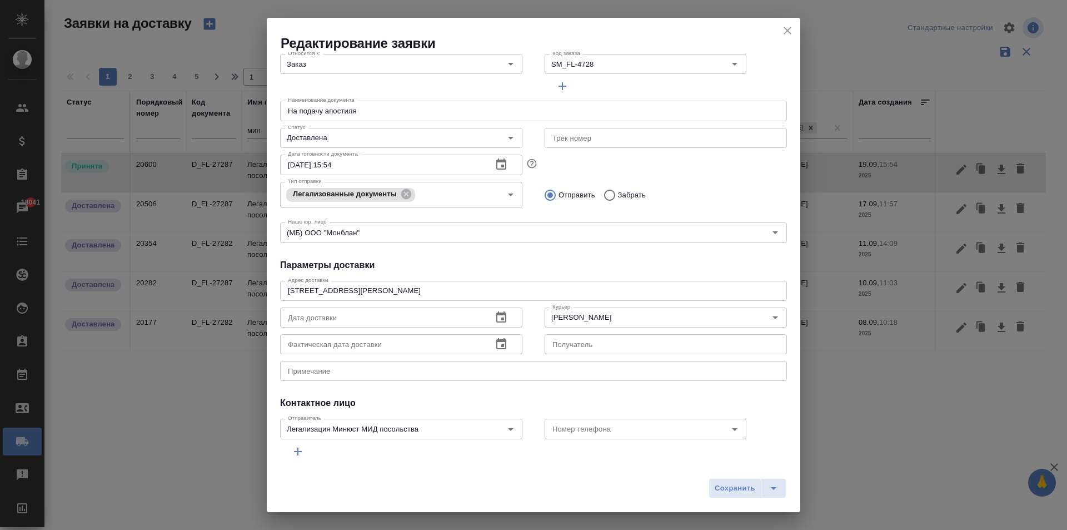
click at [496, 319] on icon "button" at bounding box center [501, 317] width 13 height 13
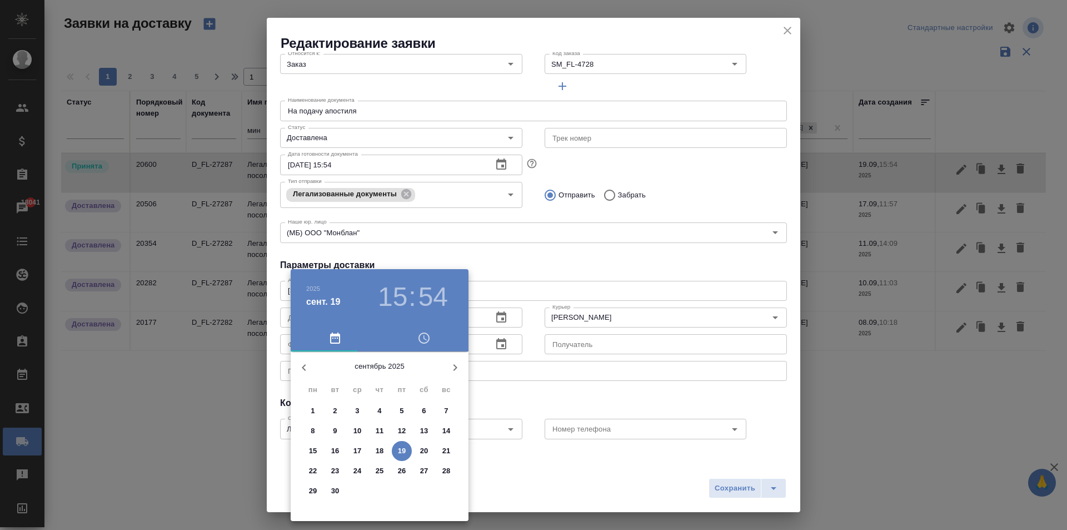
click at [402, 453] on p "19" at bounding box center [402, 450] width 8 height 11
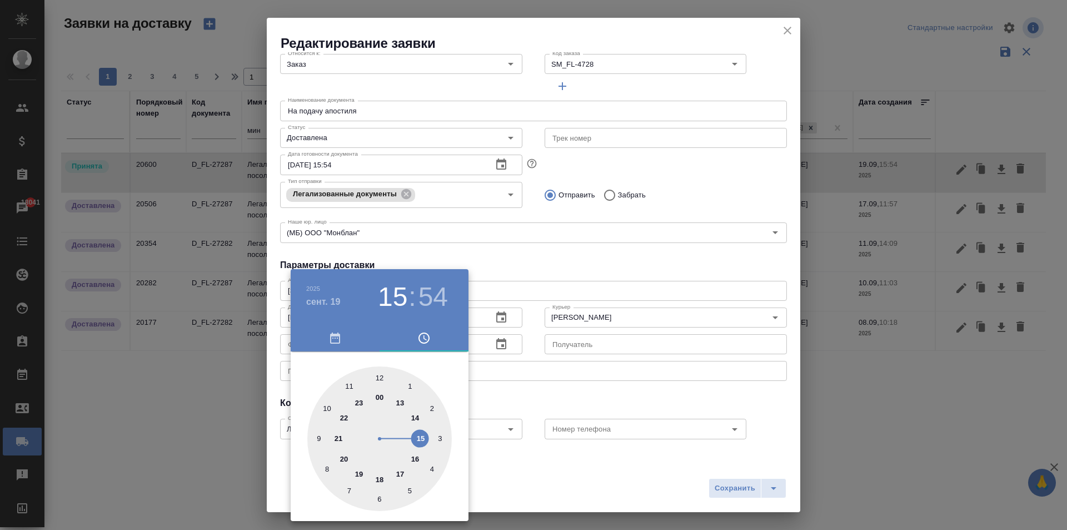
type input "19.09.2025 15:54"
click at [526, 281] on div at bounding box center [533, 265] width 1067 height 530
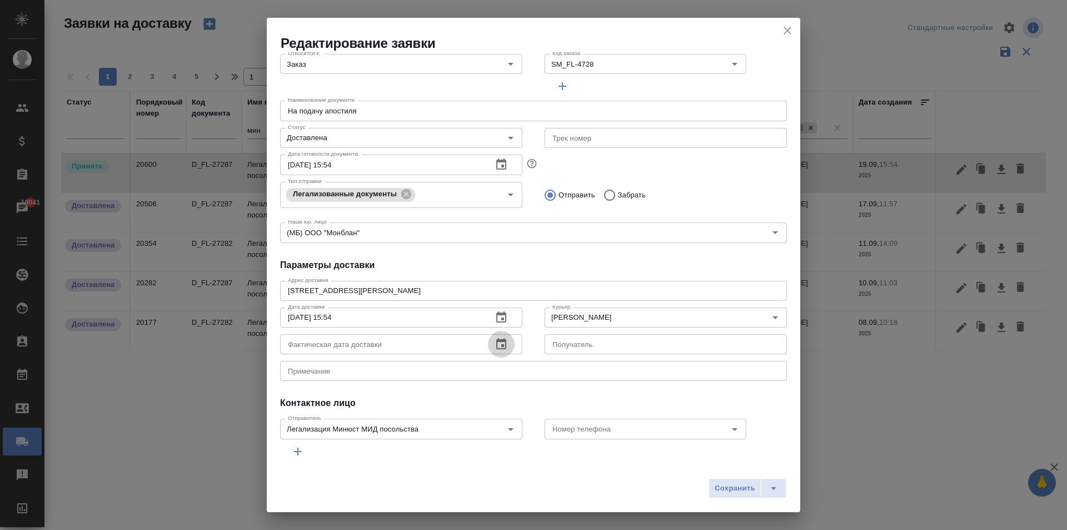
click at [497, 347] on icon "button" at bounding box center [501, 343] width 13 height 13
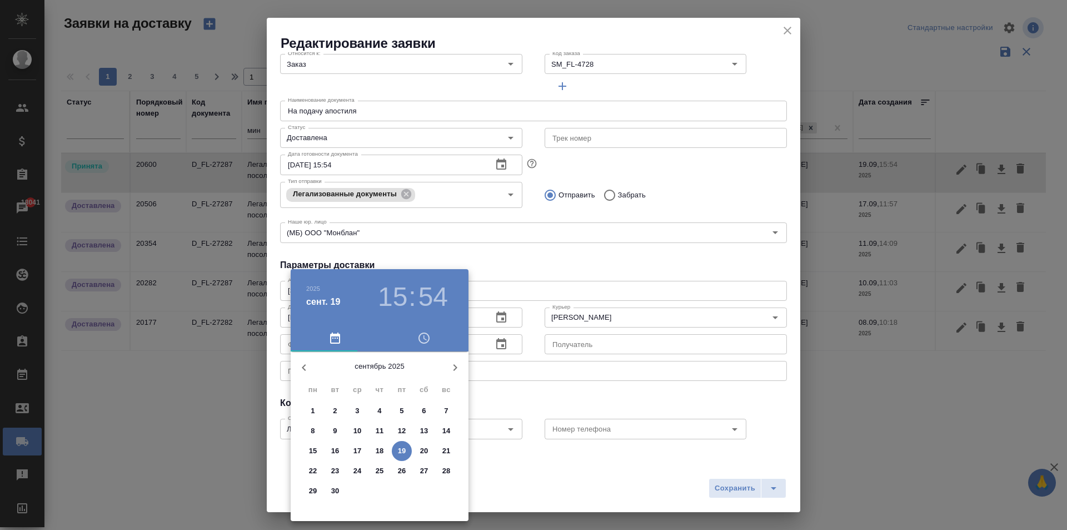
click at [404, 450] on p "19" at bounding box center [402, 450] width 8 height 11
type input "19.09.2025 15:54"
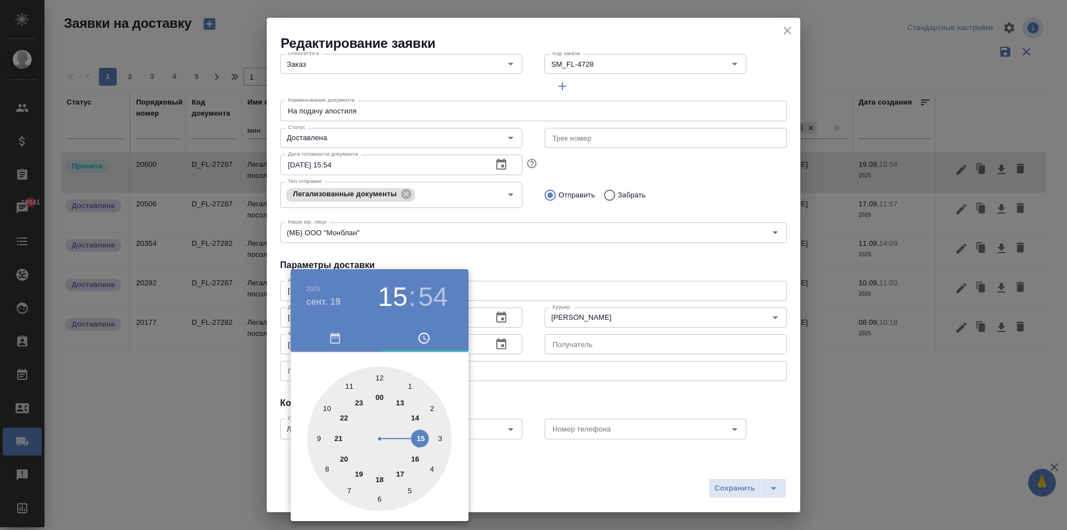
click at [633, 277] on div at bounding box center [533, 265] width 1067 height 530
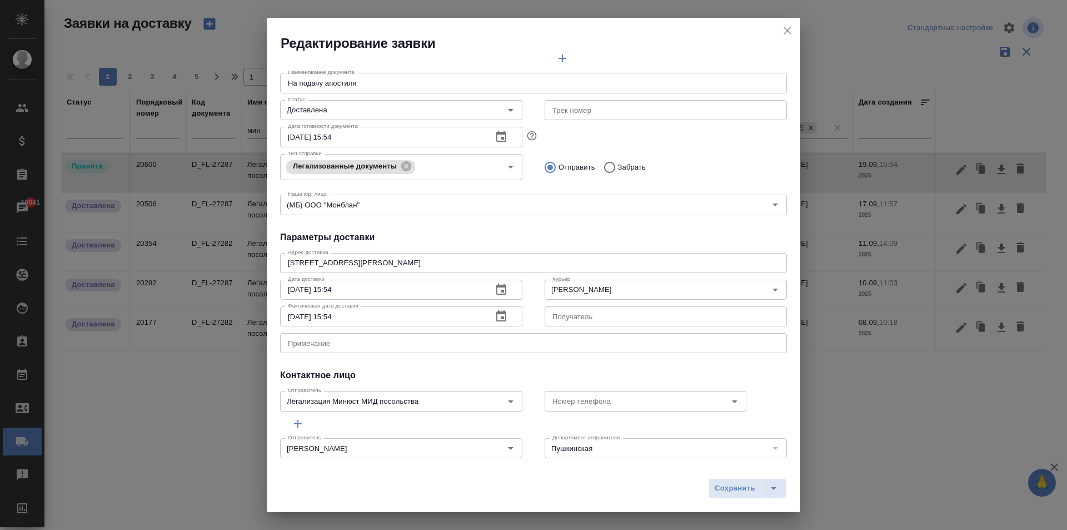
scroll to position [151, 0]
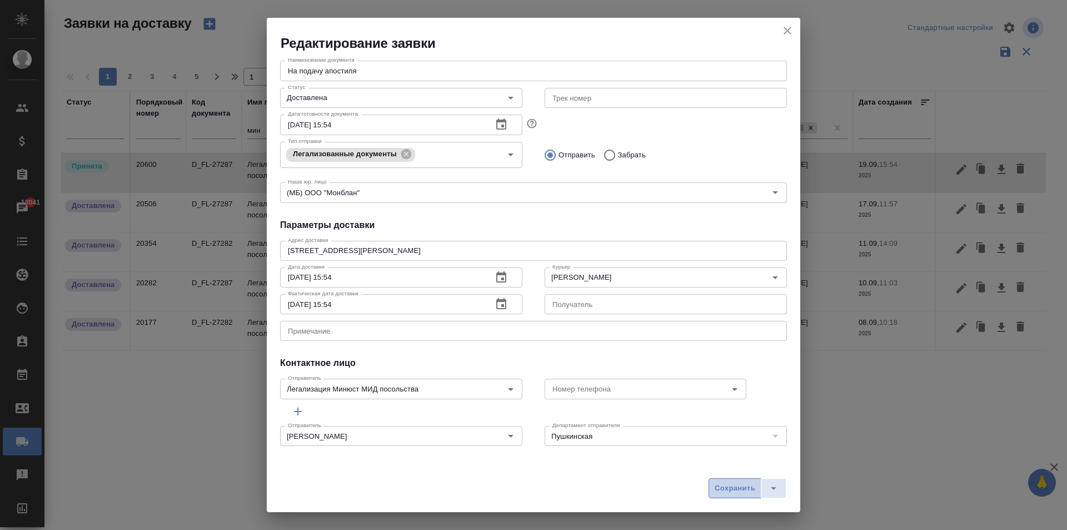
click at [711, 493] on button "Сохранить" at bounding box center [735, 488] width 53 height 20
type input "На подачу апостиля"
radio input "false"
radio input "true"
type input "19.09.2025 15:54"
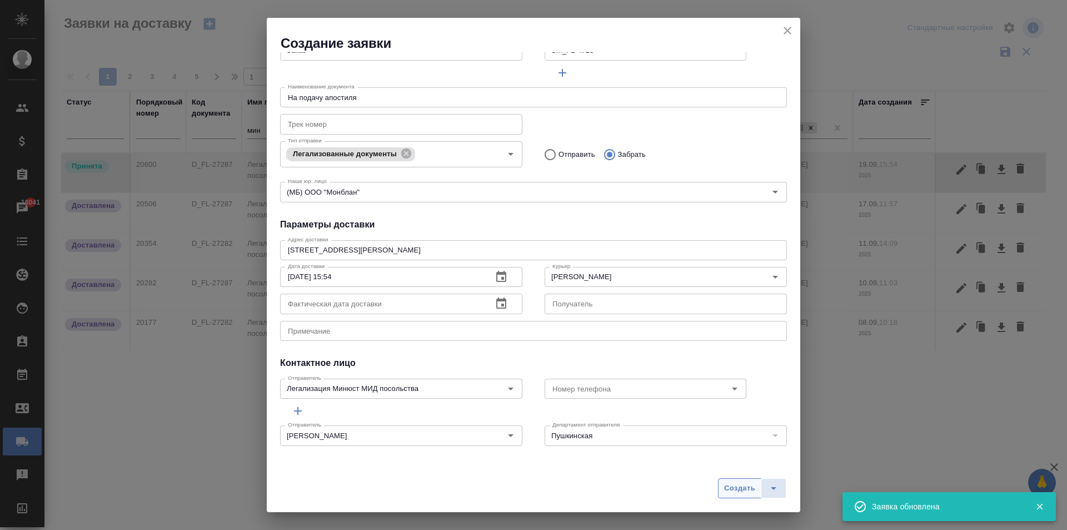
scroll to position [98, 0]
click at [737, 487] on span "Создать" at bounding box center [739, 488] width 31 height 13
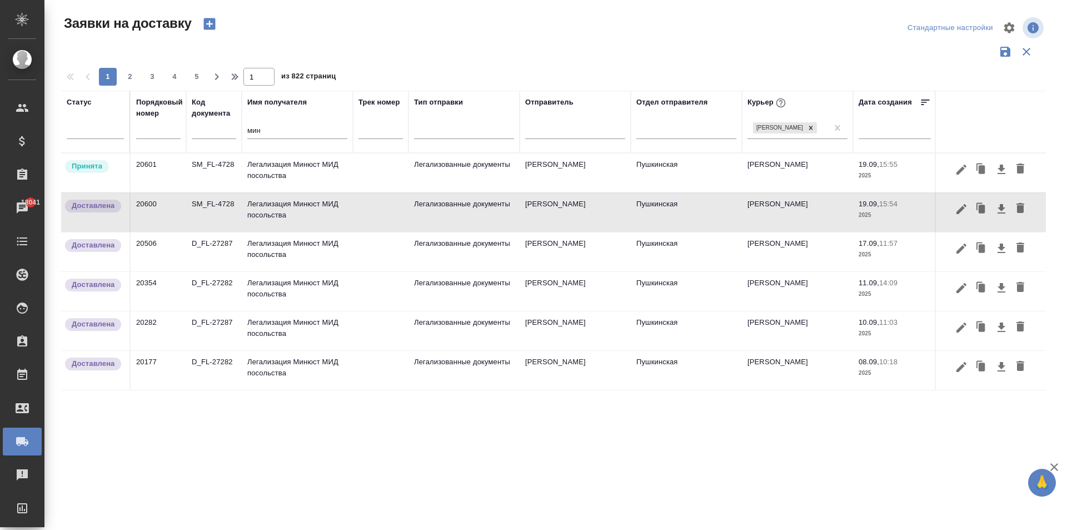
click at [712, 176] on td "Пушкинская" at bounding box center [686, 172] width 111 height 39
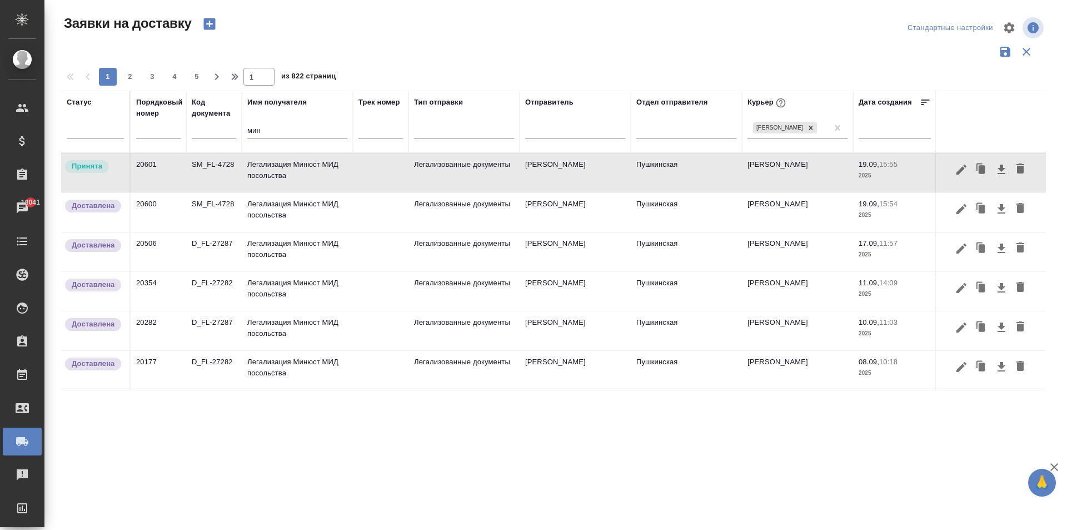
click at [869, 207] on p "19.09," at bounding box center [869, 204] width 21 height 8
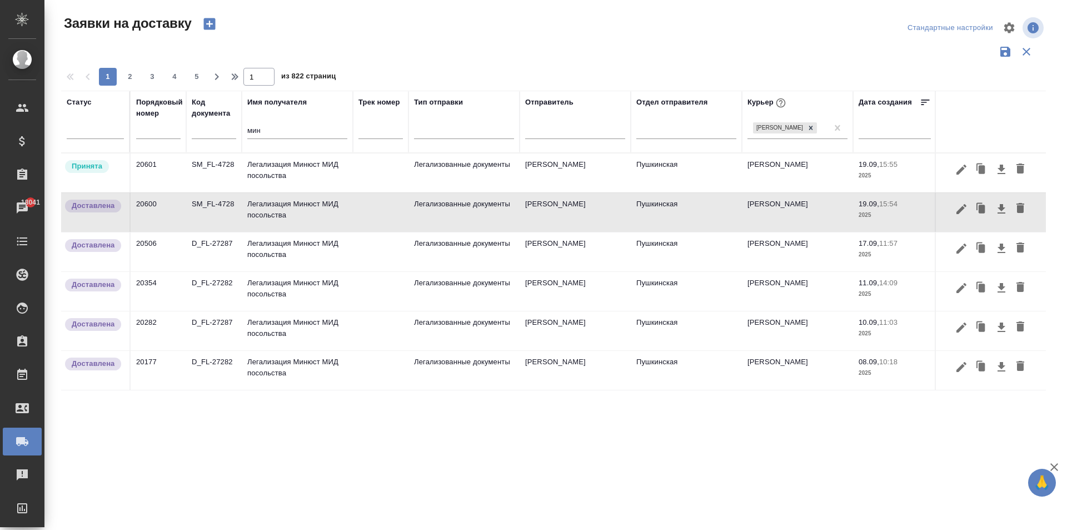
click at [869, 207] on p "19.09," at bounding box center [869, 204] width 21 height 8
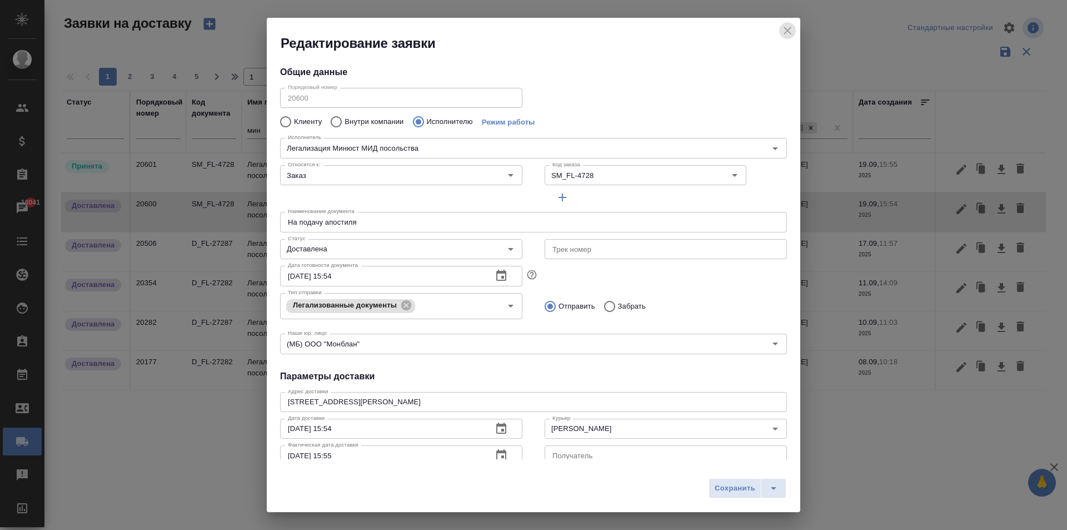
click at [788, 27] on icon "close" at bounding box center [787, 30] width 13 height 13
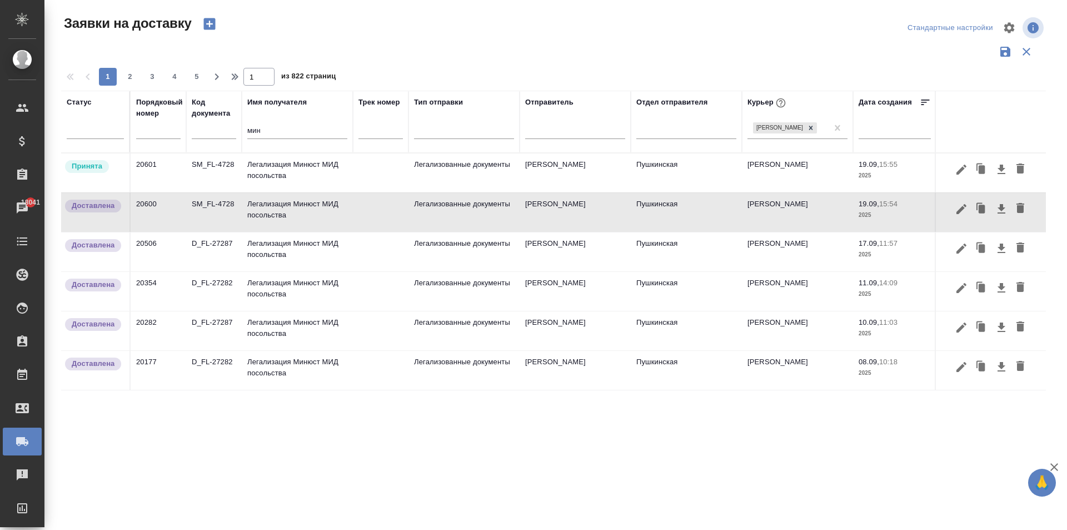
click at [856, 170] on td "19.09, 15:55 2025" at bounding box center [894, 172] width 83 height 39
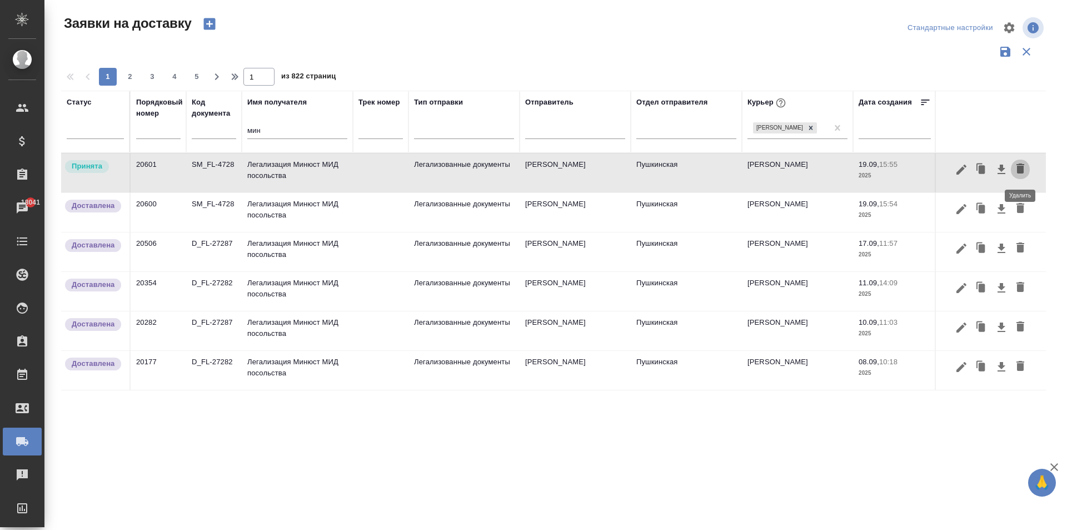
click at [1020, 168] on icon "button" at bounding box center [1021, 168] width 8 height 10
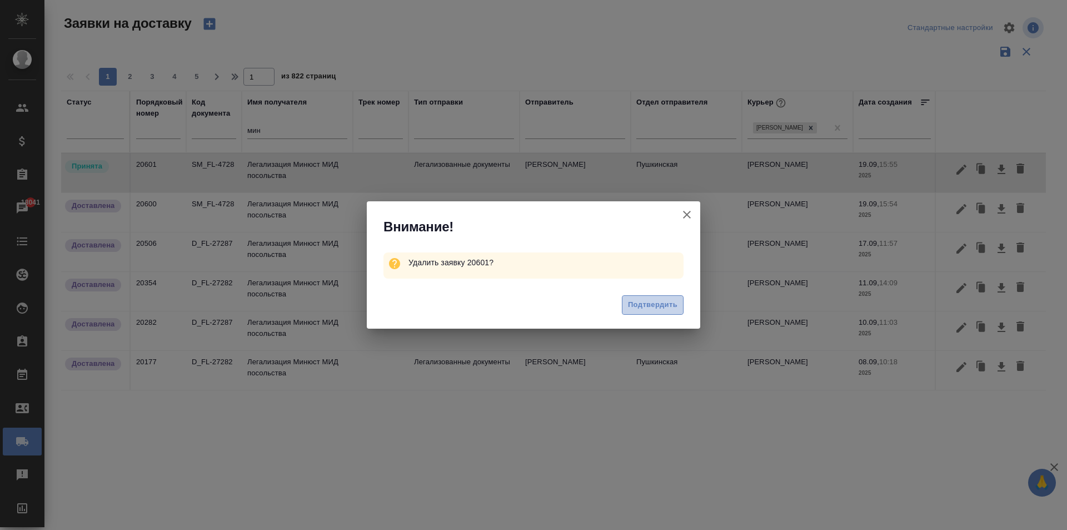
click at [658, 305] on span "Подтвердить" at bounding box center [652, 305] width 49 height 13
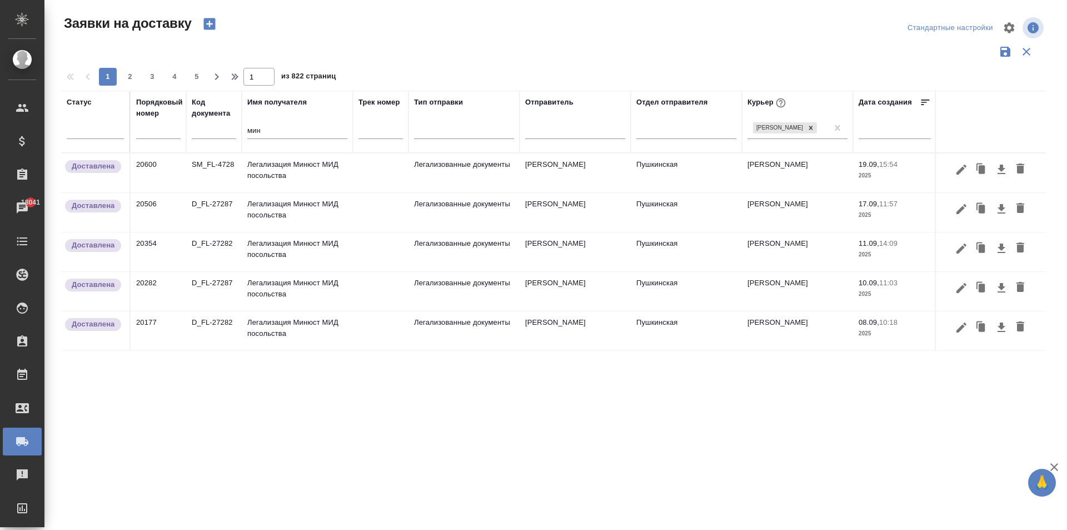
drag, startPoint x: 256, startPoint y: 136, endPoint x: 175, endPoint y: 123, distance: 82.2
click at [175, 123] on tr "Статус Порядковый номер Код документа Имя получателя мин Трек номер Тип отправк…" at bounding box center [637, 122] width 1153 height 62
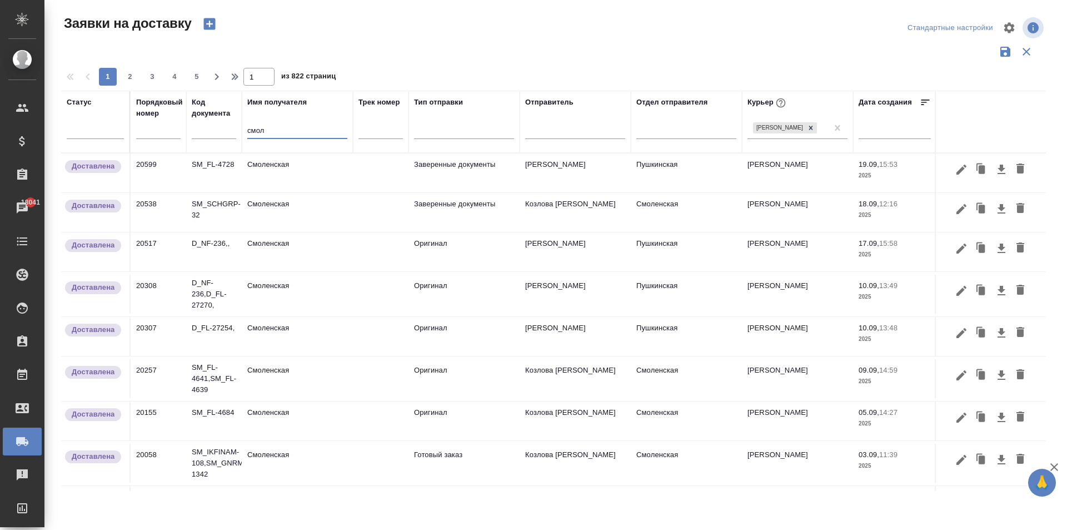
type input "смол"
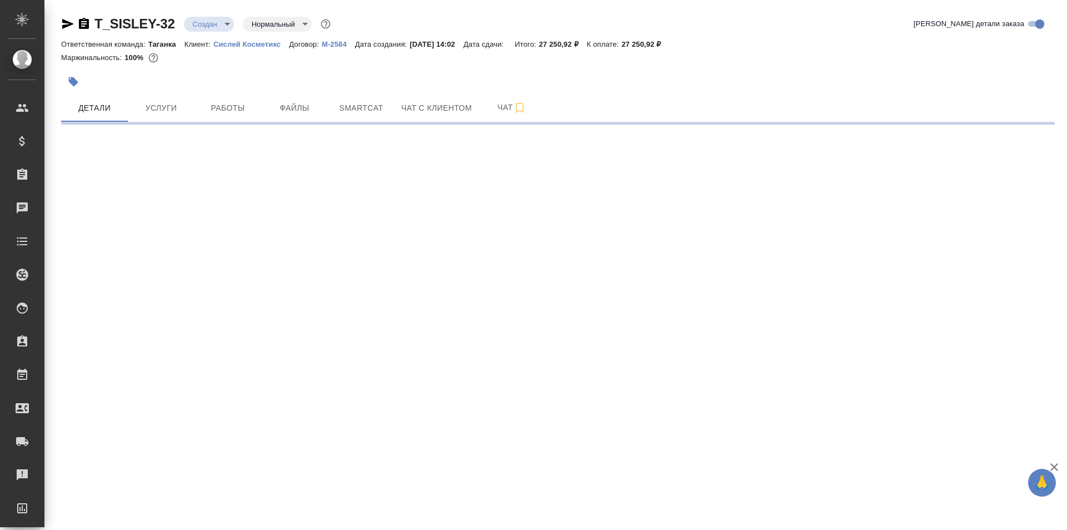
select select "RU"
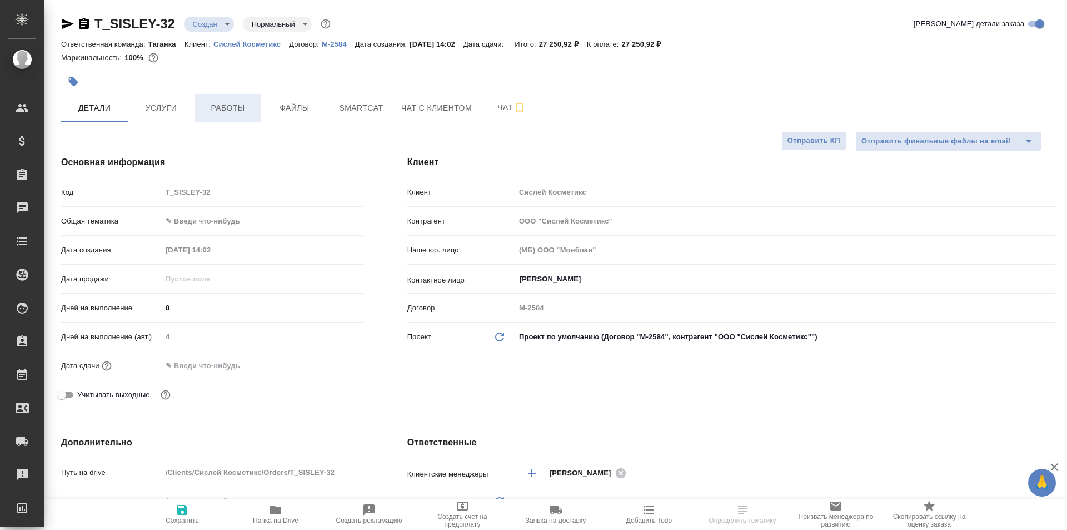
click at [226, 110] on span "Работы" at bounding box center [227, 108] width 53 height 14
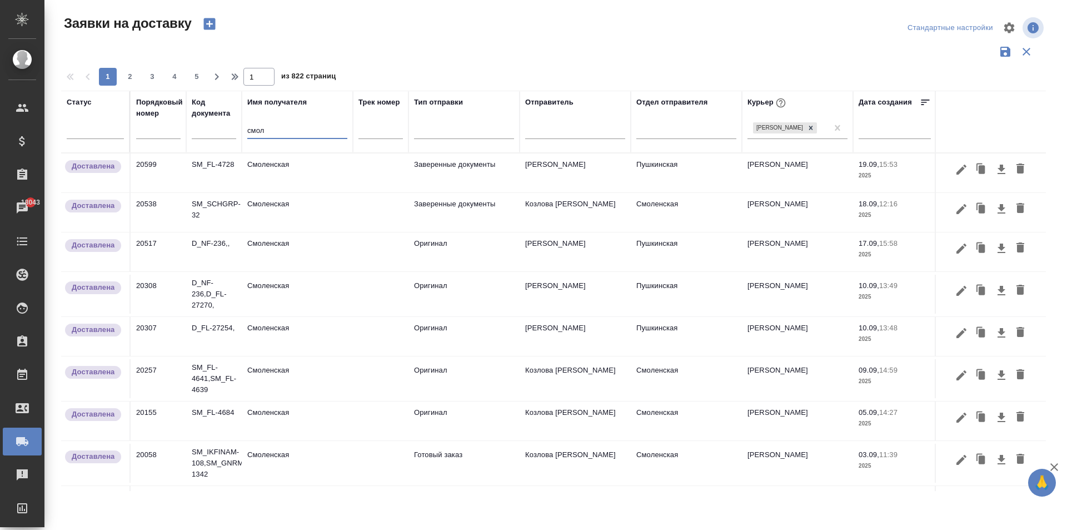
drag, startPoint x: 270, startPoint y: 129, endPoint x: 202, endPoint y: 131, distance: 67.8
click at [202, 131] on tr "Статус Порядковый номер Код документа Имя получателя смол Трек номер Тип отправ…" at bounding box center [637, 122] width 1153 height 62
